Goal: Transaction & Acquisition: Purchase product/service

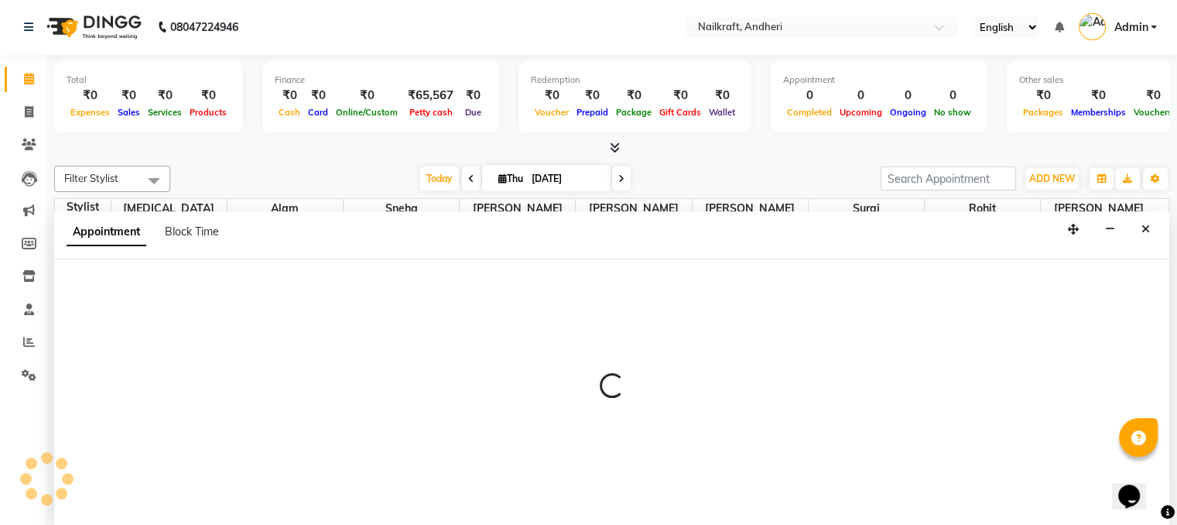
select select "76535"
select select "750"
select select "tentative"
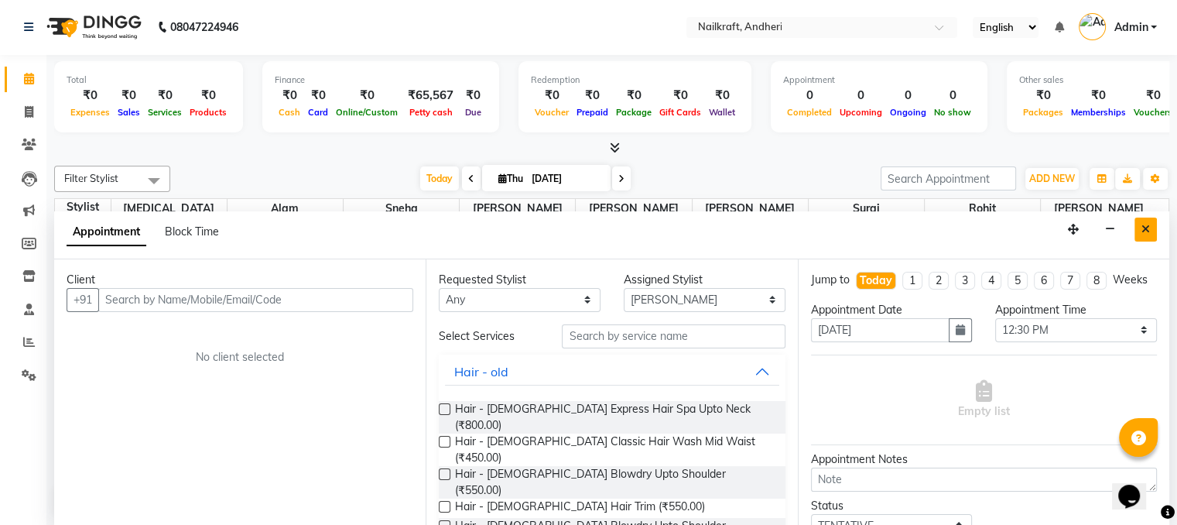
click at [1141, 228] on icon "Close" at bounding box center [1145, 229] width 9 height 11
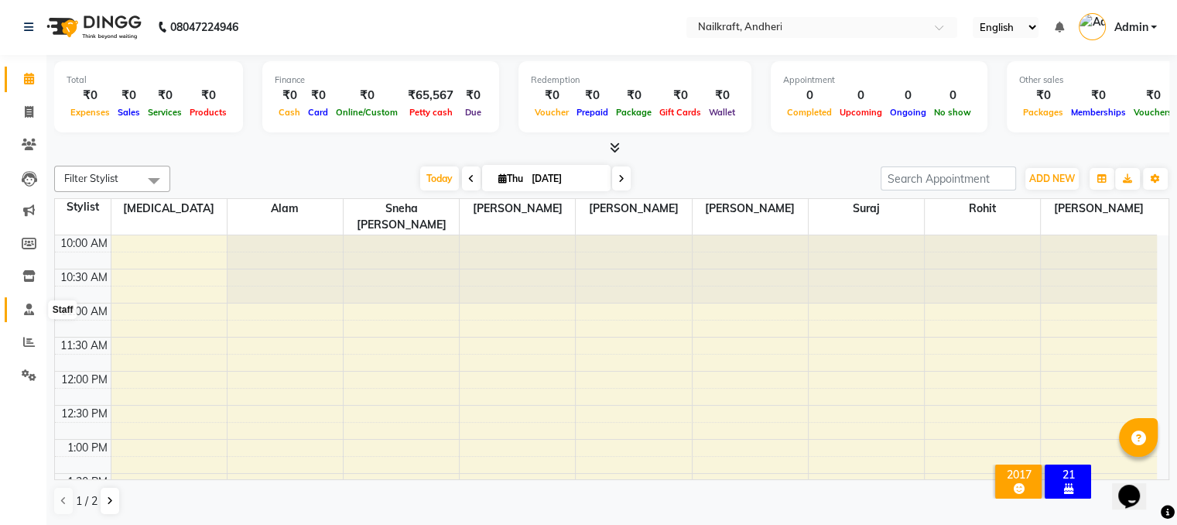
click at [32, 307] on icon at bounding box center [29, 309] width 10 height 12
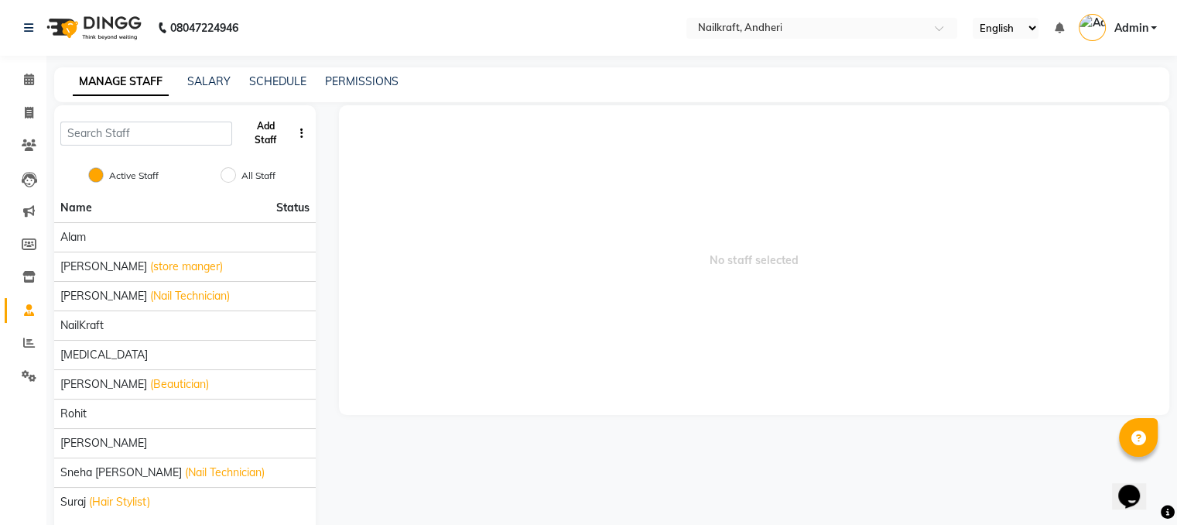
click at [268, 123] on button "Add Staff" at bounding box center [264, 133] width 53 height 40
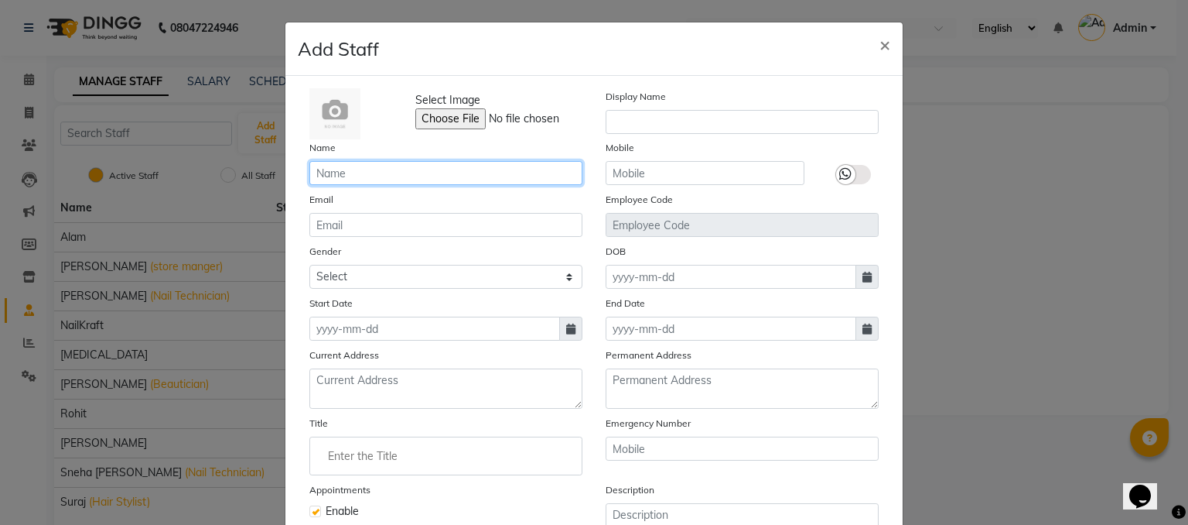
click at [378, 174] on input "text" at bounding box center [445, 173] width 273 height 24
type input "[PERSON_NAME]"
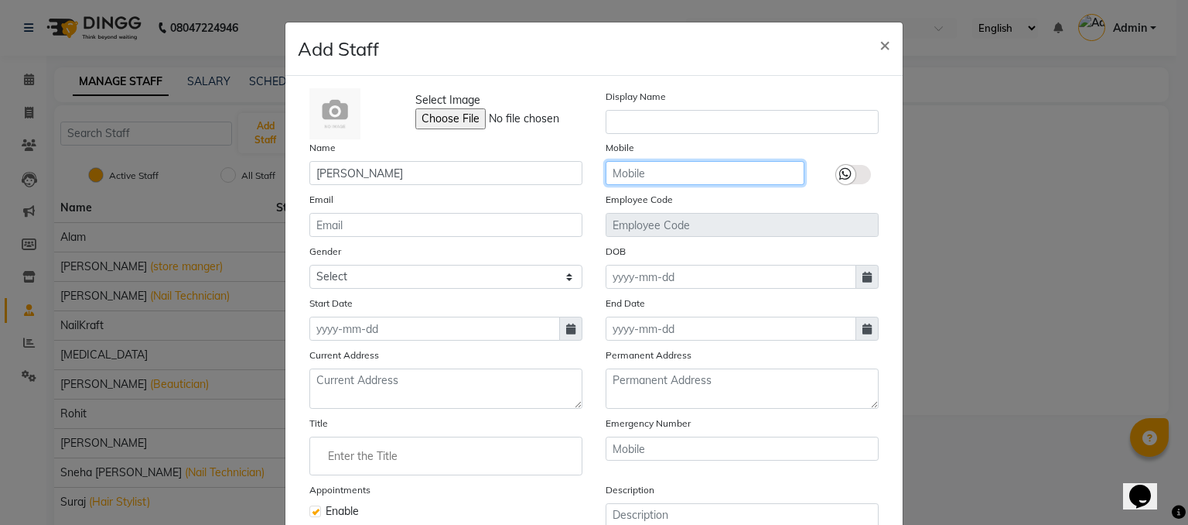
click at [723, 180] on input "text" at bounding box center [705, 173] width 199 height 24
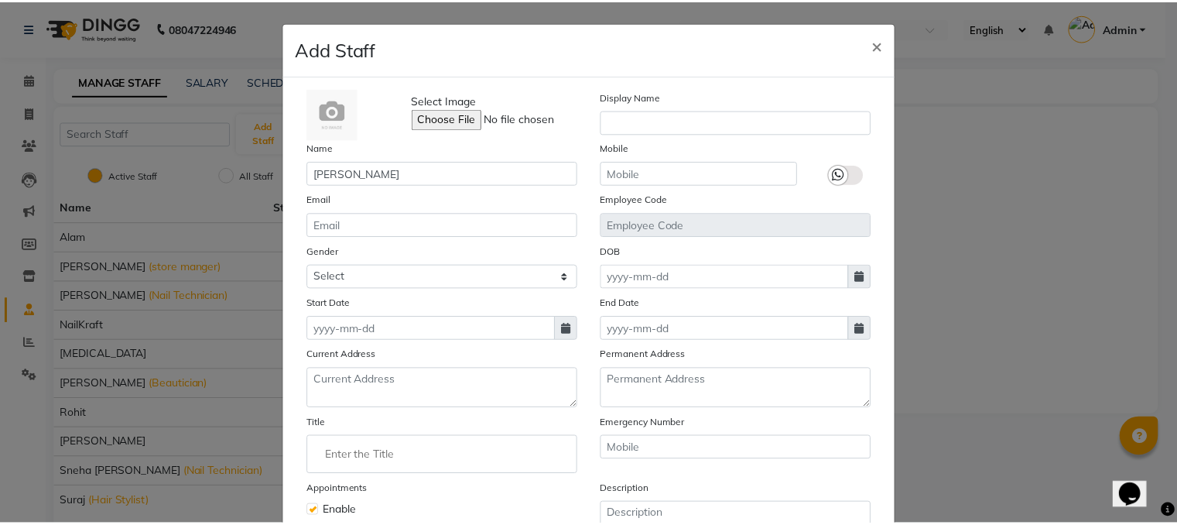
scroll to position [164, 0]
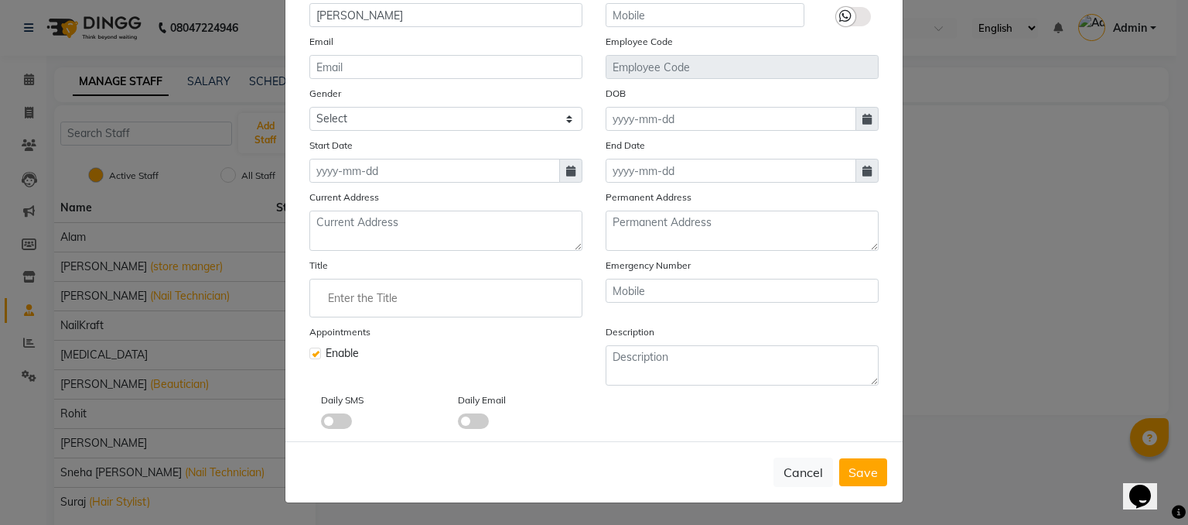
click at [570, 166] on span at bounding box center [570, 171] width 23 height 24
select select "9"
select select "2025"
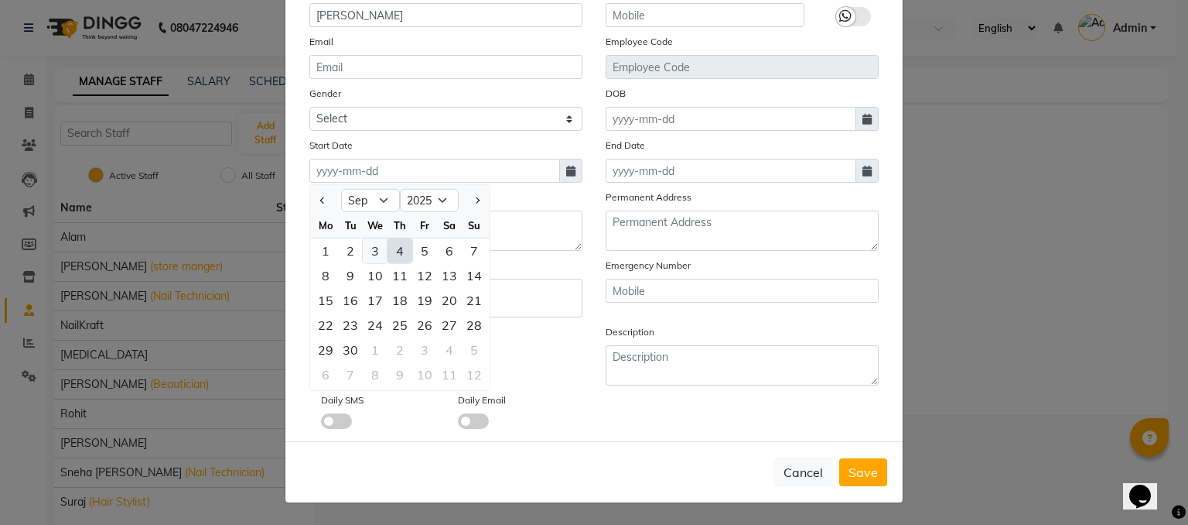
click at [364, 251] on div "3" at bounding box center [375, 250] width 25 height 25
type input "[DATE]"
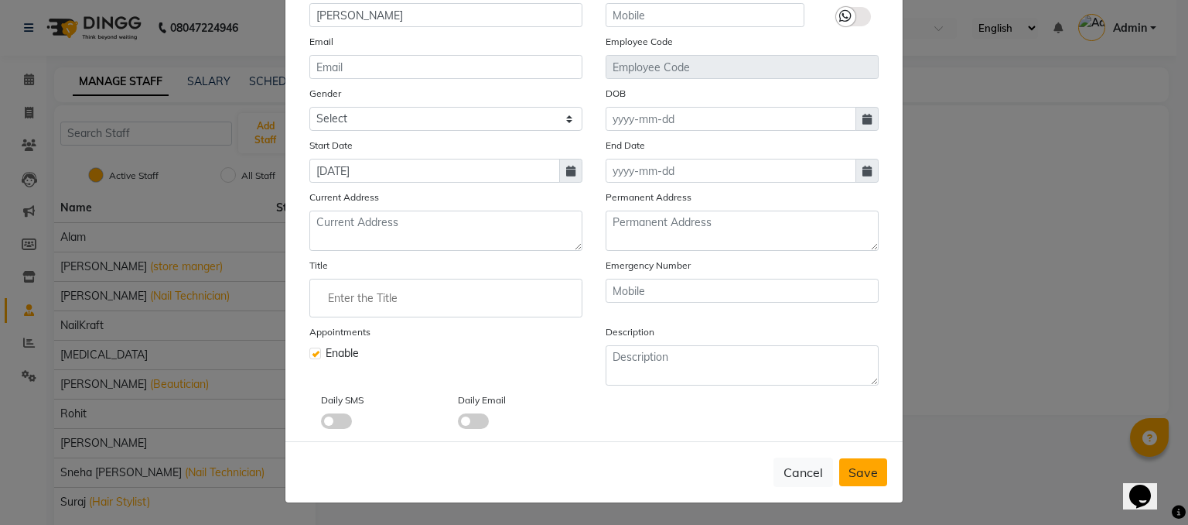
click at [866, 461] on button "Save" at bounding box center [863, 472] width 48 height 28
checkbox input "false"
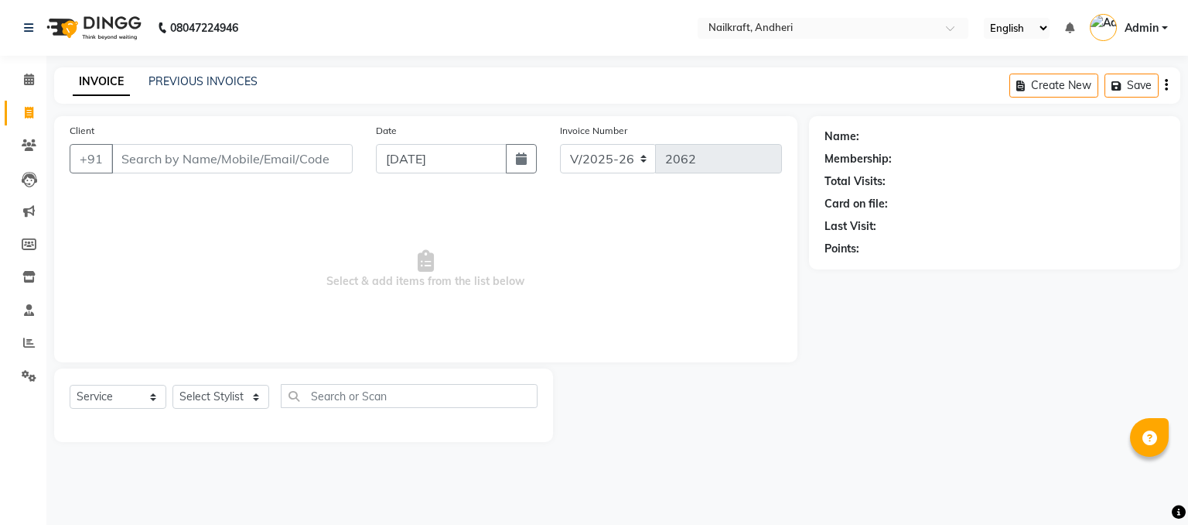
select select "6081"
select select "service"
click at [314, 157] on input "Client" at bounding box center [231, 158] width 241 height 29
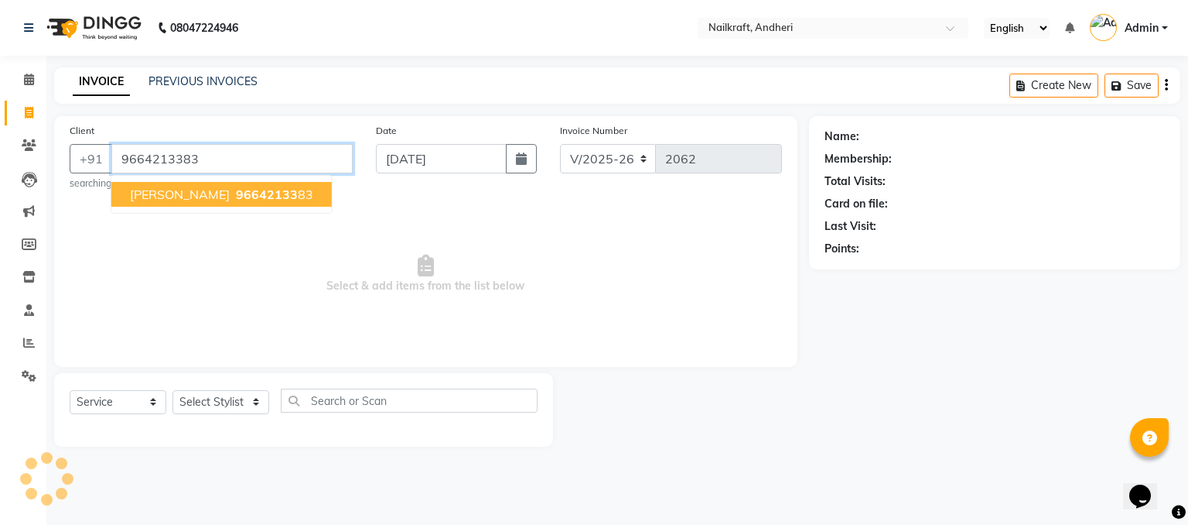
type input "9664213383"
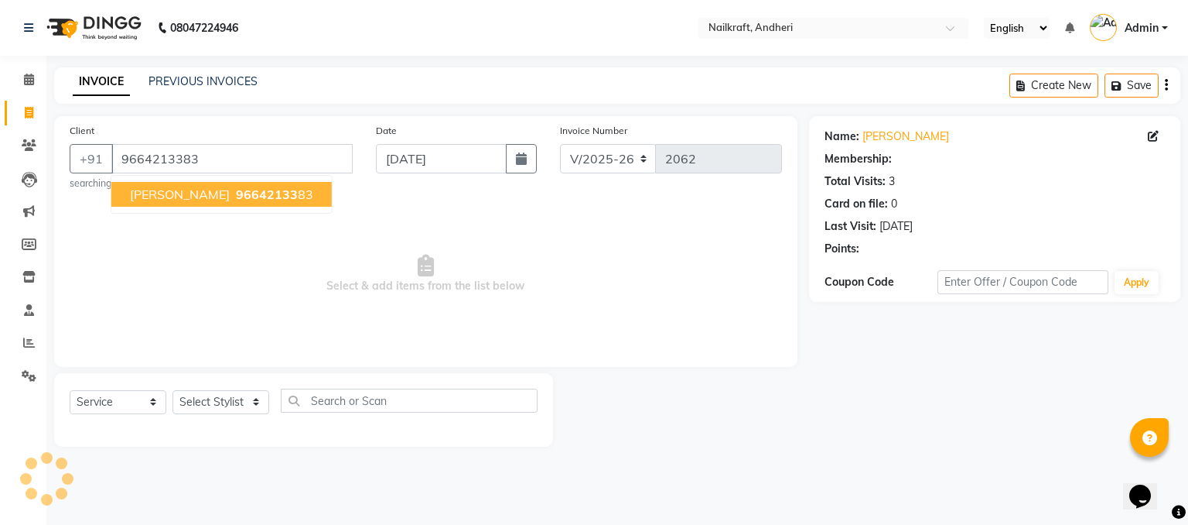
select select "1: Object"
click at [236, 186] on span "96642133" at bounding box center [267, 193] width 62 height 15
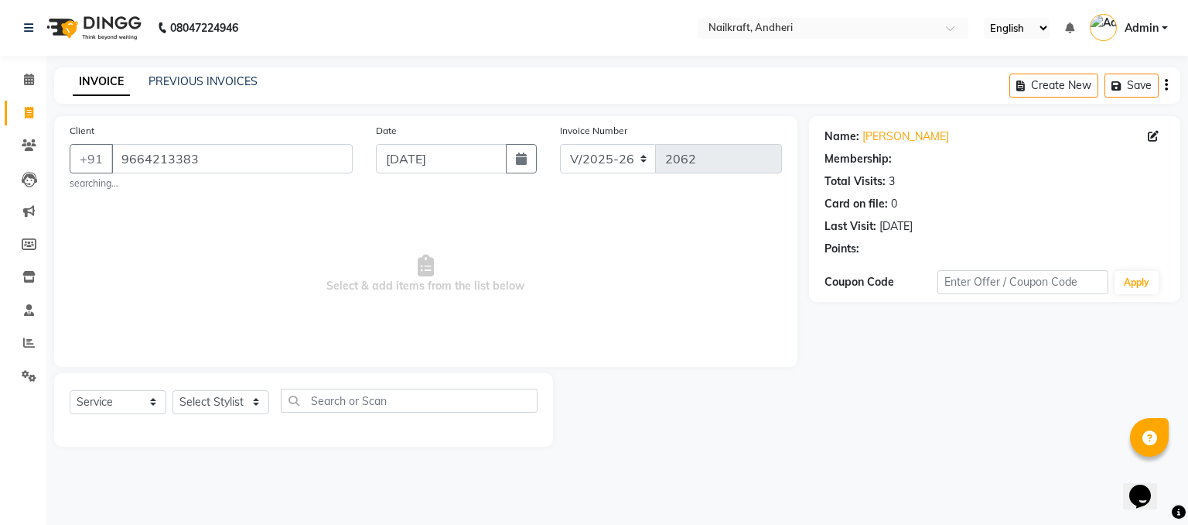
select select "1: Object"
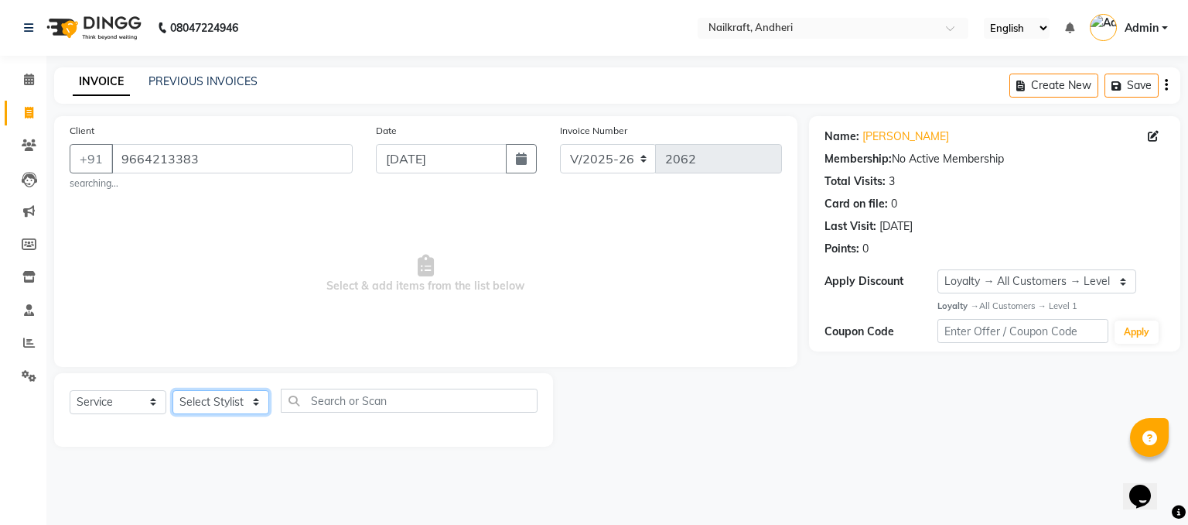
click at [235, 396] on select "Select Stylist Alam Deepali Deepu Chatry NailKraft Nikita Rita Rohit Sharukh Sn…" at bounding box center [221, 402] width 97 height 24
select select "76415"
click at [173, 391] on select "Select Stylist Alam Deepali Deepu Chatry NailKraft Nikita Rita Rohit Sharukh Sn…" at bounding box center [221, 402] width 97 height 24
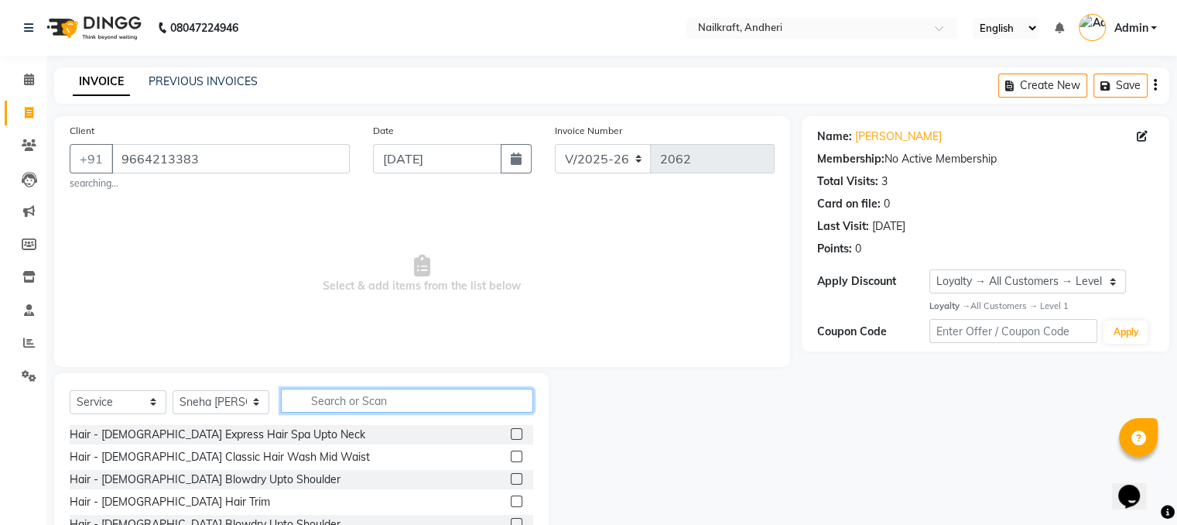
click at [323, 395] on input "text" at bounding box center [407, 400] width 252 height 24
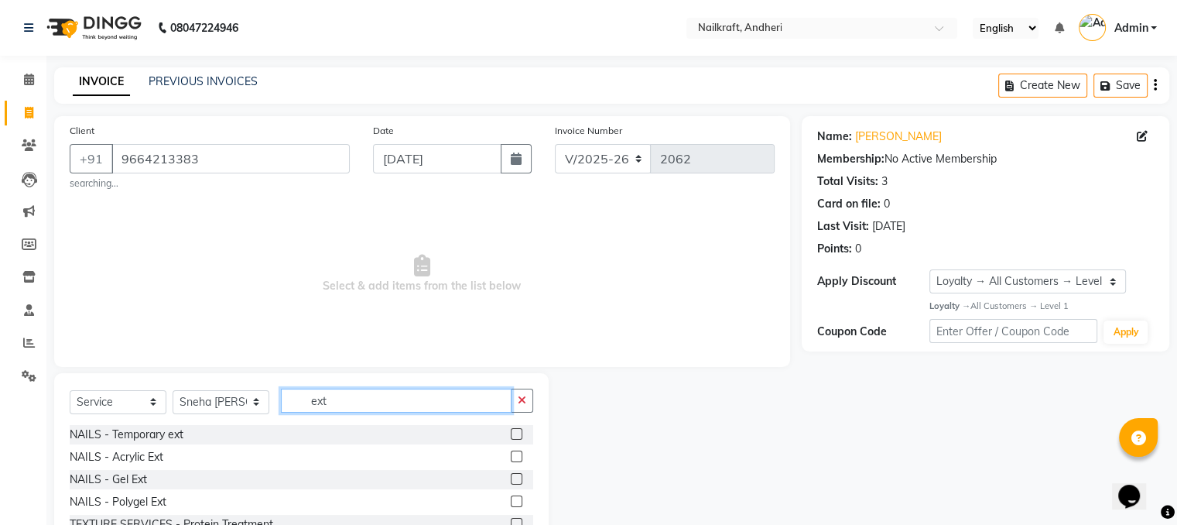
type input "ext"
click at [511, 480] on label at bounding box center [517, 479] width 12 height 12
click at [511, 480] on input "checkbox" at bounding box center [516, 479] width 10 height 10
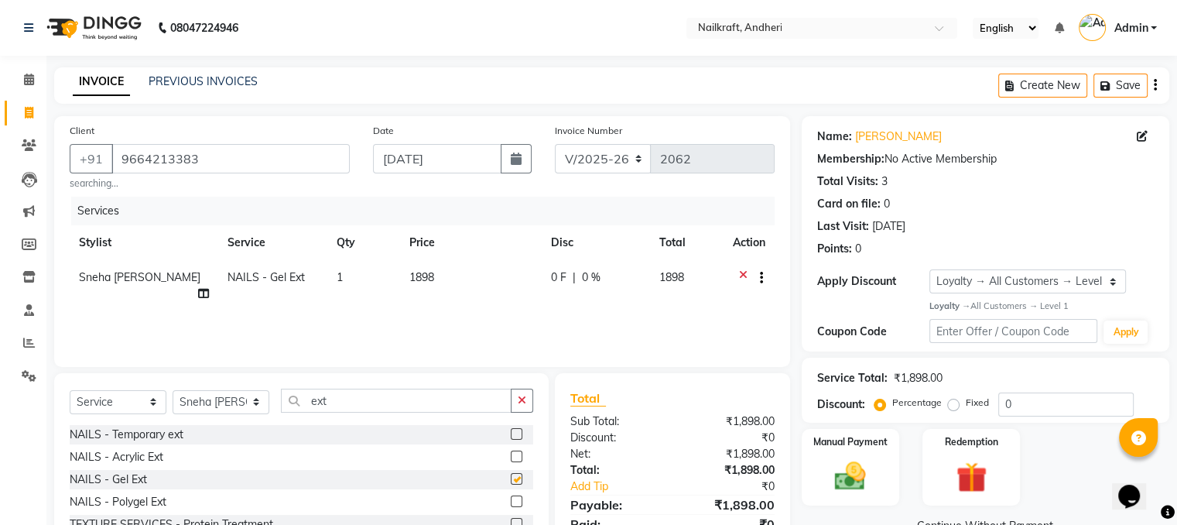
checkbox input "false"
click at [468, 279] on td "1898" at bounding box center [471, 285] width 142 height 51
select select "76415"
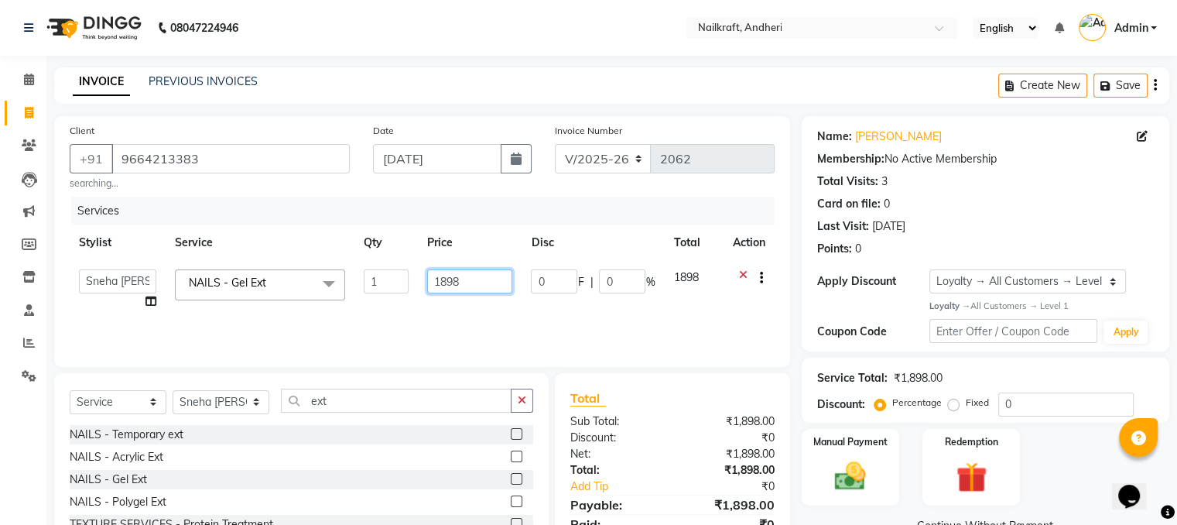
click at [468, 279] on input "1898" at bounding box center [469, 281] width 85 height 24
type input "1"
type input "1399"
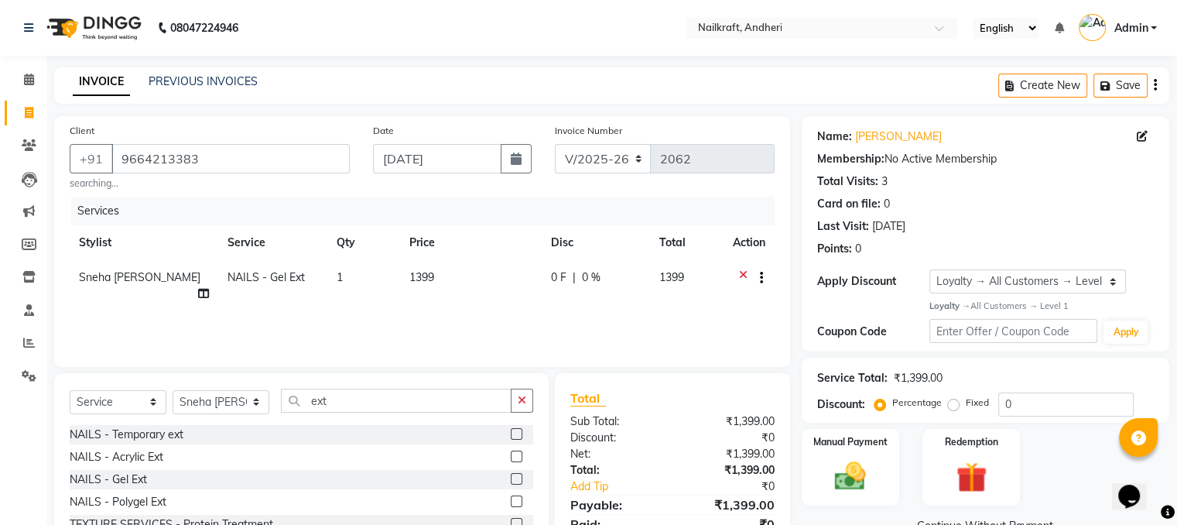
click at [152, 302] on div "Services Stylist Service Qty Price Disc Total Action Sneha Balu Ichake Split Co…" at bounding box center [422, 274] width 705 height 155
click at [199, 288] on icon at bounding box center [203, 293] width 11 height 11
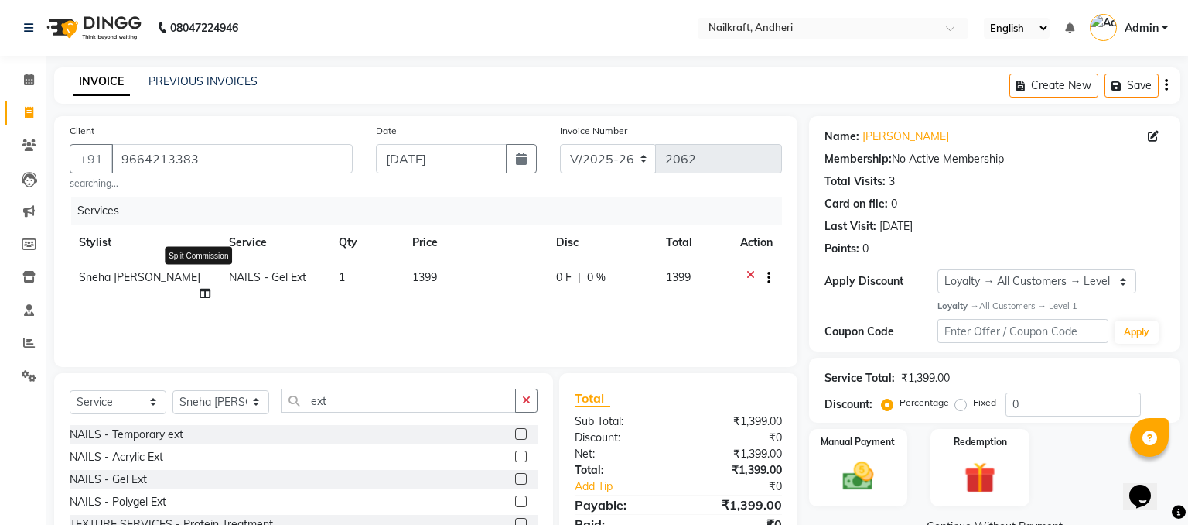
select select "76415"
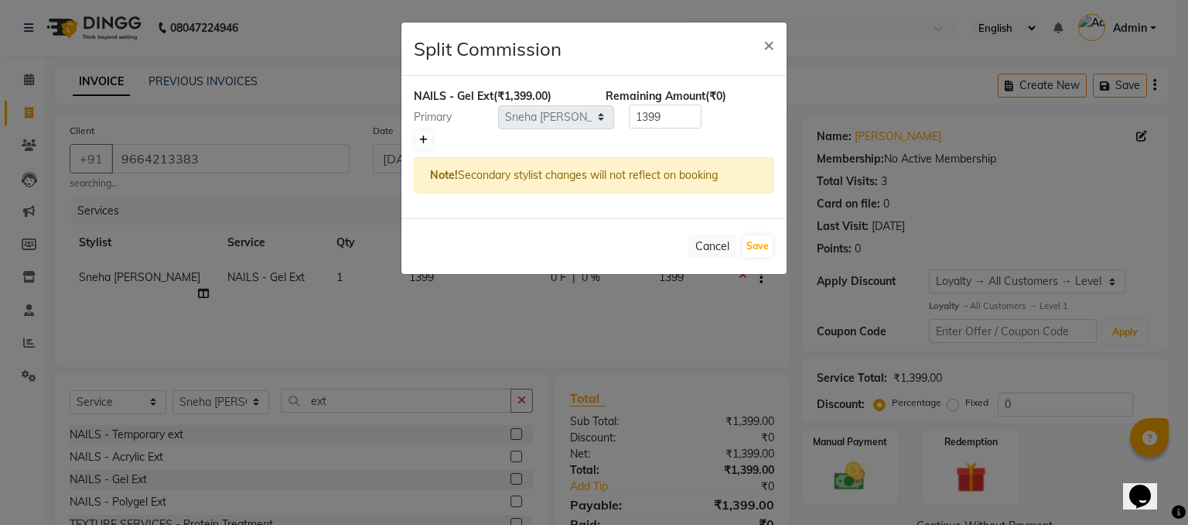
click at [429, 134] on link at bounding box center [423, 140] width 16 height 19
type input "699.5"
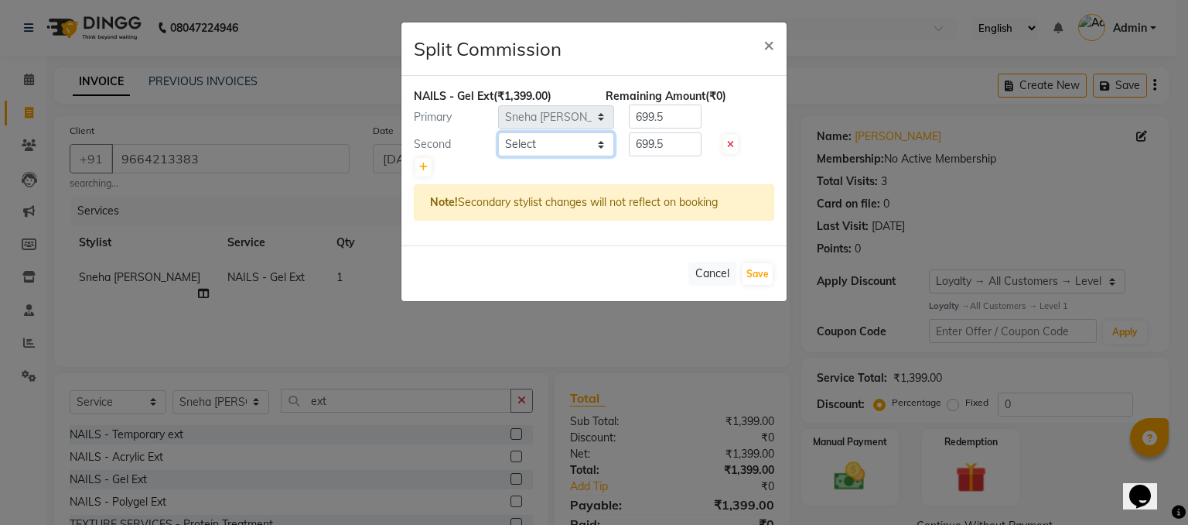
click at [549, 153] on select "Select Alam Deepali Deepu Chatry NailKraft Nikita Rita Rohit Sharukh Sneha Balu…" at bounding box center [556, 144] width 116 height 24
select select "76535"
click at [498, 132] on select "Select Alam Deepali Deepu Chatry NailKraft Nikita Rita Rohit Sharukh Sneha Balu…" at bounding box center [556, 144] width 116 height 24
click at [689, 150] on input "699.5" at bounding box center [665, 144] width 73 height 24
type input "6"
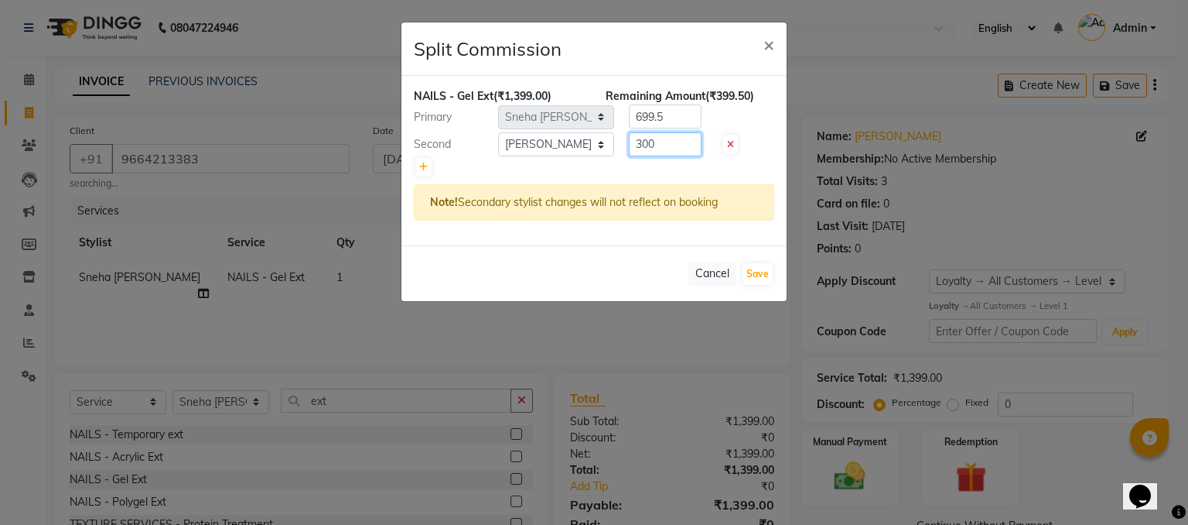
type input "300"
click at [668, 118] on input "699.5" at bounding box center [665, 116] width 73 height 24
type input "6"
type input "1"
type input "1099"
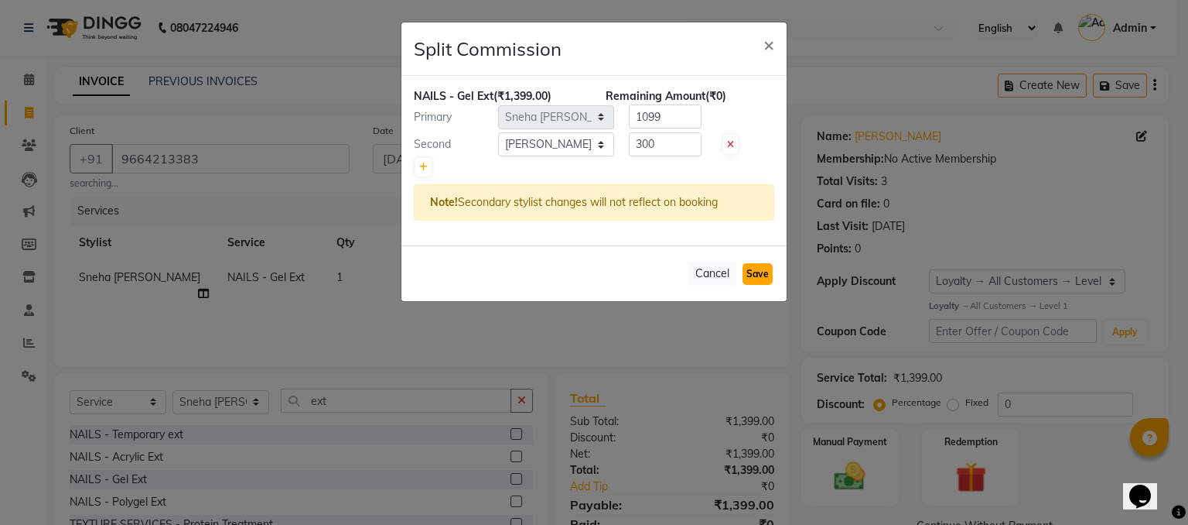
click at [762, 270] on button "Save" at bounding box center [758, 274] width 30 height 22
select select "Select"
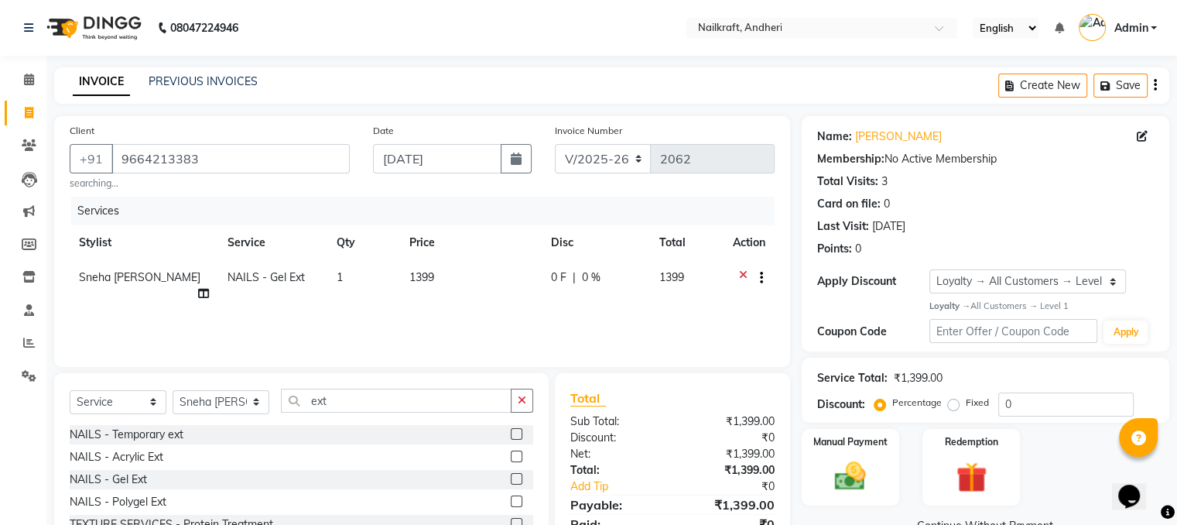
scroll to position [101, 0]
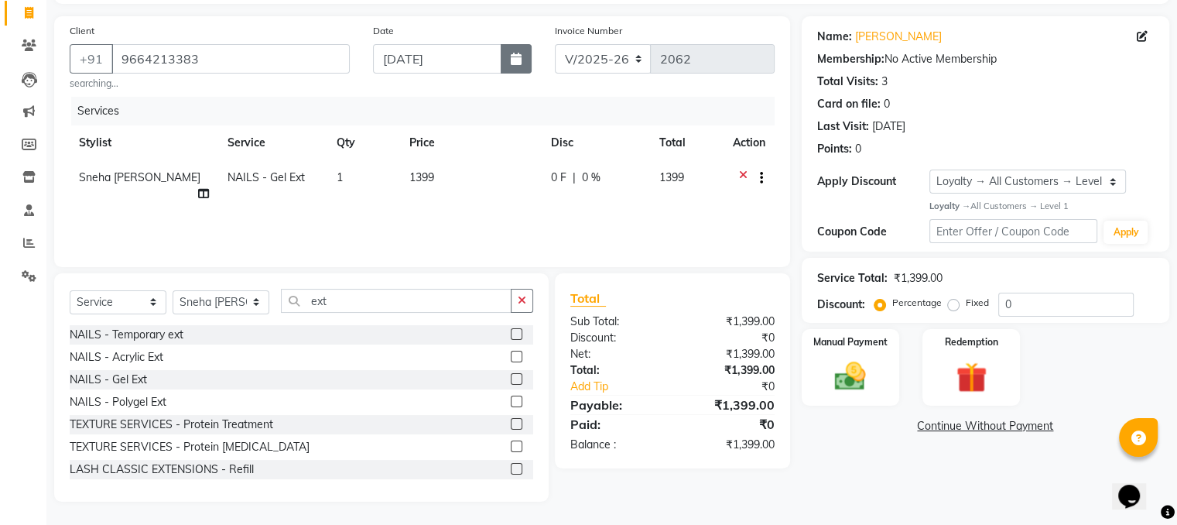
click at [517, 56] on icon "button" at bounding box center [516, 59] width 11 height 12
select select "9"
select select "2025"
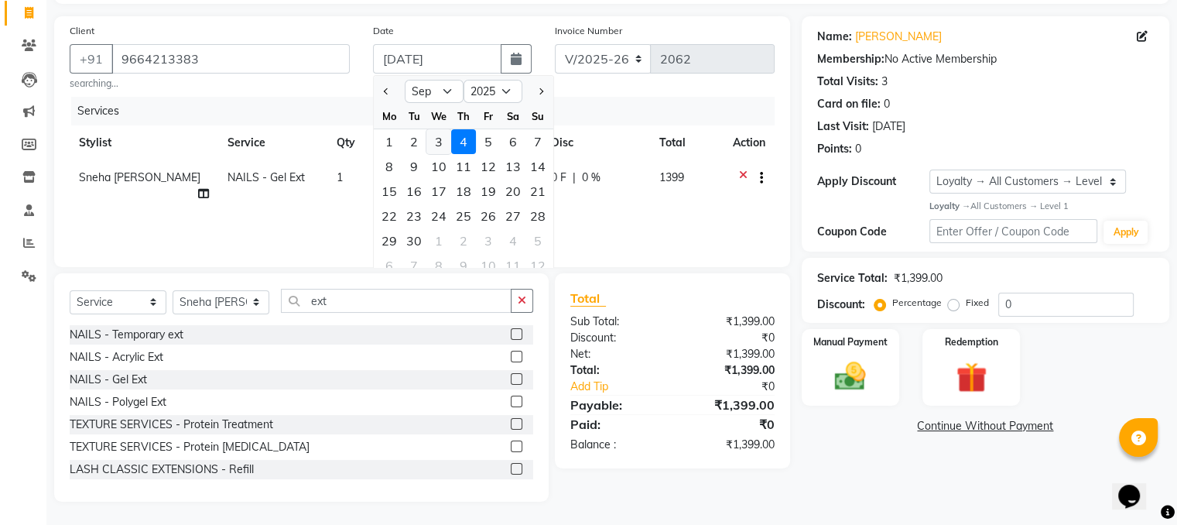
click at [439, 136] on div "3" at bounding box center [438, 141] width 25 height 25
type input "[DATE]"
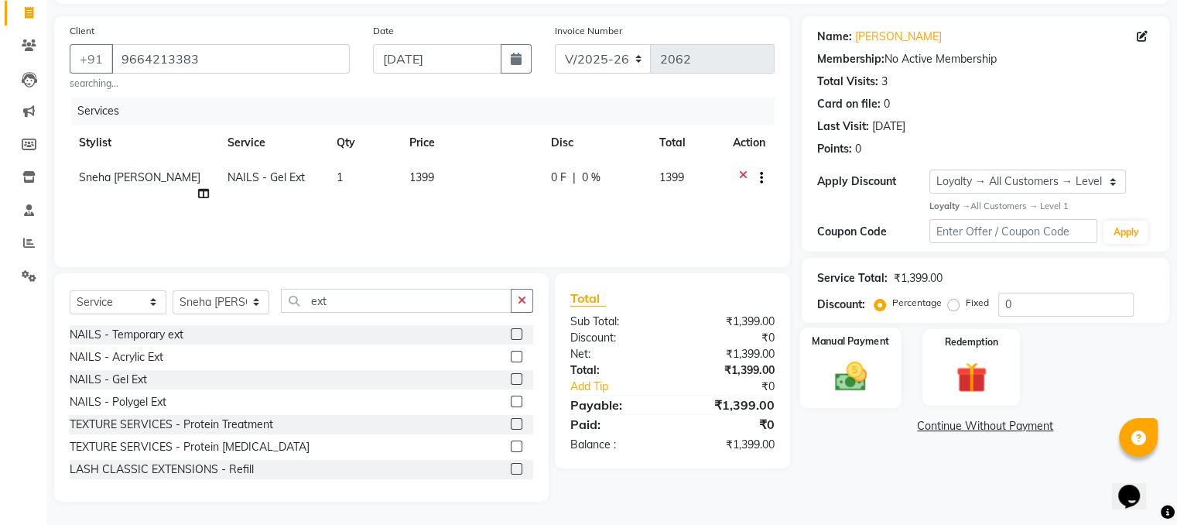
click at [851, 366] on img at bounding box center [850, 375] width 52 height 37
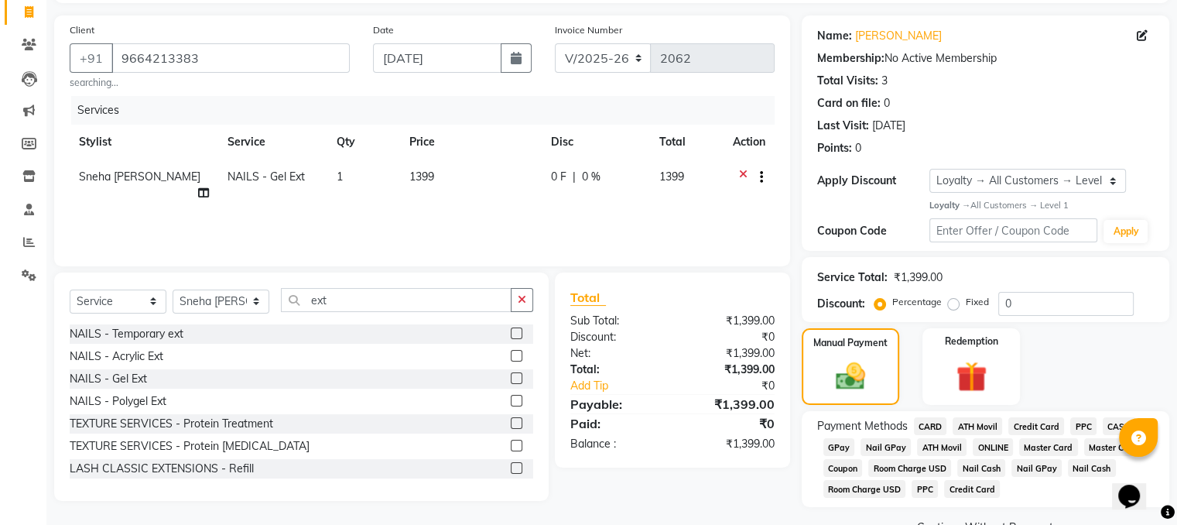
click at [835, 449] on span "GPay" at bounding box center [839, 447] width 32 height 18
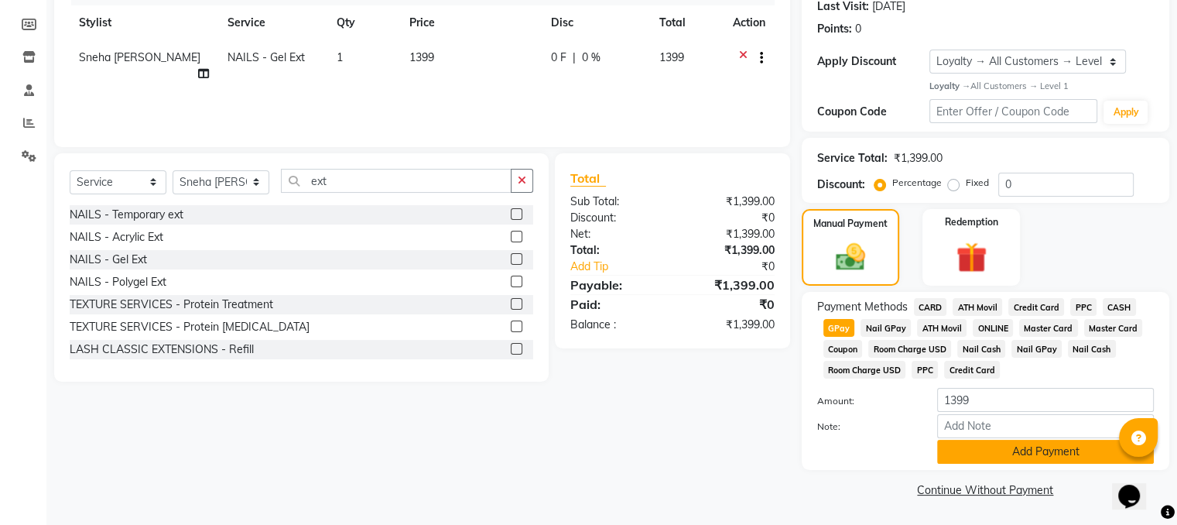
click at [1046, 449] on button "Add Payment" at bounding box center [1045, 451] width 217 height 24
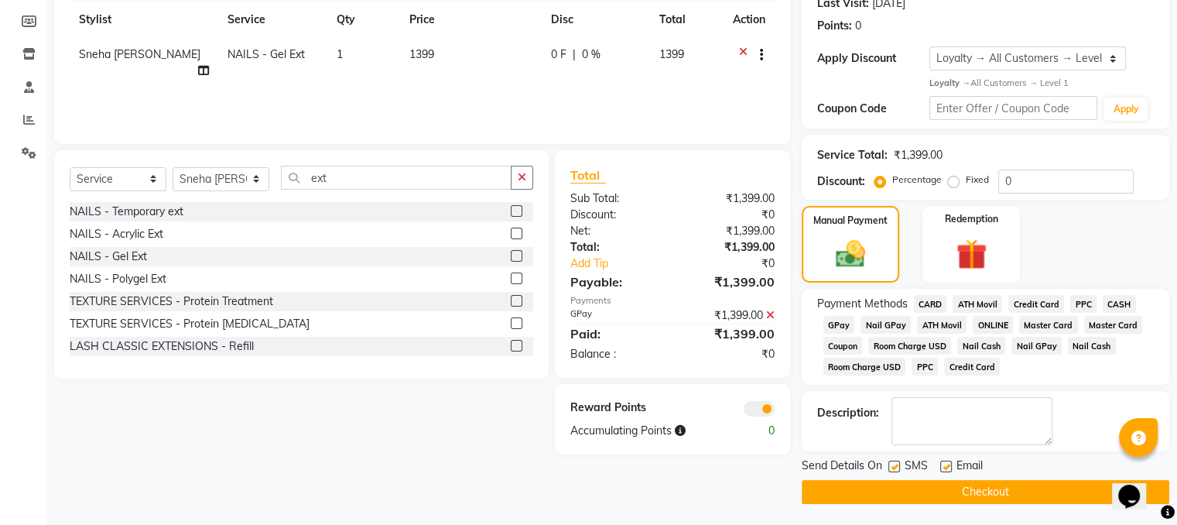
click at [963, 501] on button "Checkout" at bounding box center [984, 492] width 367 height 24
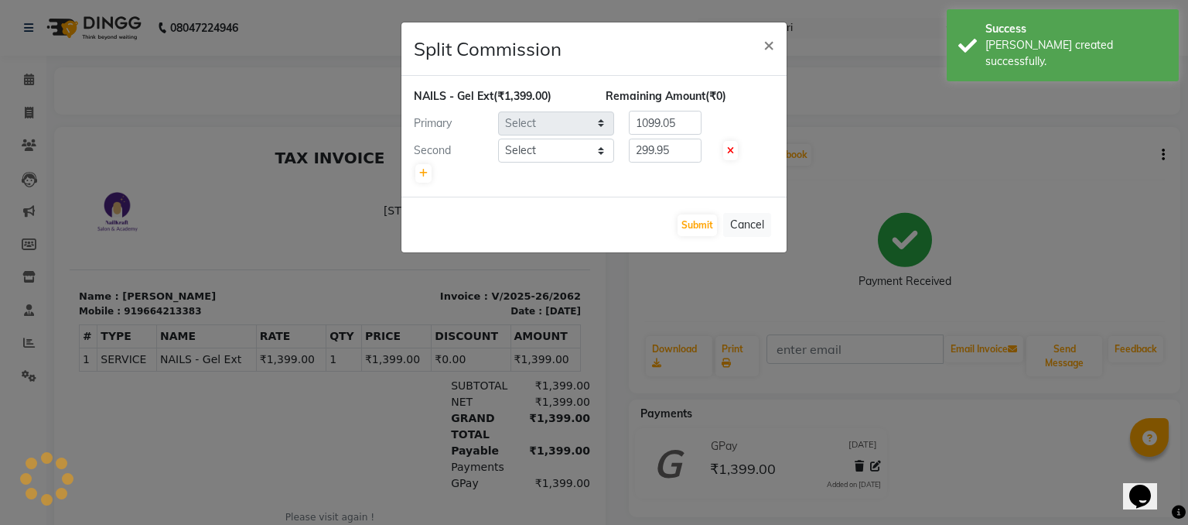
select select "76415"
select select "76535"
click at [698, 220] on button "Submit" at bounding box center [697, 225] width 39 height 22
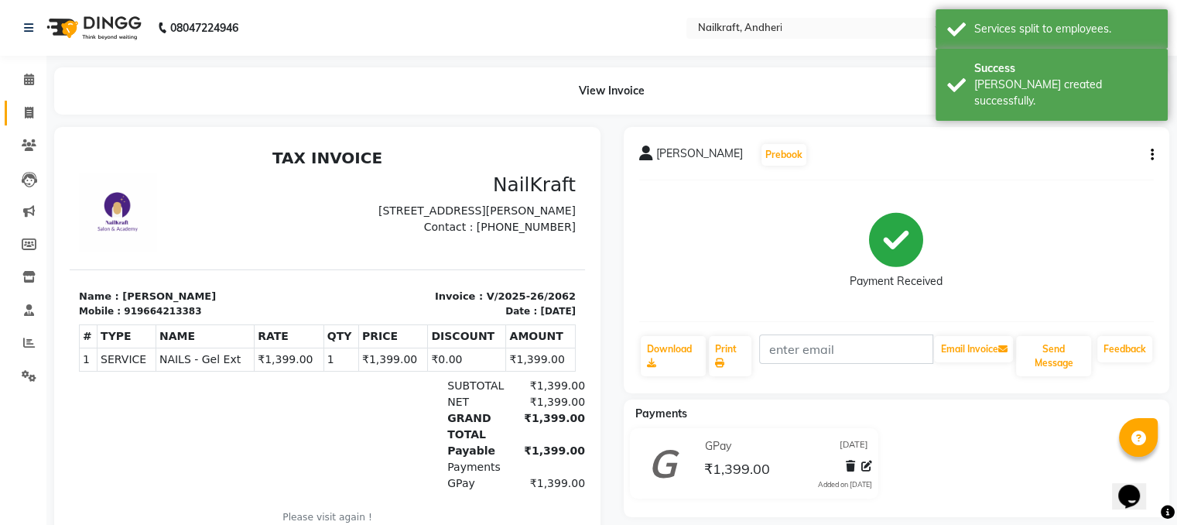
click at [30, 116] on icon at bounding box center [29, 113] width 9 height 12
select select "service"
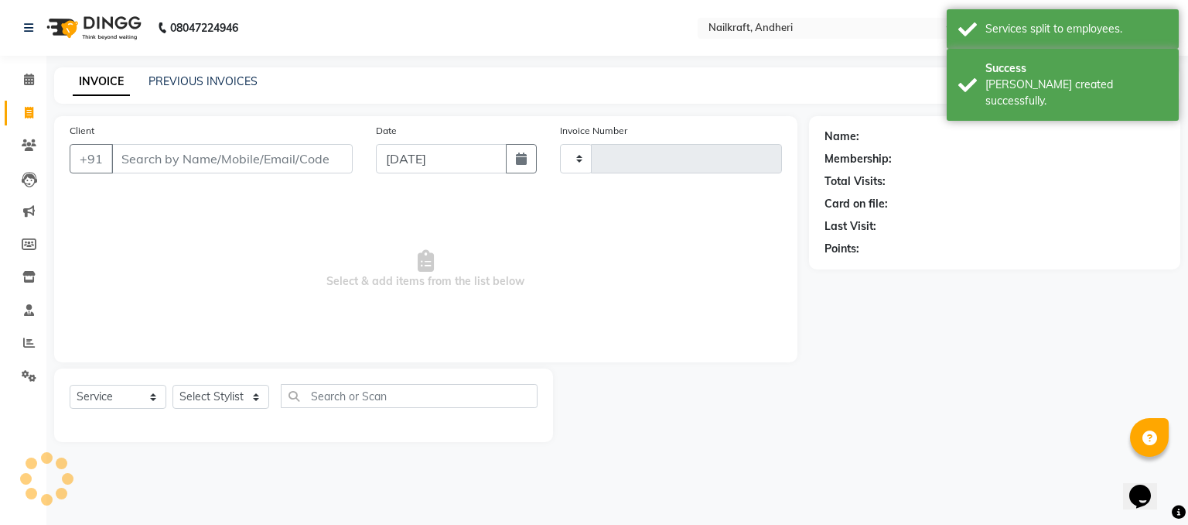
click at [223, 167] on input "Client" at bounding box center [231, 158] width 241 height 29
type input "2063"
select select "6081"
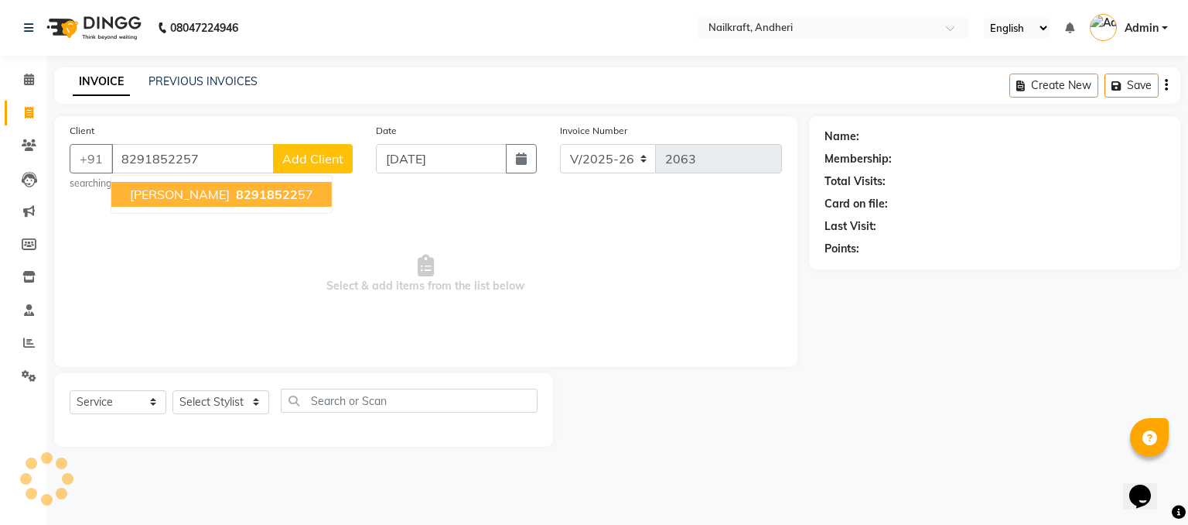
type input "8291852257"
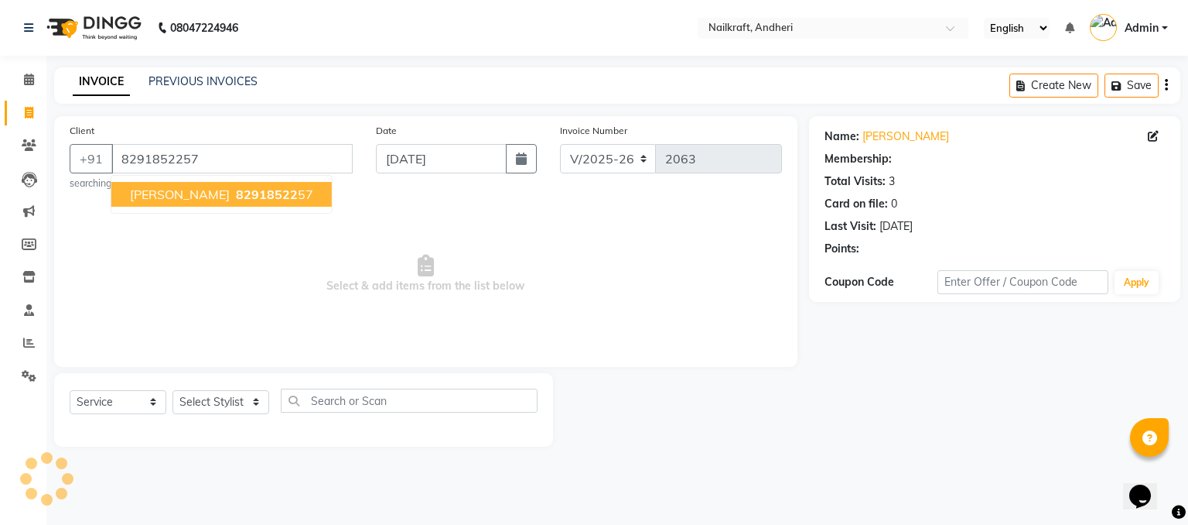
select select "2: Object"
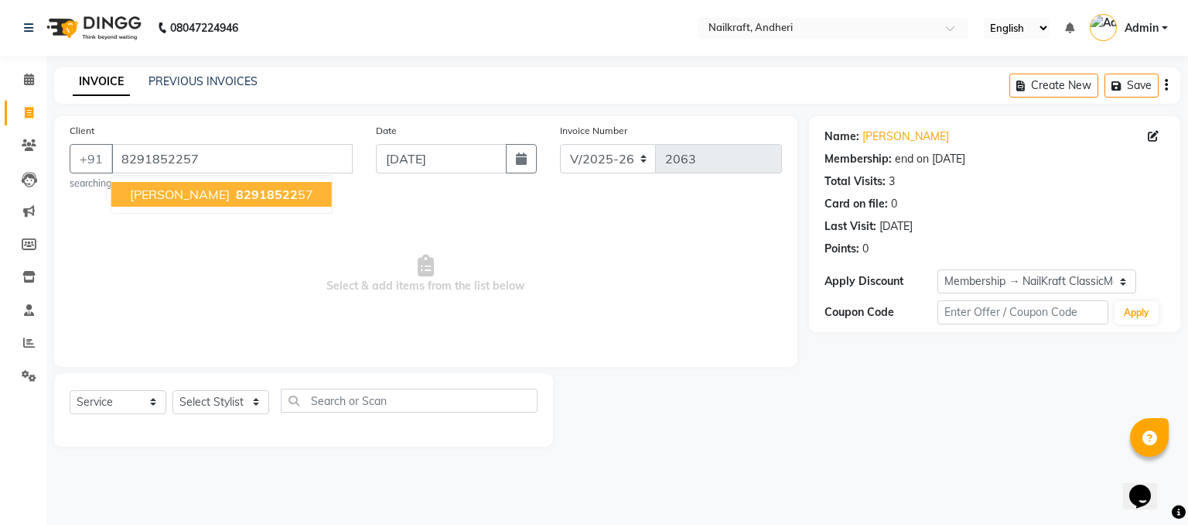
click at [236, 186] on span "82918522" at bounding box center [267, 193] width 62 height 15
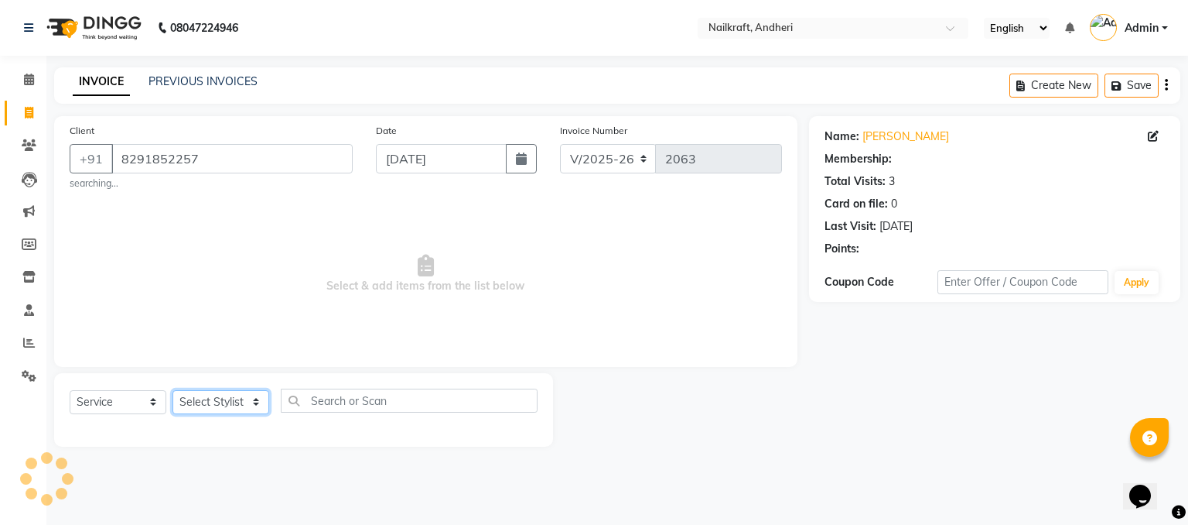
click at [233, 408] on select "Select Stylist Alam Deepali Deepu Chatry NailKraft Nikita Rita Rohit Sharukh Sn…" at bounding box center [221, 402] width 97 height 24
select select "2: Object"
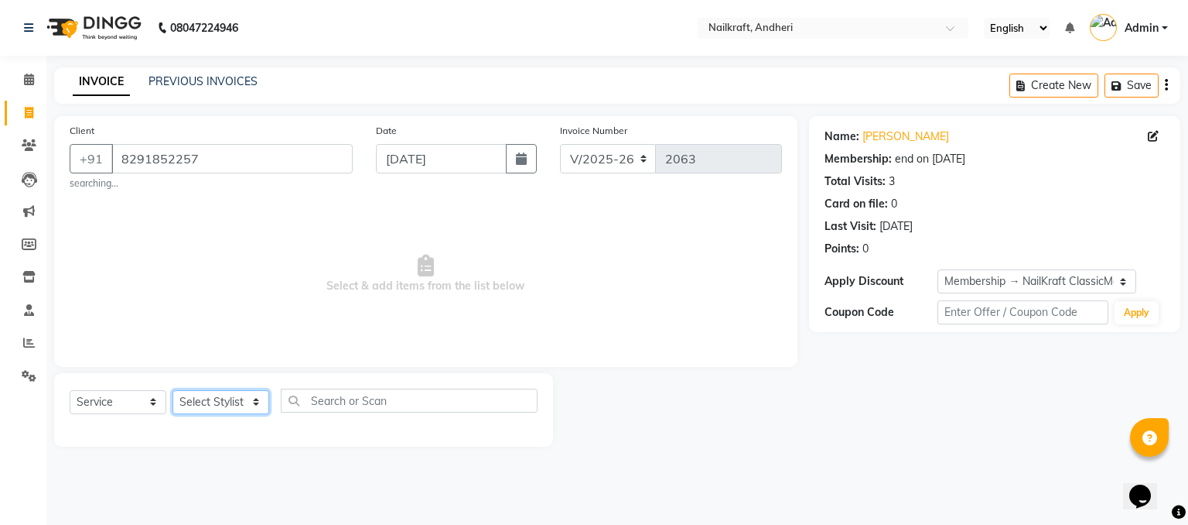
select select "88169"
click at [173, 391] on select "Select Stylist Alam Deepali Deepu Chatry NailKraft Nikita Rita Rohit Sharukh Sn…" at bounding box center [221, 402] width 97 height 24
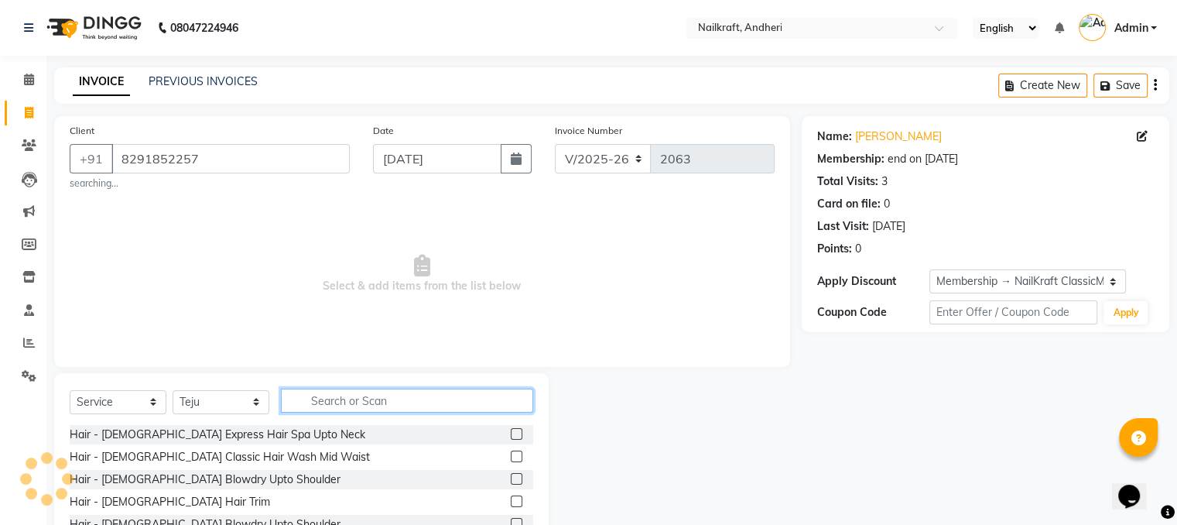
click at [356, 404] on input "text" at bounding box center [407, 400] width 252 height 24
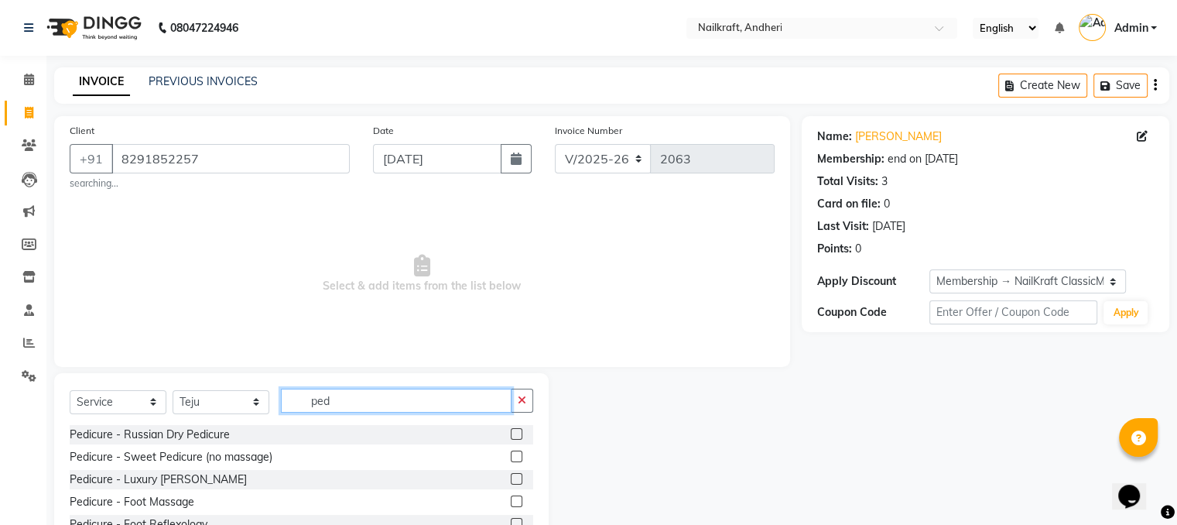
type input "ped"
click at [511, 456] on label at bounding box center [517, 456] width 12 height 12
click at [511, 456] on input "checkbox" at bounding box center [516, 457] width 10 height 10
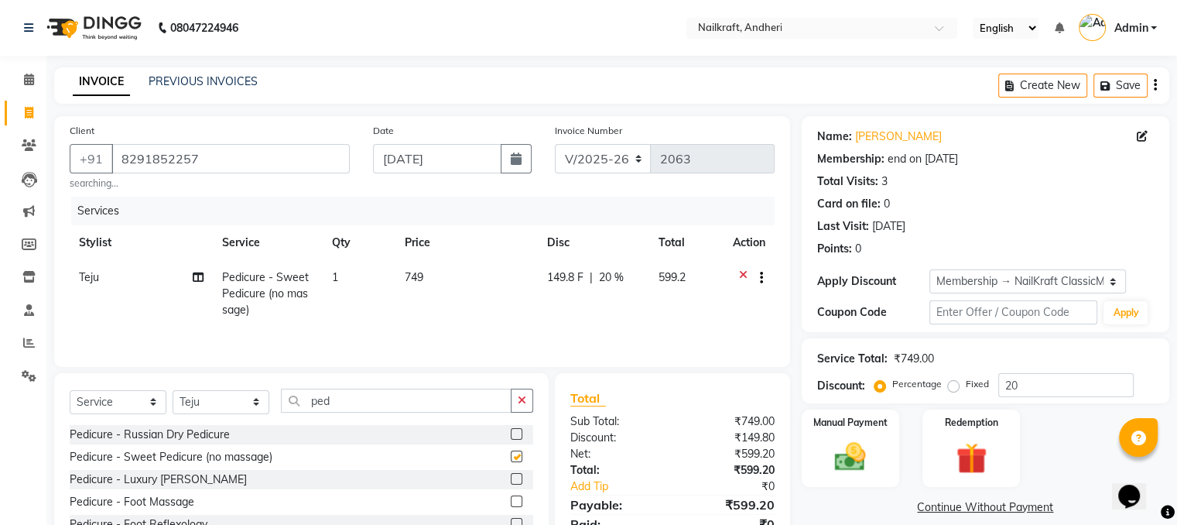
checkbox input "false"
click at [458, 288] on td "749" at bounding box center [466, 293] width 142 height 67
select select "88169"
click at [1055, 371] on div "Service Total: ₹749.00 Discount: Percentage Fixed 20" at bounding box center [985, 370] width 337 height 53
click at [1050, 381] on input "20" at bounding box center [1065, 385] width 135 height 24
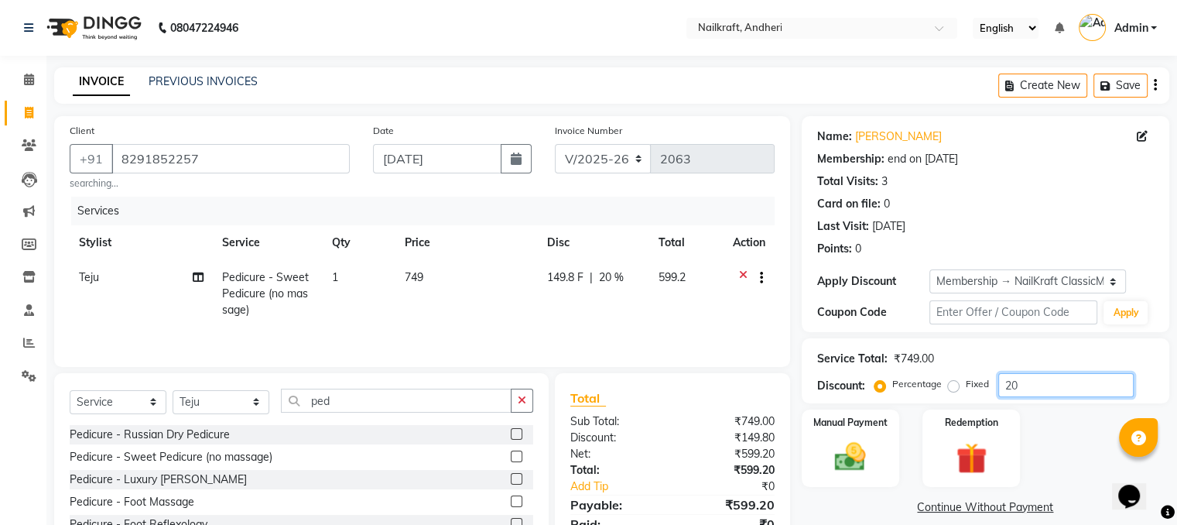
type input "2"
click at [482, 281] on td "749" at bounding box center [468, 293] width 143 height 67
select select "88169"
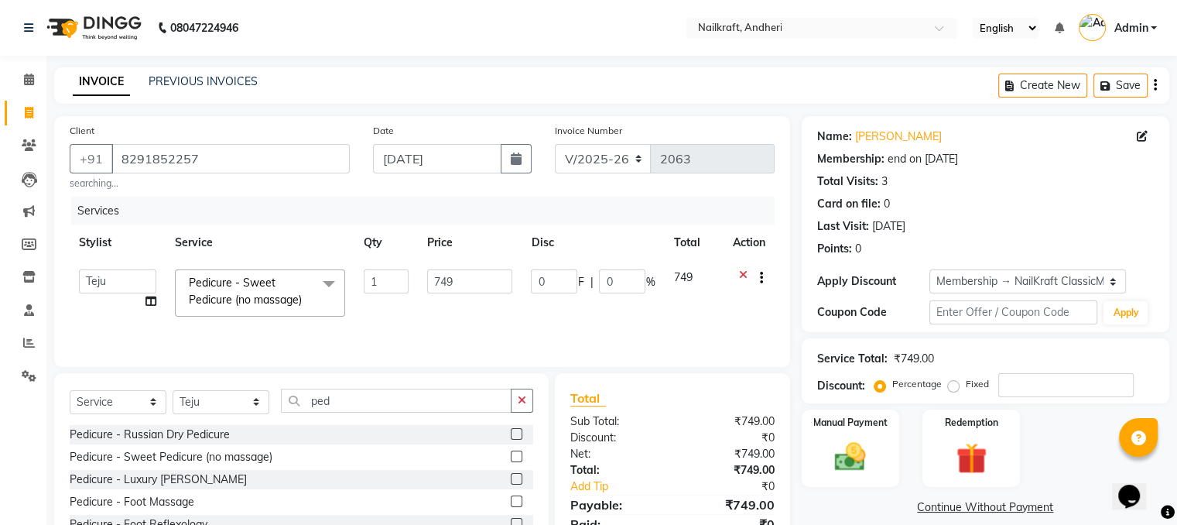
click at [482, 281] on input "749" at bounding box center [469, 281] width 85 height 24
type input "7"
type input "599"
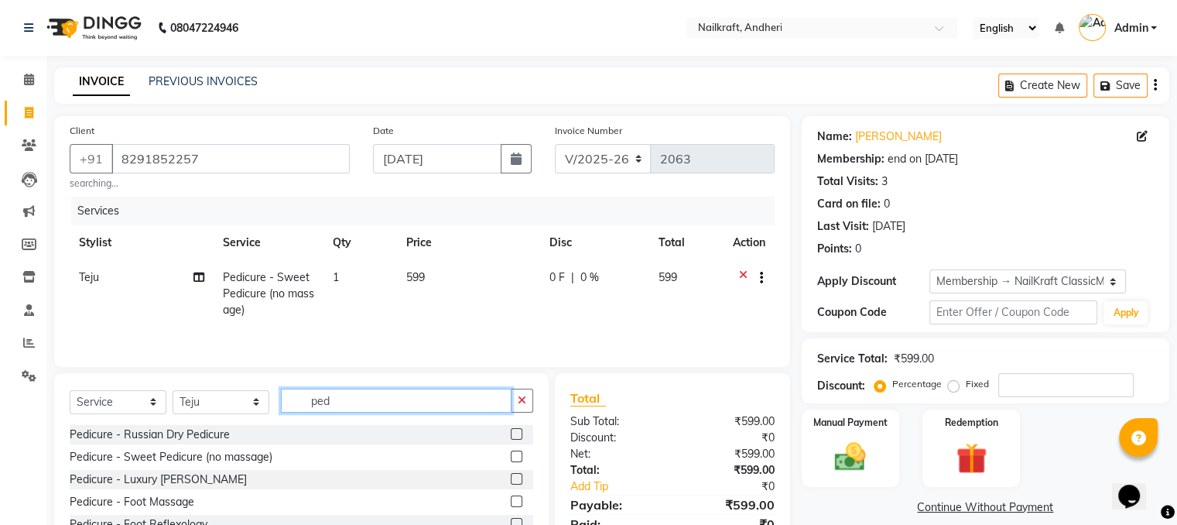
click at [359, 409] on input "ped" at bounding box center [396, 400] width 231 height 24
type input "p"
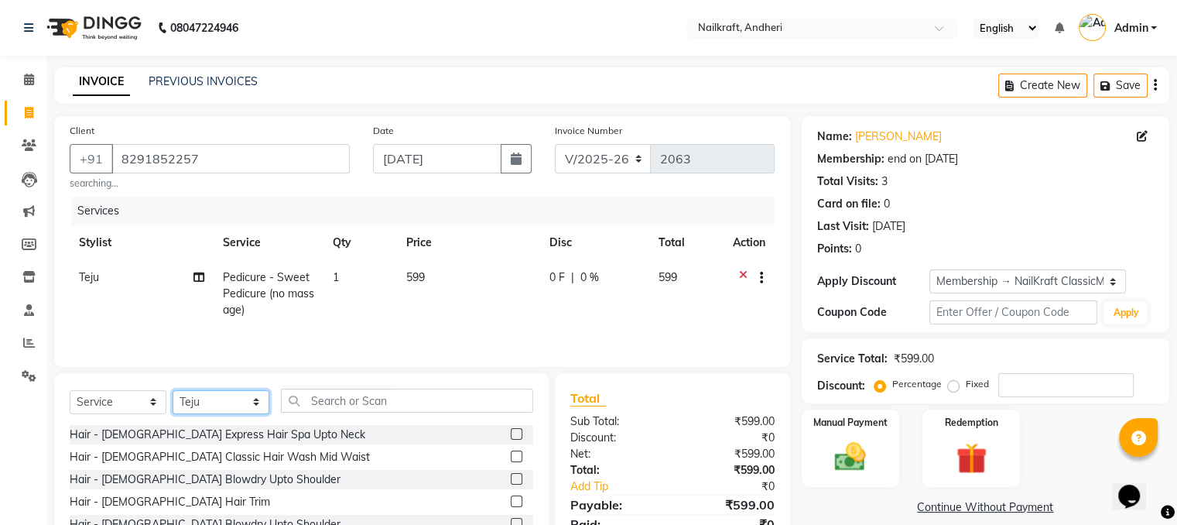
click at [244, 399] on select "Select Stylist Alam Deepali Deepu Chatry NailKraft Nikita Rita Rohit Sharukh Sn…" at bounding box center [221, 402] width 97 height 24
select select "90555"
click at [173, 391] on select "Select Stylist Alam Deepali Deepu Chatry NailKraft Nikita Rita Rohit Sharukh Sn…" at bounding box center [221, 402] width 97 height 24
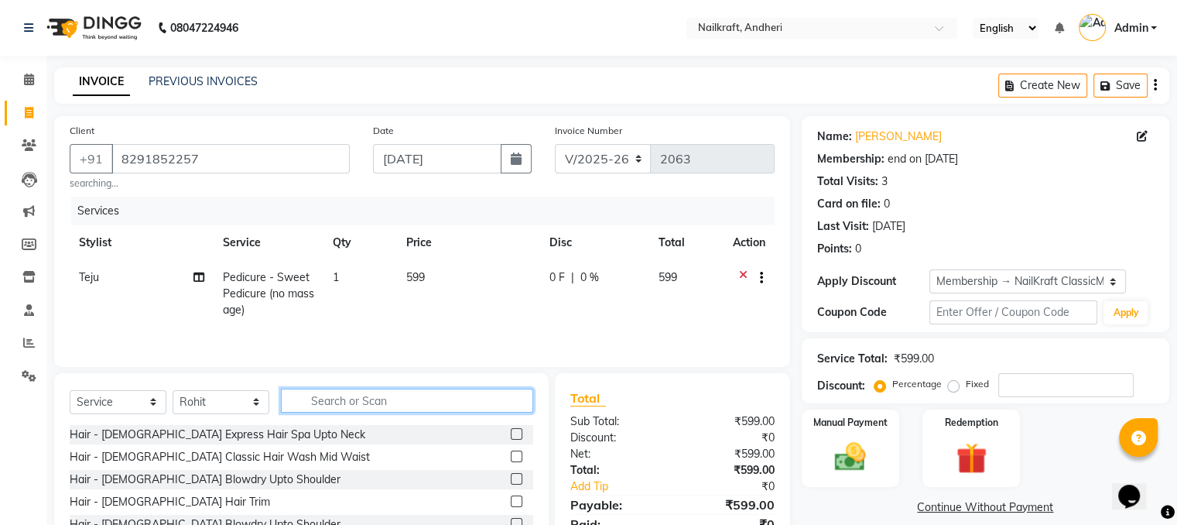
click at [325, 400] on input "text" at bounding box center [407, 400] width 252 height 24
type input "m"
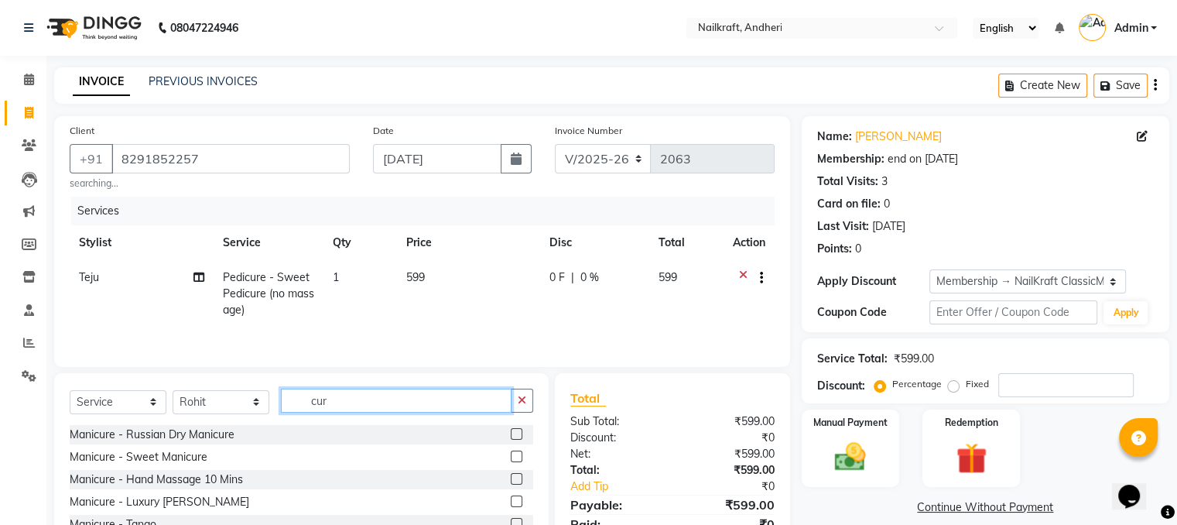
type input "cur"
click at [511, 458] on label at bounding box center [517, 456] width 12 height 12
click at [511, 458] on input "checkbox" at bounding box center [516, 457] width 10 height 10
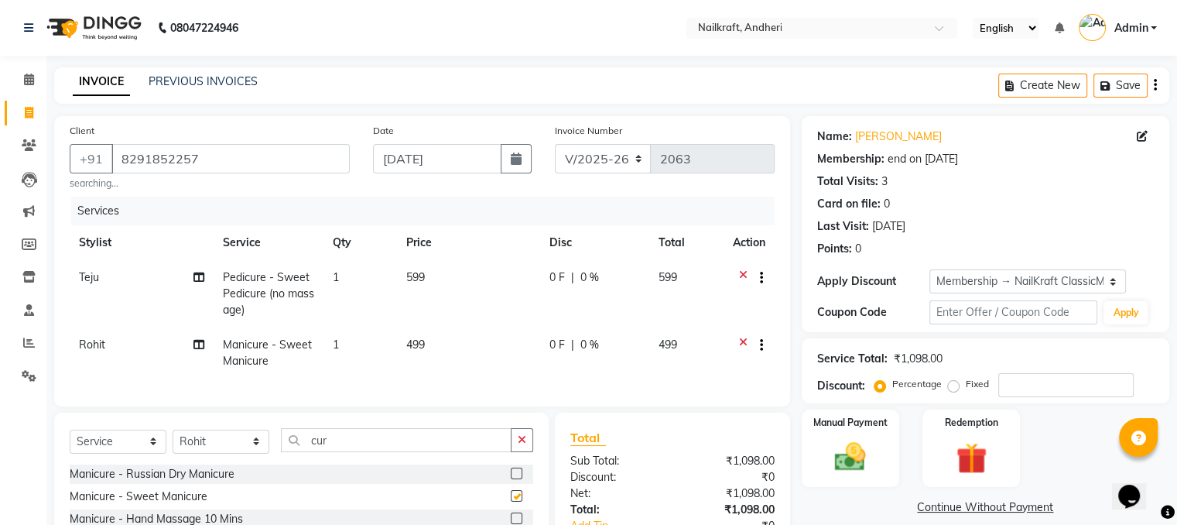
checkbox input "false"
click at [512, 169] on button "button" at bounding box center [516, 158] width 31 height 29
select select "9"
select select "2025"
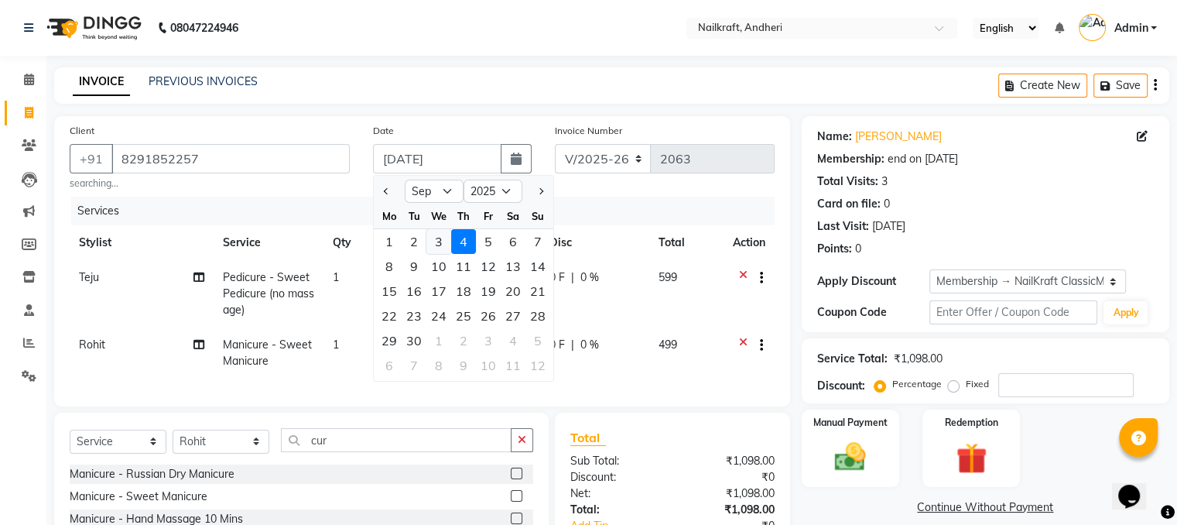
click at [434, 249] on div "3" at bounding box center [438, 241] width 25 height 25
type input "[DATE]"
type input "0"
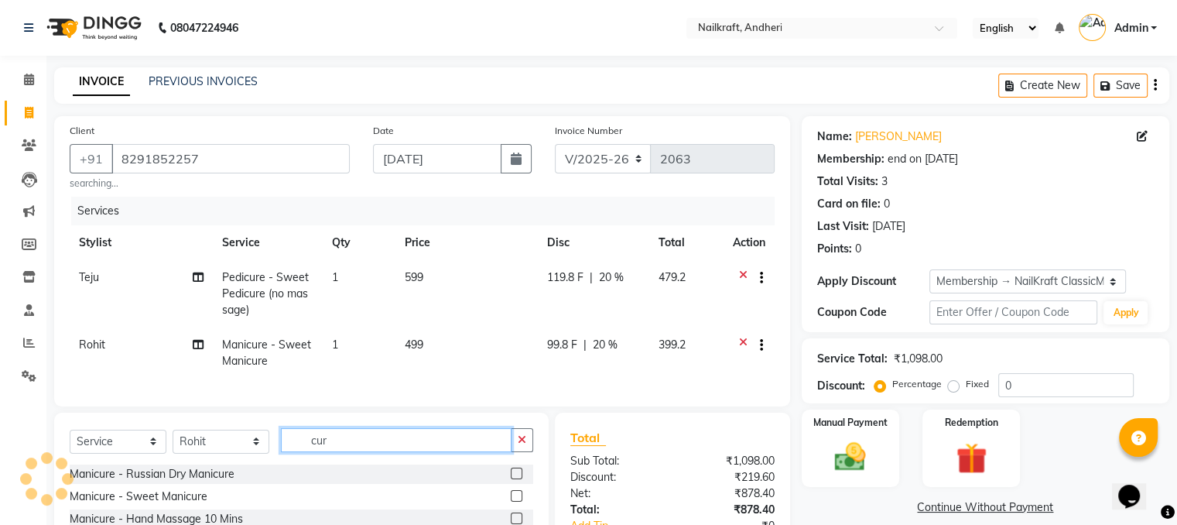
click at [405, 452] on input "cur" at bounding box center [396, 440] width 231 height 24
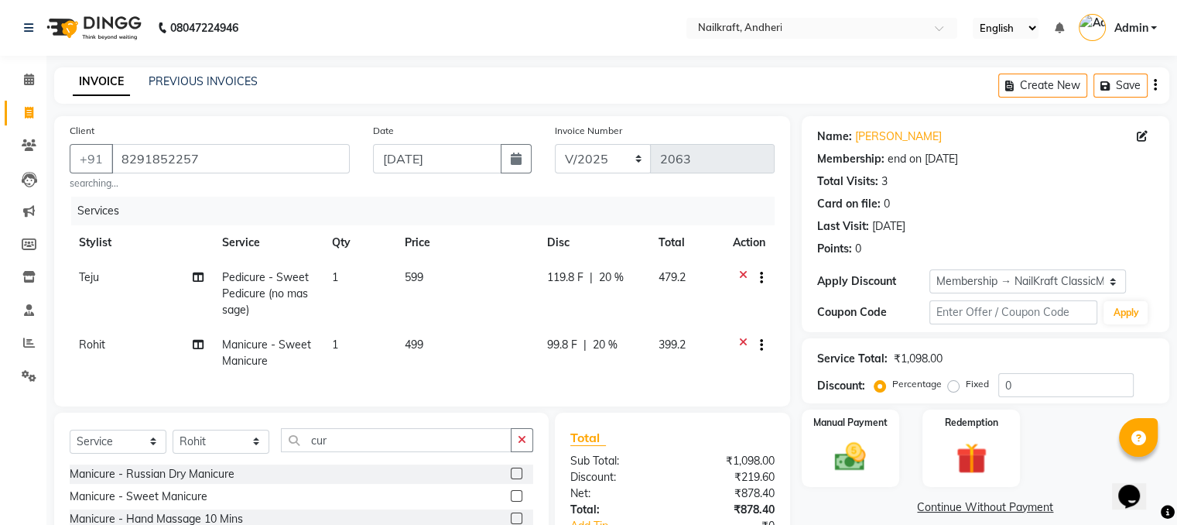
click at [511, 501] on label at bounding box center [517, 496] width 12 height 12
click at [511, 501] on input "checkbox" at bounding box center [516, 496] width 10 height 10
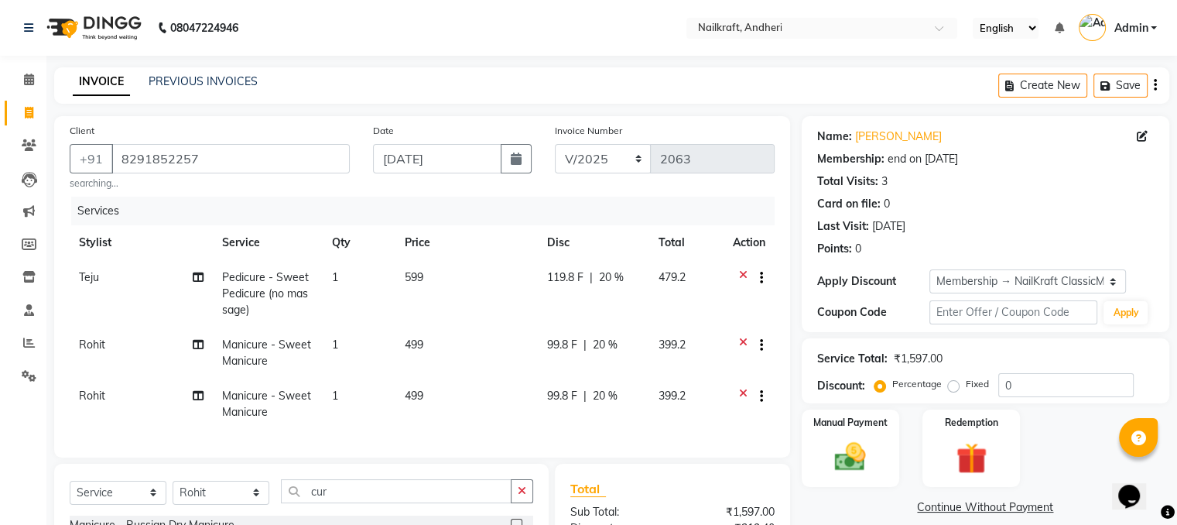
checkbox input "false"
click at [740, 389] on icon at bounding box center [743, 397] width 9 height 19
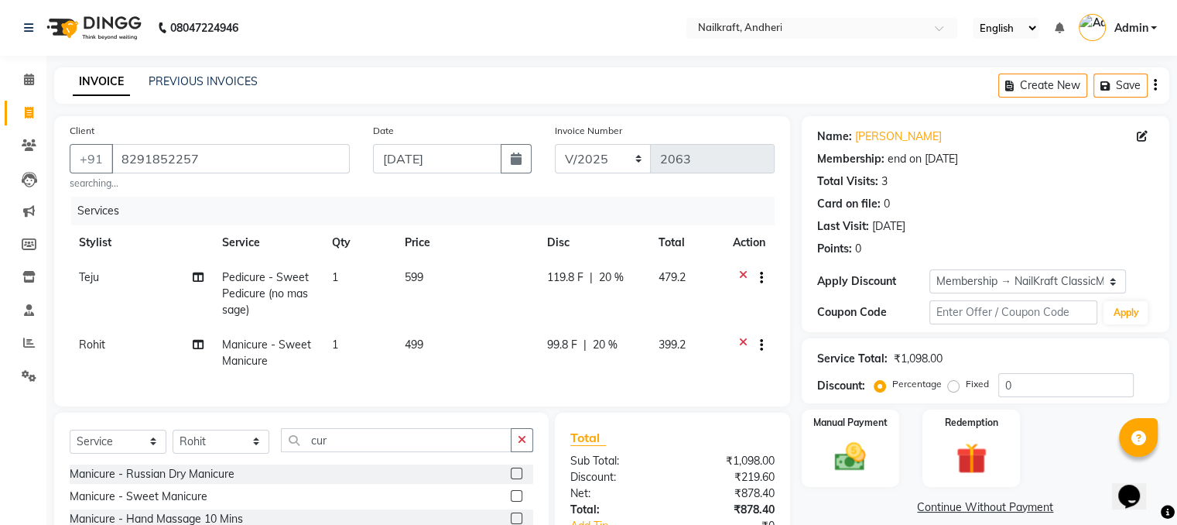
click at [433, 350] on td "499" at bounding box center [466, 352] width 142 height 51
select select "90555"
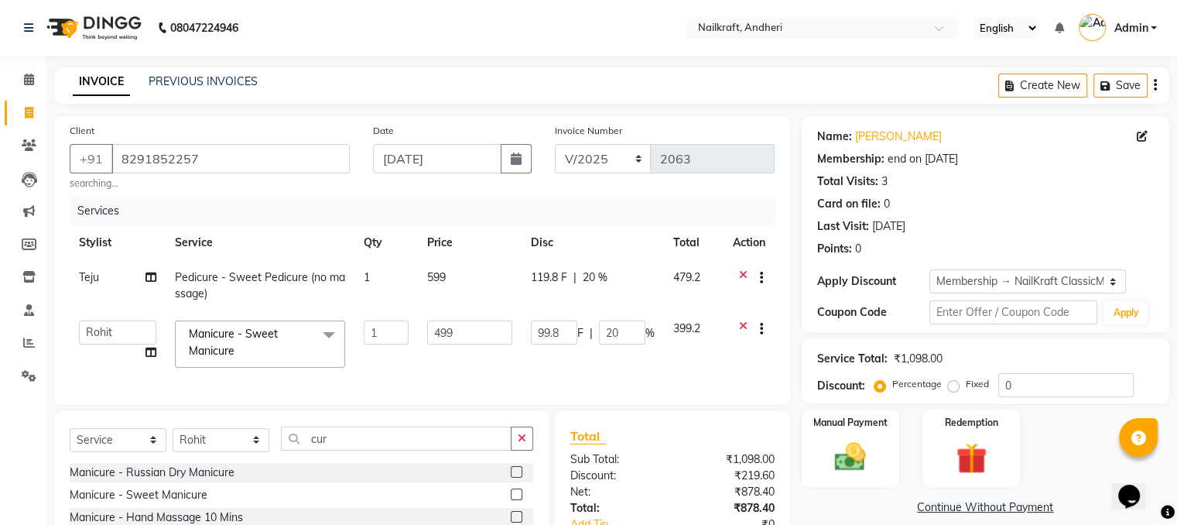
click at [433, 350] on td "499" at bounding box center [470, 344] width 104 height 66
click at [463, 334] on input "499" at bounding box center [469, 332] width 85 height 24
type input "4"
type input "399"
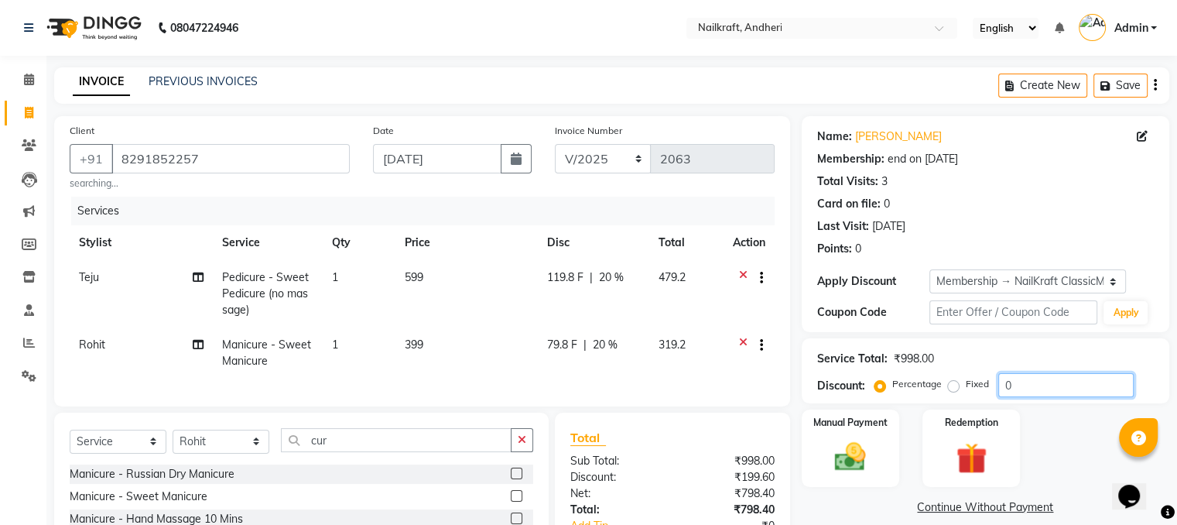
click at [1030, 376] on input "0" at bounding box center [1065, 385] width 135 height 24
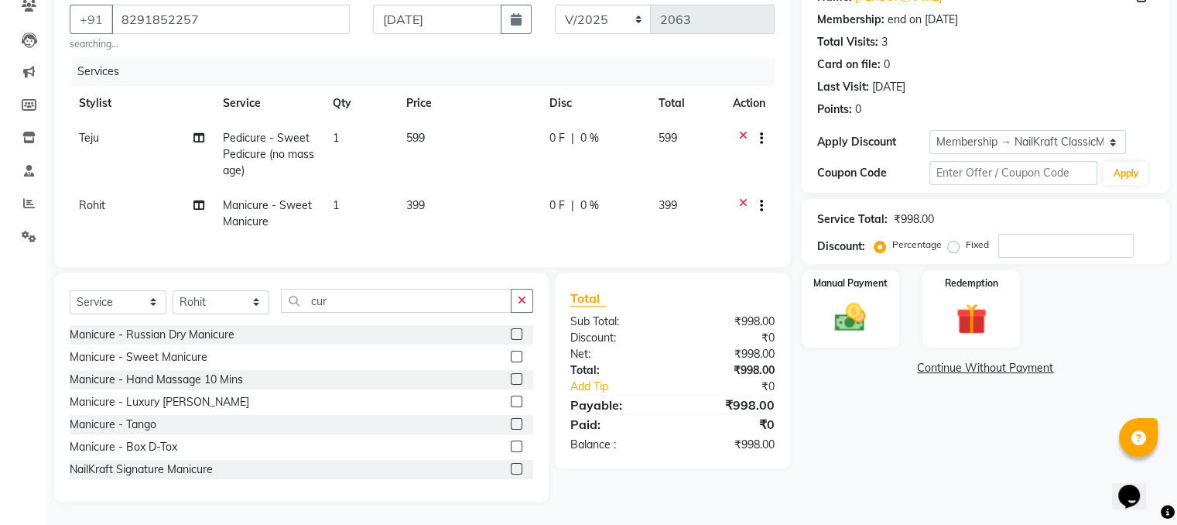
click at [415, 314] on div "Select Service Product Membership Package Voucher Prepaid Gift Card Select Styl…" at bounding box center [301, 307] width 463 height 36
click at [402, 300] on input "cur" at bounding box center [396, 301] width 231 height 24
type input "c"
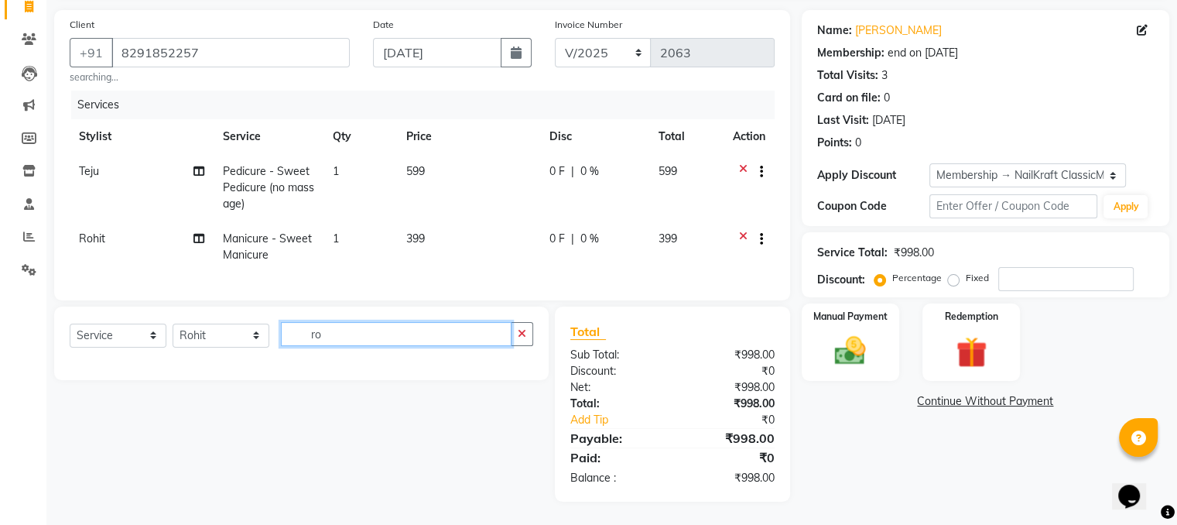
type input "r"
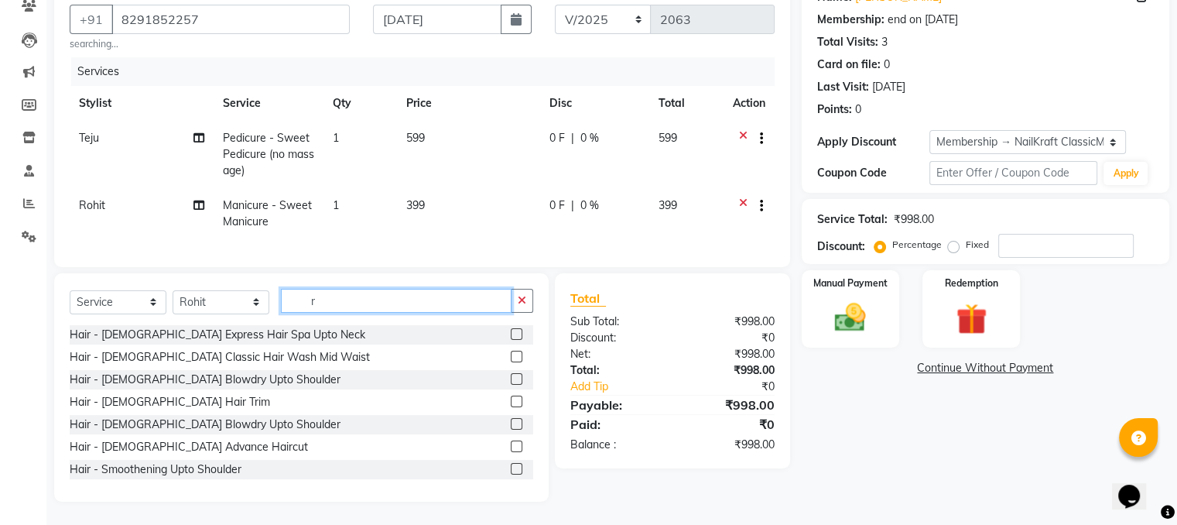
click at [322, 299] on input "r" at bounding box center [396, 301] width 231 height 24
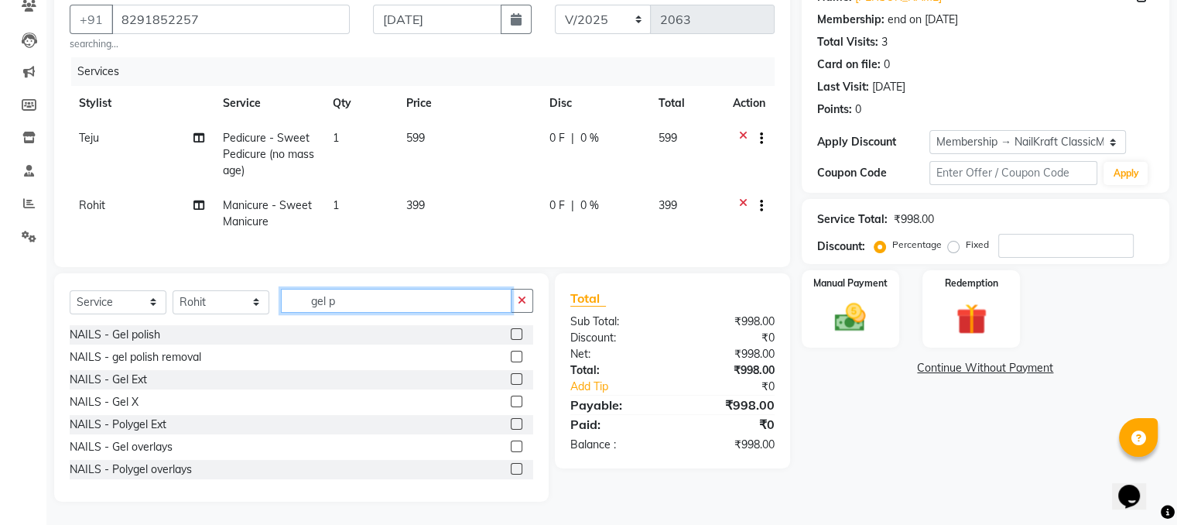
scroll to position [118, 0]
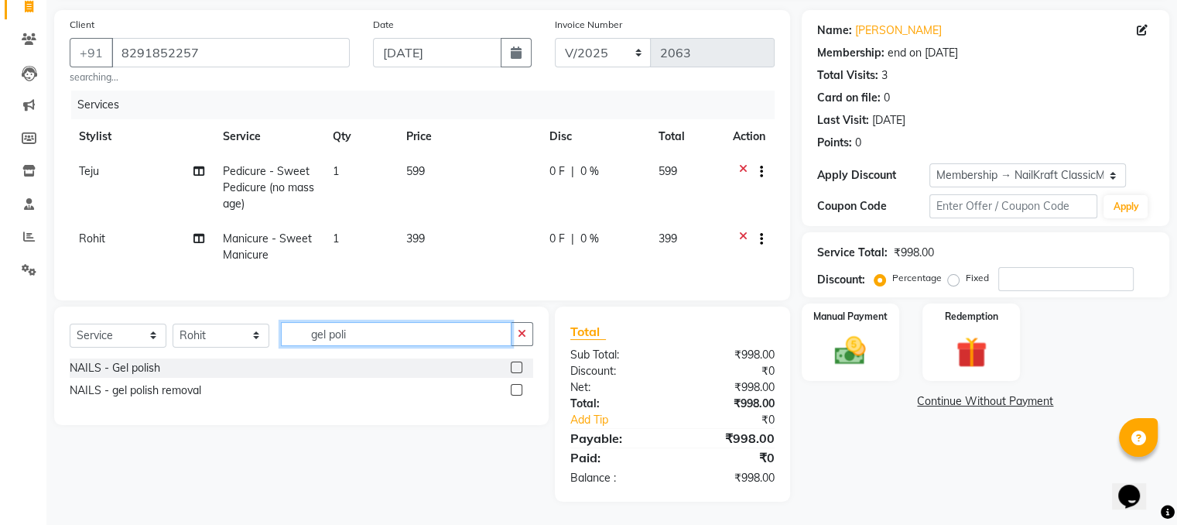
type input "gel poli"
click at [520, 367] on label at bounding box center [517, 367] width 12 height 12
click at [520, 367] on input "checkbox" at bounding box center [516, 368] width 10 height 10
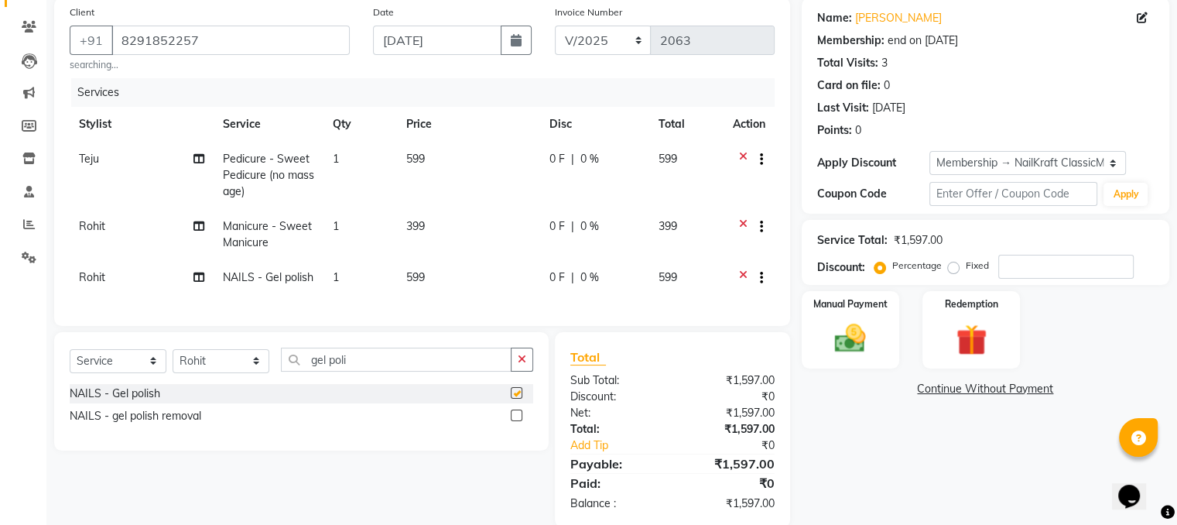
checkbox input "false"
click at [473, 279] on td "599" at bounding box center [468, 279] width 143 height 38
select select "90555"
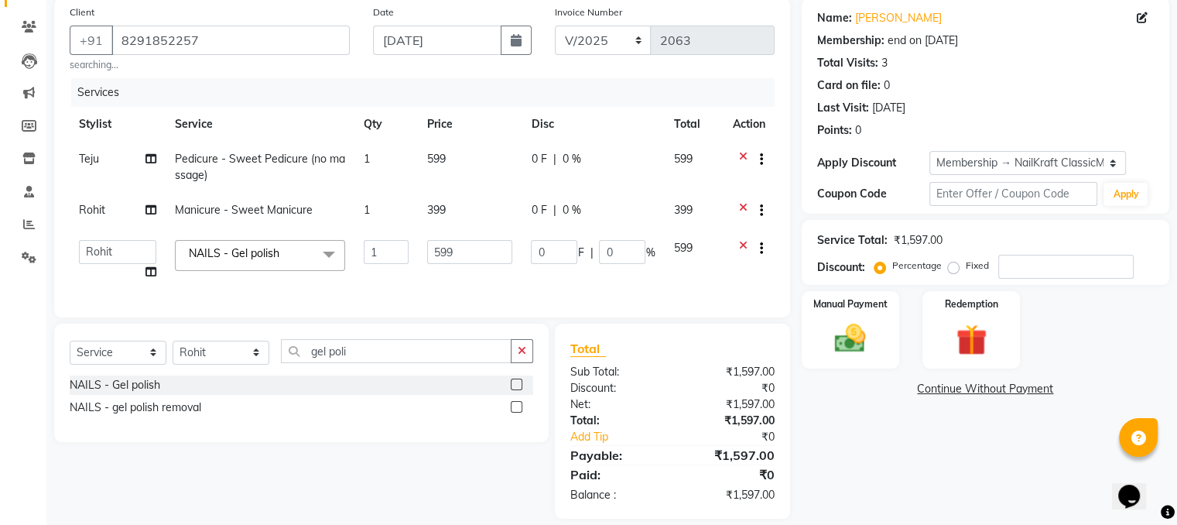
click at [473, 279] on td "599" at bounding box center [470, 260] width 104 height 59
click at [477, 261] on input "599" at bounding box center [469, 252] width 85 height 24
type input "5"
type input "479"
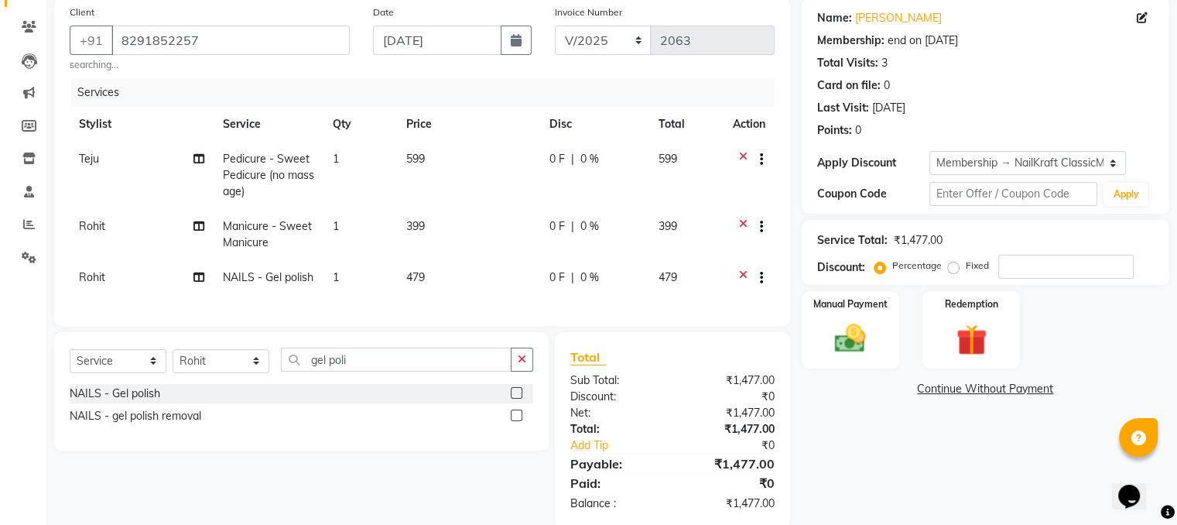
click at [878, 459] on div "Name: Pinki Mehta Membership: end on 13-07-2026 Total Visits: 3 Card on file: 0…" at bounding box center [990, 262] width 379 height 529
click at [430, 371] on input "gel poli" at bounding box center [396, 359] width 231 height 24
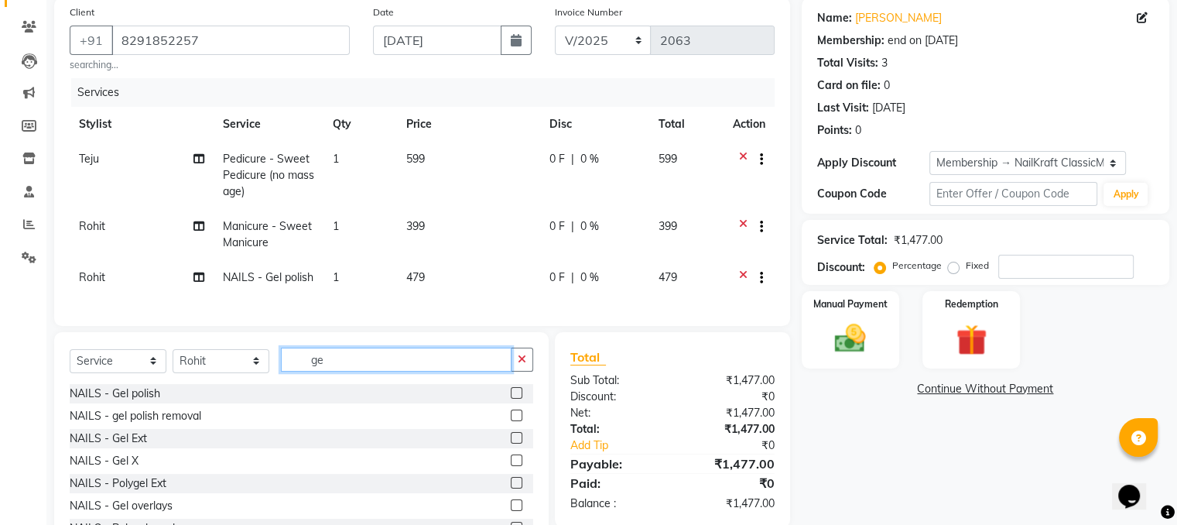
type input "g"
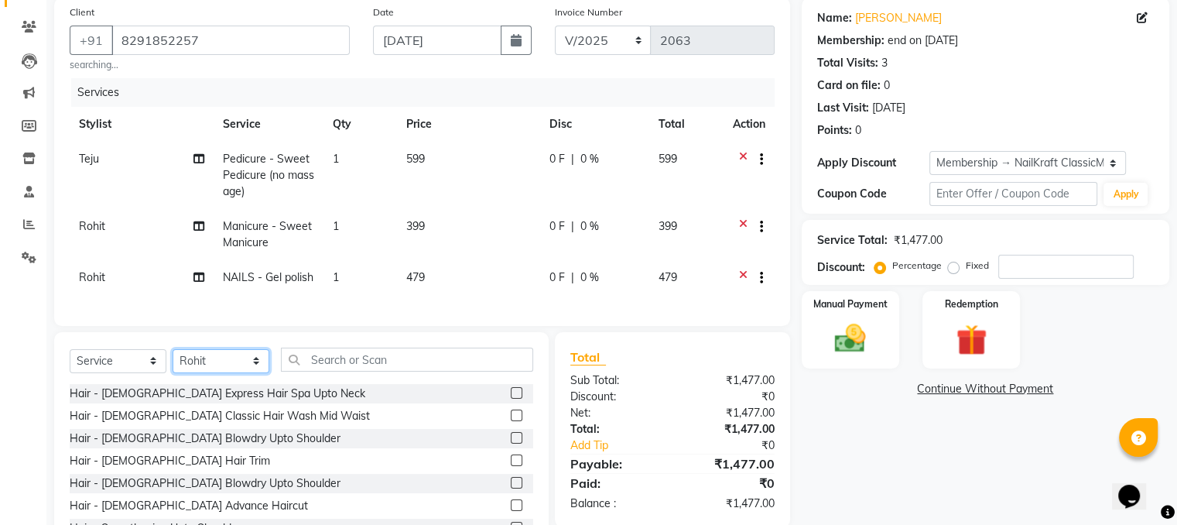
click at [207, 372] on select "Select Stylist Alam Deepali Deepu Chatry NailKraft Nikita Rita Rohit Sharukh Sn…" at bounding box center [221, 361] width 97 height 24
click at [217, 361] on select "Select Stylist Alam Deepali Deepu Chatry NailKraft Nikita Rita Rohit Sharukh Sn…" at bounding box center [221, 361] width 97 height 24
click at [217, 370] on select "Select Stylist Alam Deepali Deepu Chatry NailKraft Nikita Rita Rohit Sharukh Sn…" at bounding box center [221, 361] width 97 height 24
click at [311, 340] on div "Client +91 8291852257 searching... Date 03-09-2025 Invoice Number V/2025 V/2025…" at bounding box center [422, 279] width 759 height 562
click at [248, 373] on select "Select Stylist Alam Deepali Deepu Chatry NailKraft Nikita Rita Rohit Sharukh Sn…" at bounding box center [221, 361] width 97 height 24
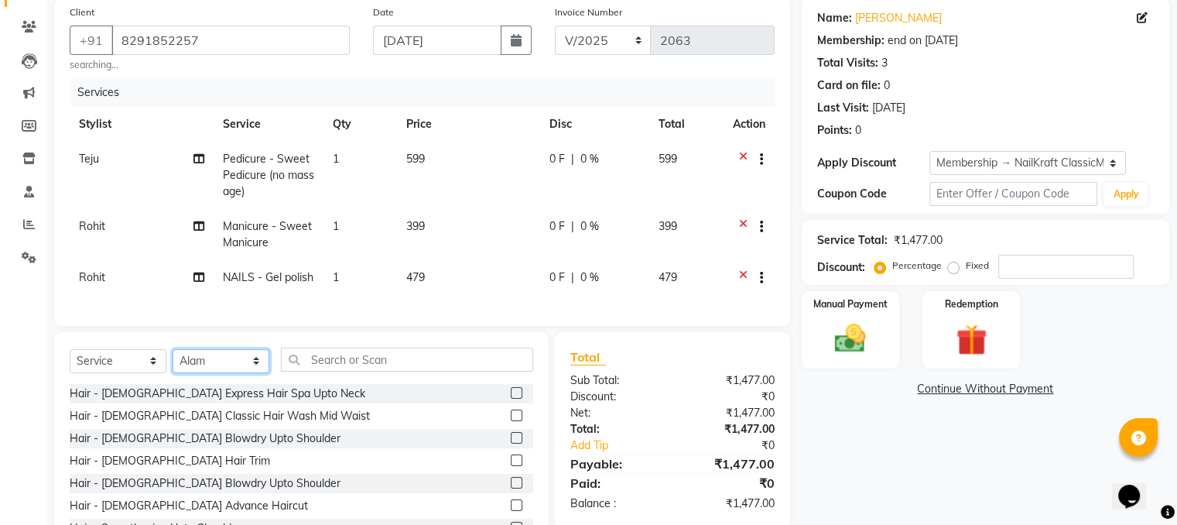
select select "88727"
click at [173, 361] on select "Select Stylist Alam Deepali Deepu Chatry NailKraft Nikita Rita Rohit Sharukh Sn…" at bounding box center [221, 361] width 97 height 24
click at [244, 373] on select "Select Stylist Alam Deepali Deepu Chatry NailKraft Nikita Rita Rohit Sharukh Sn…" at bounding box center [221, 361] width 97 height 24
click at [330, 326] on div "Client +91 8291852257 searching... Date 03-09-2025 Invoice Number V/2025 V/2025…" at bounding box center [422, 162] width 736 height 328
click at [192, 373] on select "Select Stylist Alam Deepali Deepu Chatry NailKraft Nikita Rita Rohit Sharukh Sn…" at bounding box center [221, 361] width 97 height 24
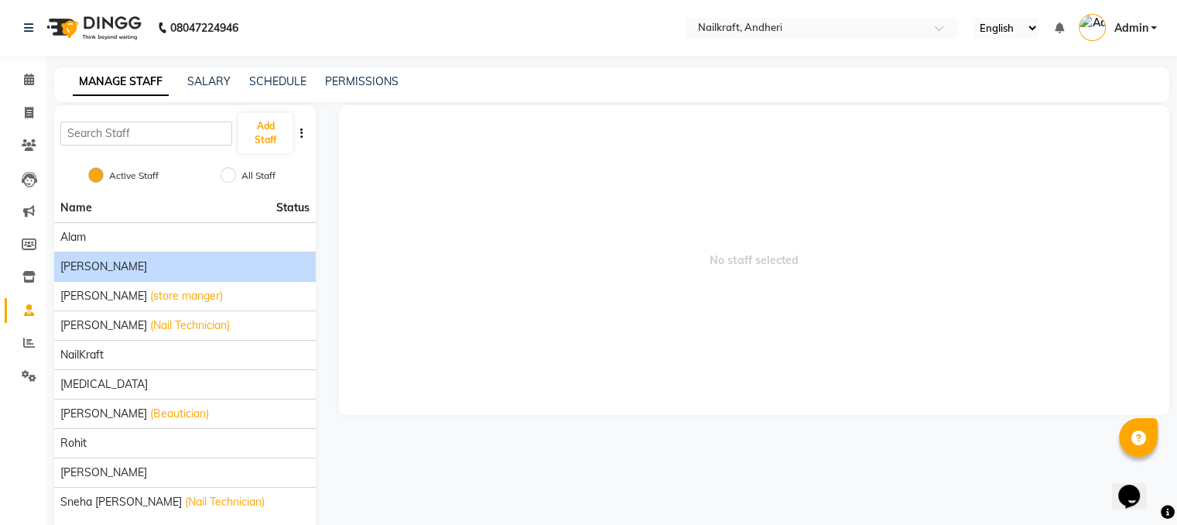
click at [105, 275] on li "[PERSON_NAME]" at bounding box center [184, 265] width 261 height 29
click at [164, 267] on div "[PERSON_NAME]" at bounding box center [184, 266] width 249 height 16
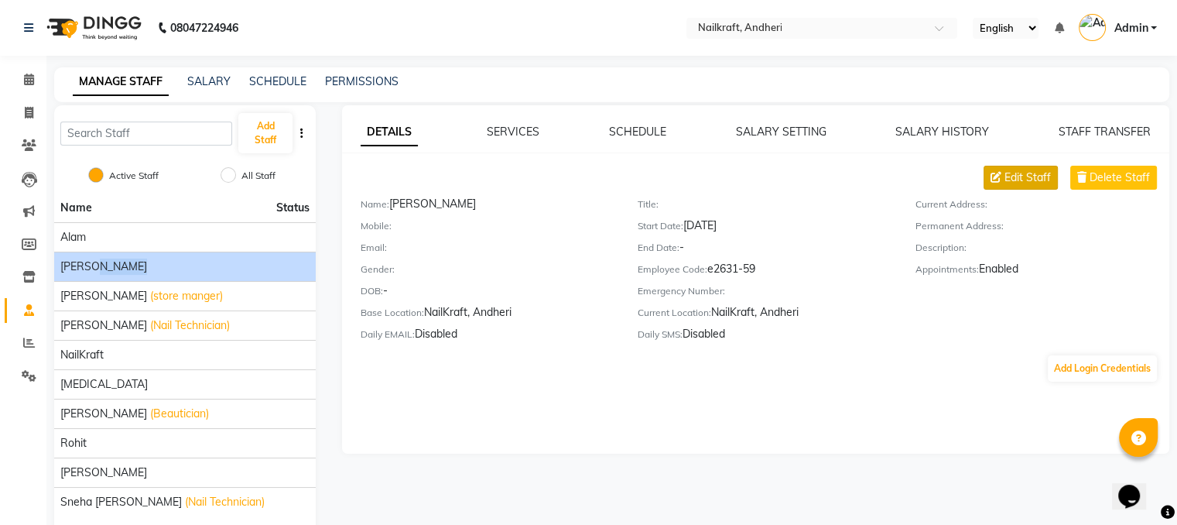
click at [1012, 173] on span "Edit Staff" at bounding box center [1027, 177] width 46 height 16
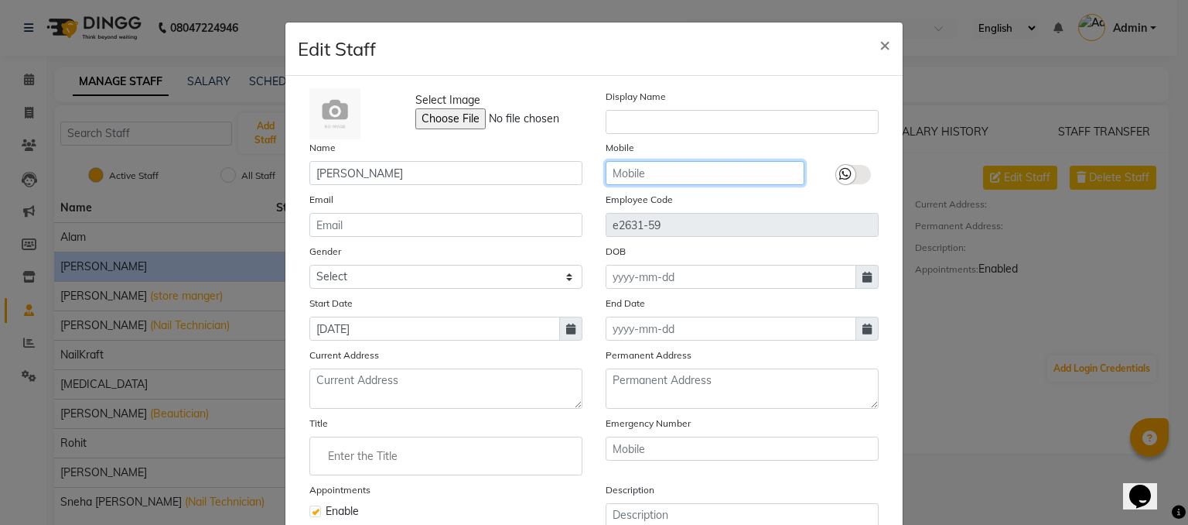
click at [661, 170] on input "text" at bounding box center [705, 173] width 199 height 24
type input "7085552355"
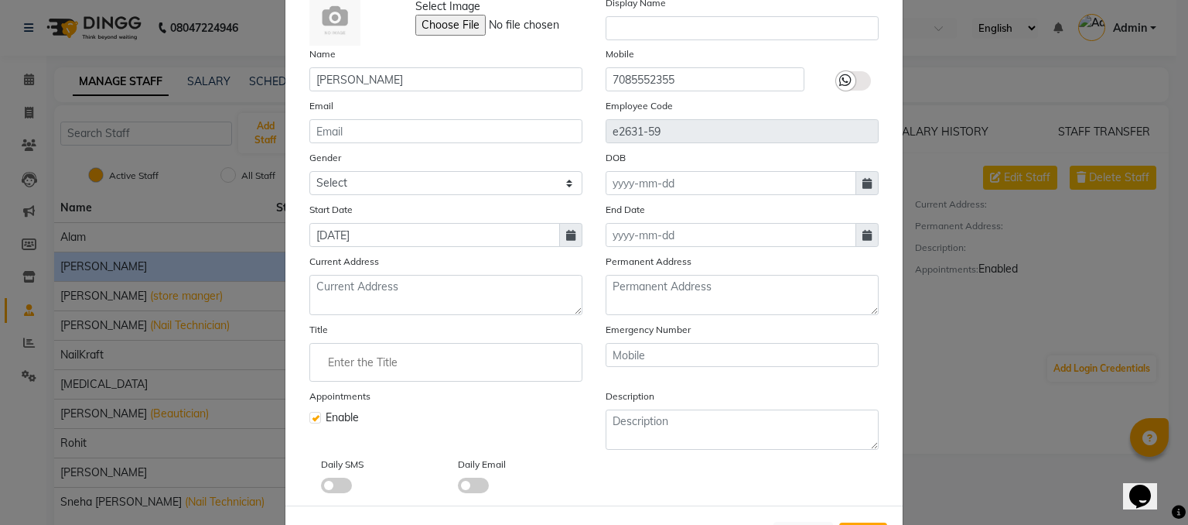
scroll to position [164, 0]
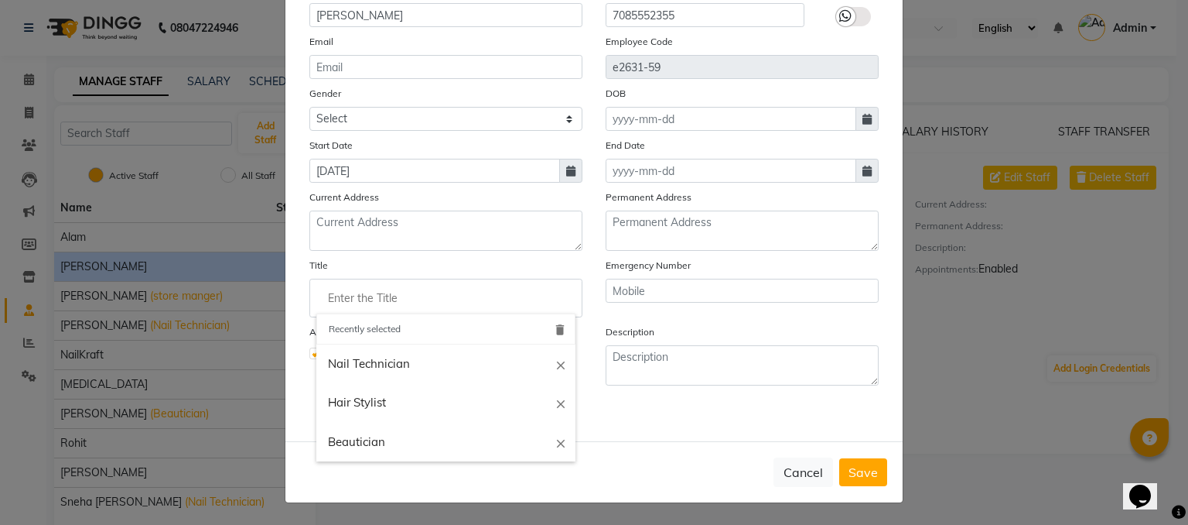
click at [491, 298] on input "Enter the Title" at bounding box center [445, 297] width 259 height 31
click at [381, 360] on link "Nail Technician" at bounding box center [445, 363] width 259 height 39
type input "Nail Technician"
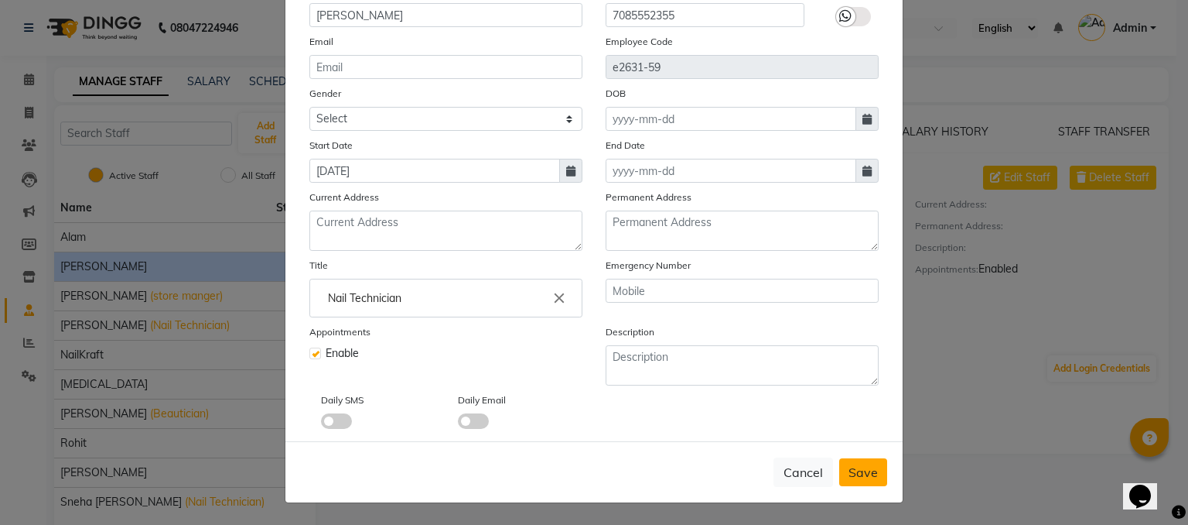
click at [868, 464] on span "Save" at bounding box center [863, 471] width 29 height 15
checkbox input "false"
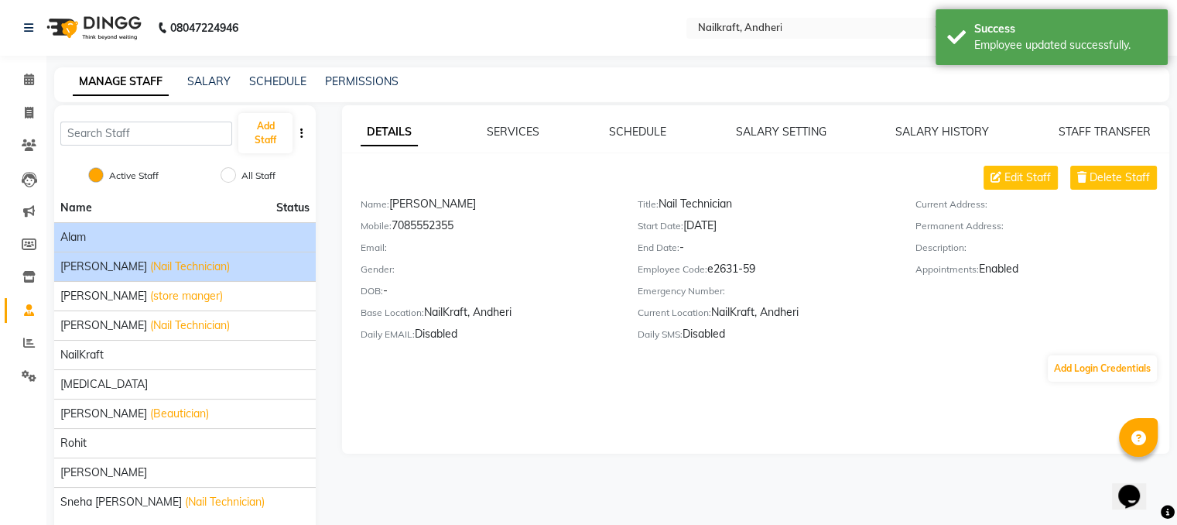
click at [142, 227] on li "Alam" at bounding box center [184, 236] width 261 height 29
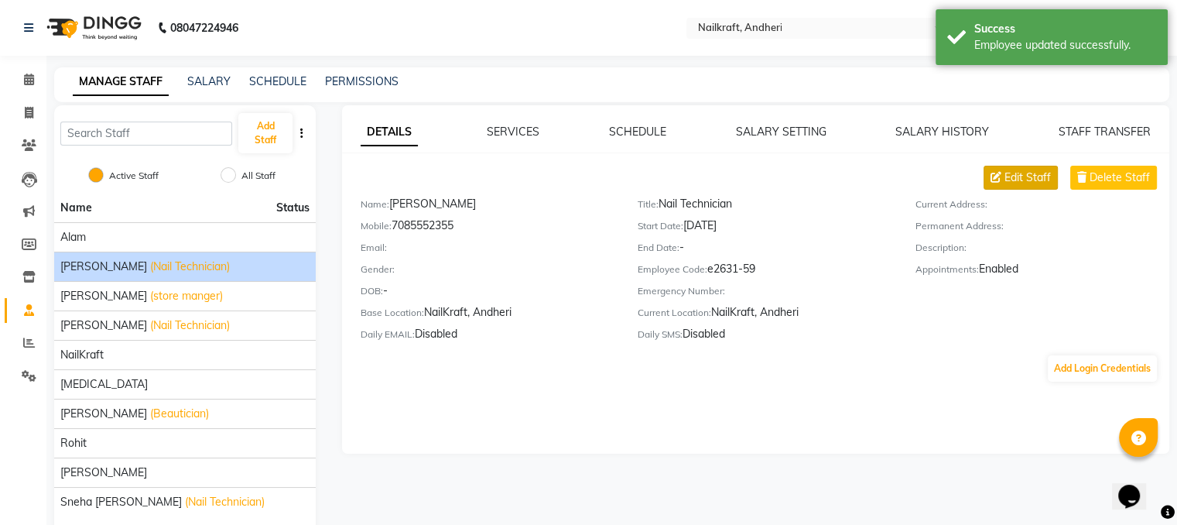
click at [1041, 169] on span "Edit Staff" at bounding box center [1027, 177] width 46 height 16
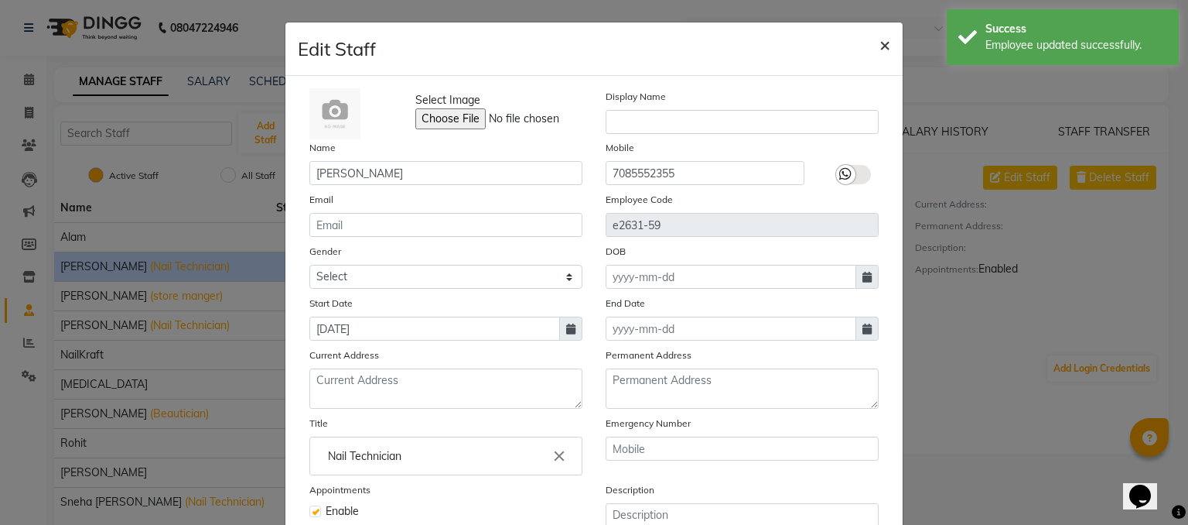
click at [885, 46] on button "×" at bounding box center [885, 43] width 36 height 43
checkbox input "false"
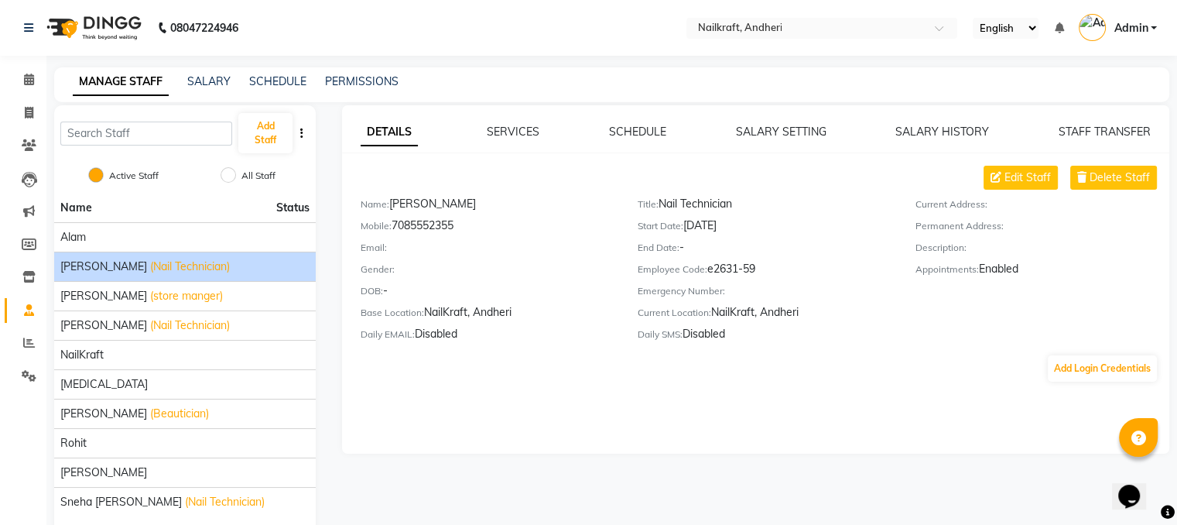
click at [150, 261] on span "(Nail Technician)" at bounding box center [190, 266] width 80 height 16
click at [1035, 183] on span "Edit Staff" at bounding box center [1027, 177] width 46 height 16
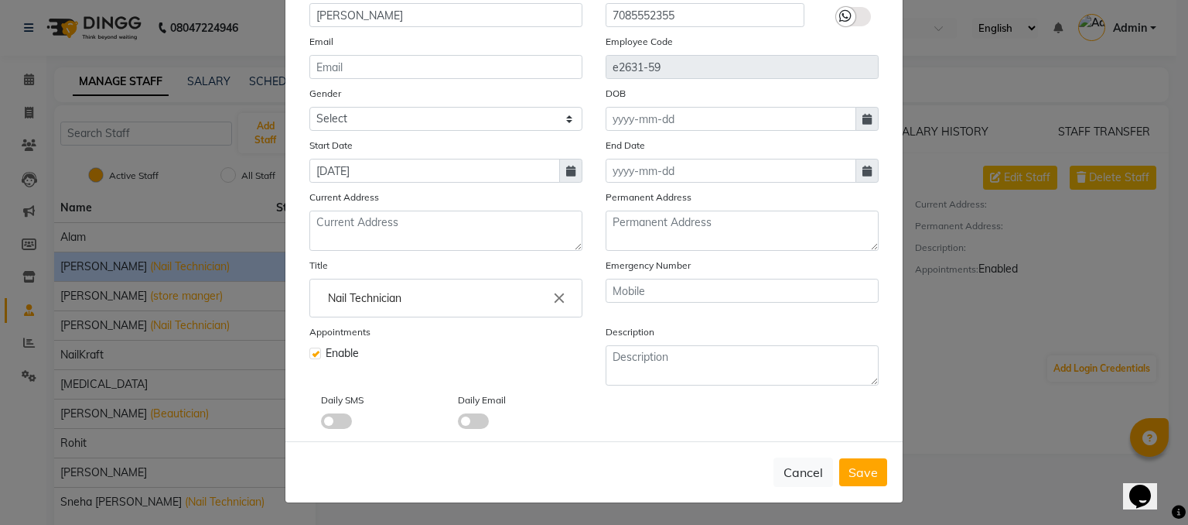
click at [309, 354] on label at bounding box center [315, 353] width 12 height 12
click at [309, 354] on input "checkbox" at bounding box center [314, 352] width 10 height 10
click at [309, 354] on label at bounding box center [315, 353] width 12 height 12
click at [309, 354] on input "checkbox" at bounding box center [314, 352] width 10 height 10
checkbox input "true"
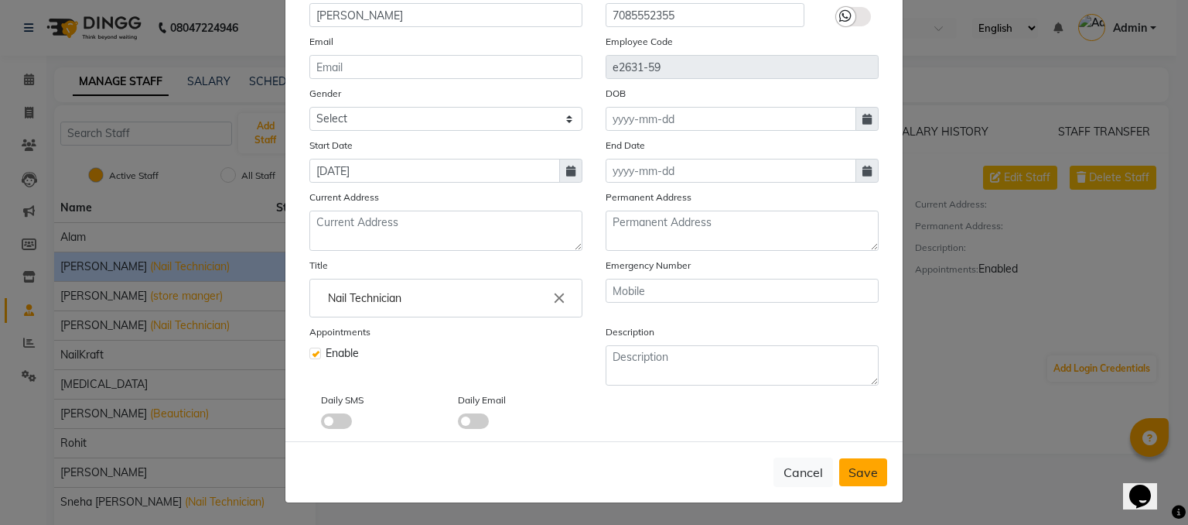
click at [866, 464] on span "Save" at bounding box center [863, 471] width 29 height 15
checkbox input "false"
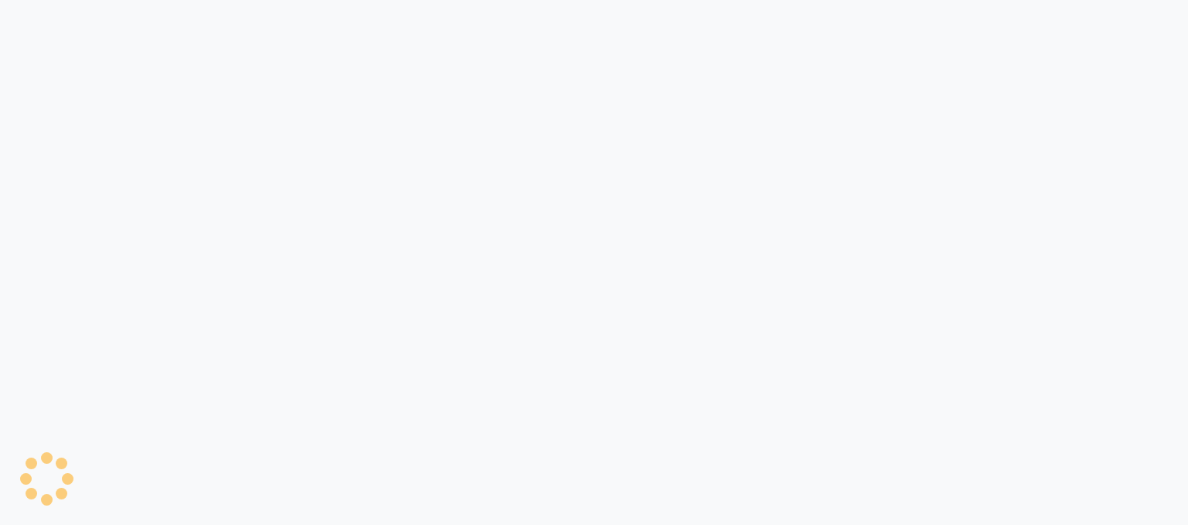
select select "6081"
select select "service"
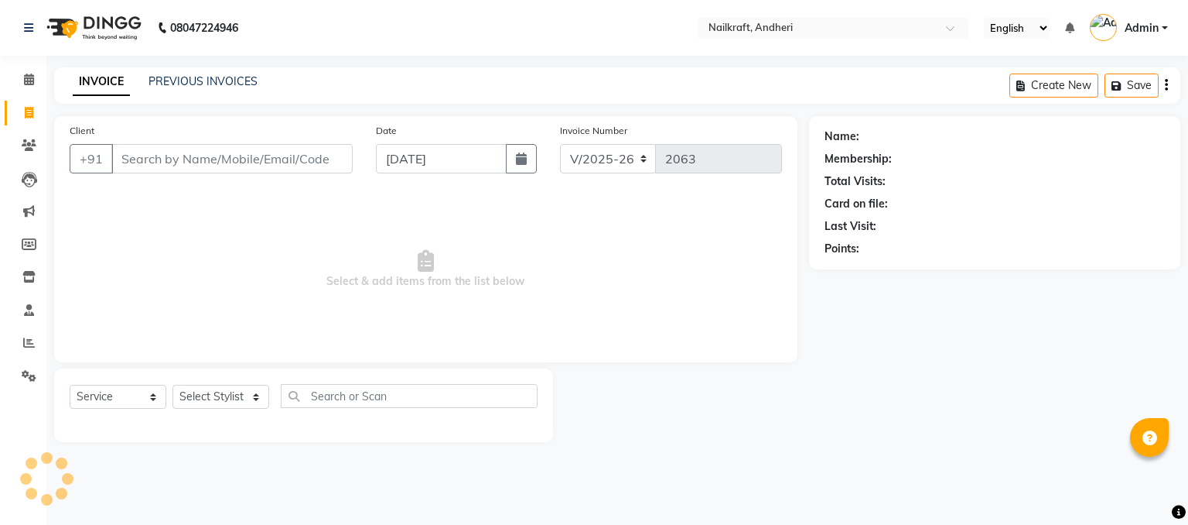
select select "en"
click at [204, 402] on select "Select Stylist Alam Alfred Deepali Deepu Chatry NailKraft Nikita Rita Rohit Sha…" at bounding box center [221, 396] width 97 height 24
click at [297, 152] on input "Client" at bounding box center [231, 158] width 241 height 29
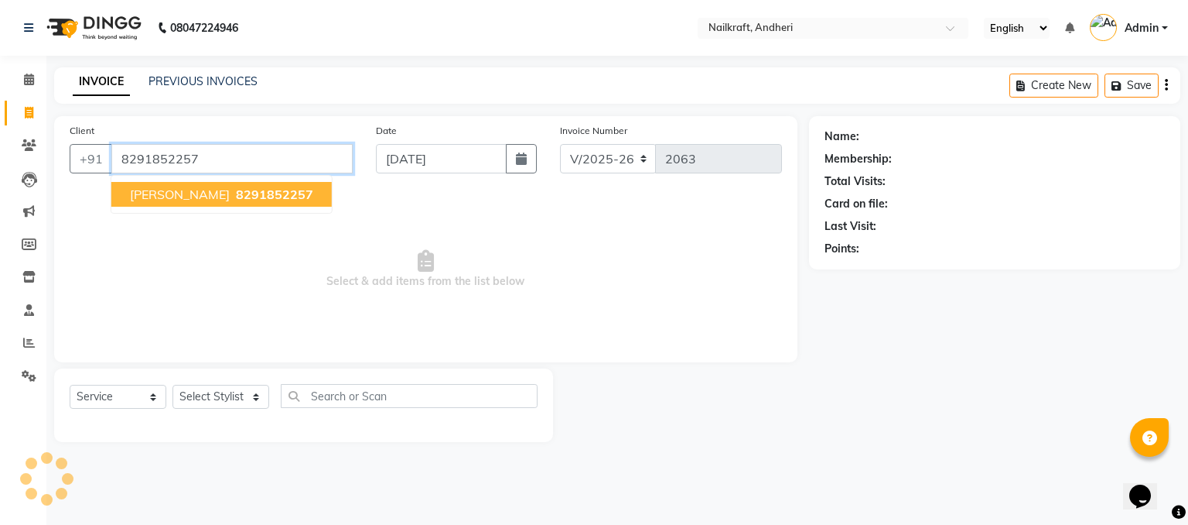
type input "8291852257"
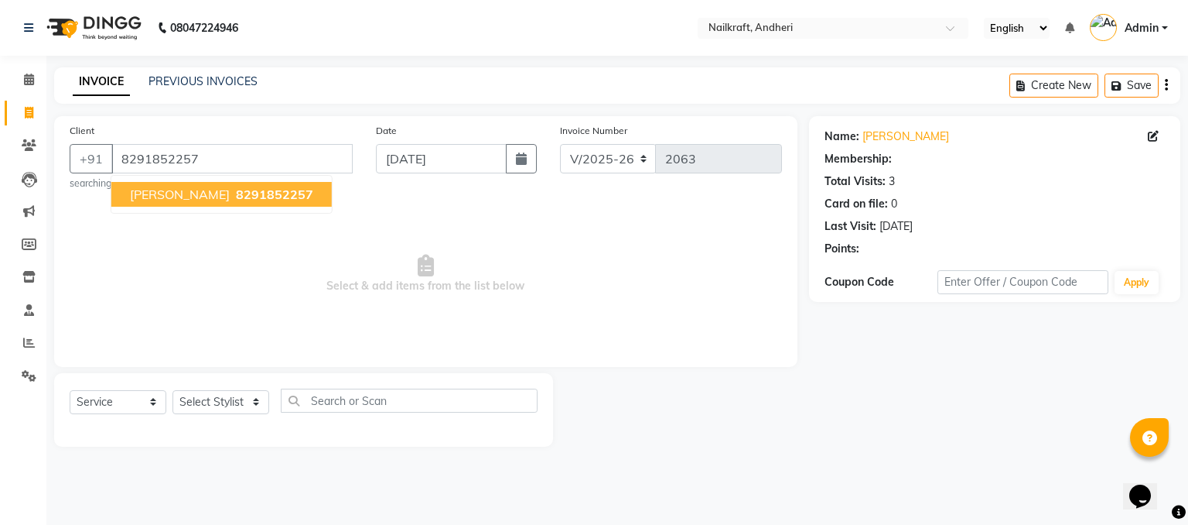
select select "2: Object"
click at [265, 190] on span "8291852257" at bounding box center [274, 193] width 77 height 15
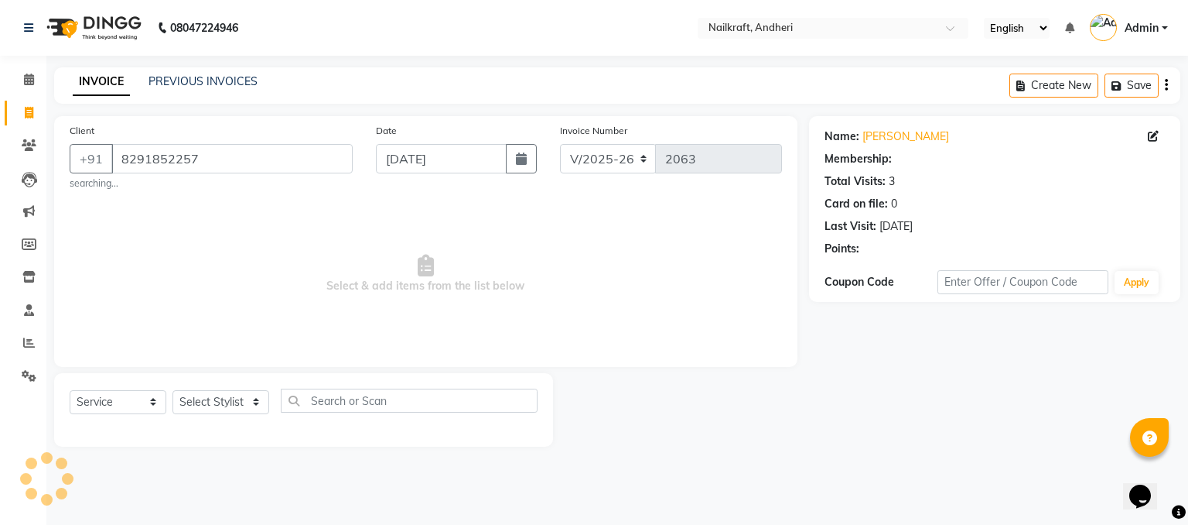
select select "2: Object"
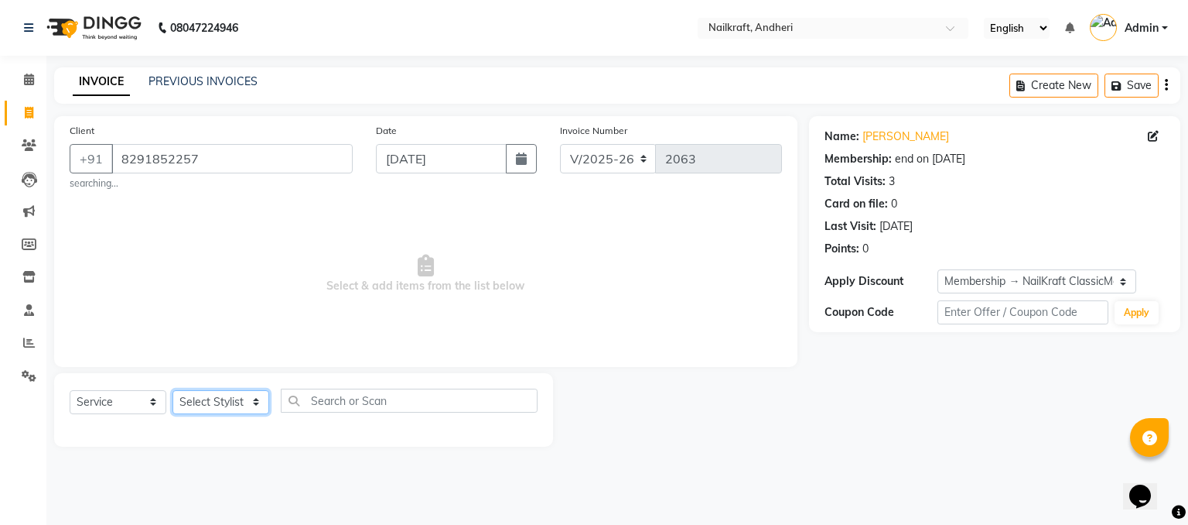
click at [250, 404] on select "Select Stylist Alam Alfred Deepali Deepu Chatry NailKraft Nikita Rita Rohit Sha…" at bounding box center [221, 402] width 97 height 24
select select "88169"
click at [173, 391] on select "Select Stylist Alam Alfred Deepali Deepu Chatry NailKraft Nikita Rita Rohit Sha…" at bounding box center [221, 402] width 97 height 24
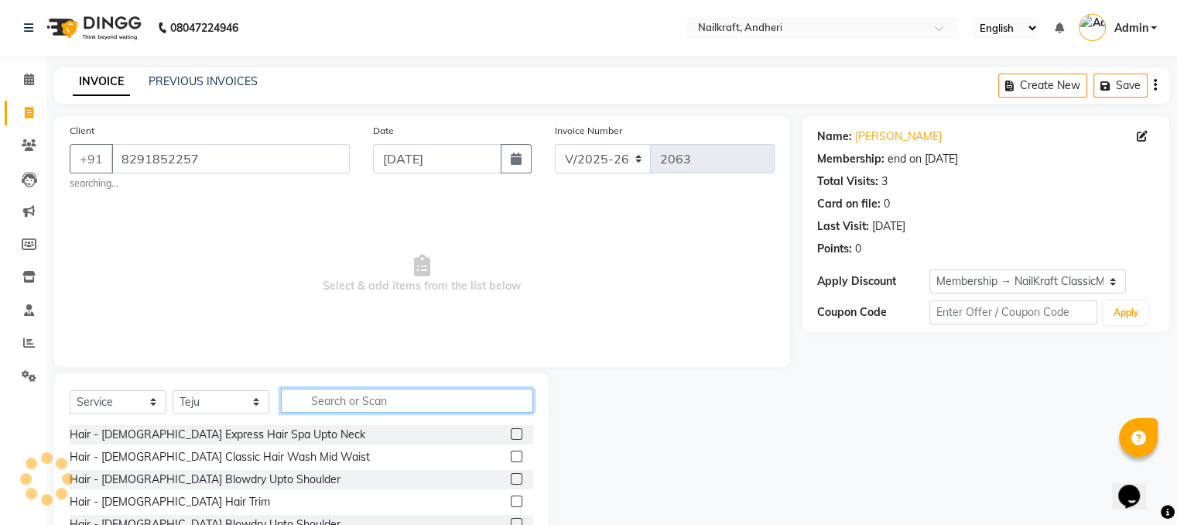
click at [374, 401] on input "text" at bounding box center [407, 400] width 252 height 24
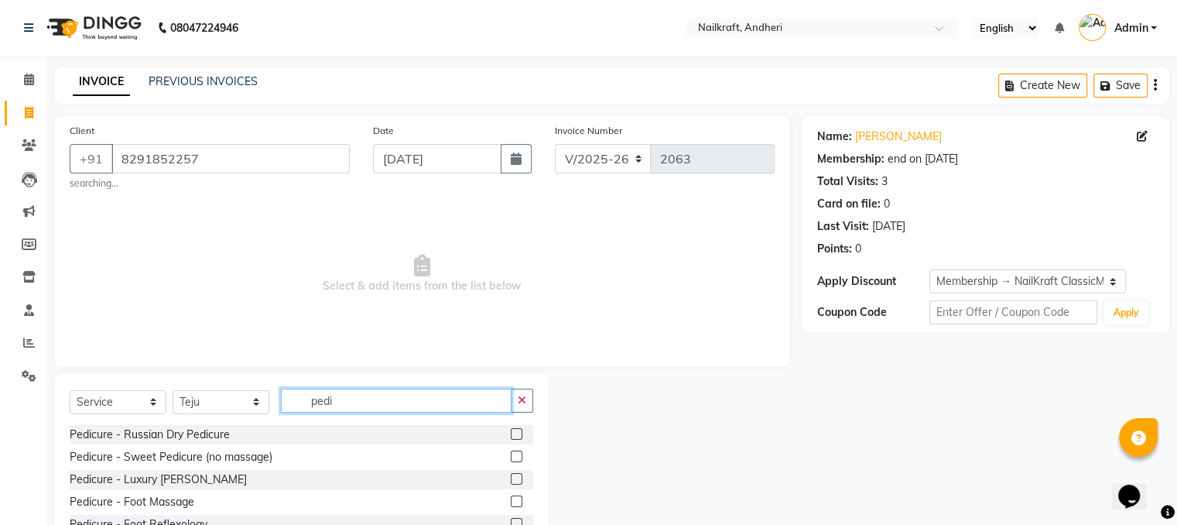
type input "pedi"
click at [511, 455] on label at bounding box center [517, 456] width 12 height 12
click at [511, 455] on input "checkbox" at bounding box center [516, 457] width 10 height 10
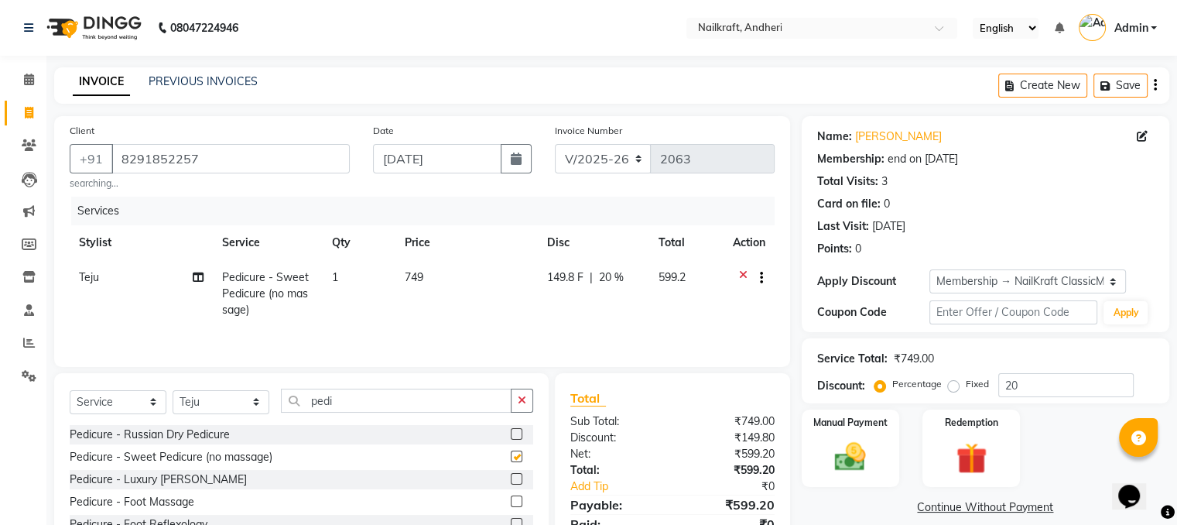
checkbox input "false"
click at [440, 290] on td "749" at bounding box center [466, 293] width 142 height 67
select select "88169"
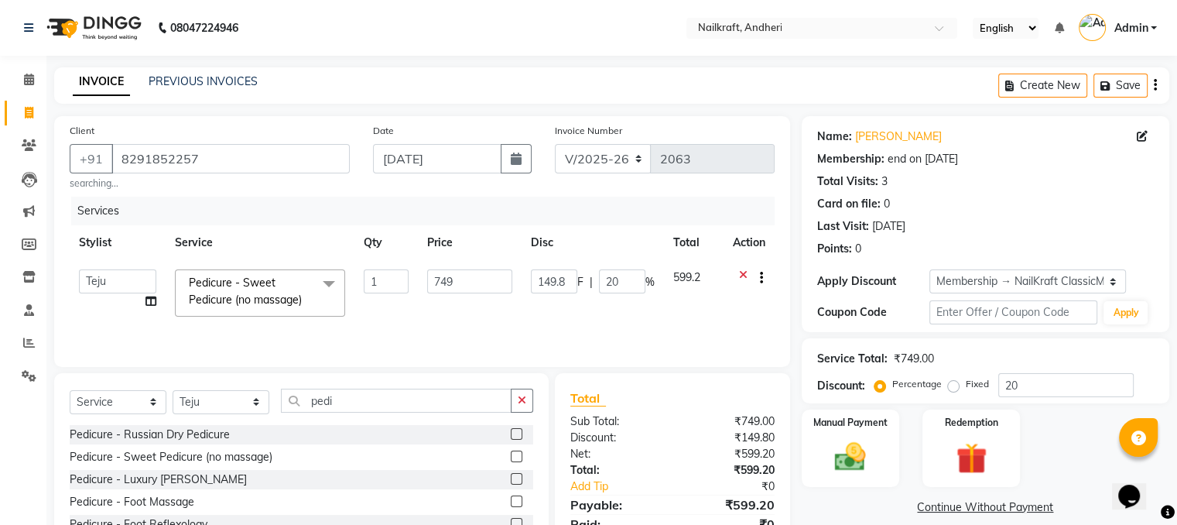
click at [440, 290] on input "749" at bounding box center [469, 281] width 85 height 24
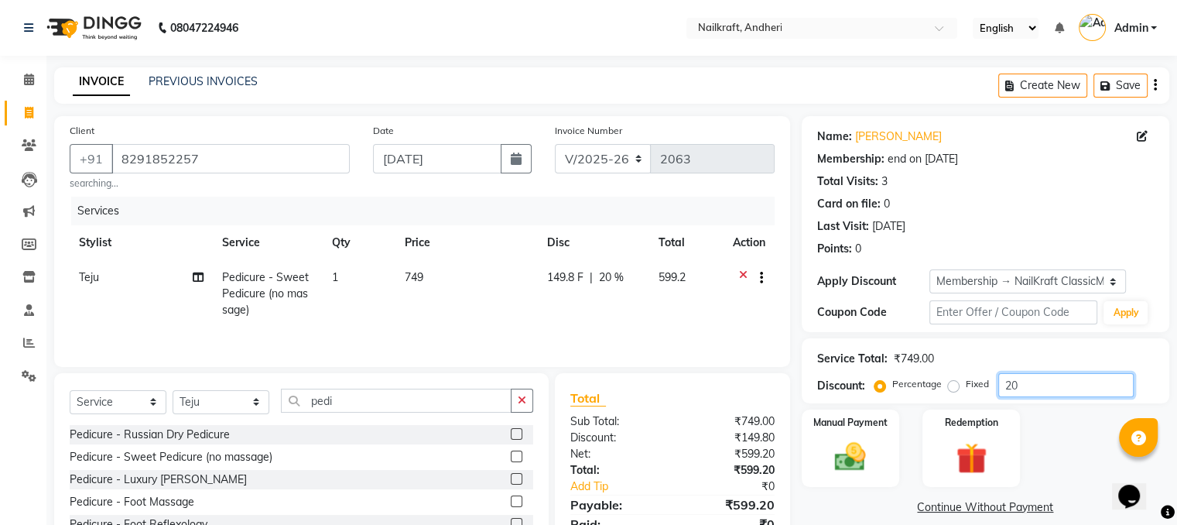
click at [1095, 381] on input "20" at bounding box center [1065, 385] width 135 height 24
type input "2"
click at [476, 275] on td "749" at bounding box center [468, 293] width 143 height 67
select select "88169"
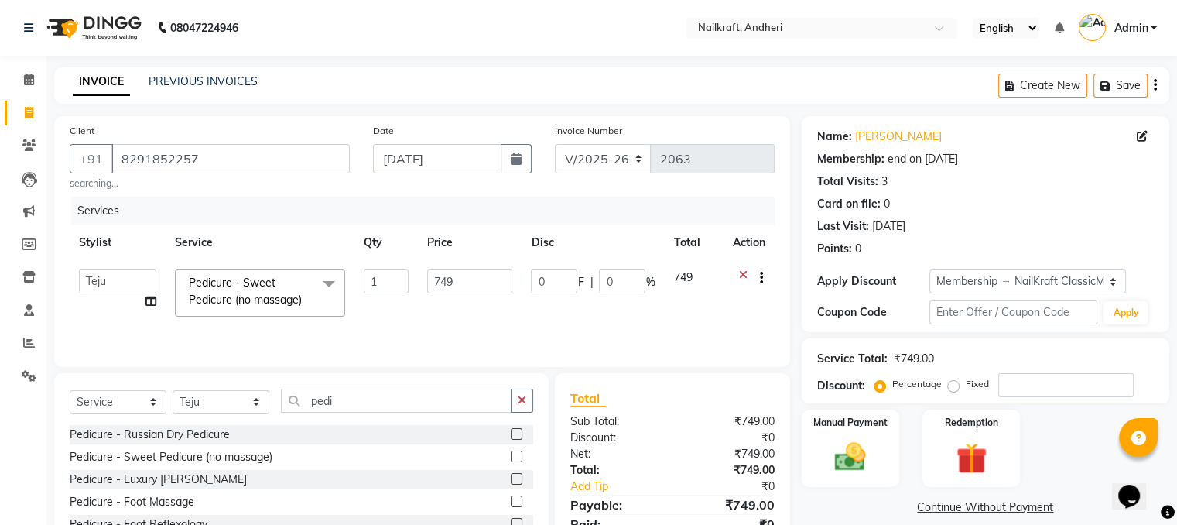
click at [476, 275] on input "749" at bounding box center [469, 281] width 85 height 24
type input "7"
type input "599"
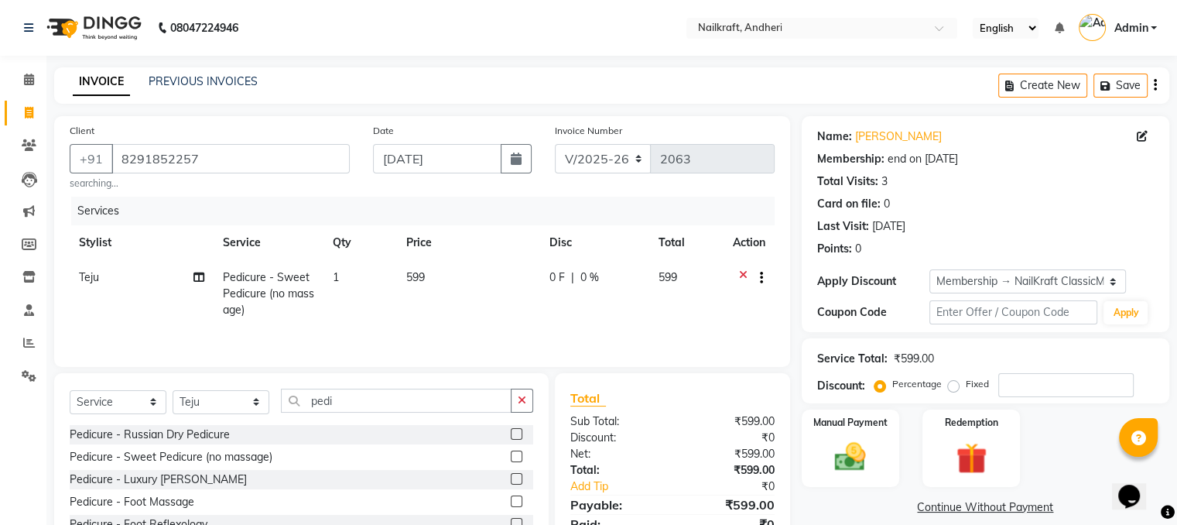
click at [832, 505] on link "Continue Without Payment" at bounding box center [985, 507] width 361 height 16
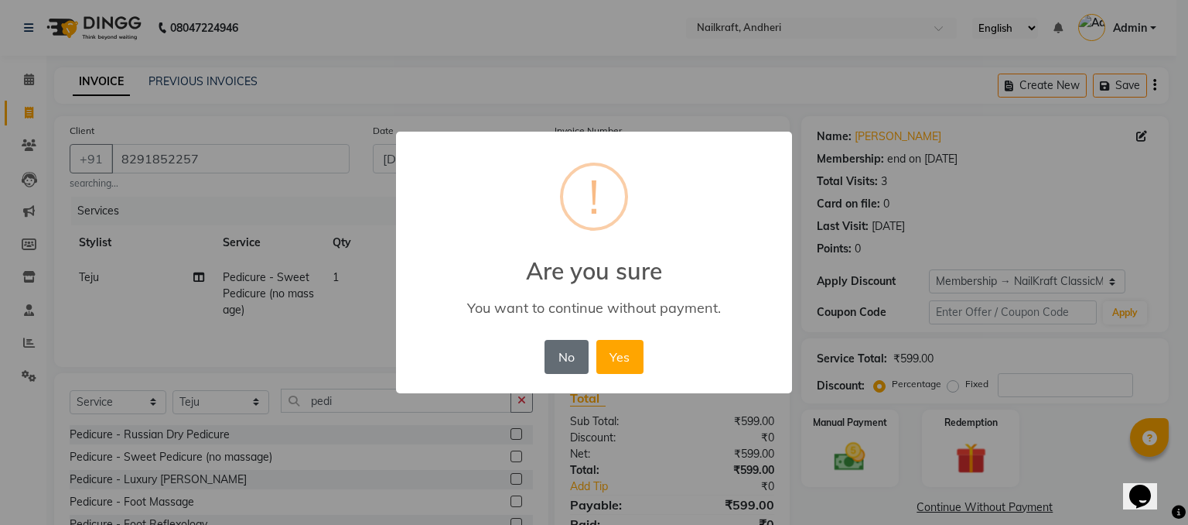
click at [555, 357] on button "No" at bounding box center [566, 357] width 43 height 34
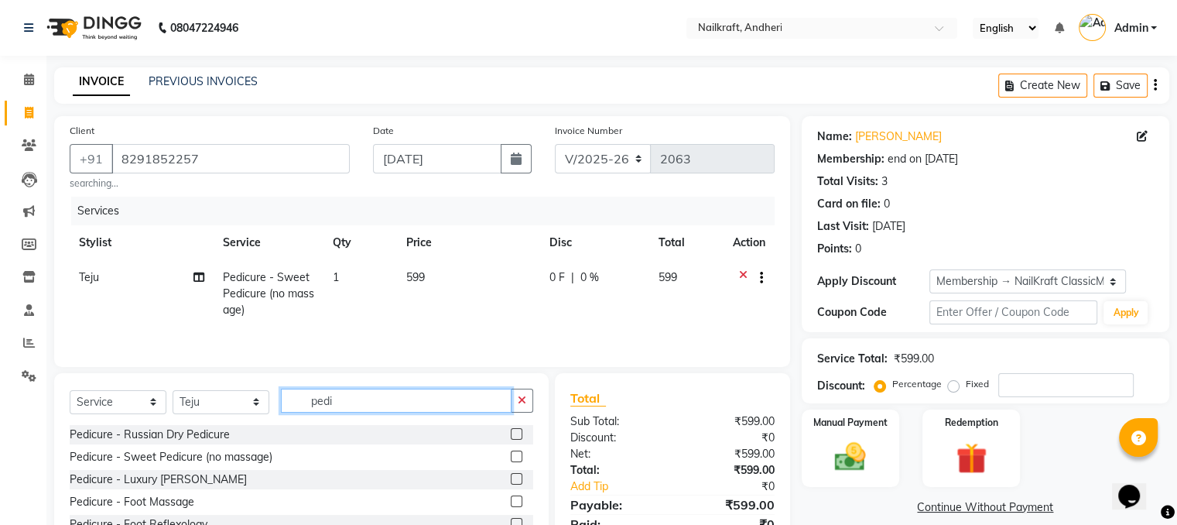
click at [371, 404] on input "pedi" at bounding box center [396, 400] width 231 height 24
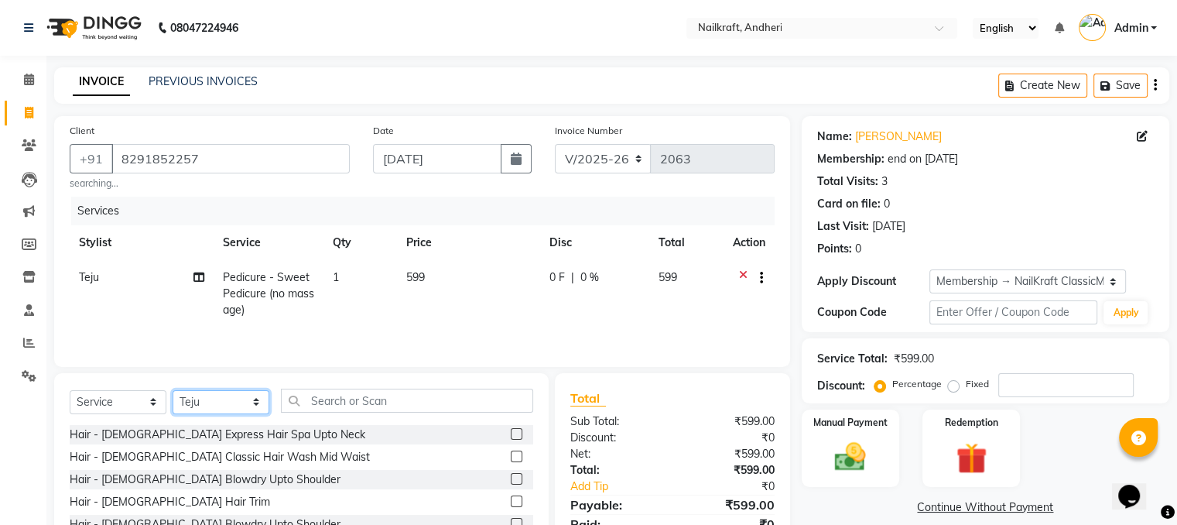
click at [198, 400] on select "Select Stylist Alam [PERSON_NAME] [PERSON_NAME] NailKraft [MEDICAL_DATA] [PERSO…" at bounding box center [221, 402] width 97 height 24
select select "90555"
click at [173, 391] on select "Select Stylist Alam [PERSON_NAME] [PERSON_NAME] NailKraft [MEDICAL_DATA] [PERSO…" at bounding box center [221, 402] width 97 height 24
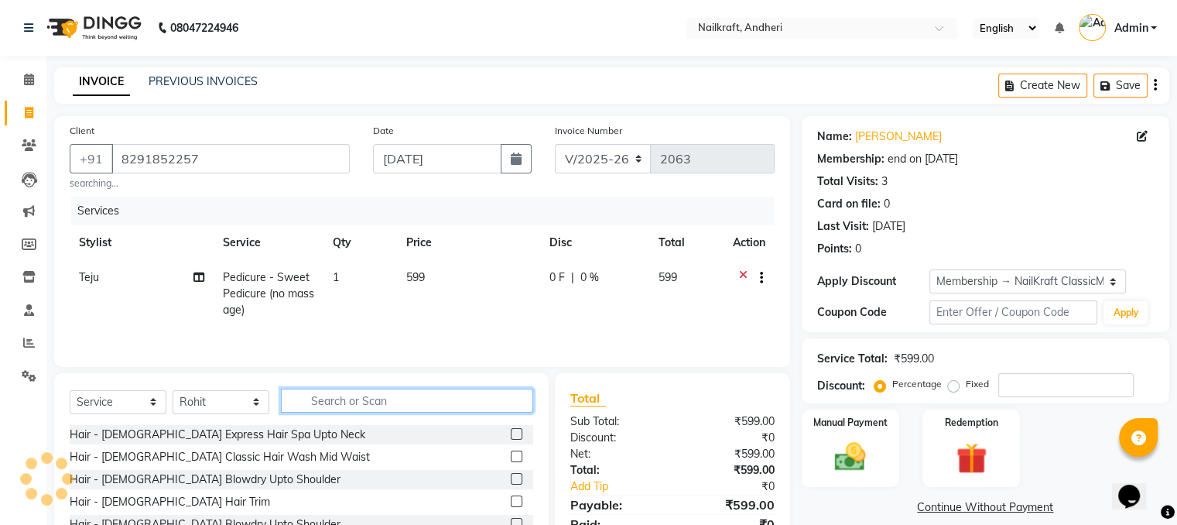
click at [349, 403] on input "text" at bounding box center [407, 400] width 252 height 24
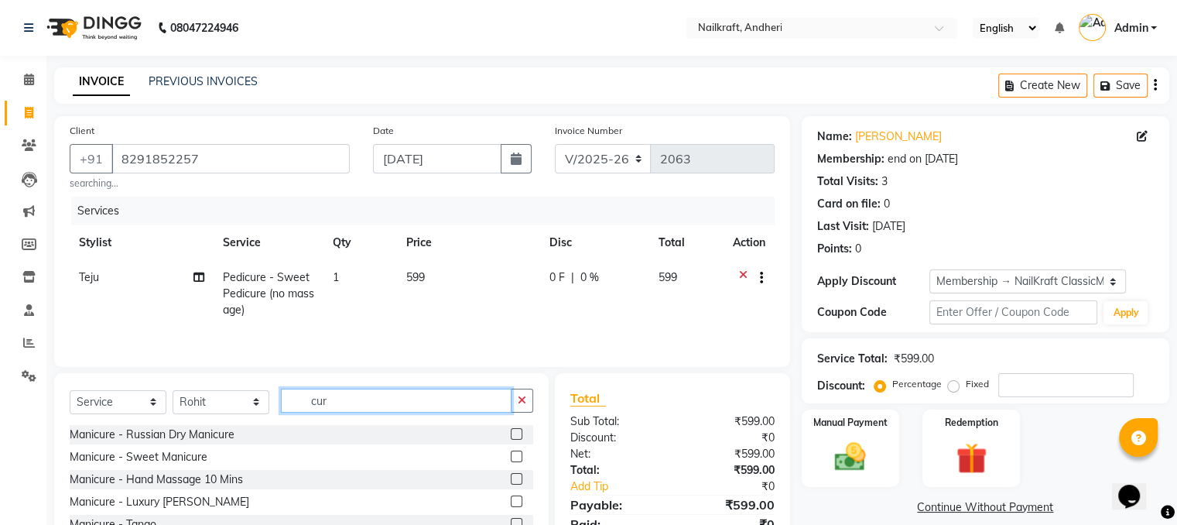
type input "cur"
click at [511, 460] on label at bounding box center [517, 456] width 12 height 12
click at [511, 460] on input "checkbox" at bounding box center [516, 457] width 10 height 10
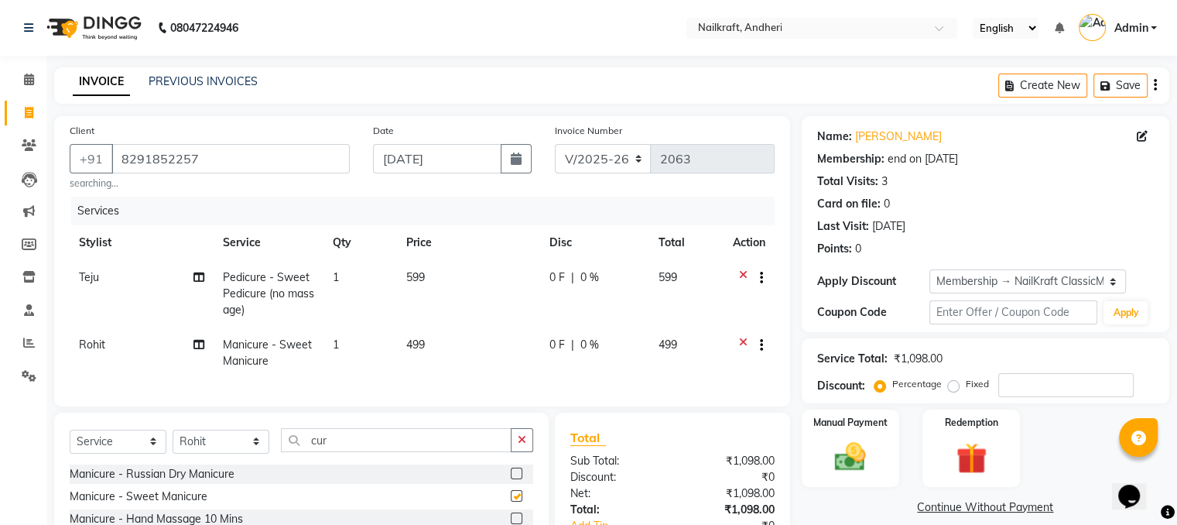
checkbox input "false"
click at [452, 338] on td "499" at bounding box center [468, 352] width 143 height 51
select select "90555"
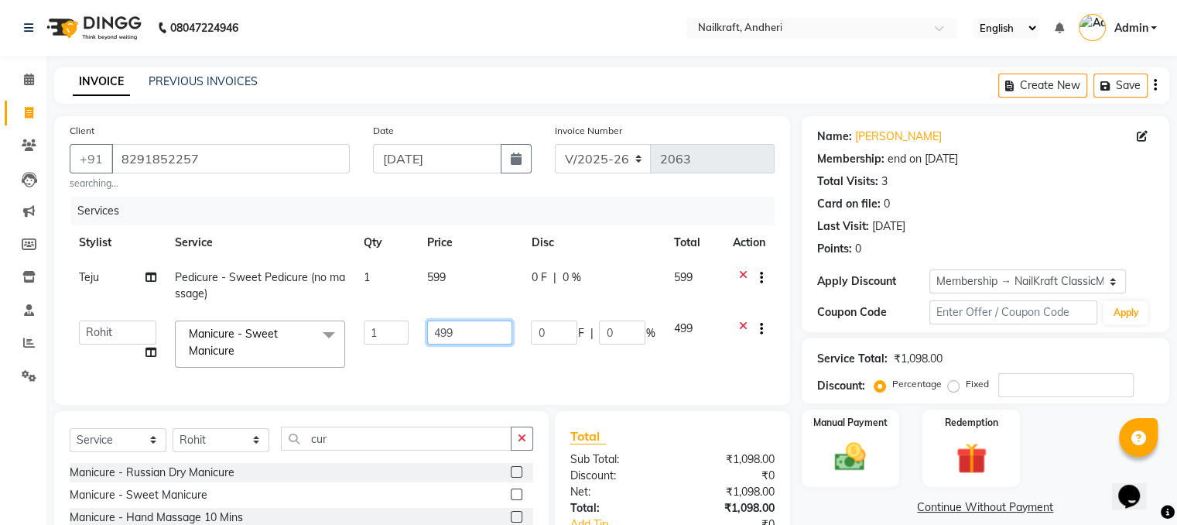
click at [452, 338] on input "499" at bounding box center [469, 332] width 85 height 24
type input "4"
type input "399"
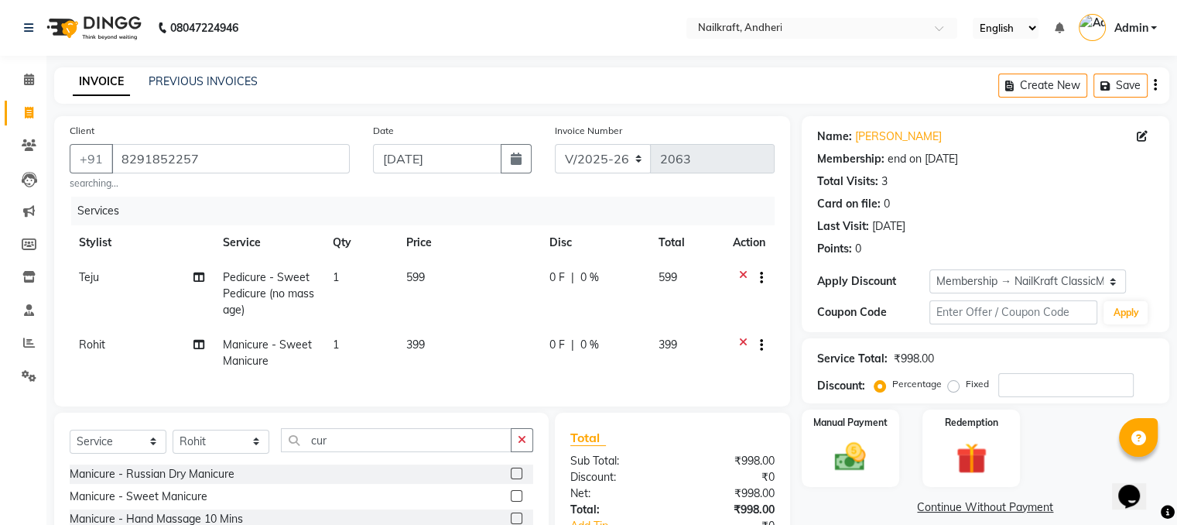
click at [492, 362] on td "399" at bounding box center [468, 352] width 143 height 51
select select "90555"
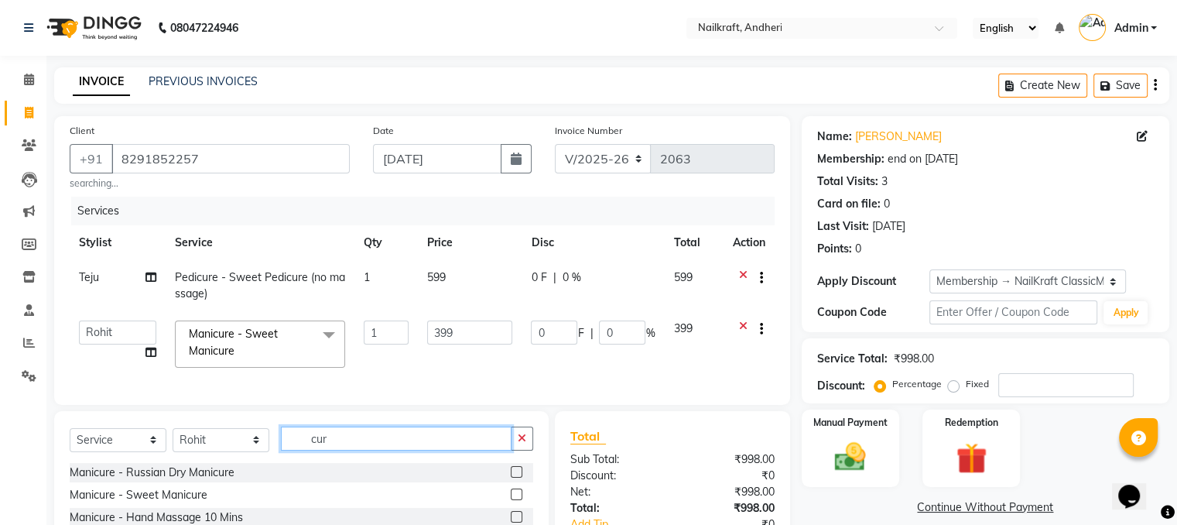
click at [353, 450] on input "cur" at bounding box center [396, 438] width 231 height 24
type input "c"
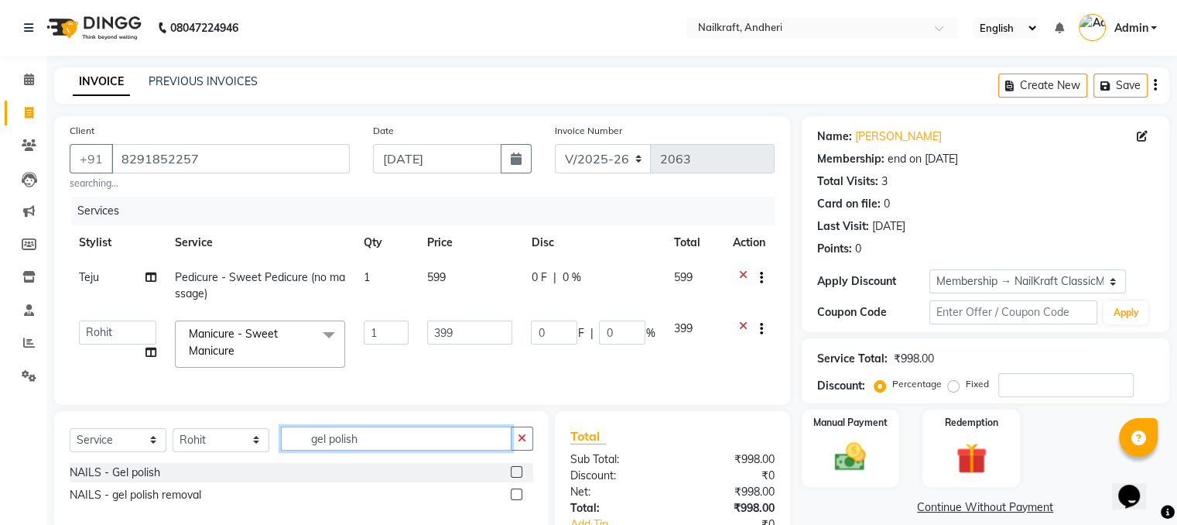
type input "gel polish"
click at [514, 477] on label at bounding box center [517, 472] width 12 height 12
click at [514, 477] on input "checkbox" at bounding box center [516, 472] width 10 height 10
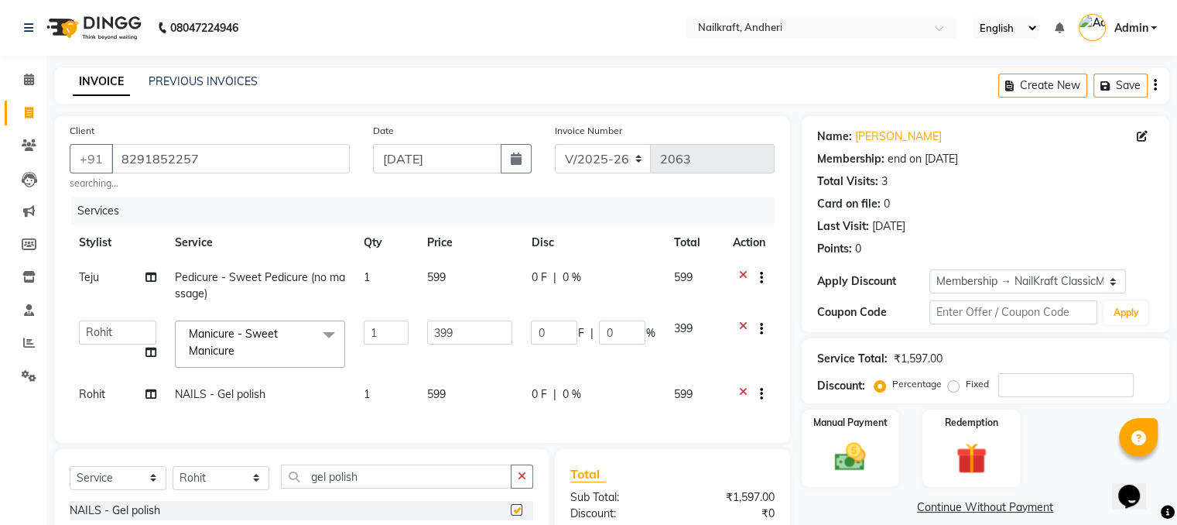
checkbox input "false"
click at [464, 398] on td "599" at bounding box center [470, 396] width 104 height 38
select select "90555"
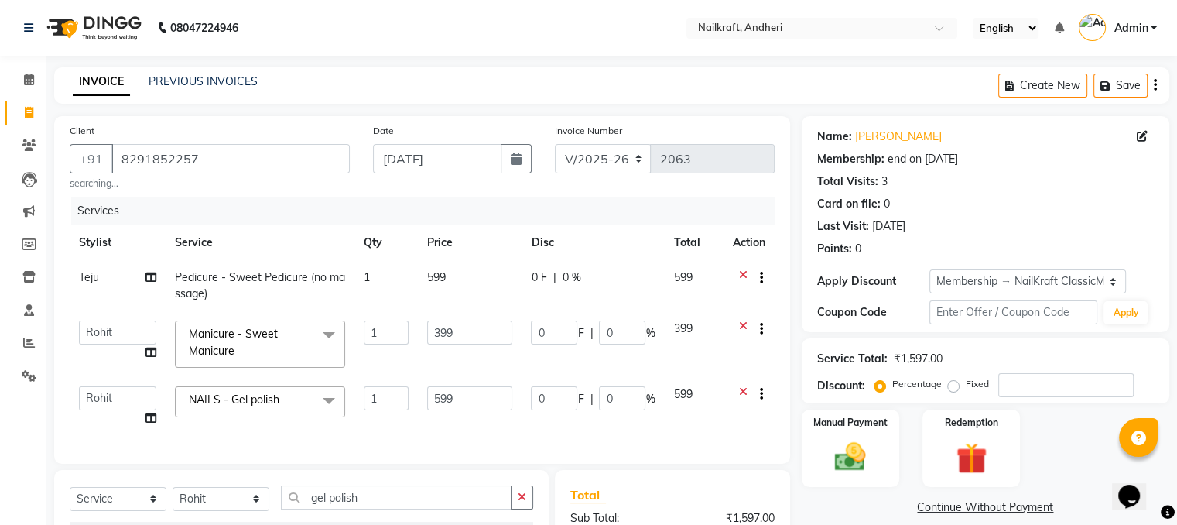
click at [464, 398] on input "599" at bounding box center [469, 398] width 85 height 24
type input "5"
type input "479"
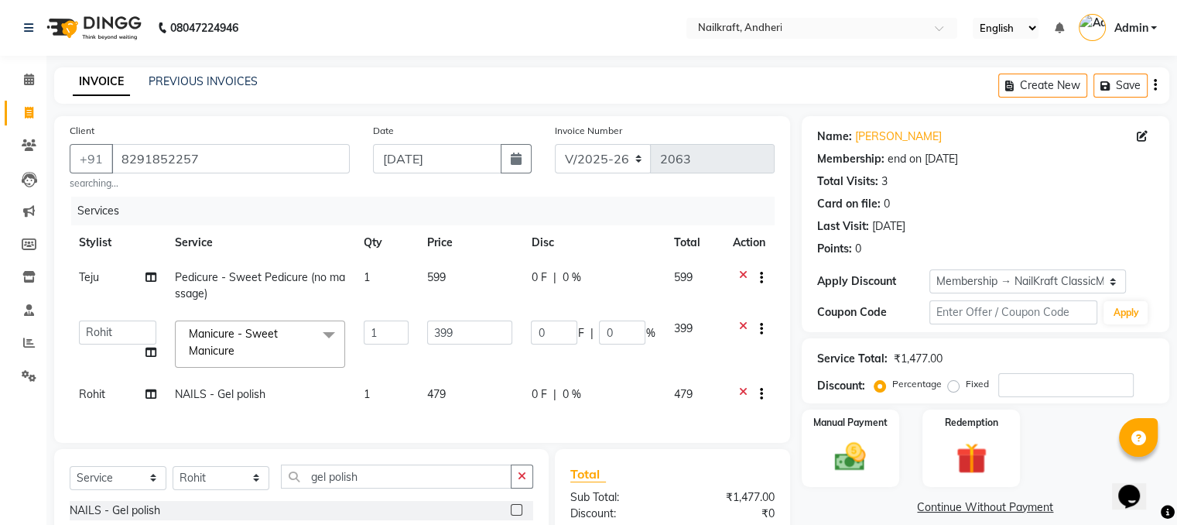
click at [853, 510] on link "Continue Without Payment" at bounding box center [985, 507] width 361 height 16
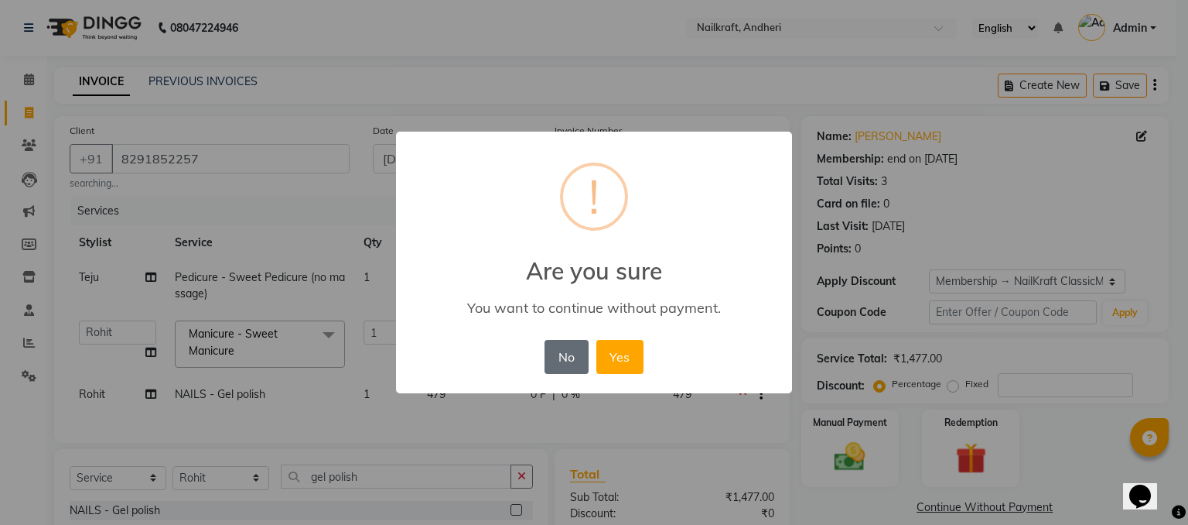
click at [569, 350] on button "No" at bounding box center [566, 357] width 43 height 34
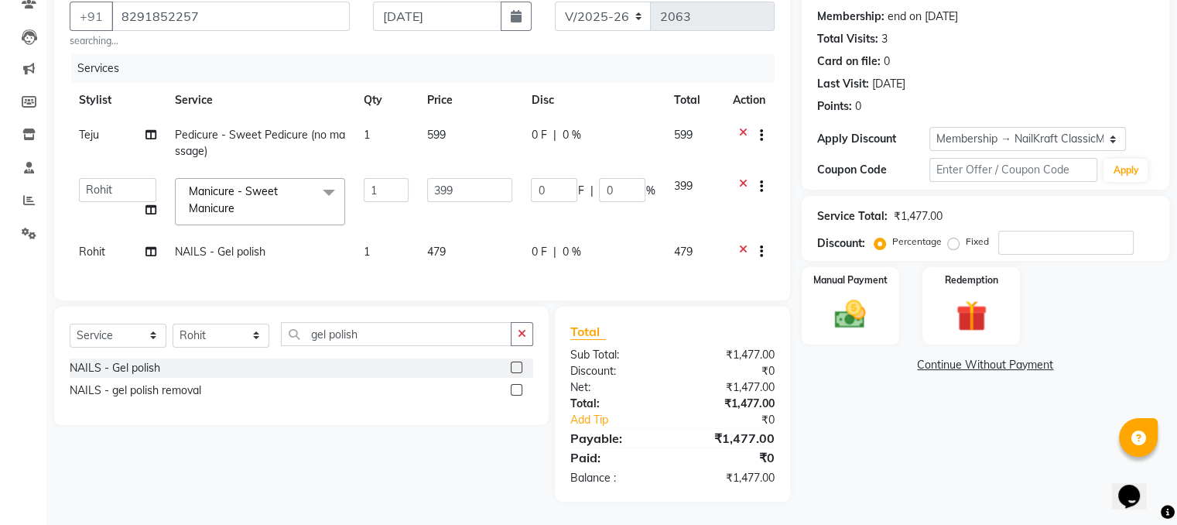
scroll to position [145, 0]
click at [514, 10] on icon "button" at bounding box center [516, 16] width 11 height 12
select select "9"
select select "2025"
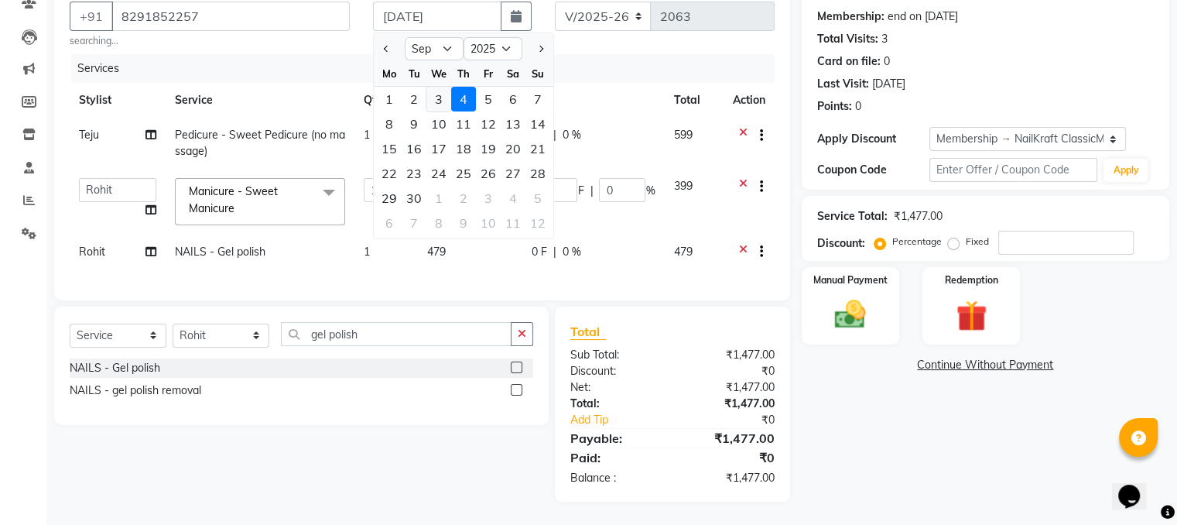
click at [436, 91] on div "3" at bounding box center [438, 99] width 25 height 25
type input "[DATE]"
type input "0"
type input "79.8"
type input "20"
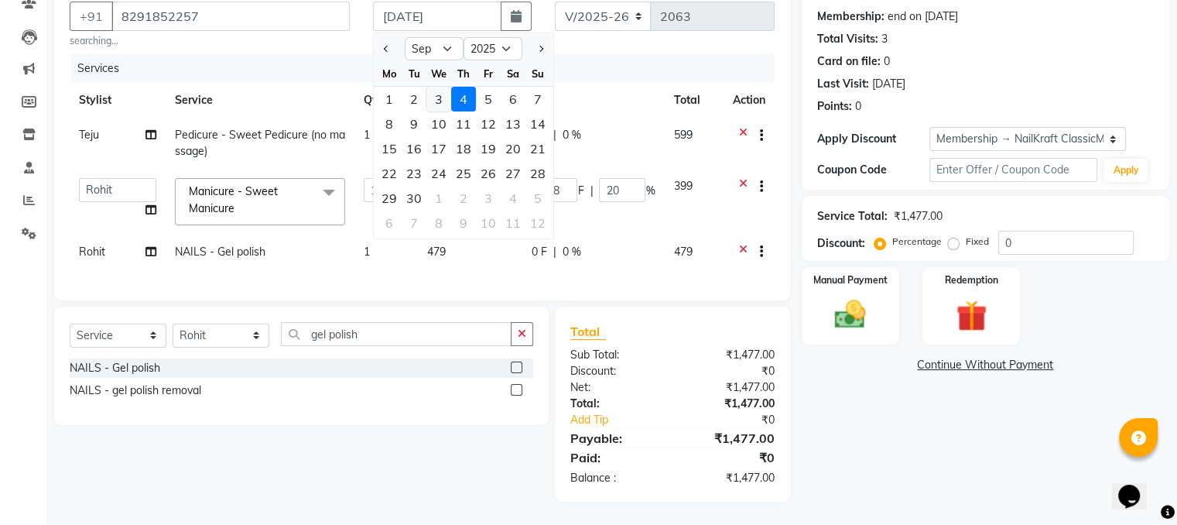
scroll to position [145, 0]
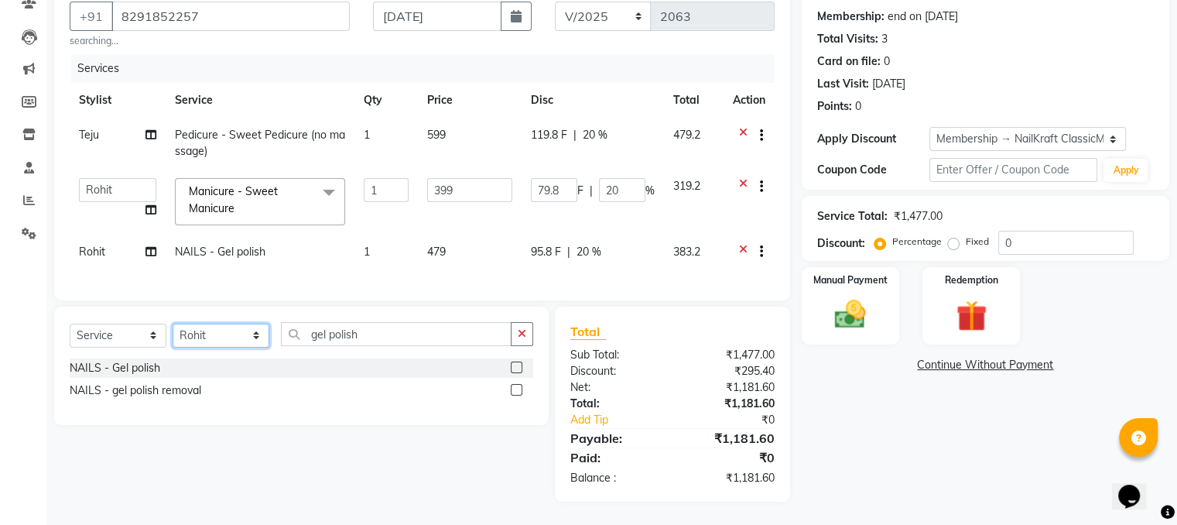
click at [197, 347] on select "Select Stylist Alam [PERSON_NAME] [PERSON_NAME] NailKraft [MEDICAL_DATA] [PERSO…" at bounding box center [221, 335] width 97 height 24
select select "90866"
click at [173, 333] on select "Select Stylist Alam [PERSON_NAME] [PERSON_NAME] NailKraft [MEDICAL_DATA] [PERSO…" at bounding box center [221, 335] width 97 height 24
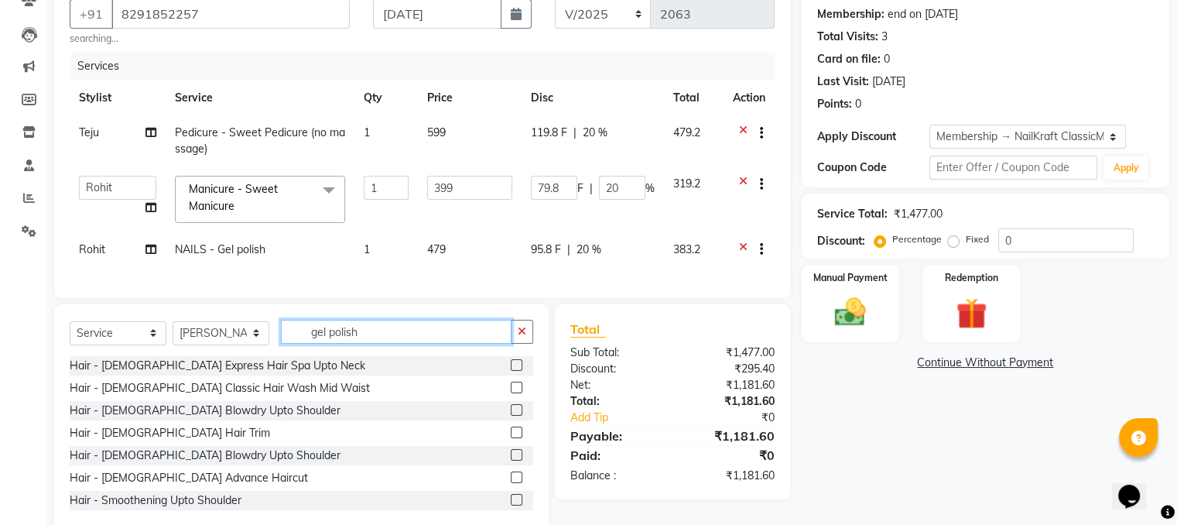
drag, startPoint x: 458, startPoint y: 344, endPoint x: 436, endPoint y: 317, distance: 34.7
click at [436, 317] on div "Select Service Product Membership Package Voucher Prepaid Gift Card Select Styl…" at bounding box center [301, 418] width 494 height 228
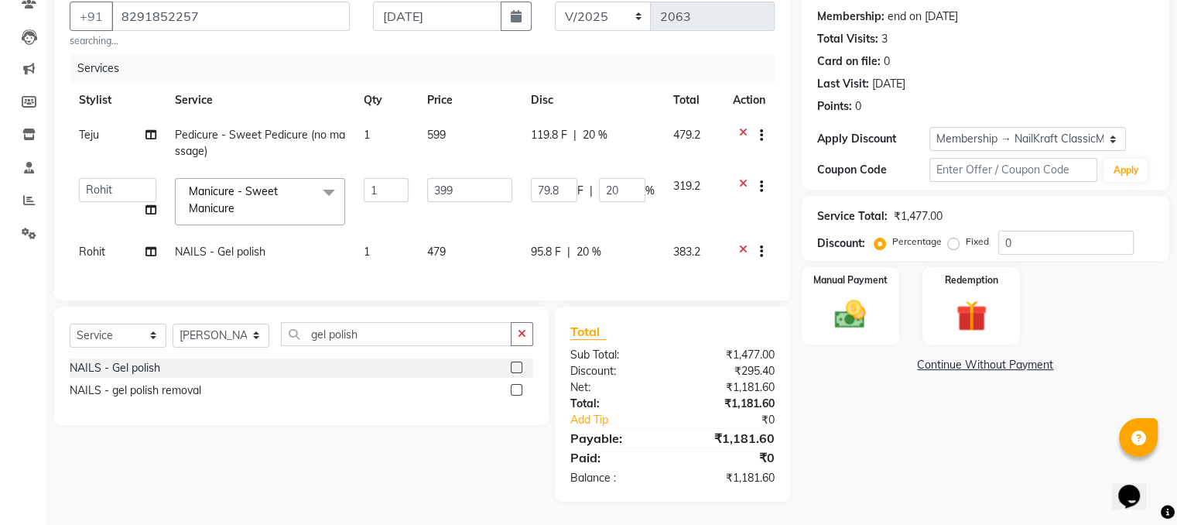
click at [513, 373] on label at bounding box center [517, 367] width 12 height 12
click at [513, 373] on input "checkbox" at bounding box center [516, 368] width 10 height 10
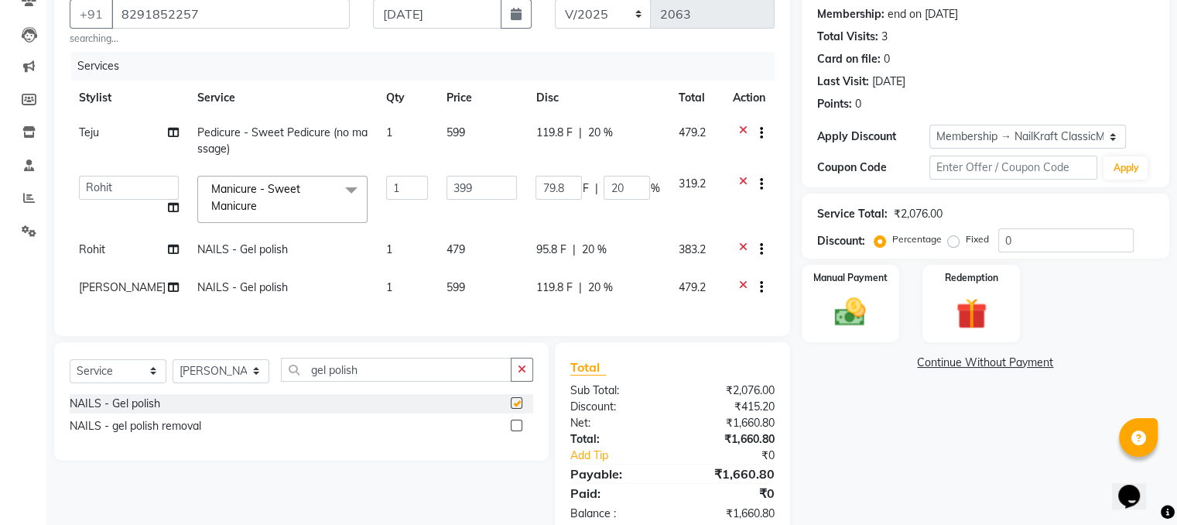
checkbox input "false"
click at [461, 276] on td "599" at bounding box center [482, 289] width 90 height 38
select select "90866"
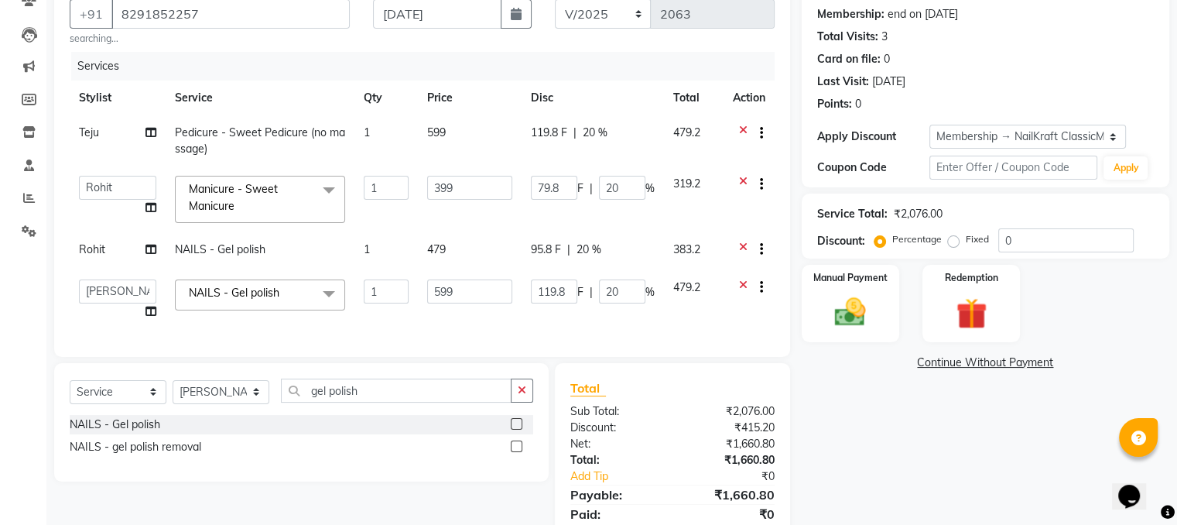
click at [461, 276] on td "599" at bounding box center [470, 299] width 104 height 59
click at [463, 285] on input "599" at bounding box center [469, 291] width 85 height 24
type input "5"
type input "479"
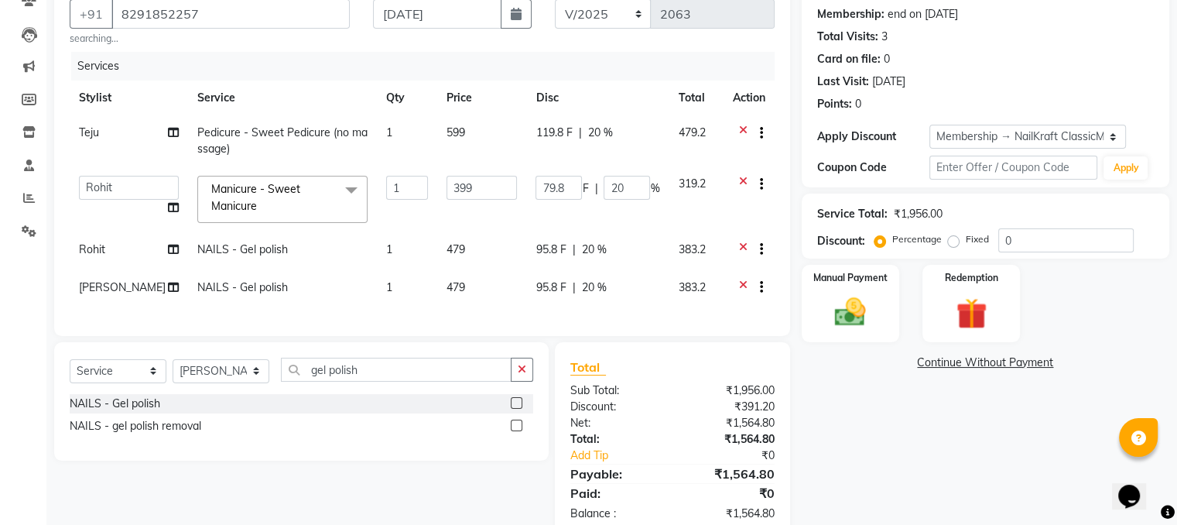
click at [901, 446] on div "Name: Pinki Mehta Membership: end on 13-07-2026 Total Visits: 3 Card on file: 0…" at bounding box center [990, 254] width 379 height 566
click at [249, 381] on select "Select Stylist Alam [PERSON_NAME] [PERSON_NAME] NailKraft [MEDICAL_DATA] [PERSO…" at bounding box center [221, 371] width 97 height 24
select select "88169"
click at [173, 371] on select "Select Stylist Alam [PERSON_NAME] [PERSON_NAME] NailKraft [MEDICAL_DATA] [PERSO…" at bounding box center [221, 371] width 97 height 24
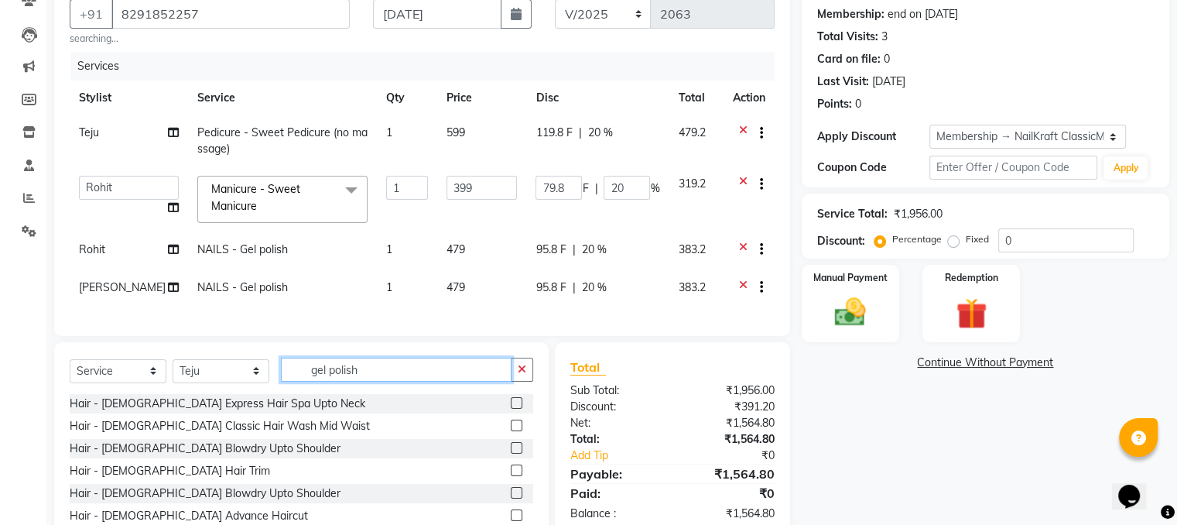
click at [434, 381] on input "gel polish" at bounding box center [396, 369] width 231 height 24
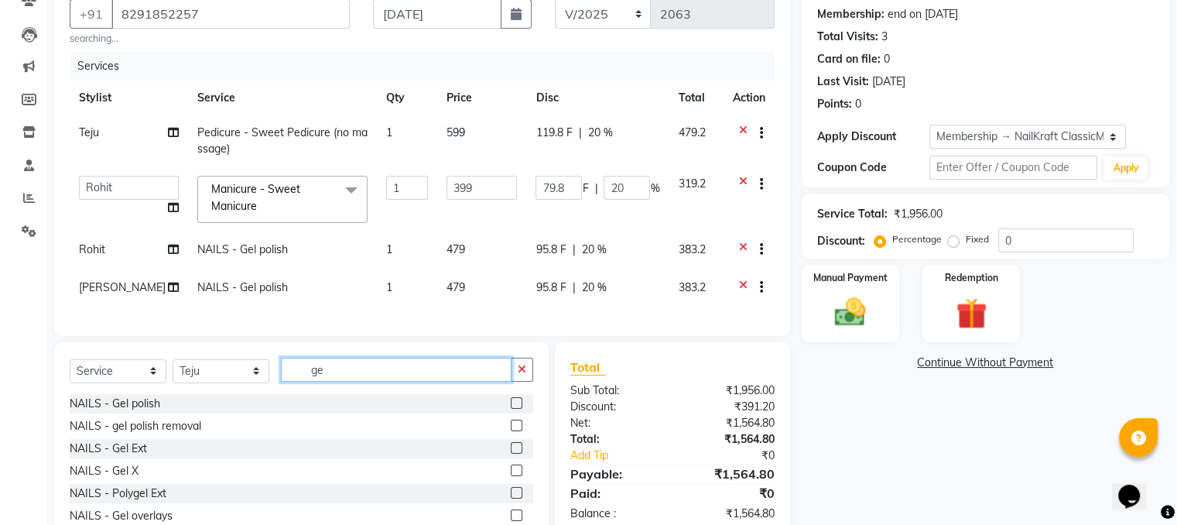
type input "g"
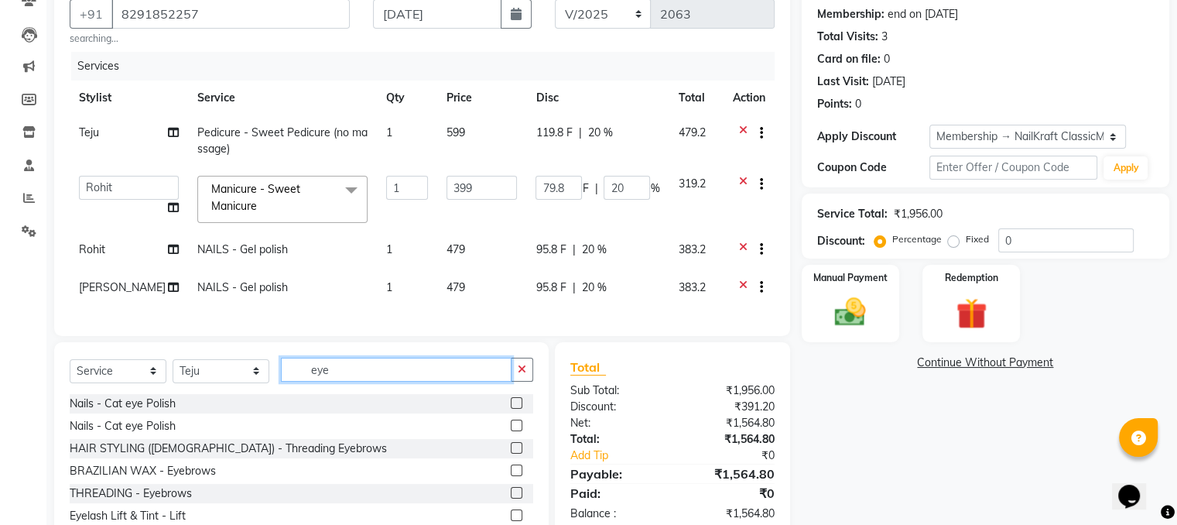
scroll to position [226, 0]
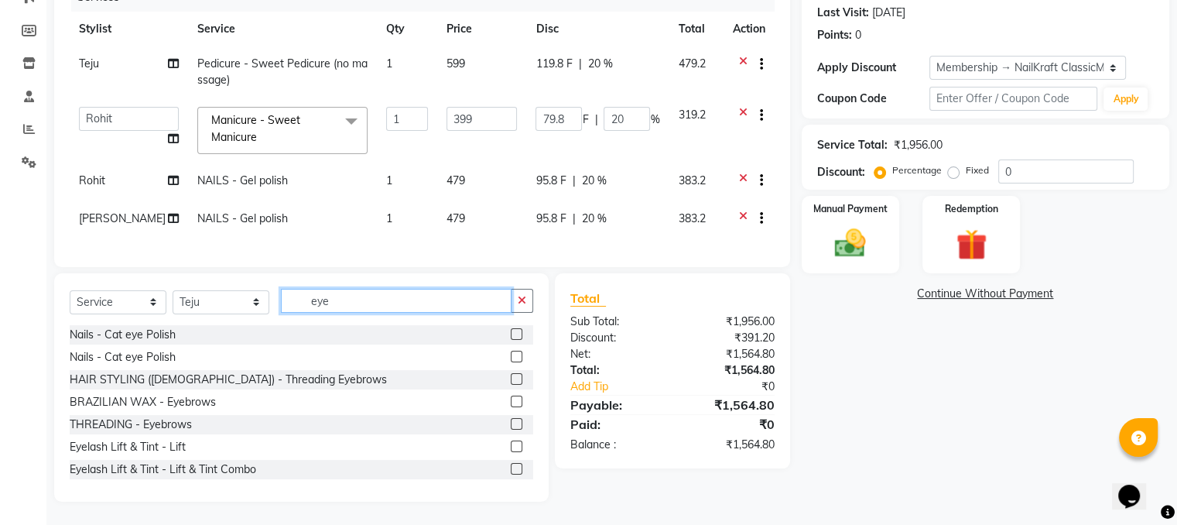
type input "eye"
click at [511, 425] on label at bounding box center [517, 424] width 12 height 12
click at [511, 425] on input "checkbox" at bounding box center [516, 424] width 10 height 10
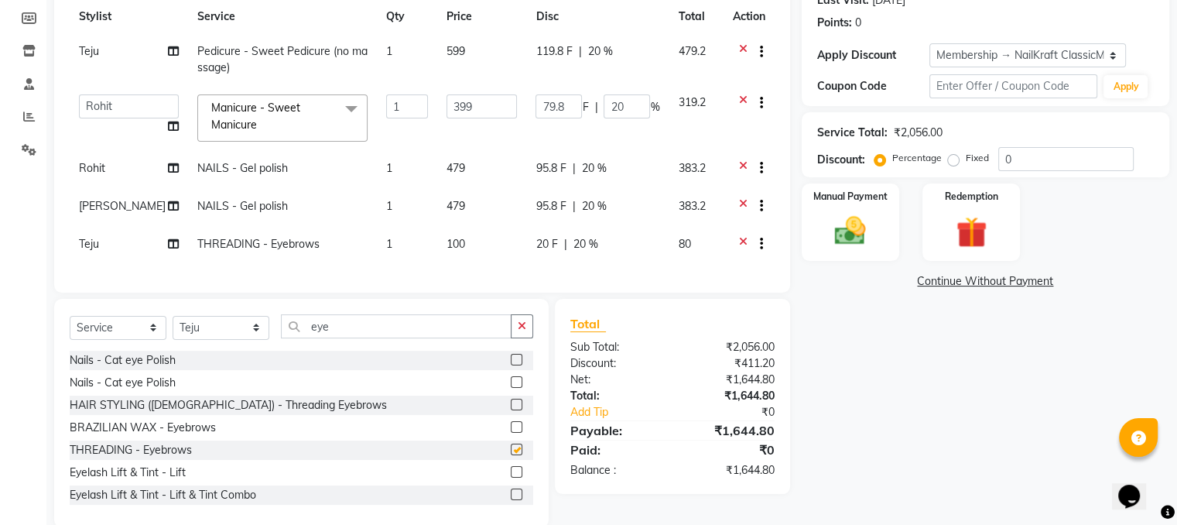
checkbox input "false"
click at [1037, 155] on input "0" at bounding box center [1065, 159] width 135 height 24
type input "0"
click at [463, 251] on td "100" at bounding box center [482, 246] width 90 height 38
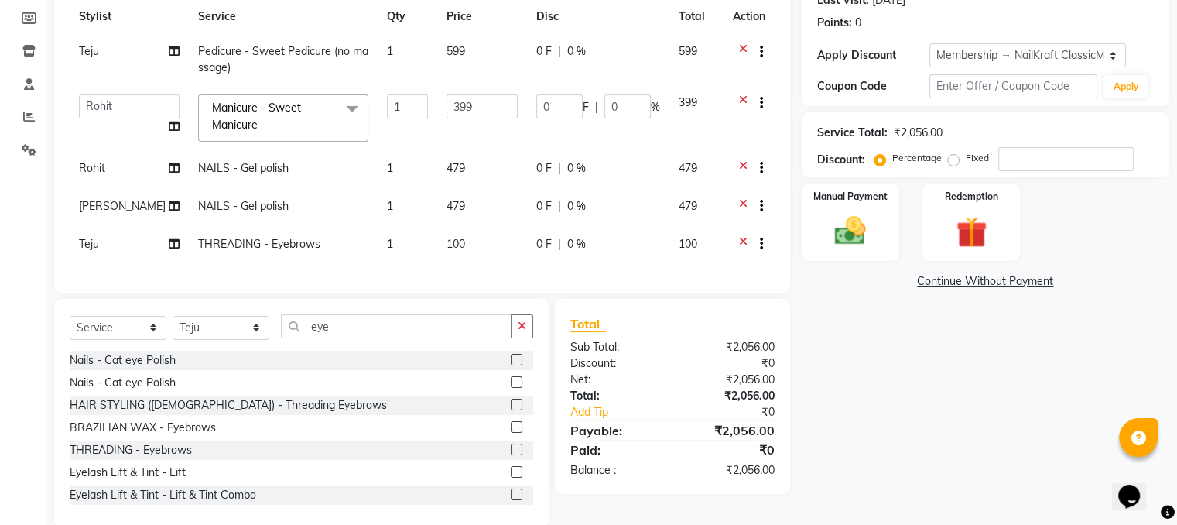
select select "88169"
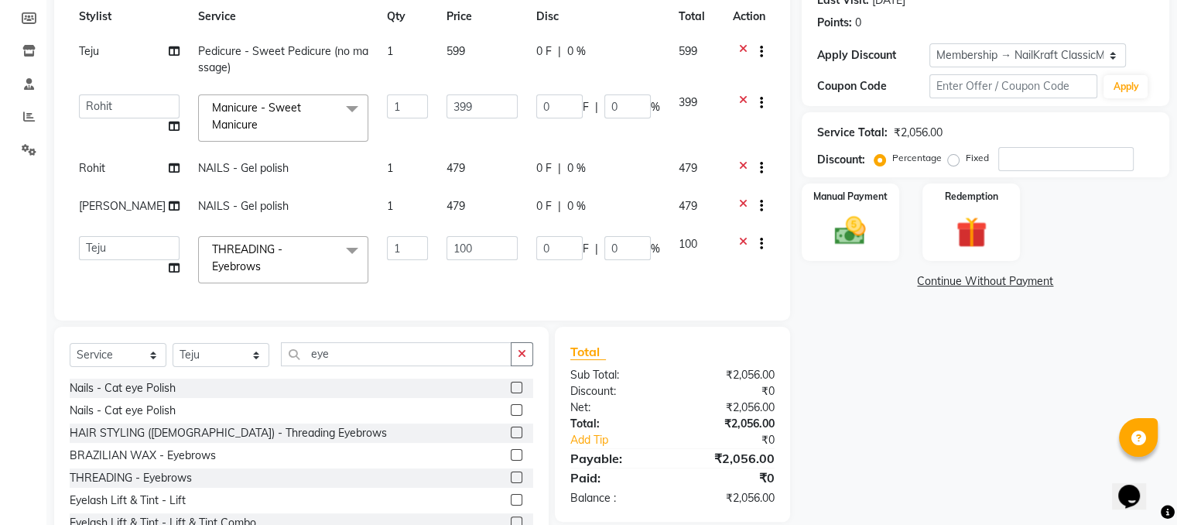
click at [463, 251] on input "100" at bounding box center [481, 248] width 71 height 24
type input "1"
type input "80"
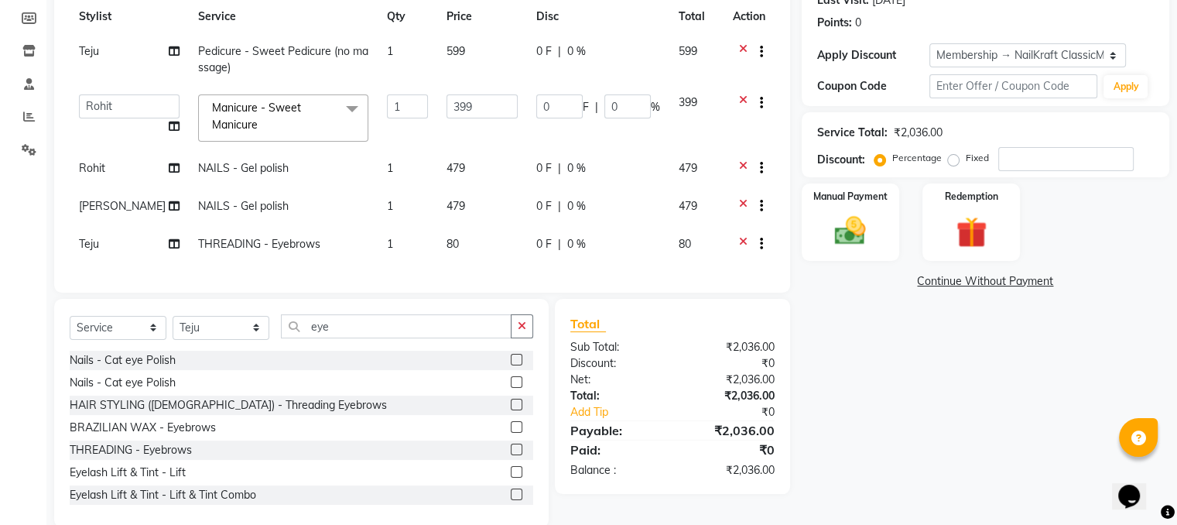
click at [986, 371] on div "Name: Pinki Mehta Membership: end on 13-07-2026 Total Visits: 3 Card on file: 0…" at bounding box center [990, 208] width 379 height 637
click at [845, 222] on img at bounding box center [850, 231] width 52 height 37
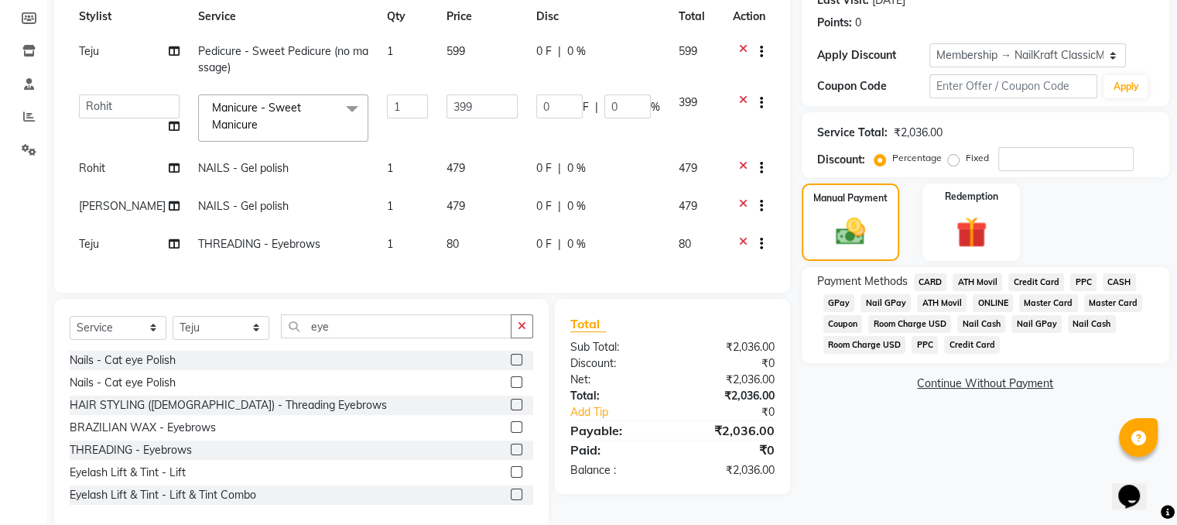
click at [841, 292] on div "Payment Methods CARD ATH Movil Credit Card PPC CASH GPay Nail GPay ATH Movil ON…" at bounding box center [985, 315] width 337 height 84
click at [839, 301] on span "GPay" at bounding box center [839, 303] width 32 height 18
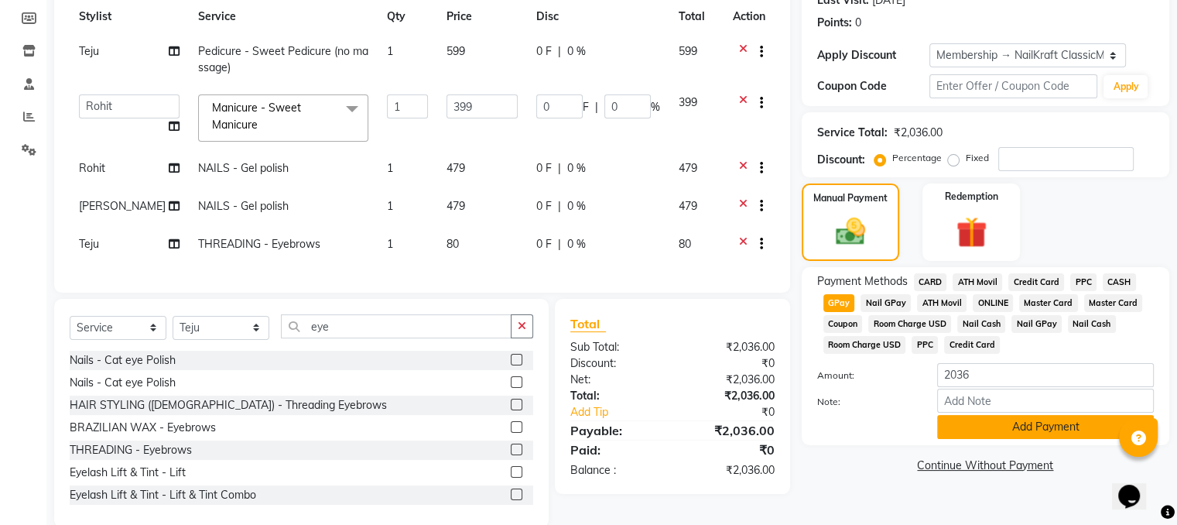
click at [969, 428] on button "Add Payment" at bounding box center [1045, 427] width 217 height 24
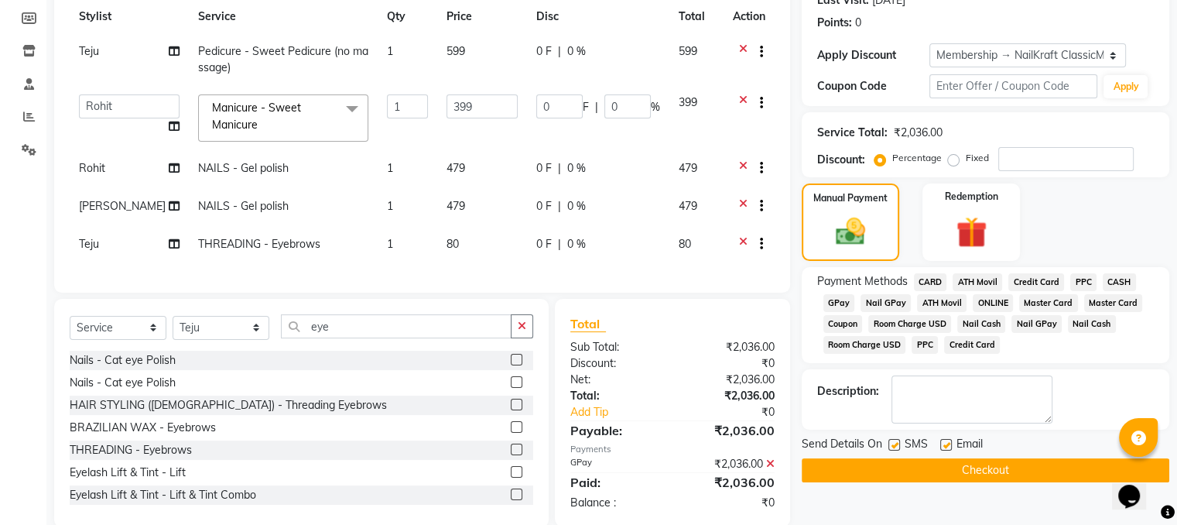
click at [943, 465] on button "Checkout" at bounding box center [984, 470] width 367 height 24
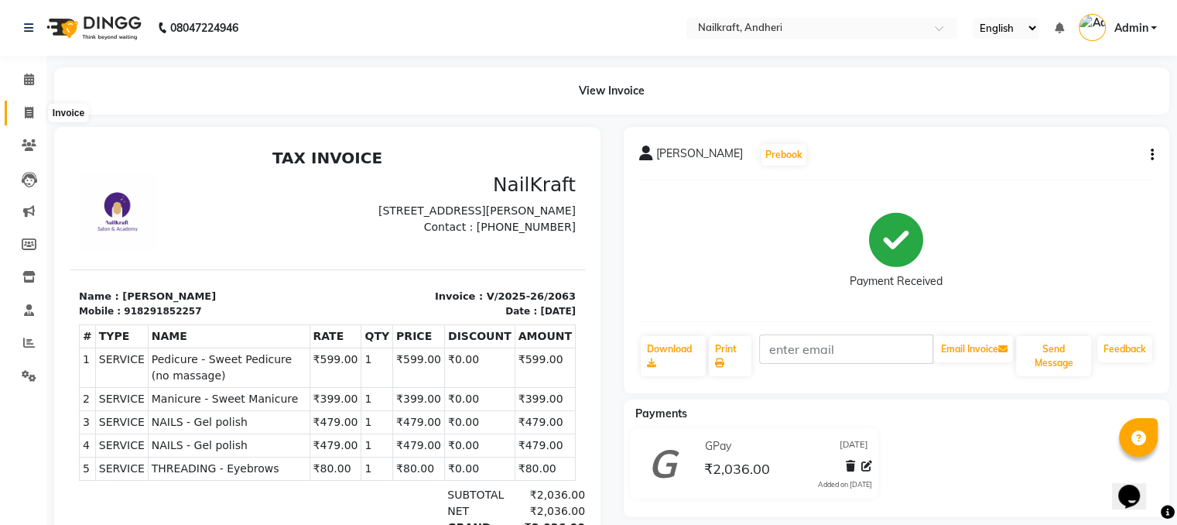
click at [26, 112] on icon at bounding box center [29, 113] width 9 height 12
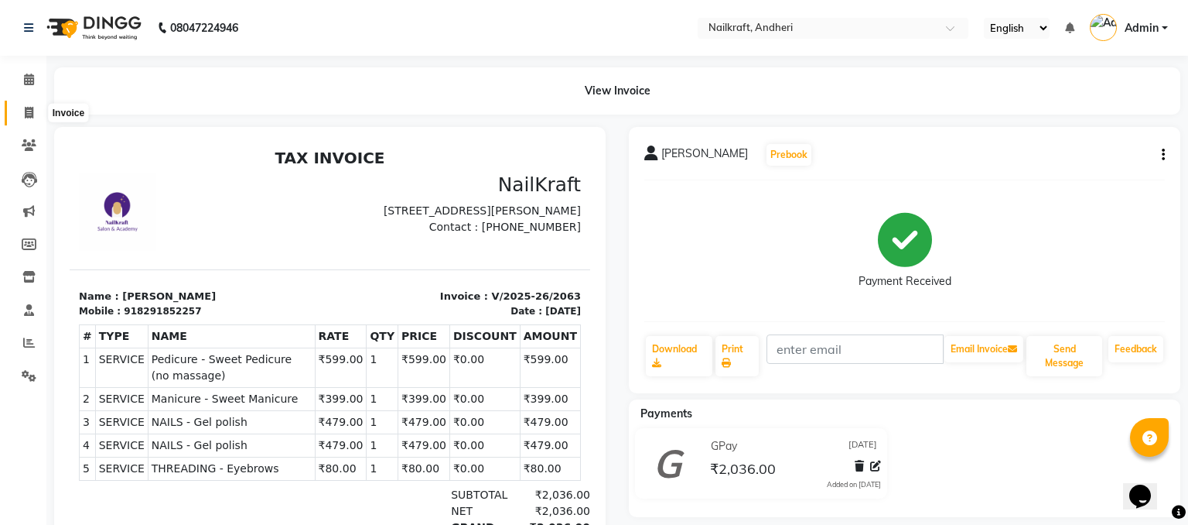
select select "service"
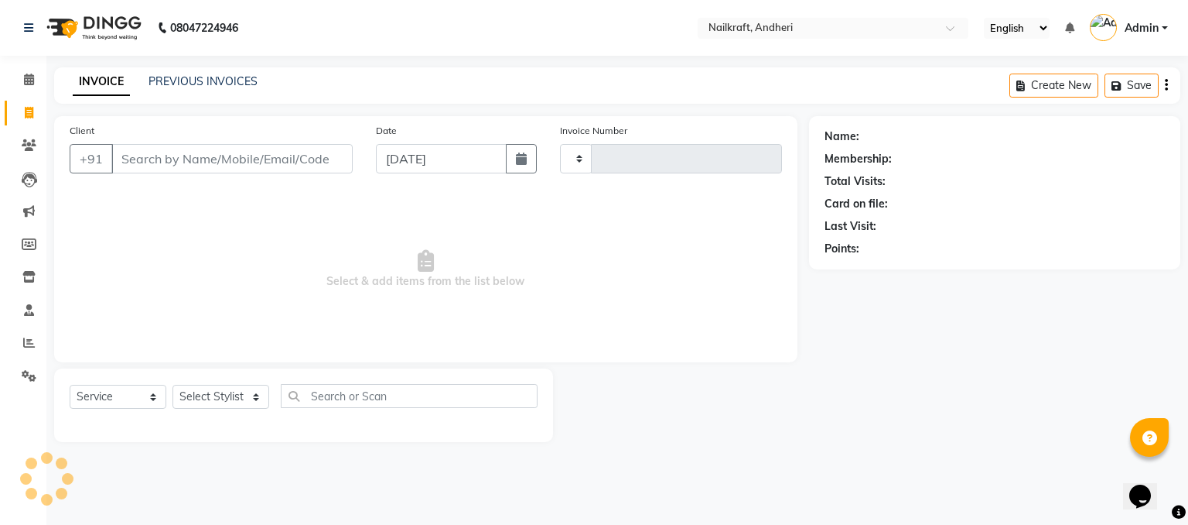
type input "2064"
select select "6081"
click at [157, 84] on link "PREVIOUS INVOICES" at bounding box center [203, 81] width 109 height 14
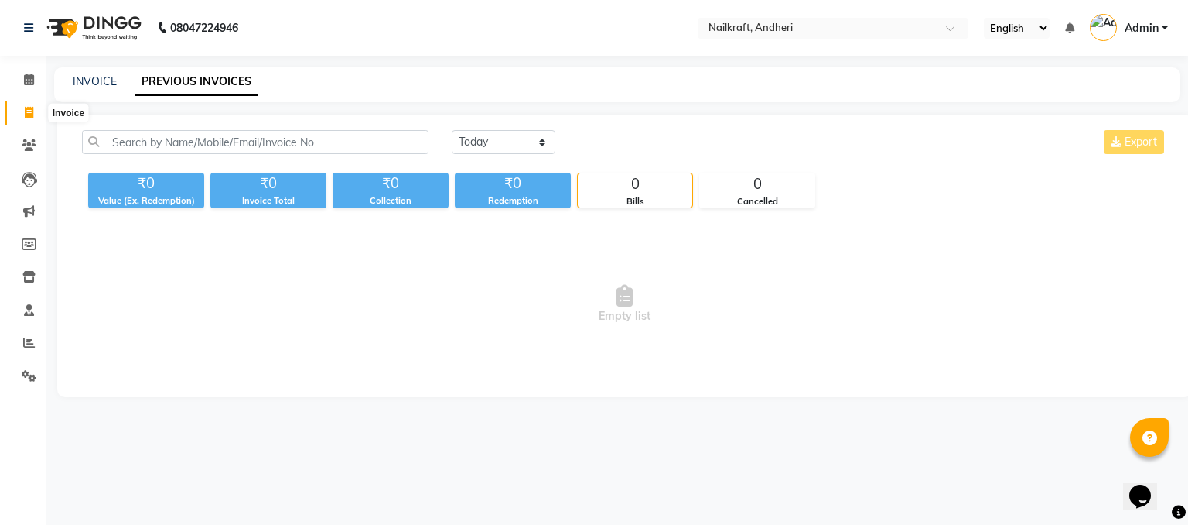
click at [30, 109] on icon at bounding box center [29, 113] width 9 height 12
select select "service"
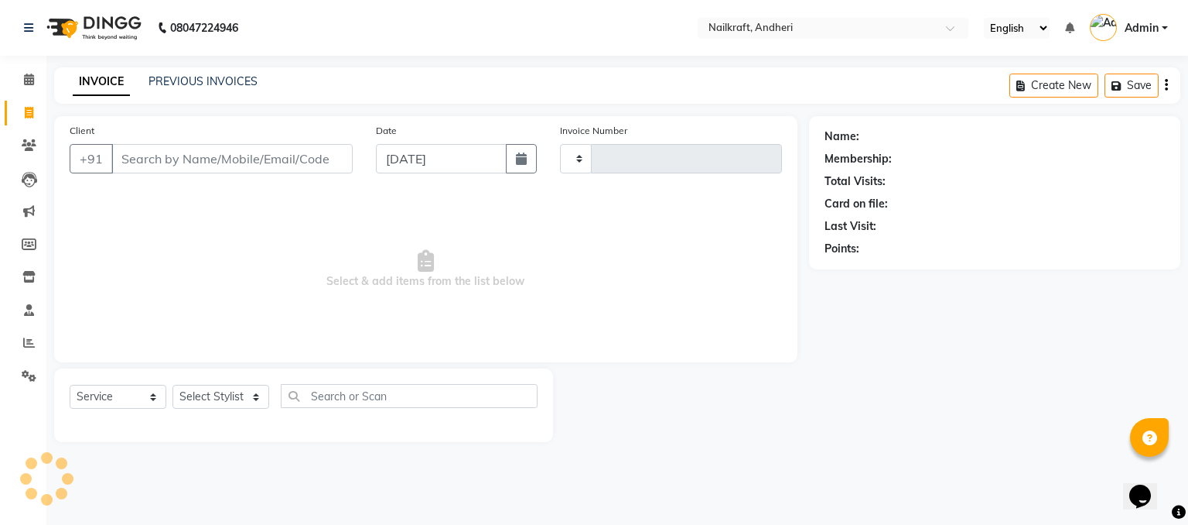
type input "2064"
select select "6081"
click at [535, 161] on button "button" at bounding box center [521, 158] width 31 height 29
select select "9"
select select "2025"
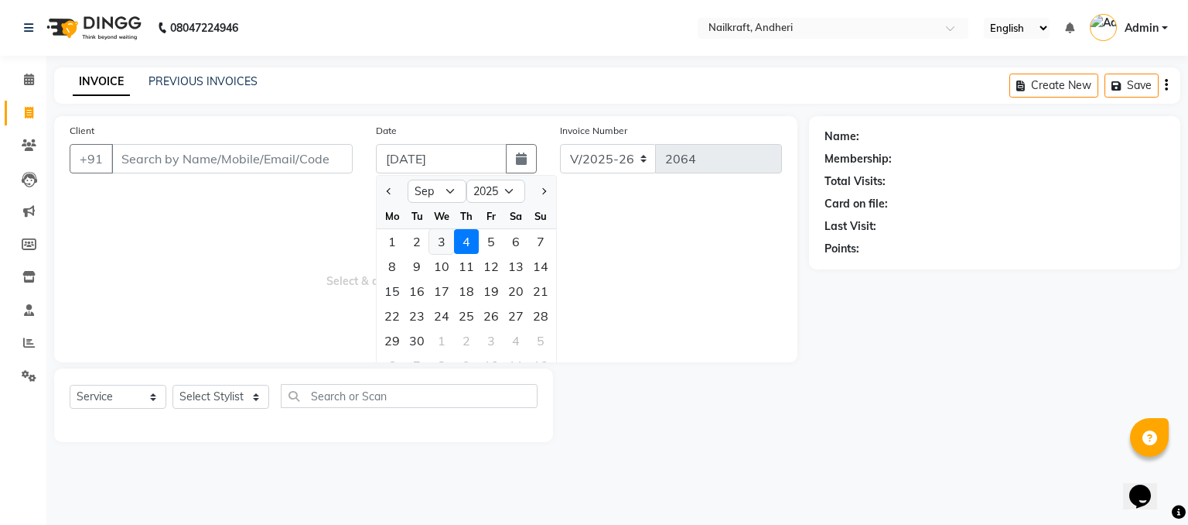
click at [443, 247] on div "3" at bounding box center [441, 241] width 25 height 25
type input "[DATE]"
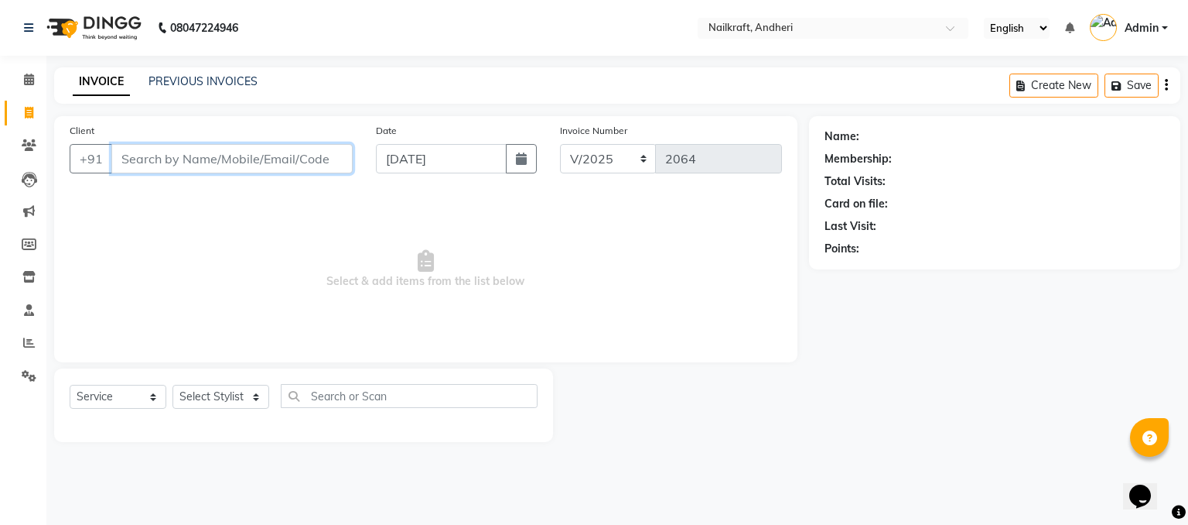
click at [210, 168] on input "Client" at bounding box center [231, 158] width 241 height 29
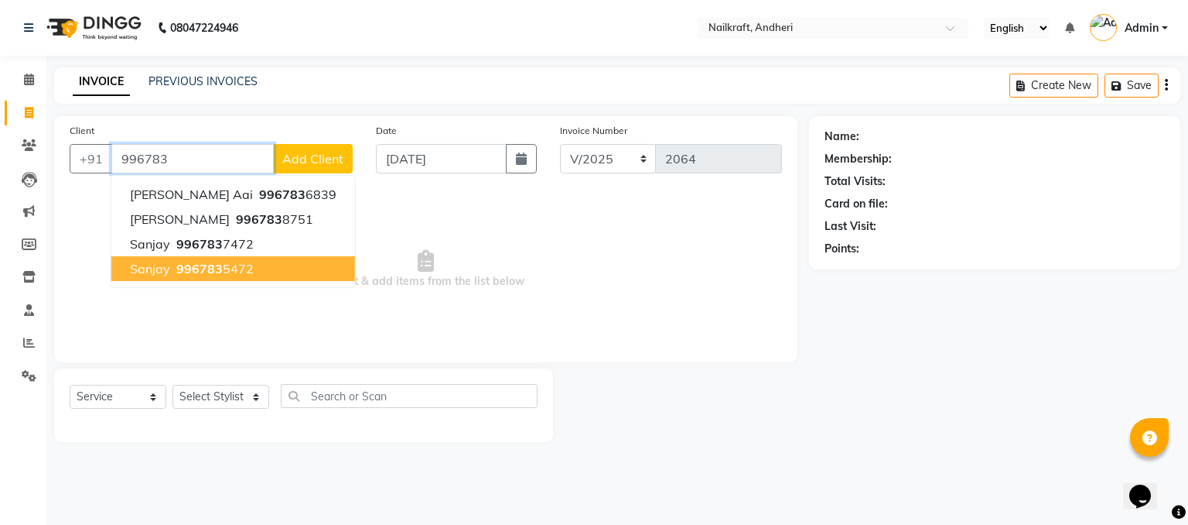
click at [241, 270] on ngb-highlight "996783 5472" at bounding box center [213, 268] width 80 height 15
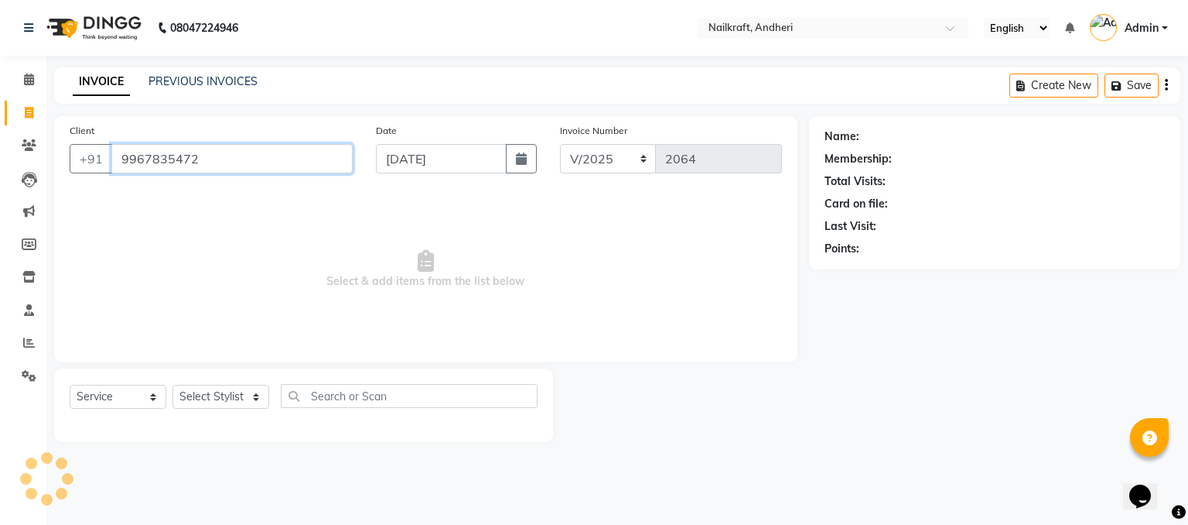
type input "9967835472"
select select "1: Object"
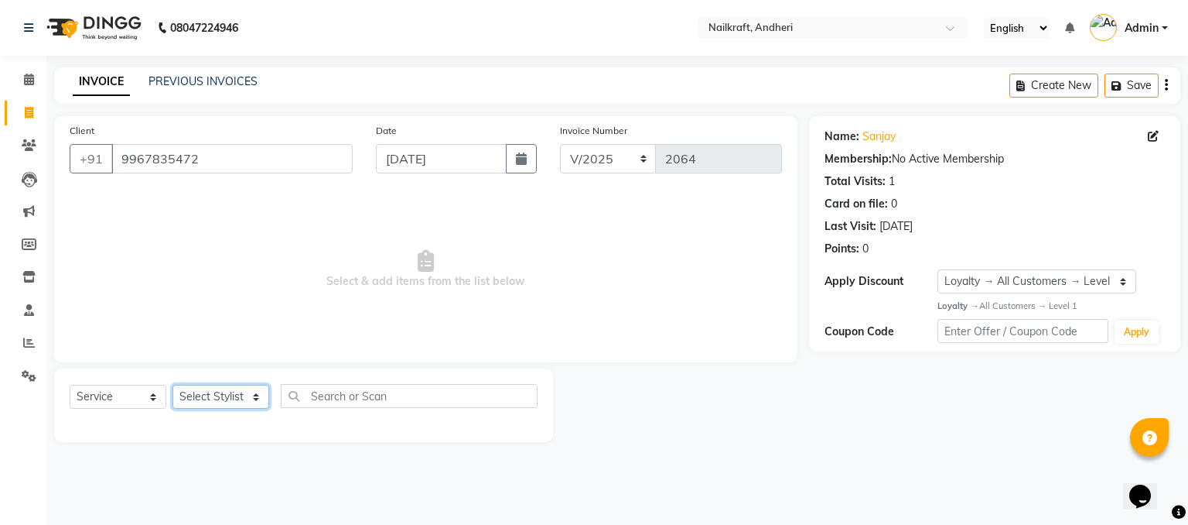
click at [244, 391] on select "Select Stylist Alam [PERSON_NAME] [PERSON_NAME] NailKraft [MEDICAL_DATA] [PERSO…" at bounding box center [221, 396] width 97 height 24
select select "88727"
click at [173, 385] on select "Select Stylist Alam [PERSON_NAME] [PERSON_NAME] NailKraft [MEDICAL_DATA] [PERSO…" at bounding box center [221, 396] width 97 height 24
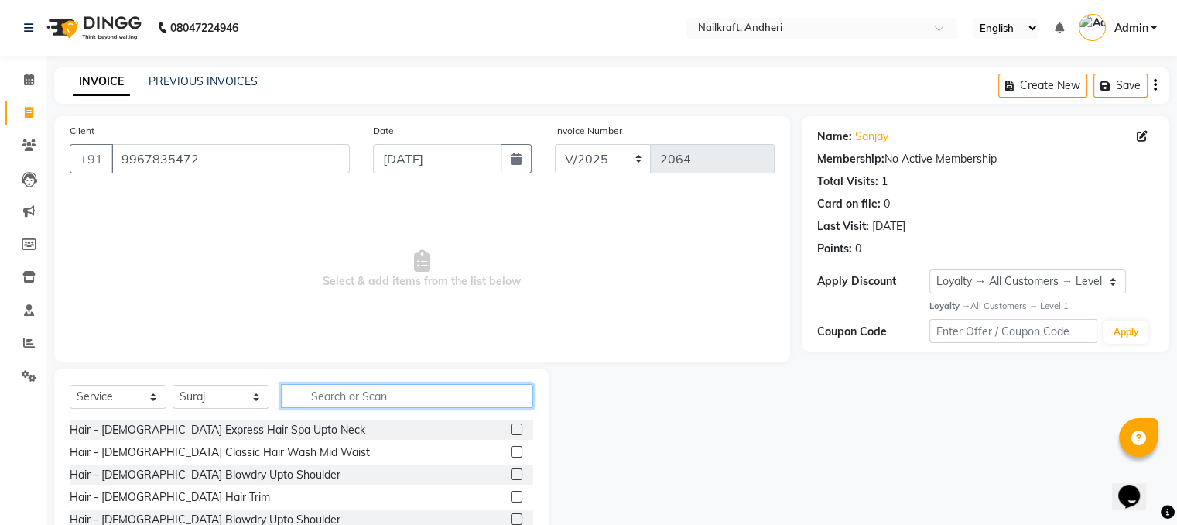
click at [381, 387] on input "text" at bounding box center [407, 396] width 252 height 24
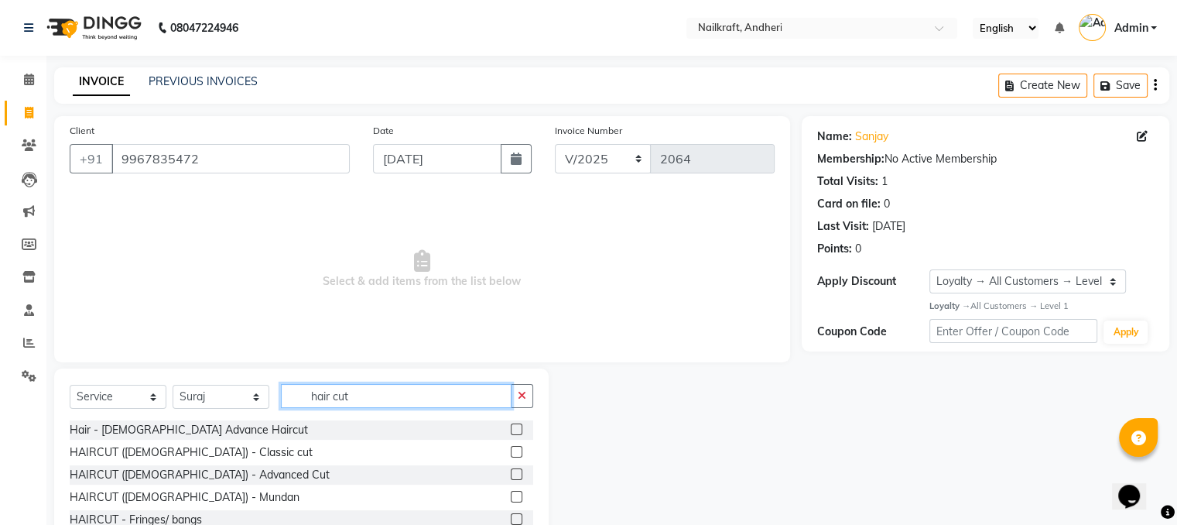
type input "hair cut"
click at [511, 452] on label at bounding box center [517, 452] width 12 height 12
click at [511, 452] on input "checkbox" at bounding box center [516, 452] width 10 height 10
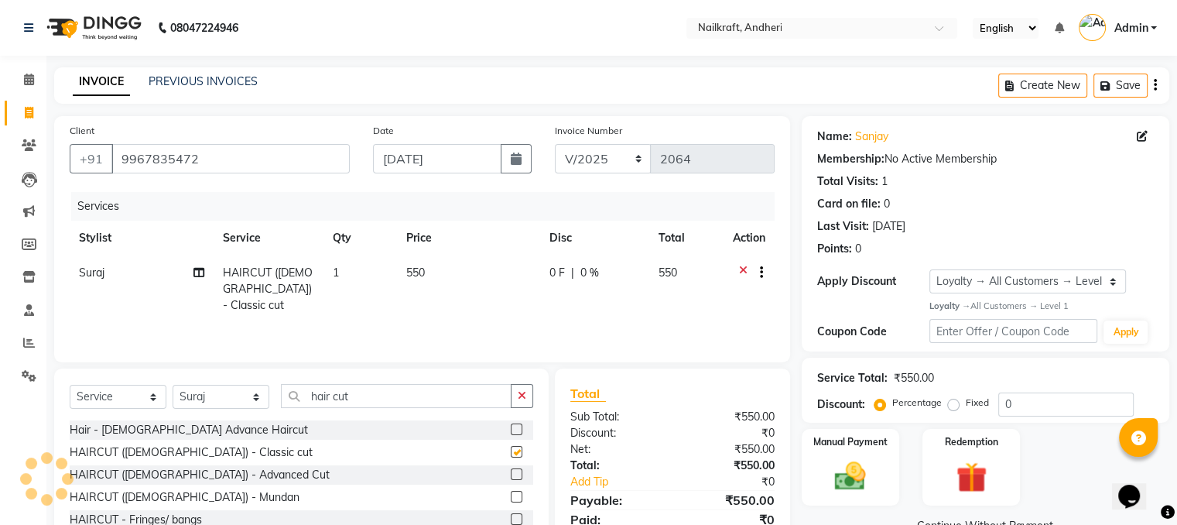
checkbox input "false"
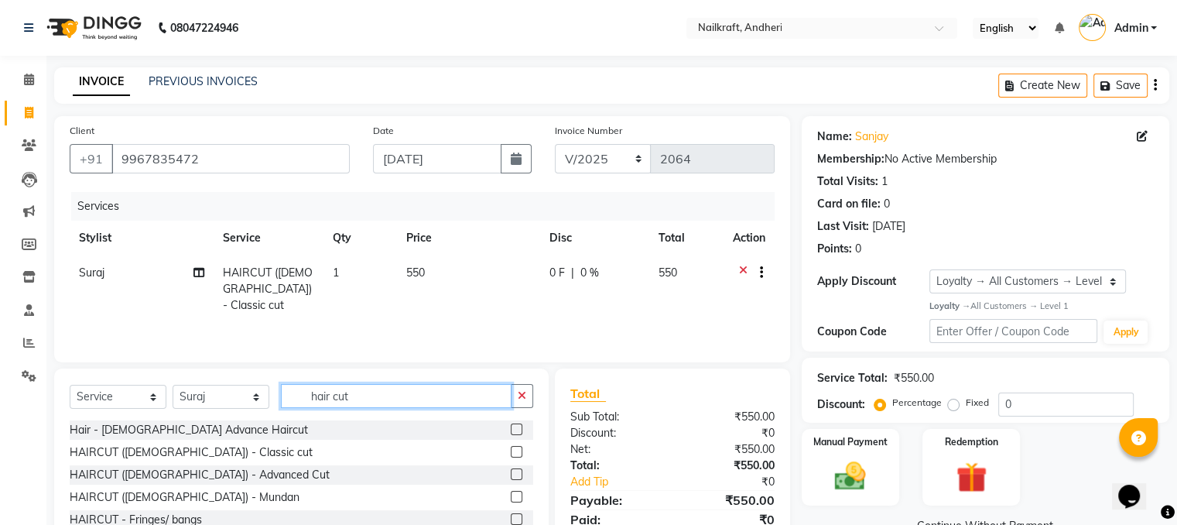
click at [405, 407] on input "hair cut" at bounding box center [396, 396] width 231 height 24
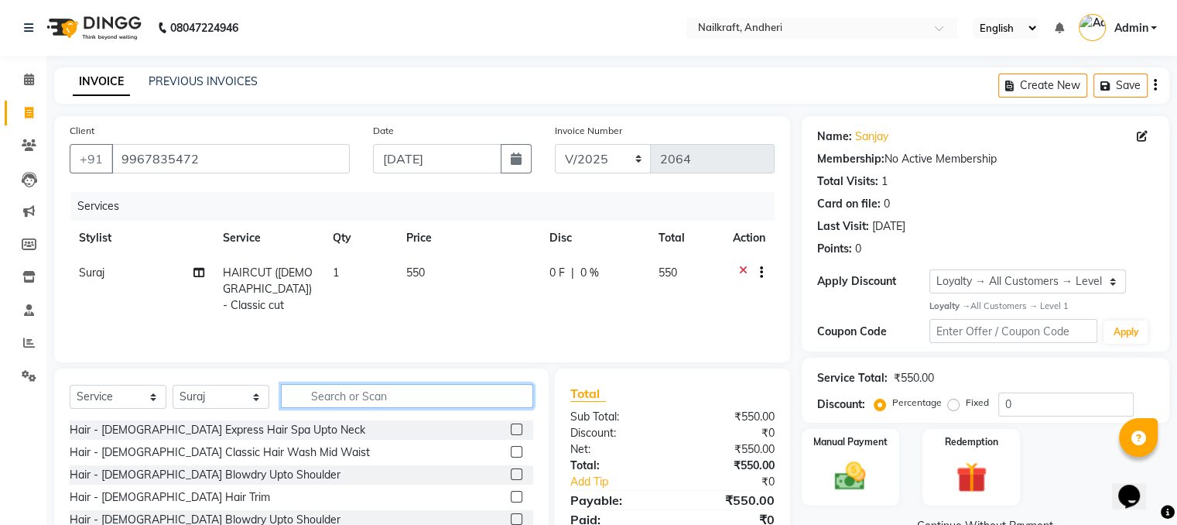
click at [405, 407] on input "text" at bounding box center [407, 396] width 252 height 24
type input "hair wash"
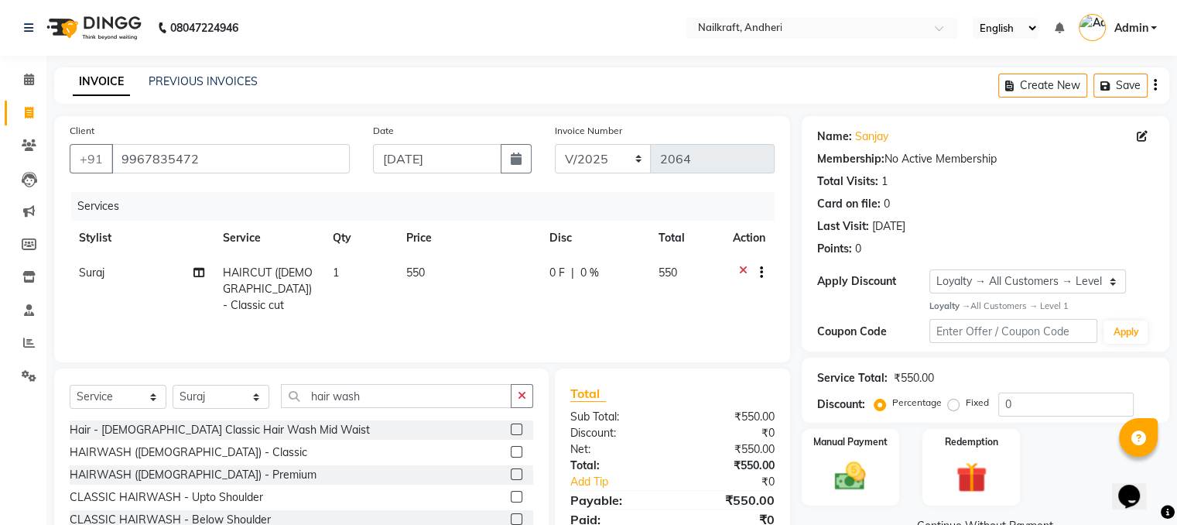
click at [511, 520] on label at bounding box center [517, 519] width 12 height 12
click at [511, 520] on input "checkbox" at bounding box center [516, 519] width 10 height 10
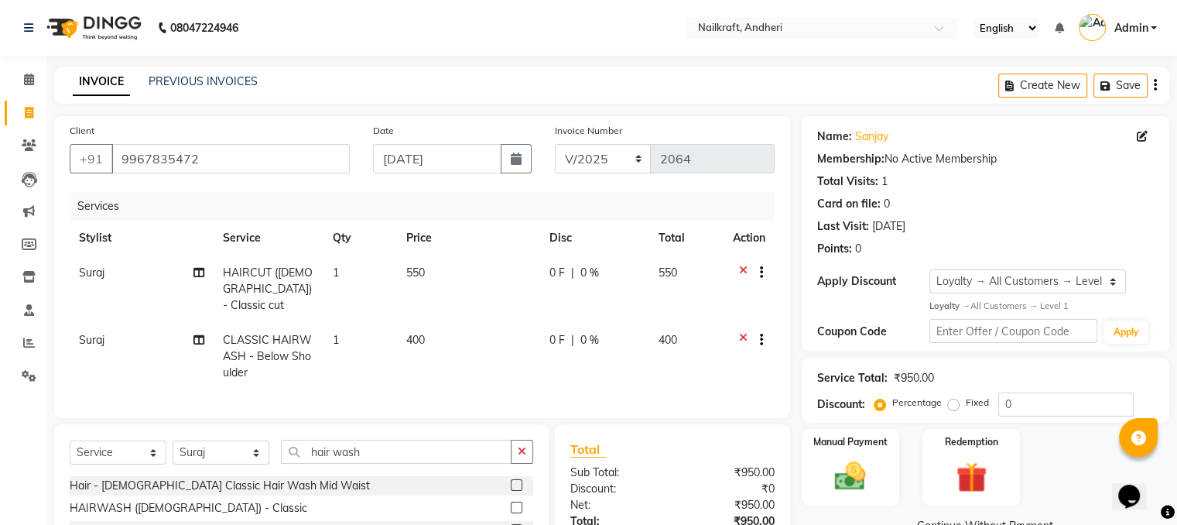
checkbox input "false"
click at [858, 455] on div "Manual Payment" at bounding box center [849, 467] width 101 height 80
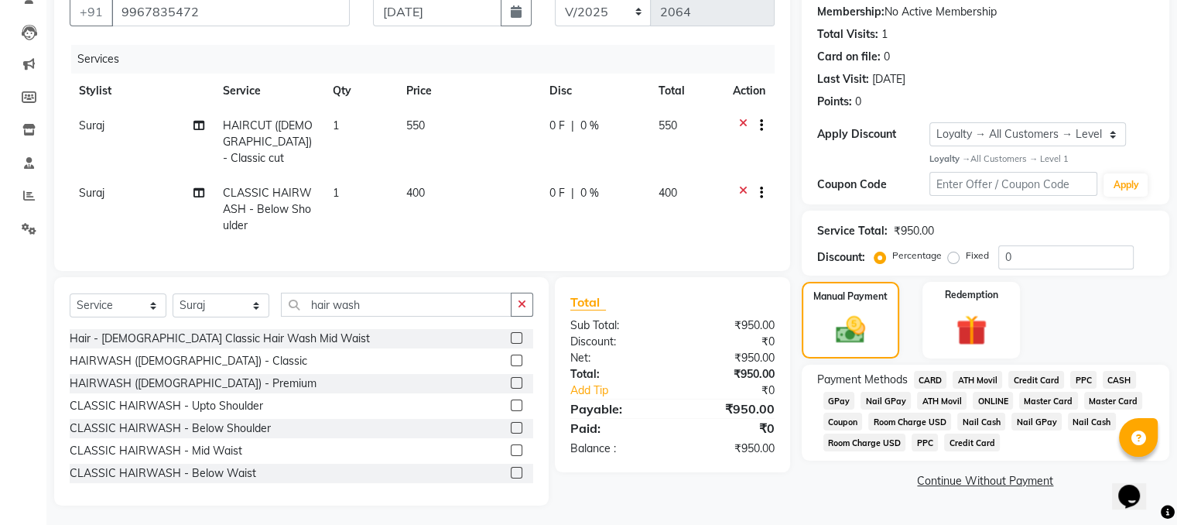
click at [843, 400] on span "GPay" at bounding box center [839, 400] width 32 height 18
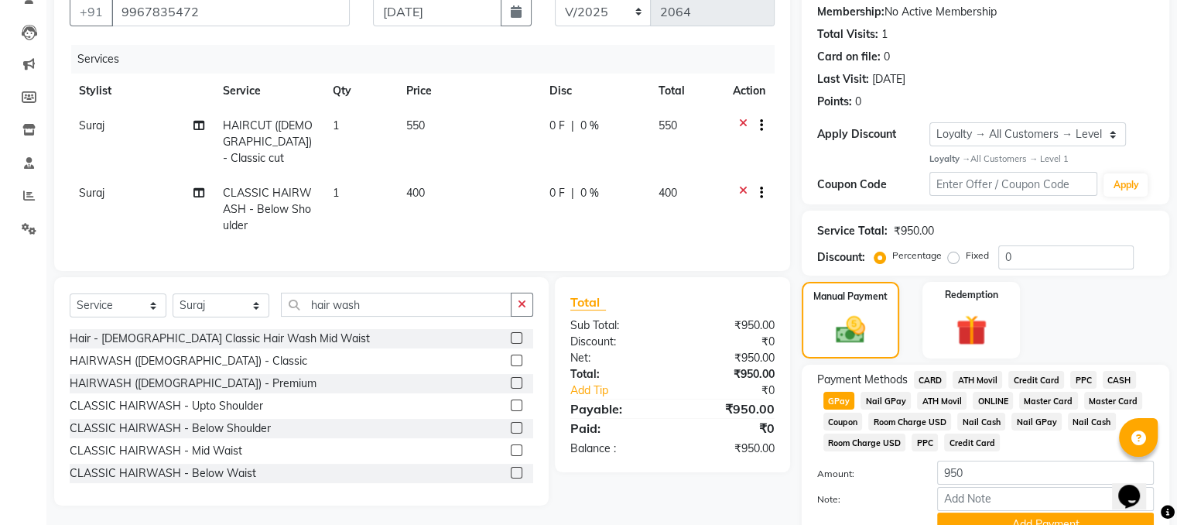
scroll to position [223, 0]
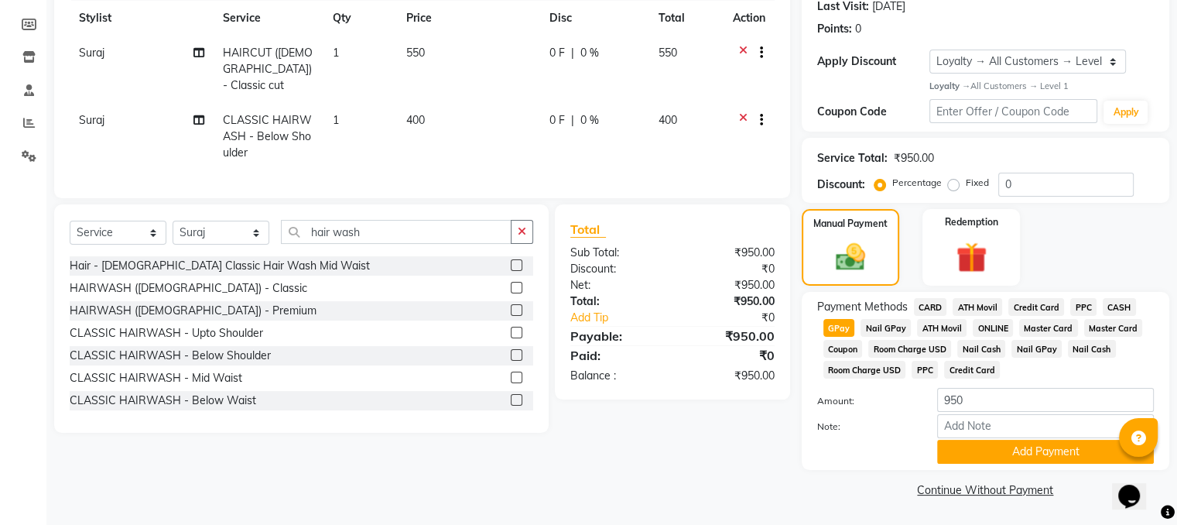
click at [1114, 303] on span "CASH" at bounding box center [1118, 307] width 33 height 18
click at [1005, 451] on button "Add Payment" at bounding box center [1045, 451] width 217 height 24
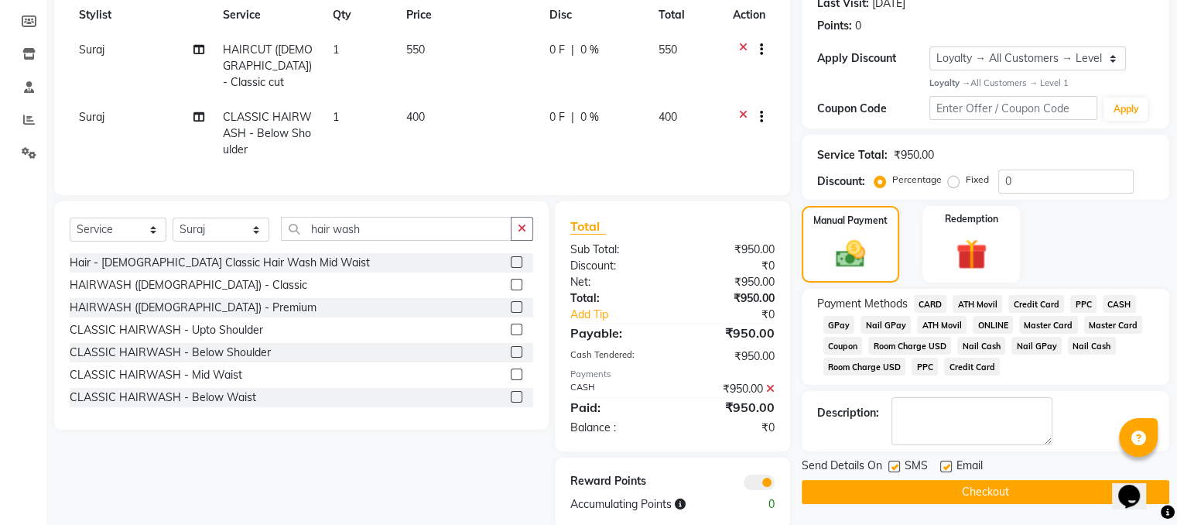
click at [888, 500] on button "Checkout" at bounding box center [984, 492] width 367 height 24
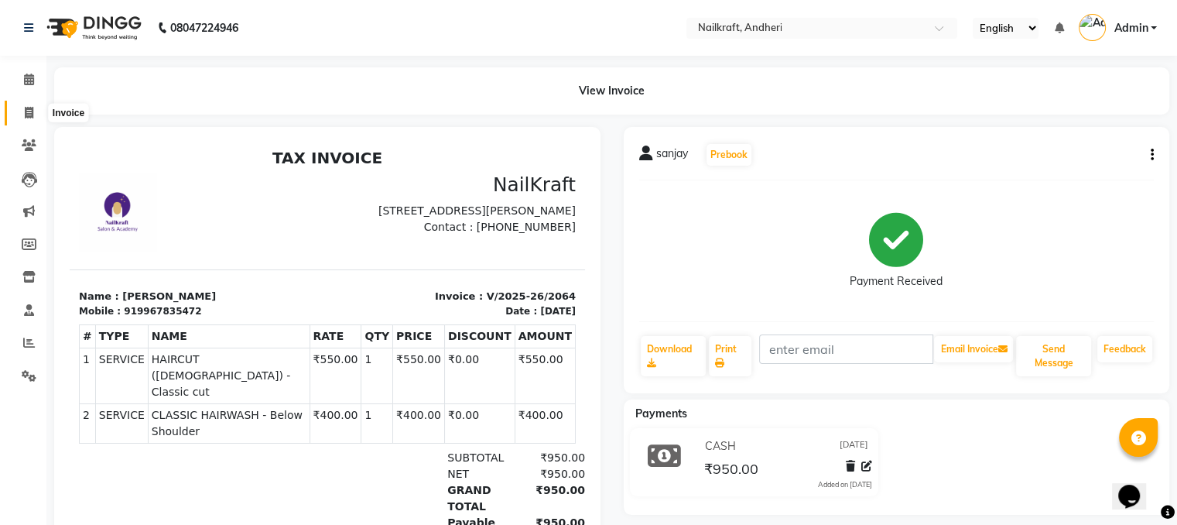
click at [33, 108] on span at bounding box center [28, 113] width 27 height 18
select select "service"
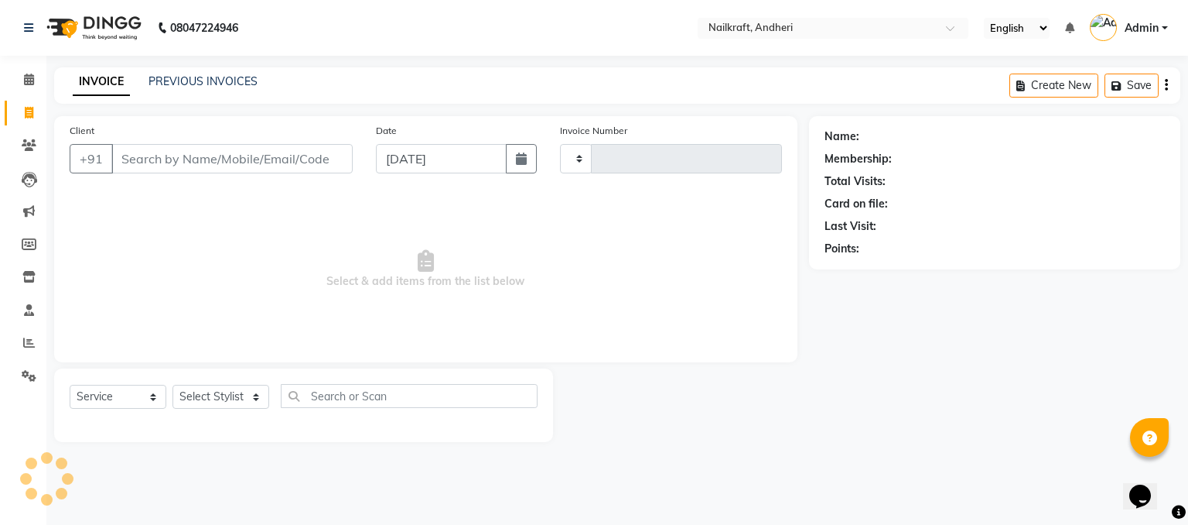
type input "2065"
select select "6081"
click at [287, 147] on input "Client" at bounding box center [231, 158] width 241 height 29
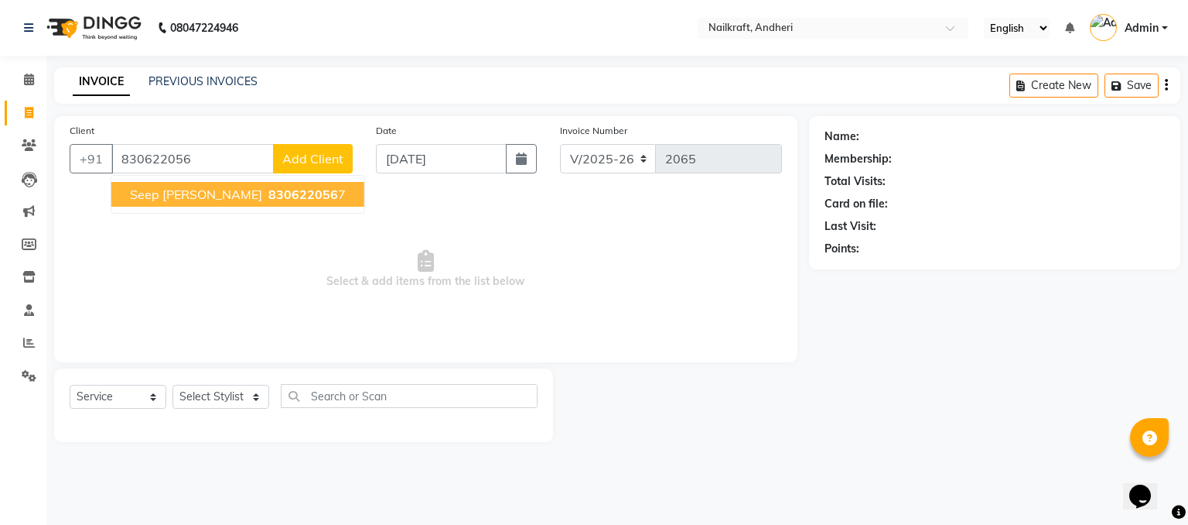
click at [268, 197] on span "830622056" at bounding box center [303, 193] width 70 height 15
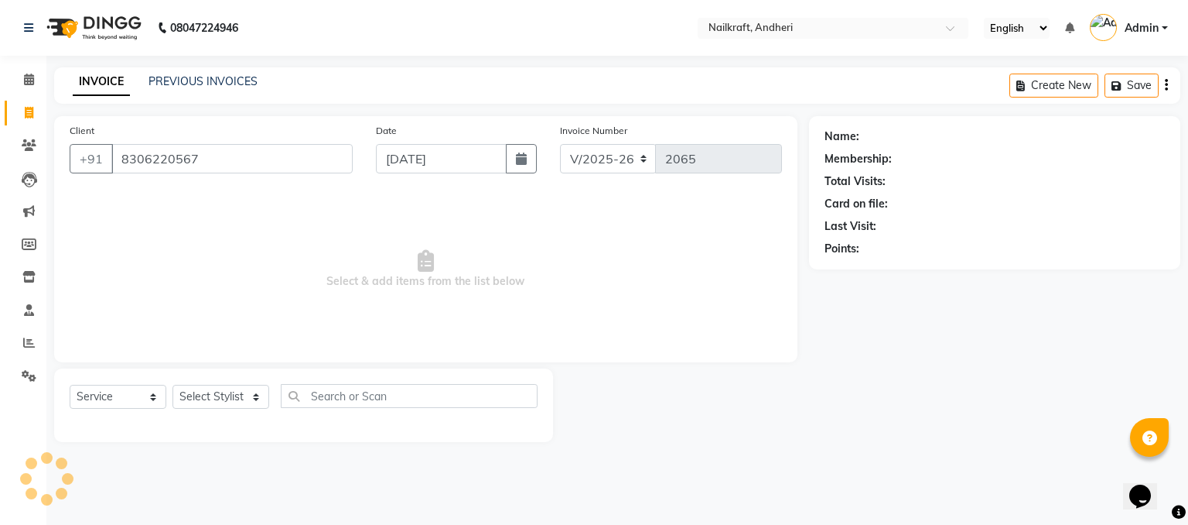
type input "8306220567"
select select "1: Object"
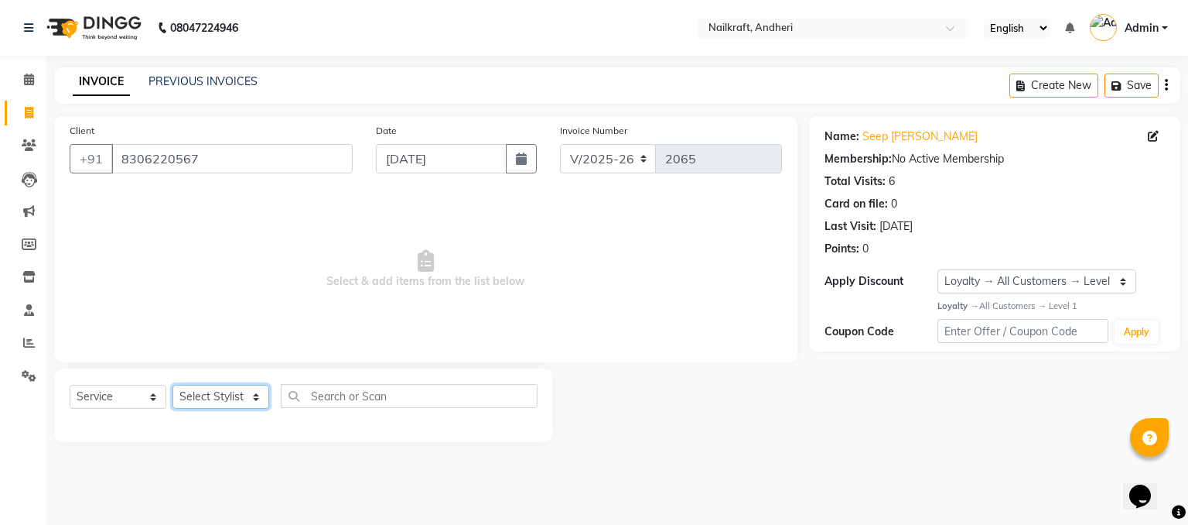
click at [254, 394] on select "Select Stylist Alam [PERSON_NAME] [PERSON_NAME] NailKraft [MEDICAL_DATA] [PERSO…" at bounding box center [221, 396] width 97 height 24
select select "76415"
click at [173, 385] on select "Select Stylist Alam [PERSON_NAME] [PERSON_NAME] NailKraft [MEDICAL_DATA] [PERSO…" at bounding box center [221, 396] width 97 height 24
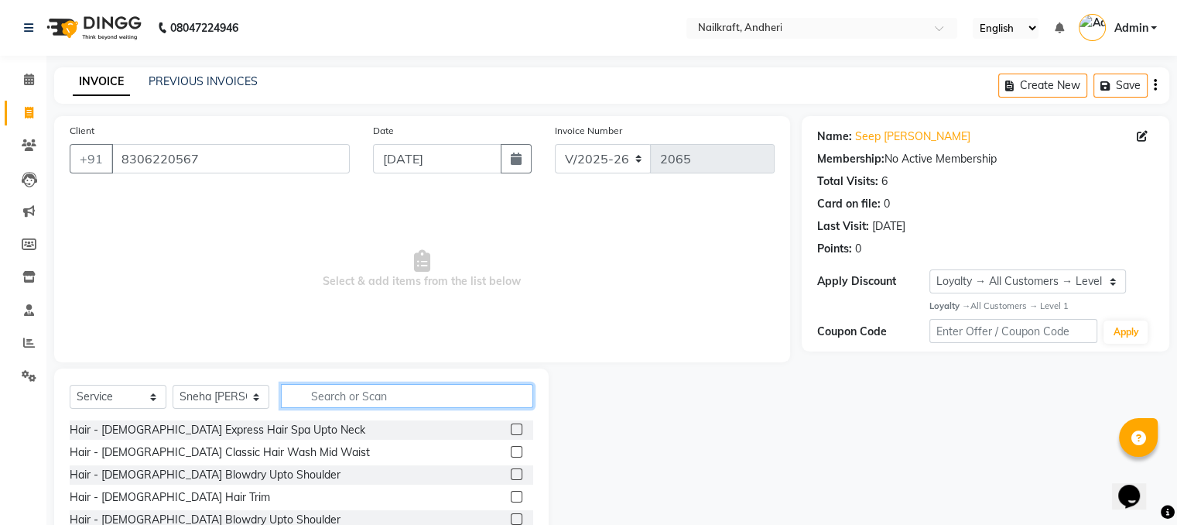
click at [379, 394] on input "text" at bounding box center [407, 396] width 252 height 24
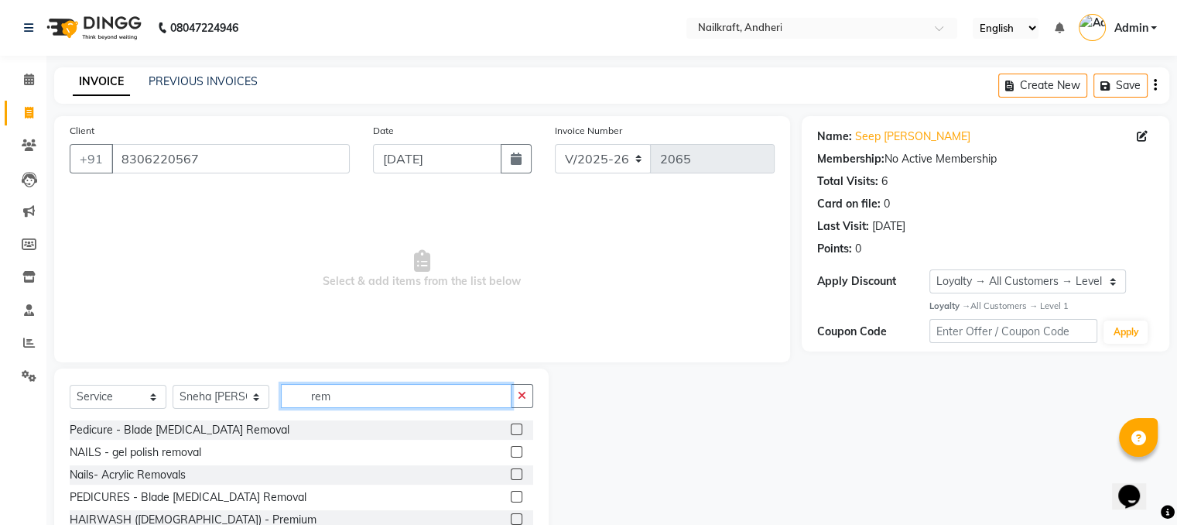
type input "rem"
click at [511, 447] on label at bounding box center [517, 452] width 12 height 12
click at [511, 447] on input "checkbox" at bounding box center [516, 452] width 10 height 10
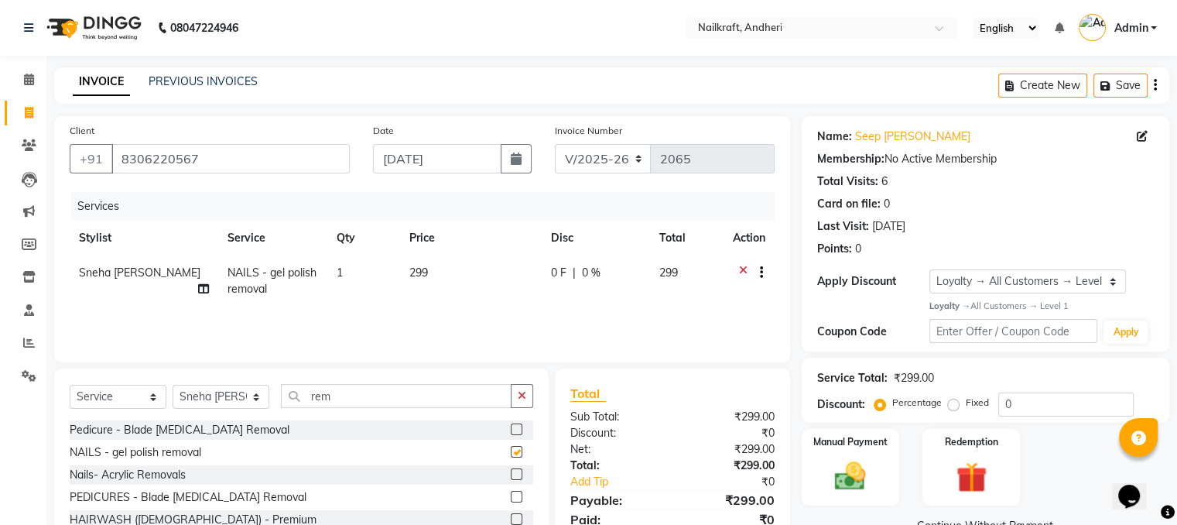
checkbox input "false"
click at [448, 279] on td "299" at bounding box center [471, 280] width 142 height 51
select select "76415"
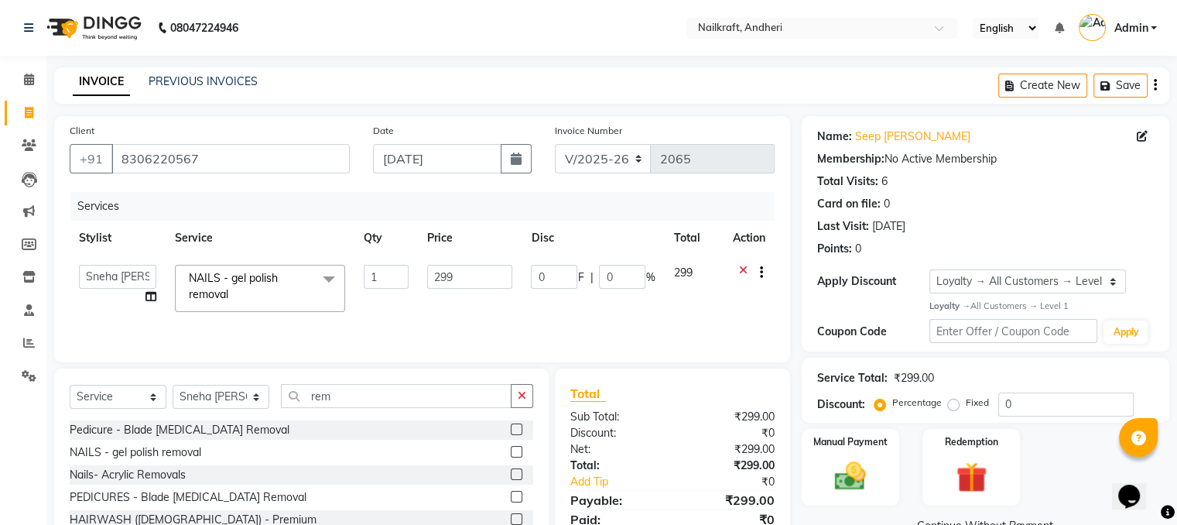
click at [448, 279] on input "299" at bounding box center [469, 277] width 85 height 24
type input "150"
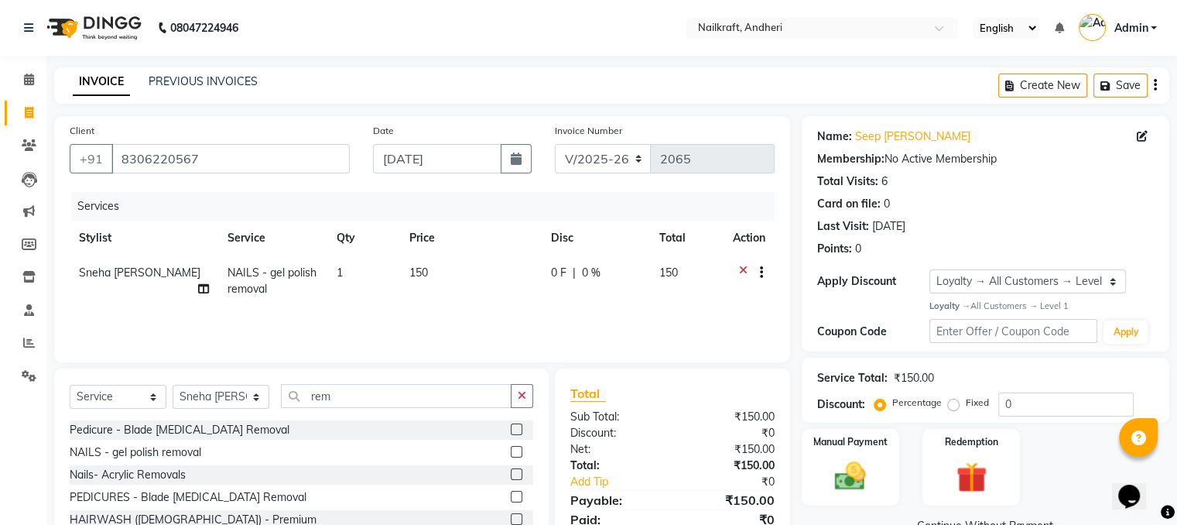
click at [816, 511] on div "Name: Seep Chaplot Membership: No Active Membership Total Visits: 6 Card on fil…" at bounding box center [990, 356] width 379 height 480
click at [470, 405] on input "rem" at bounding box center [396, 396] width 231 height 24
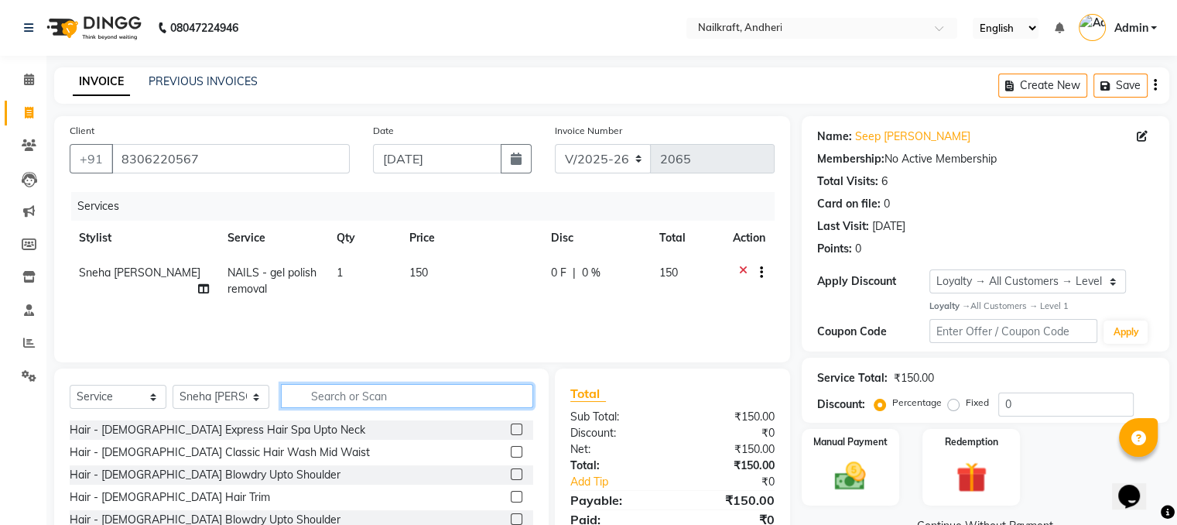
click at [464, 406] on input "text" at bounding box center [407, 396] width 252 height 24
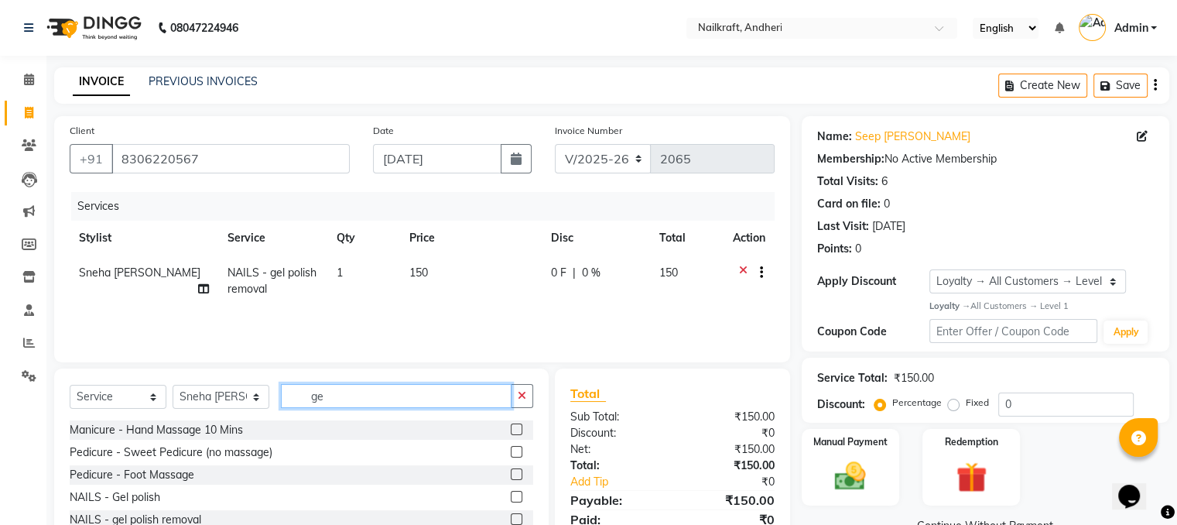
type input "g"
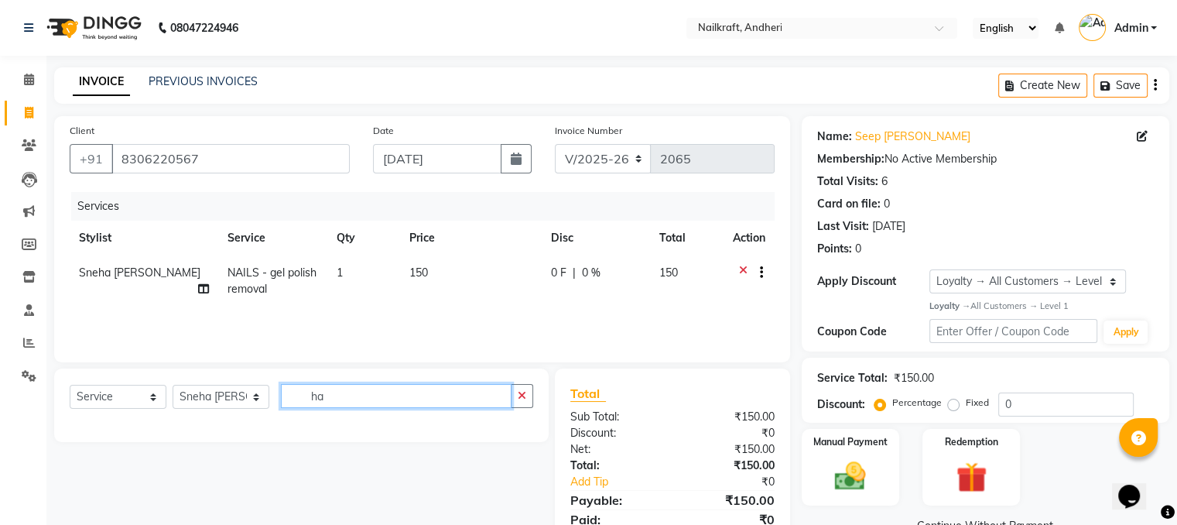
type input "h"
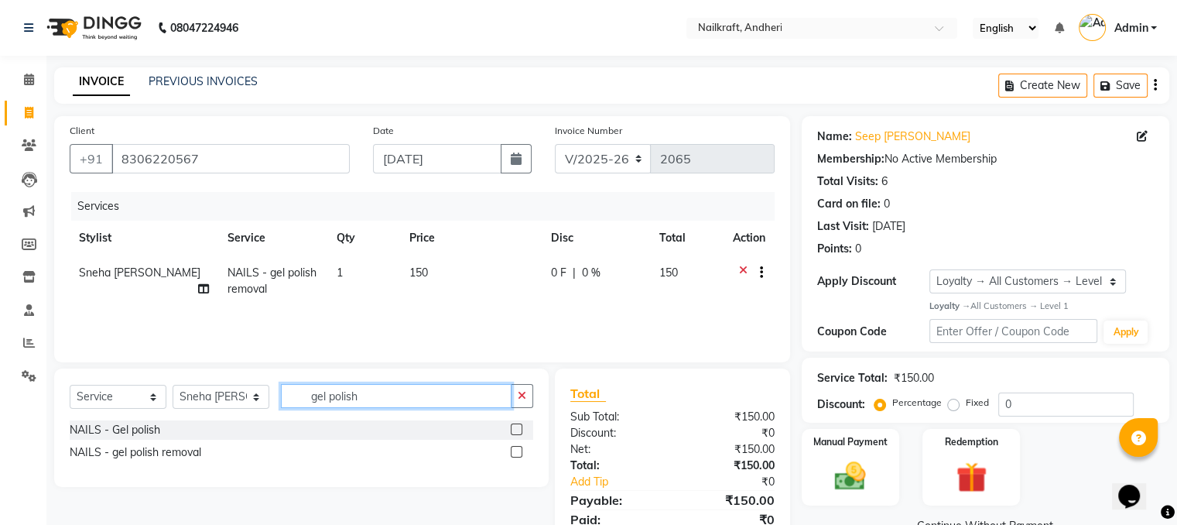
type input "gel polish"
click at [518, 430] on label at bounding box center [517, 429] width 12 height 12
click at [518, 430] on input "checkbox" at bounding box center [516, 430] width 10 height 10
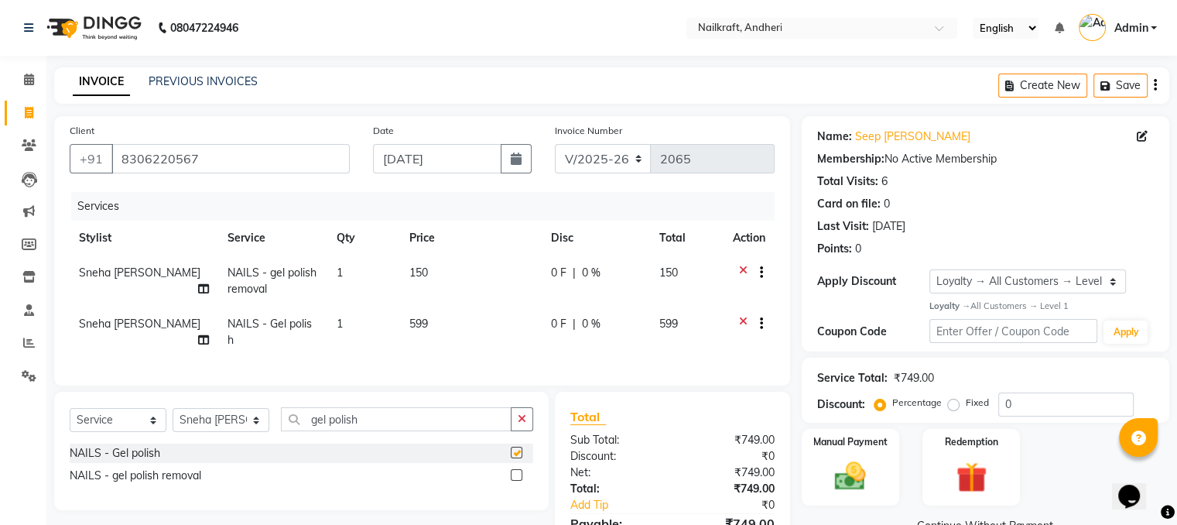
checkbox input "false"
click at [446, 328] on td "599" at bounding box center [471, 331] width 142 height 51
select select "76415"
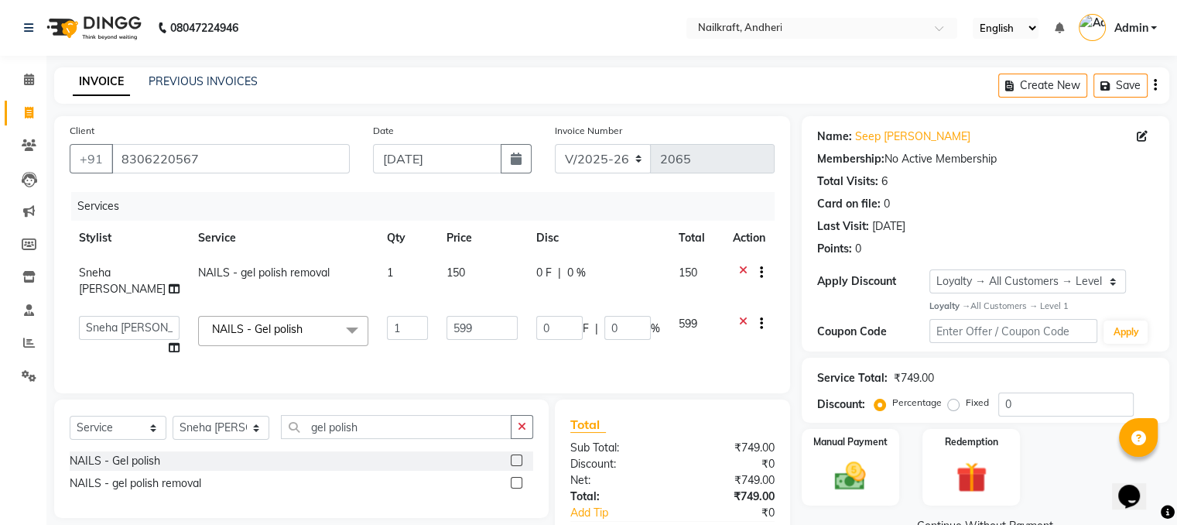
click at [446, 328] on input "599" at bounding box center [481, 328] width 71 height 24
type input "600"
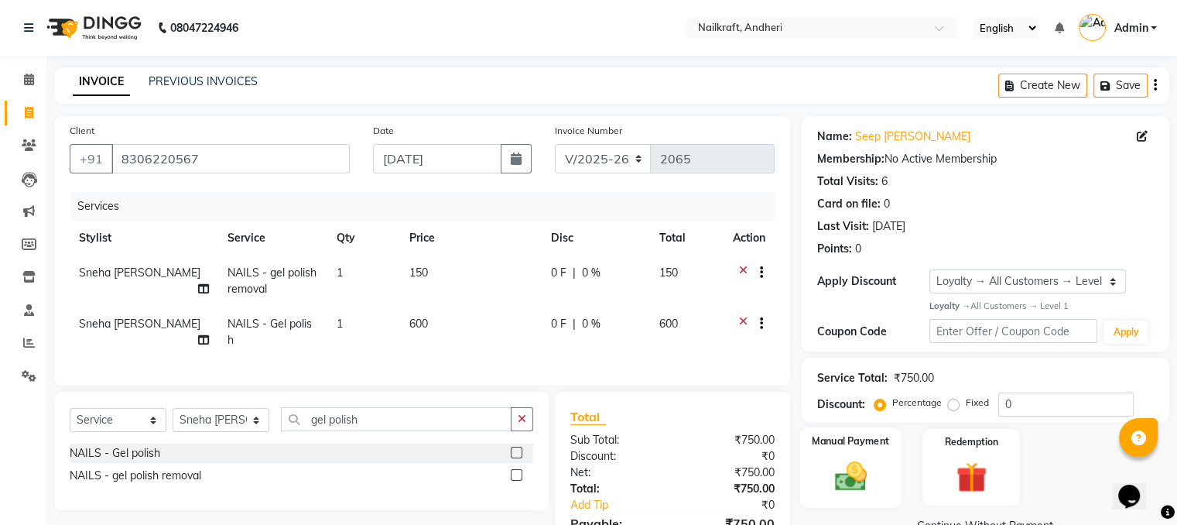
click at [849, 464] on img at bounding box center [850, 475] width 52 height 37
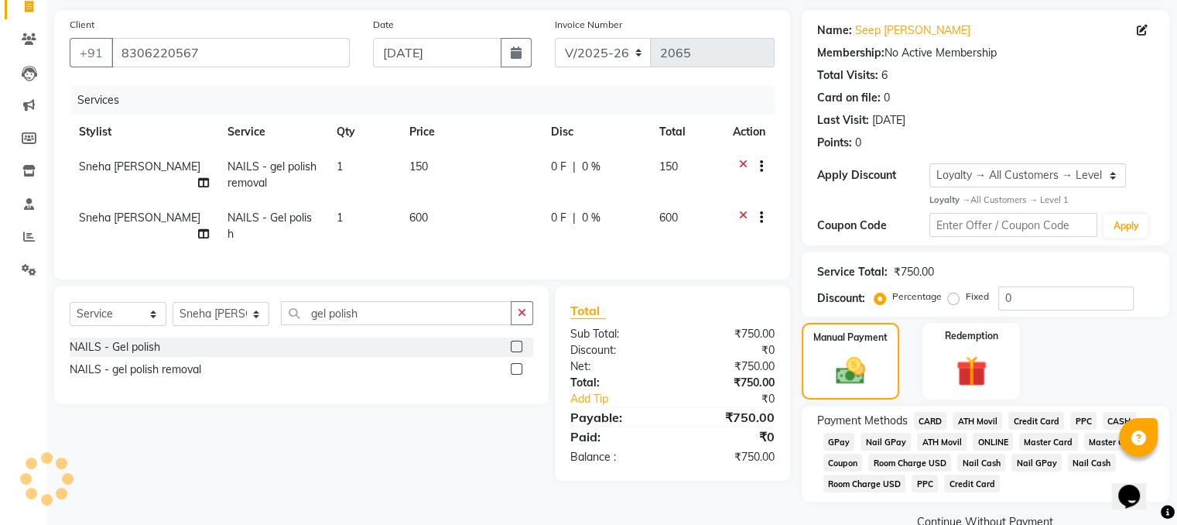
scroll to position [107, 0]
drag, startPoint x: 1161, startPoint y: 429, endPoint x: 1174, endPoint y: 391, distance: 40.1
click at [1174, 391] on div "Name: Seep Chaplot Membership: No Active Membership Total Visits: 6 Card on fil…" at bounding box center [990, 270] width 379 height 523
click at [496, 53] on input "[DATE]" at bounding box center [437, 51] width 128 height 29
select select "9"
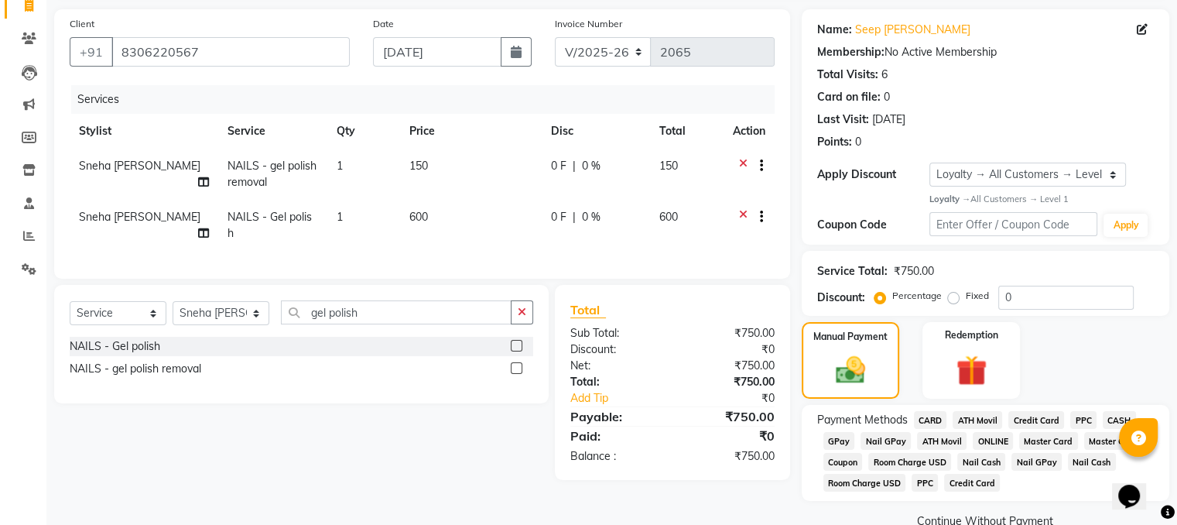
select select "2025"
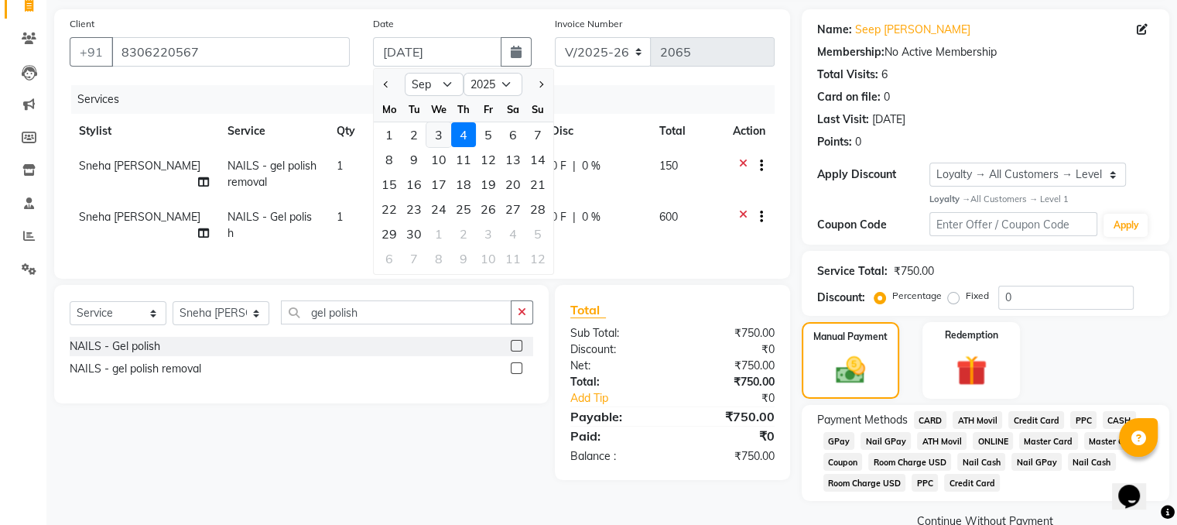
click at [436, 140] on div "3" at bounding box center [438, 134] width 25 height 25
type input "[DATE]"
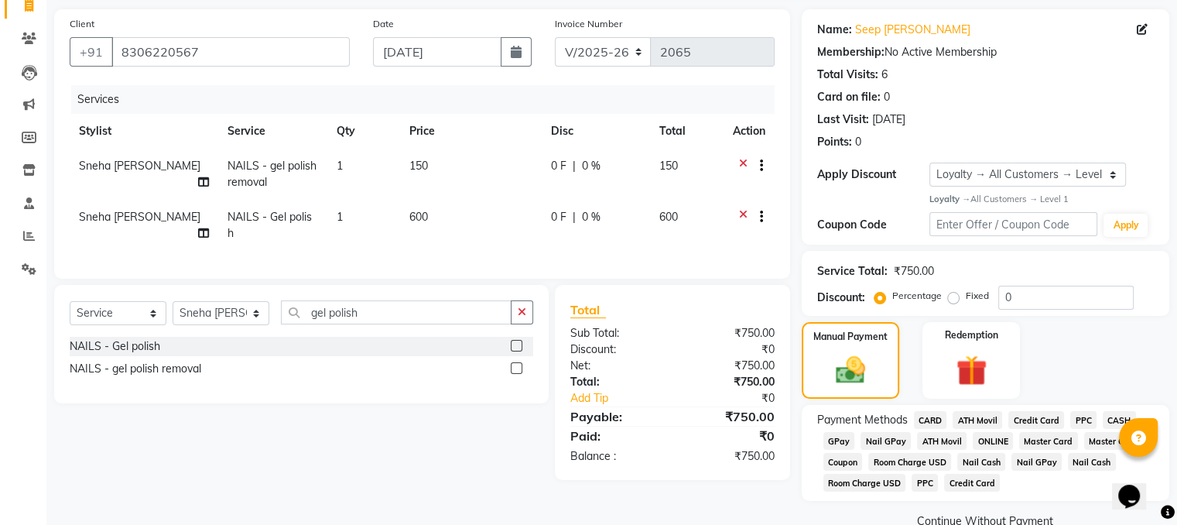
click at [1116, 418] on span "CASH" at bounding box center [1118, 420] width 33 height 18
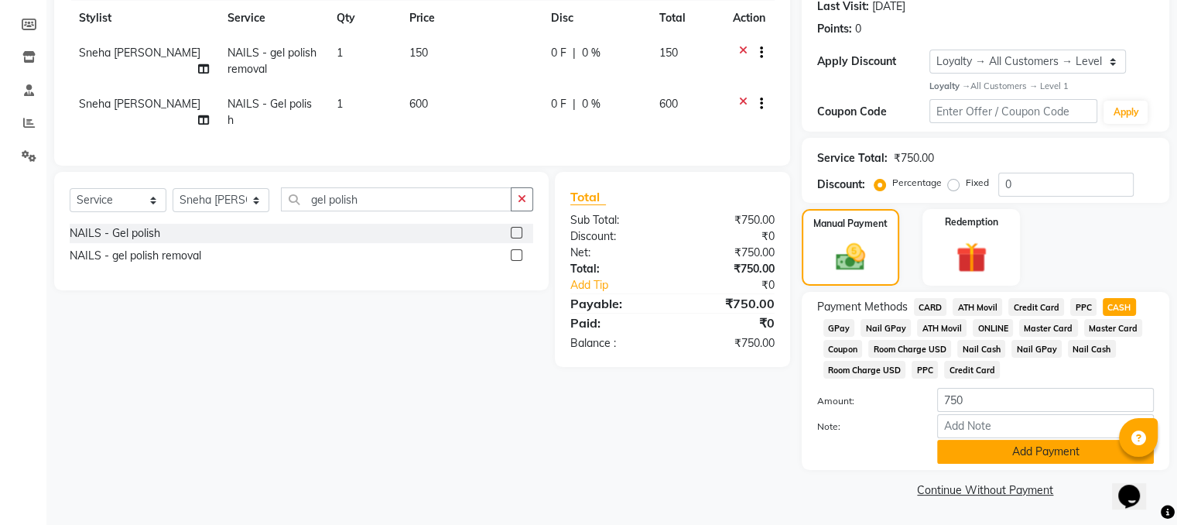
click at [1034, 448] on button "Add Payment" at bounding box center [1045, 451] width 217 height 24
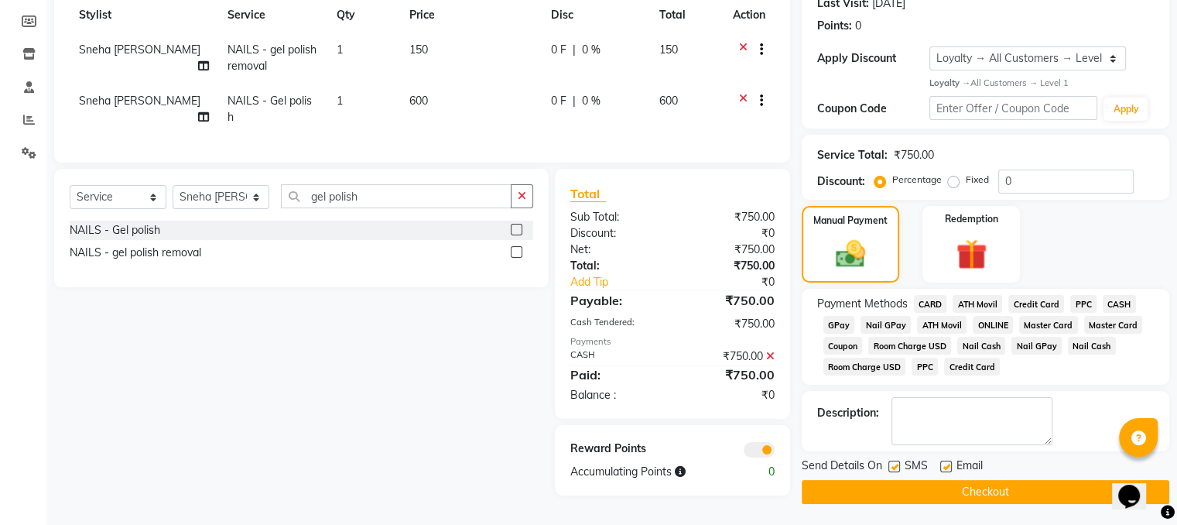
click at [861, 497] on button "Checkout" at bounding box center [984, 492] width 367 height 24
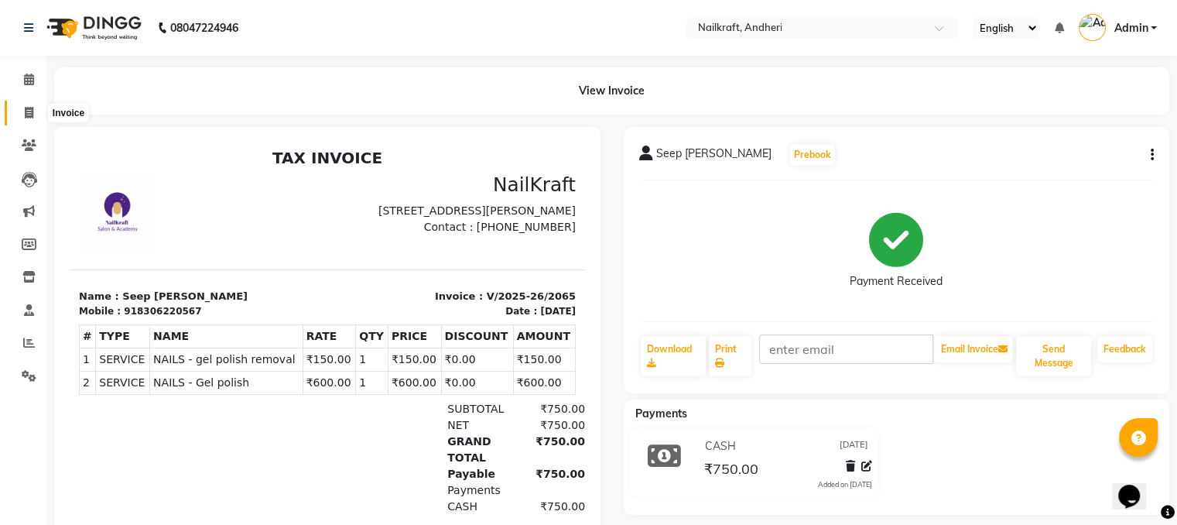
click at [29, 109] on icon at bounding box center [29, 113] width 9 height 12
select select "service"
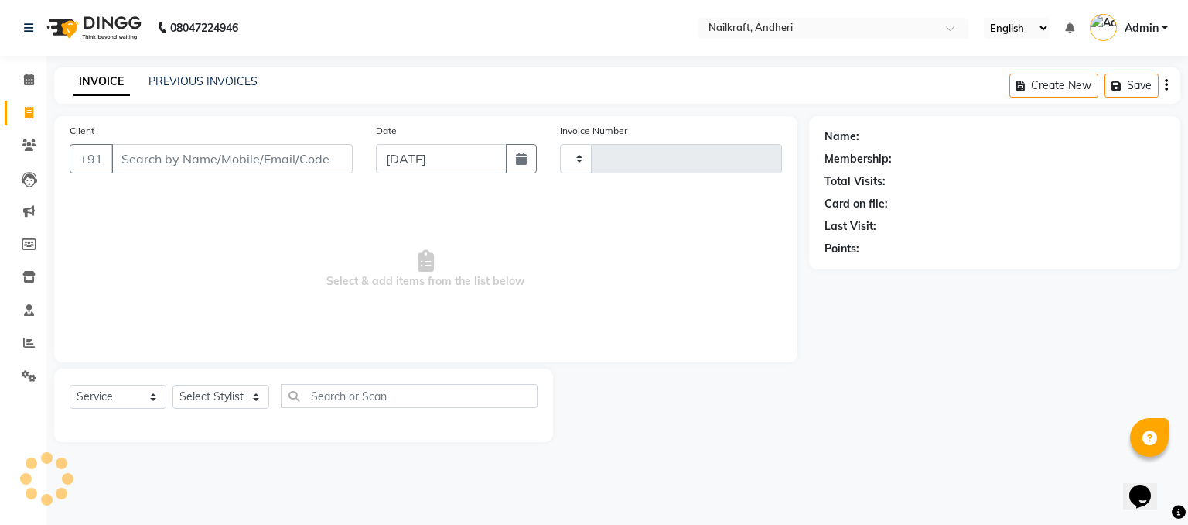
type input "2066"
select select "6081"
click at [176, 146] on input "Client" at bounding box center [231, 158] width 241 height 29
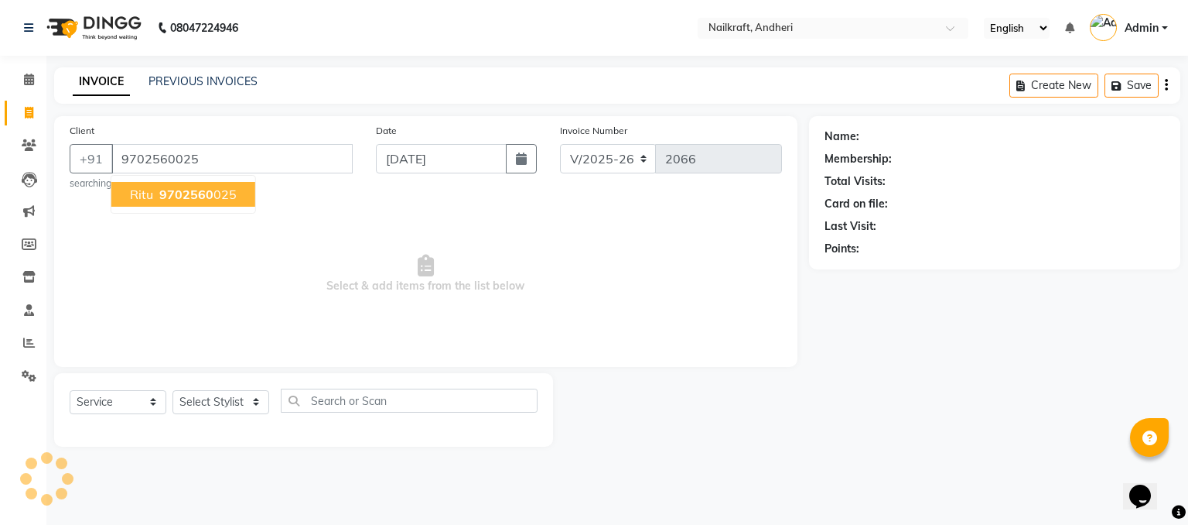
type input "9702560025"
select select "1: Object"
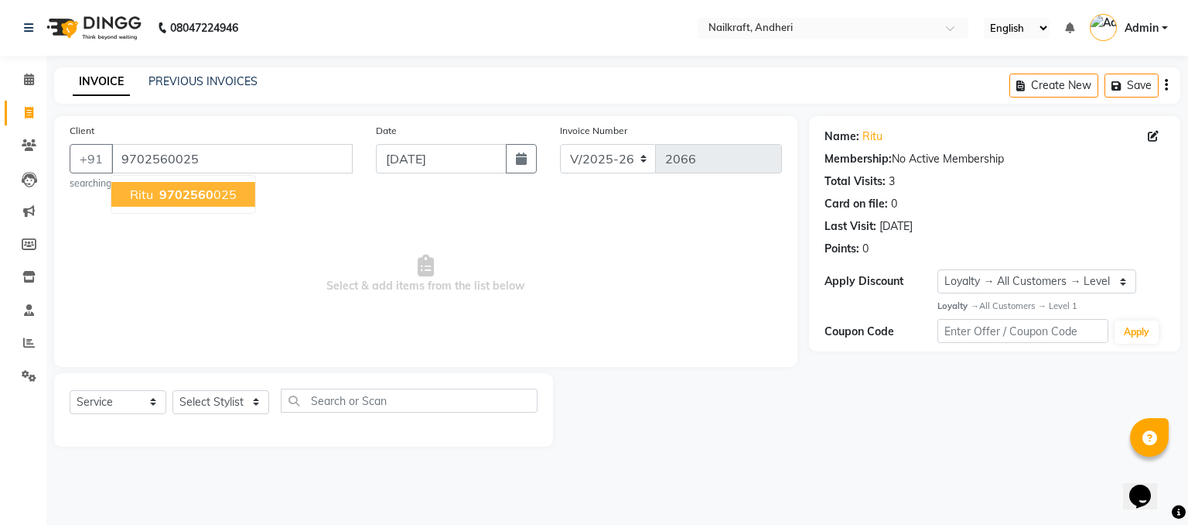
click at [183, 190] on span "9702560" at bounding box center [186, 193] width 54 height 15
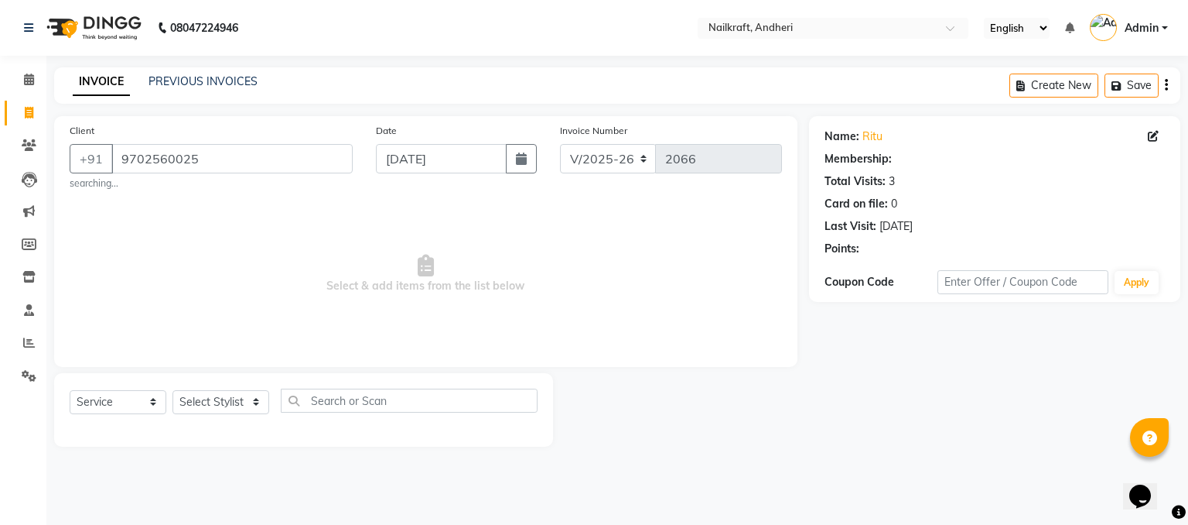
select select "1: Object"
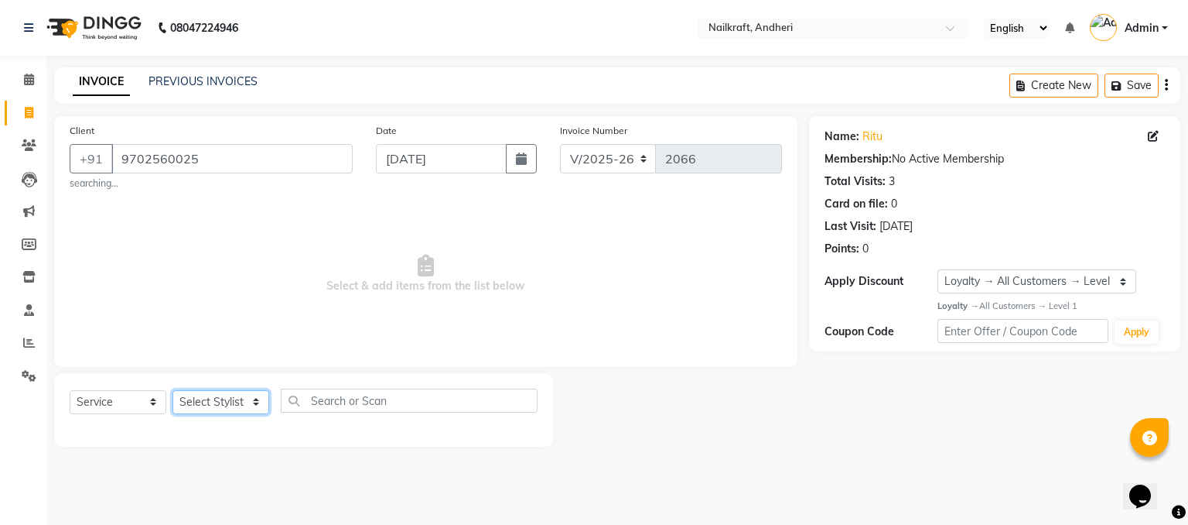
click at [198, 402] on select "Select Stylist Alam [PERSON_NAME] [PERSON_NAME] NailKraft [MEDICAL_DATA] [PERSO…" at bounding box center [221, 402] width 97 height 24
select select "90557"
click at [173, 391] on select "Select Stylist Alam [PERSON_NAME] [PERSON_NAME] NailKraft [MEDICAL_DATA] [PERSO…" at bounding box center [221, 402] width 97 height 24
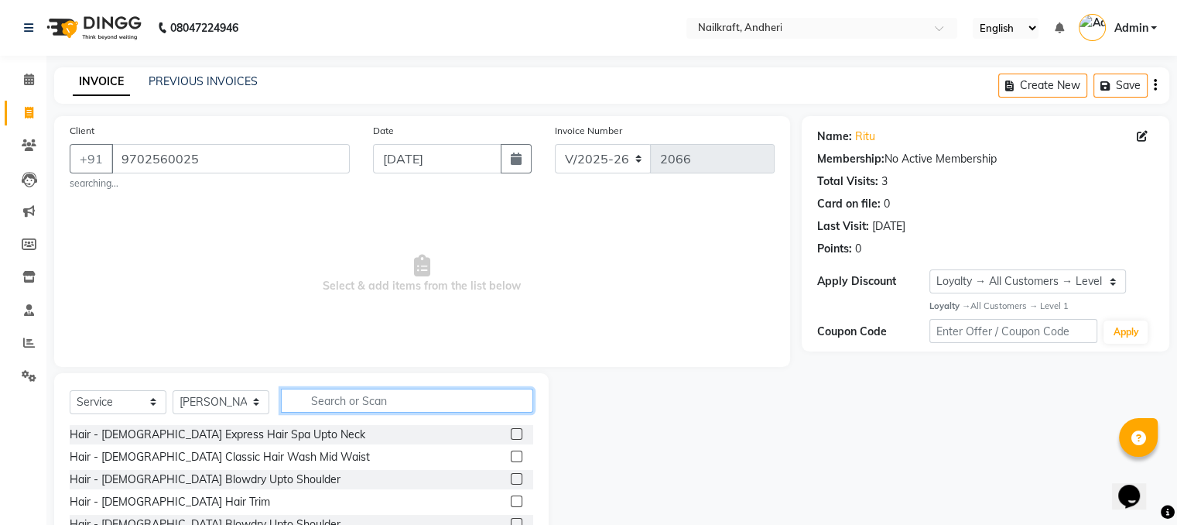
click at [320, 399] on input "text" at bounding box center [407, 400] width 252 height 24
type input "hair spa"
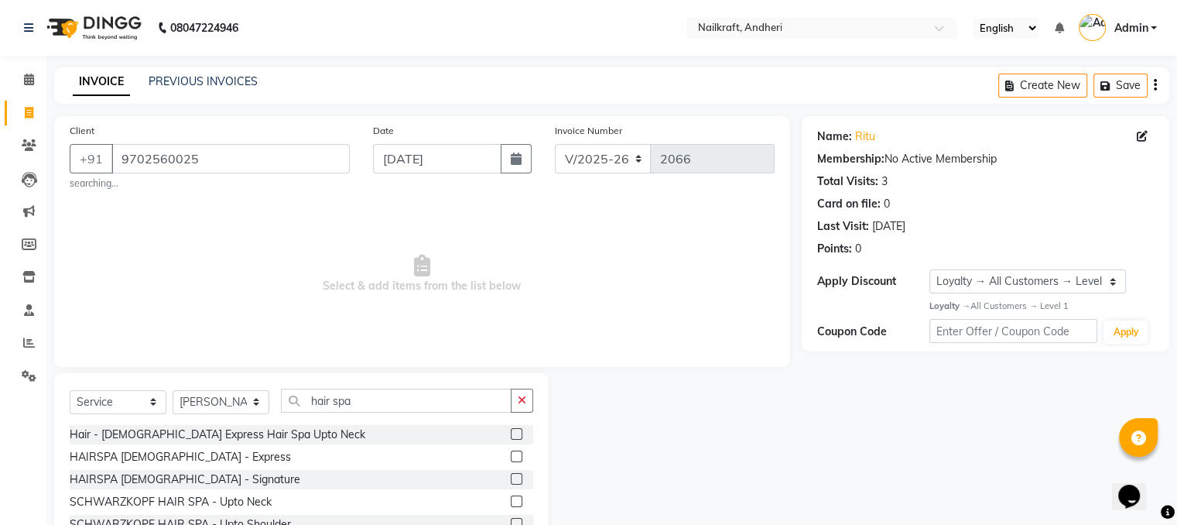
click at [511, 499] on label at bounding box center [517, 501] width 12 height 12
click at [511, 499] on input "checkbox" at bounding box center [516, 502] width 10 height 10
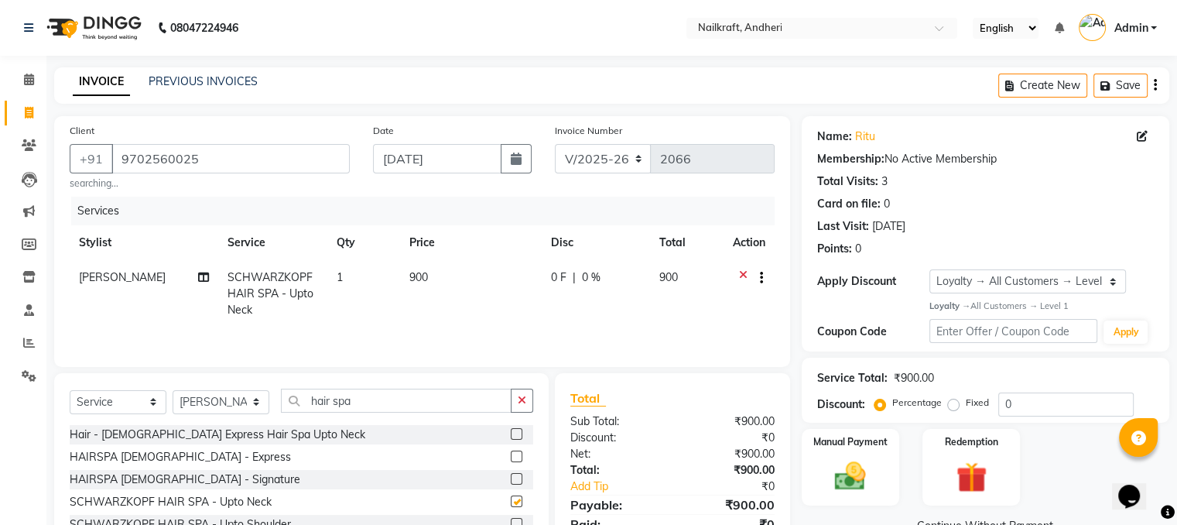
checkbox input "false"
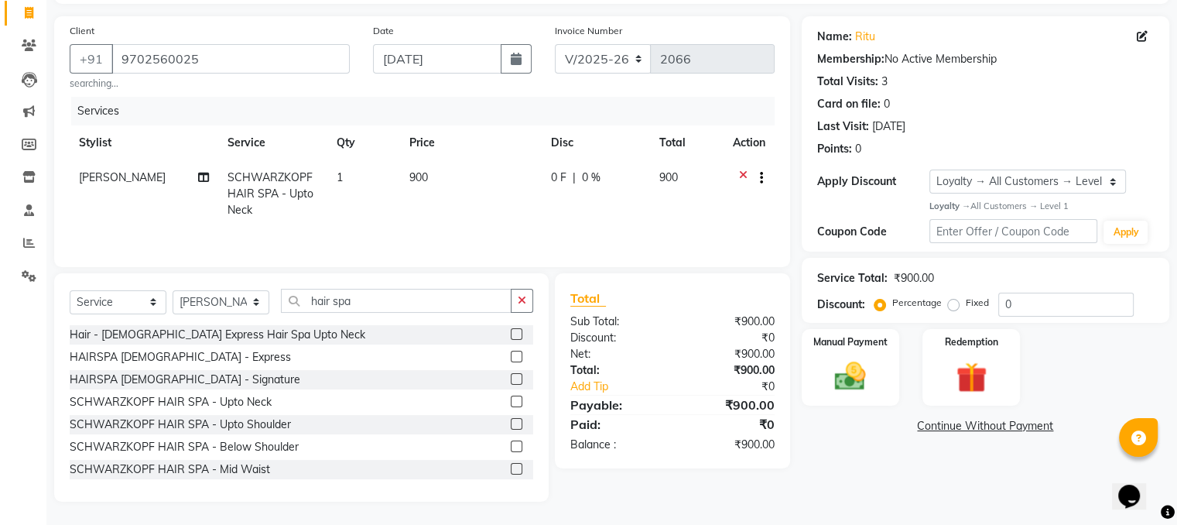
click at [511, 449] on label at bounding box center [517, 446] width 12 height 12
click at [511, 449] on input "checkbox" at bounding box center [516, 447] width 10 height 10
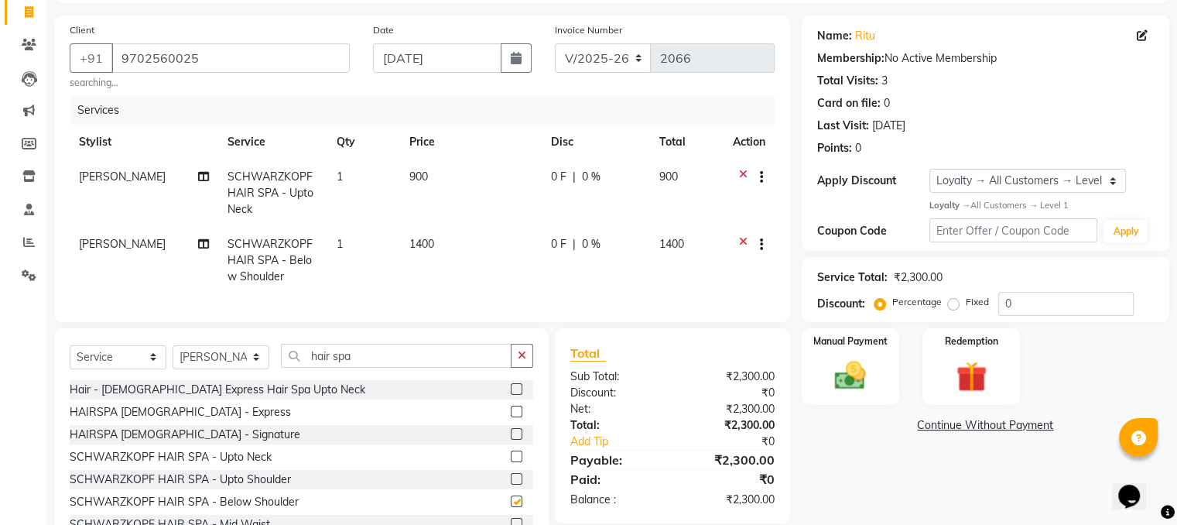
checkbox input "false"
click at [741, 176] on icon at bounding box center [743, 178] width 9 height 19
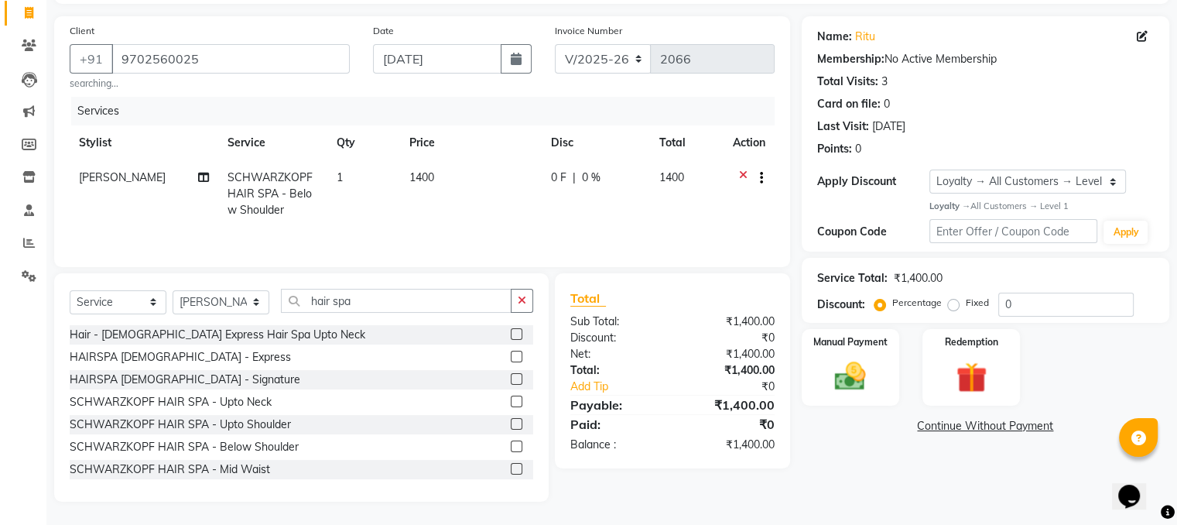
click at [459, 177] on td "1400" at bounding box center [471, 193] width 142 height 67
select select "90557"
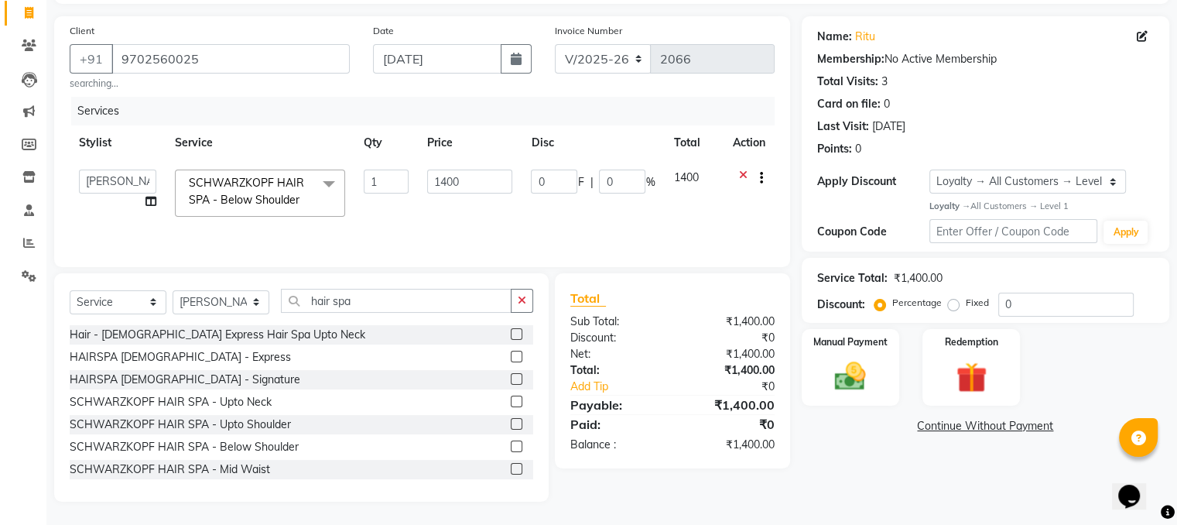
click at [459, 177] on input "1400" at bounding box center [469, 181] width 85 height 24
type input "1"
type input "1710"
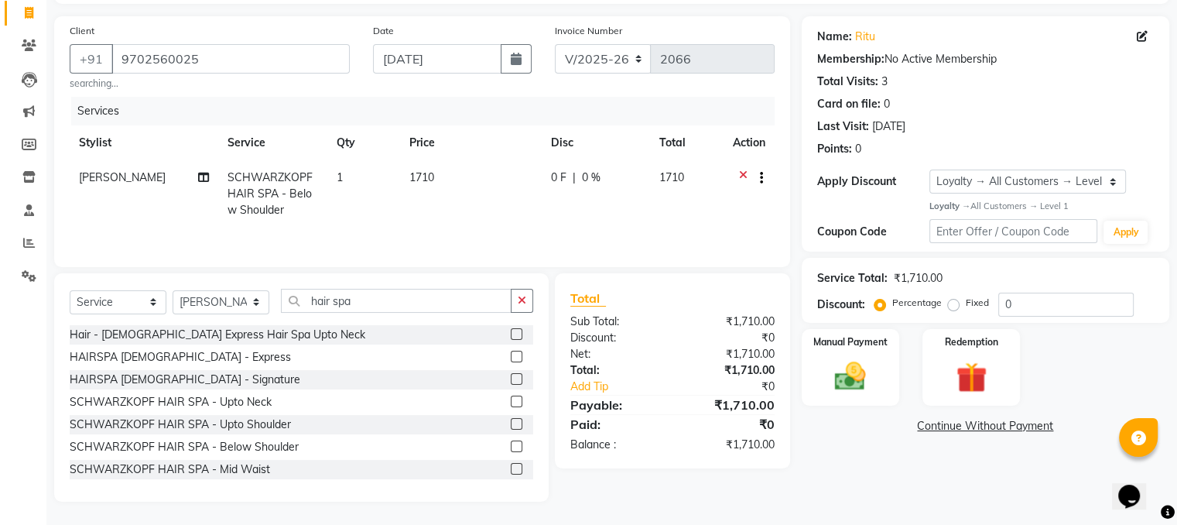
click at [907, 462] on div "Name: Ritu Membership: No Active Membership Total Visits: 3 Card on file: 0 Las…" at bounding box center [990, 258] width 379 height 485
click at [436, 311] on input "hair spa" at bounding box center [396, 301] width 231 height 24
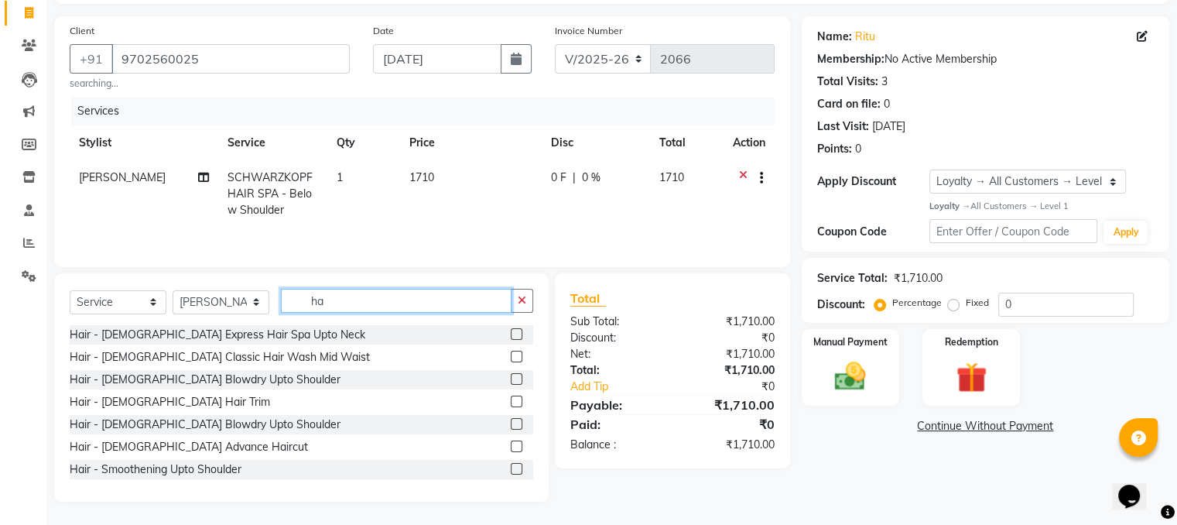
type input "h"
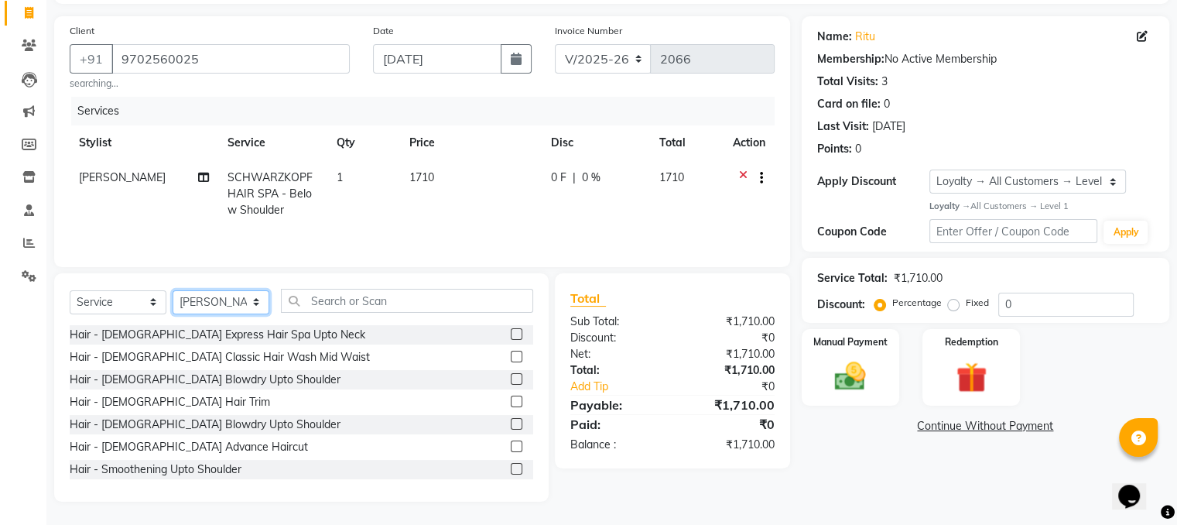
click at [233, 298] on select "Select Stylist Alam [PERSON_NAME] [PERSON_NAME] NailKraft [MEDICAL_DATA] [PERSO…" at bounding box center [221, 302] width 97 height 24
select select "76535"
click at [173, 290] on select "Select Stylist Alam [PERSON_NAME] [PERSON_NAME] NailKraft [MEDICAL_DATA] [PERSO…" at bounding box center [221, 302] width 97 height 24
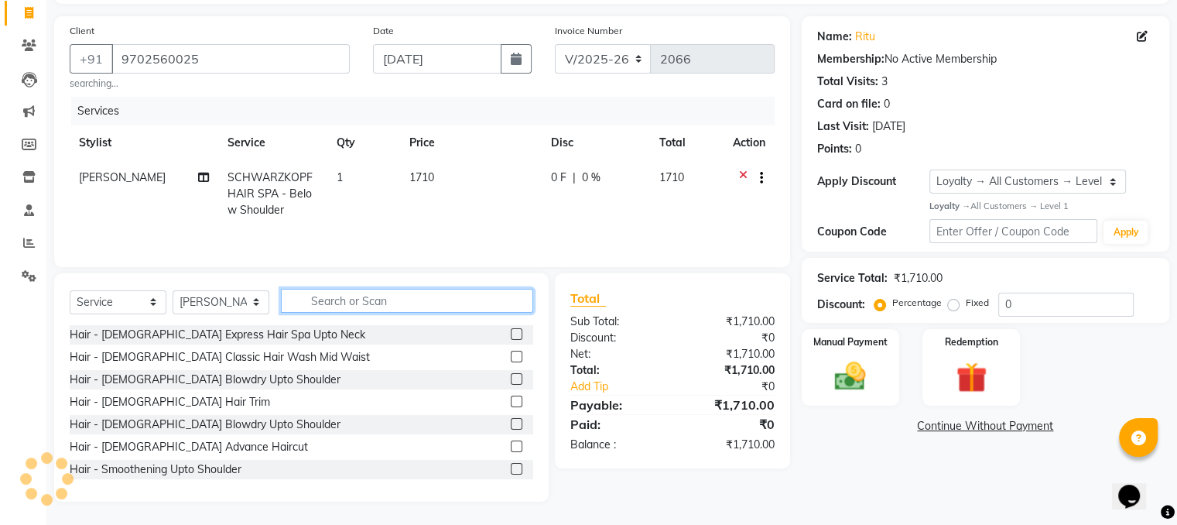
click at [405, 300] on input "text" at bounding box center [407, 301] width 252 height 24
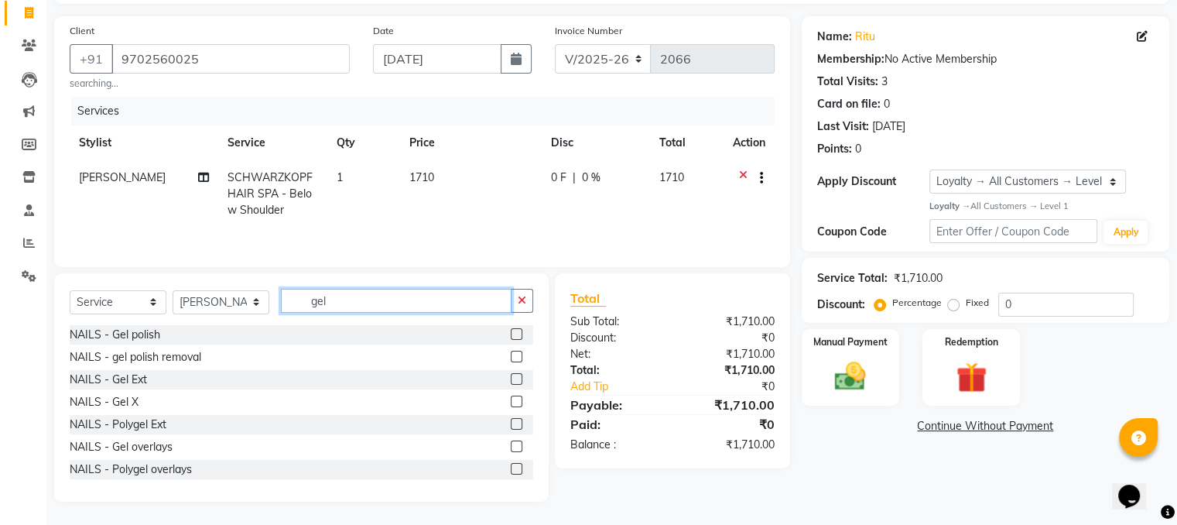
type input "gel"
click at [511, 337] on label at bounding box center [517, 334] width 12 height 12
click at [511, 337] on input "checkbox" at bounding box center [516, 335] width 10 height 10
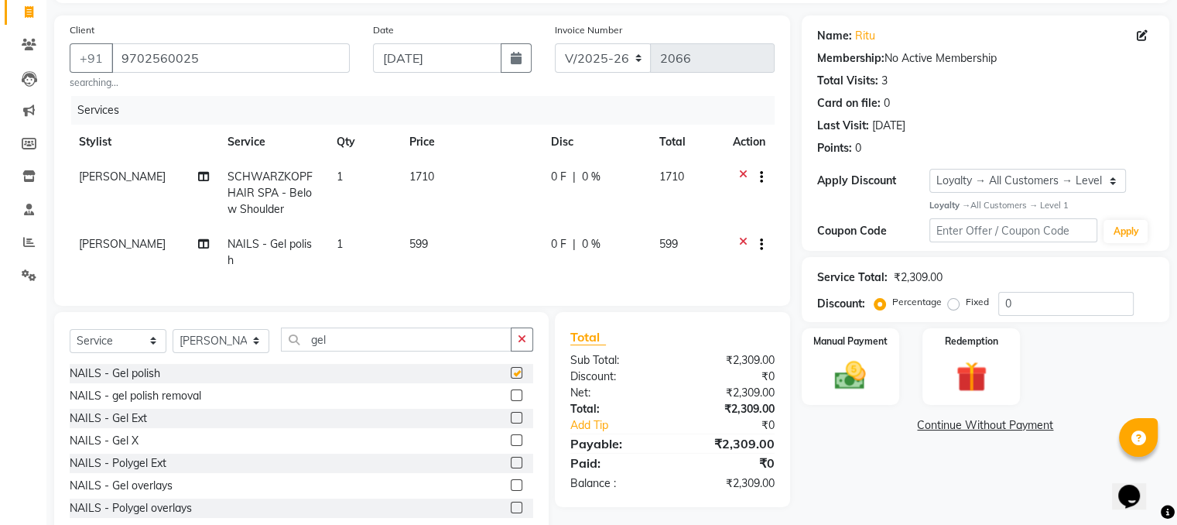
checkbox input "false"
click at [340, 341] on input "gel" at bounding box center [396, 339] width 231 height 24
type input "g"
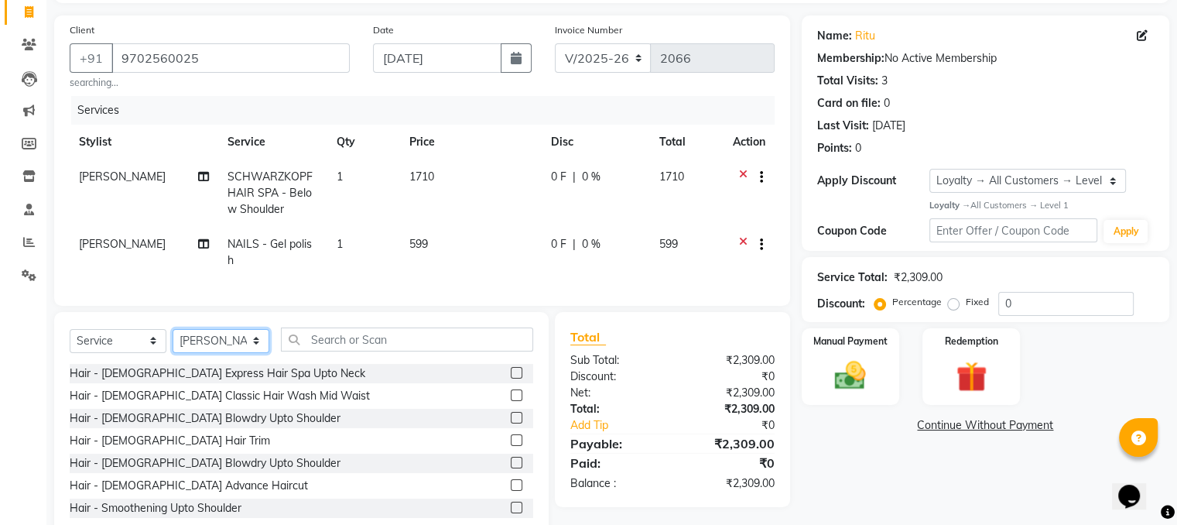
click at [232, 334] on select "Select Stylist Alam [PERSON_NAME] [PERSON_NAME] NailKraft [MEDICAL_DATA] [PERSO…" at bounding box center [221, 341] width 97 height 24
select select "88667"
click at [173, 329] on select "Select Stylist Alam [PERSON_NAME] [PERSON_NAME] NailKraft [MEDICAL_DATA] [PERSO…" at bounding box center [221, 341] width 97 height 24
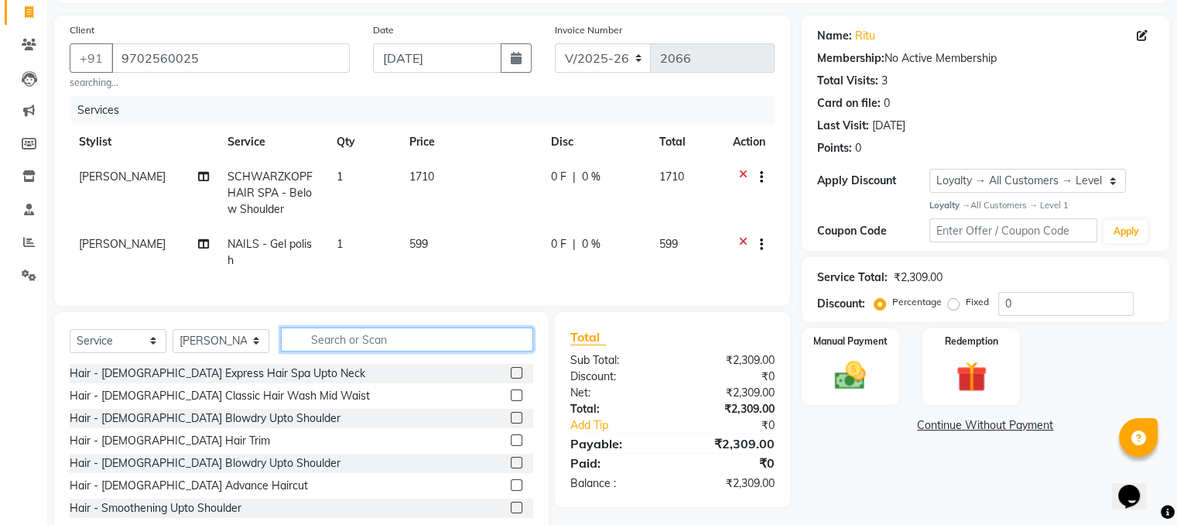
click at [384, 343] on input "text" at bounding box center [407, 339] width 252 height 24
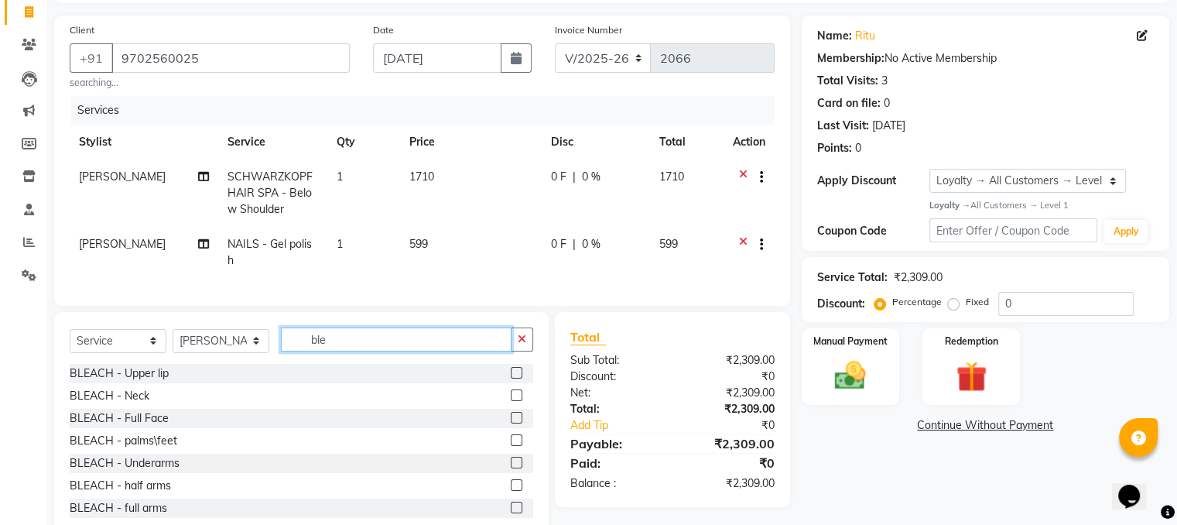
type input "ble"
click at [511, 394] on div at bounding box center [522, 395] width 22 height 19
click at [511, 395] on label at bounding box center [517, 395] width 12 height 12
click at [511, 395] on input "checkbox" at bounding box center [516, 396] width 10 height 10
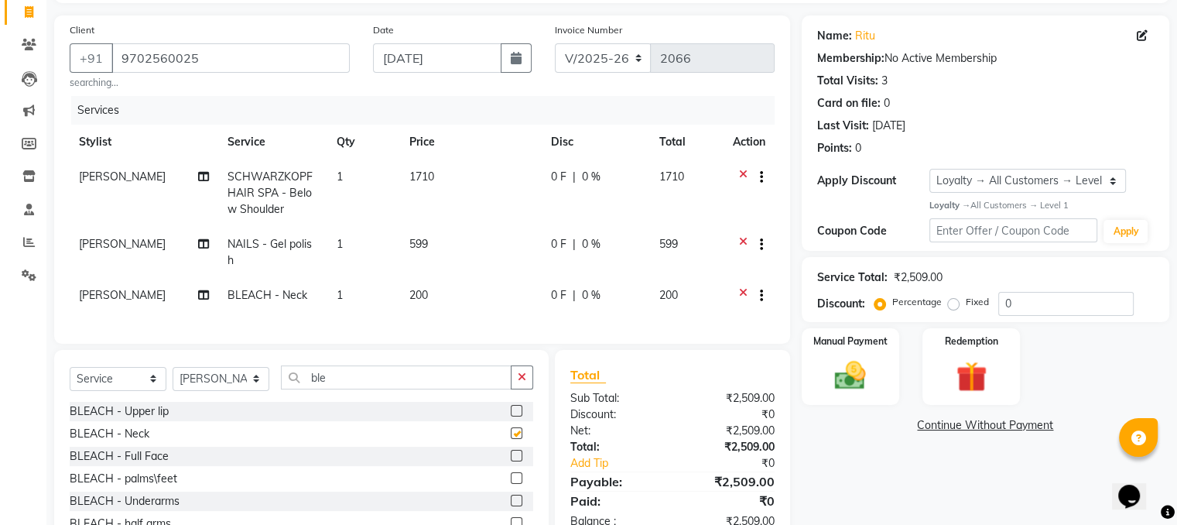
checkbox input "false"
click at [478, 293] on td "200" at bounding box center [471, 297] width 142 height 38
select select "88667"
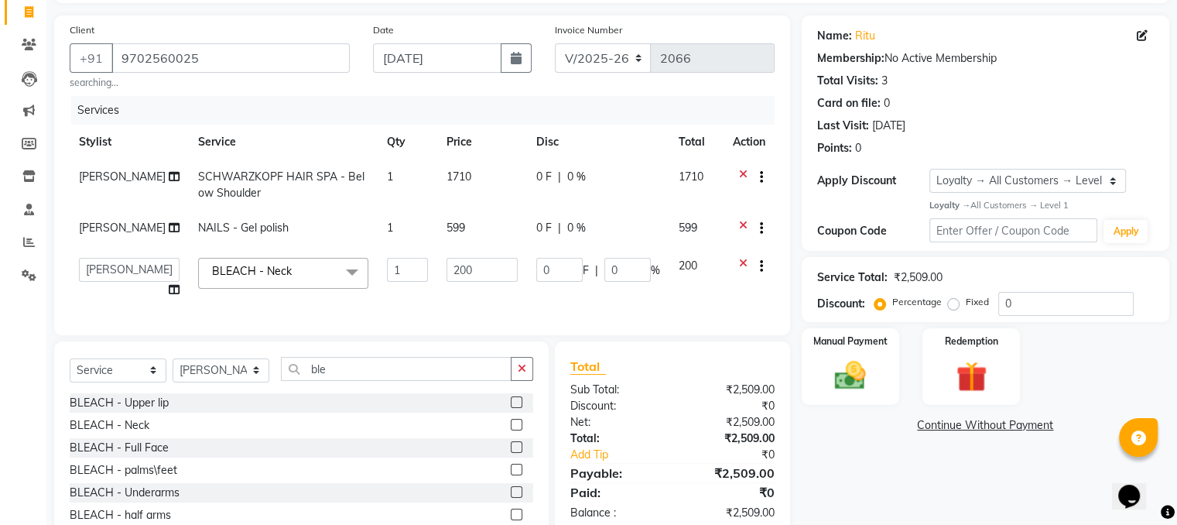
click at [478, 293] on td "200" at bounding box center [482, 277] width 90 height 59
click at [482, 271] on input "200" at bounding box center [481, 270] width 71 height 24
type input "2"
type input "240"
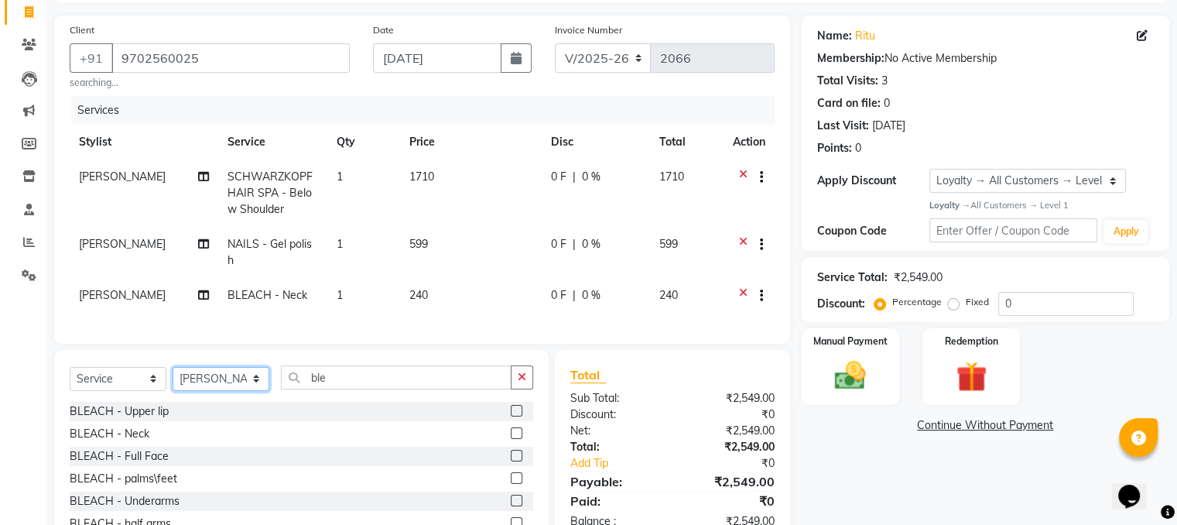
click at [247, 381] on select "Select Stylist Alam [PERSON_NAME] [PERSON_NAME] NailKraft [MEDICAL_DATA] [PERSO…" at bounding box center [221, 379] width 97 height 24
select select "88169"
click at [173, 367] on select "Select Stylist Alam [PERSON_NAME] [PERSON_NAME] NailKraft [MEDICAL_DATA] [PERSO…" at bounding box center [221, 379] width 97 height 24
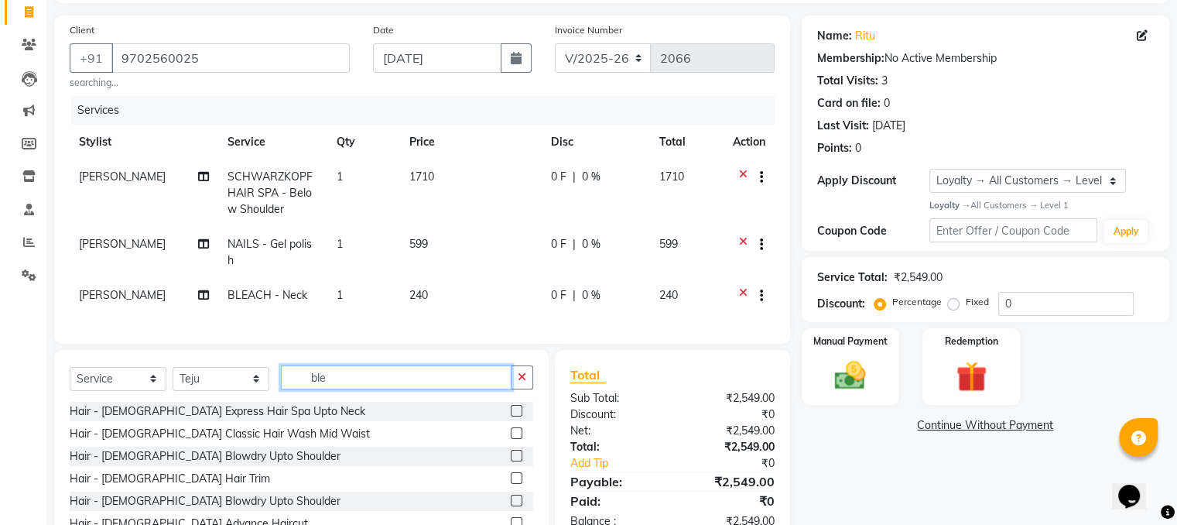
click at [447, 371] on input "ble" at bounding box center [396, 377] width 231 height 24
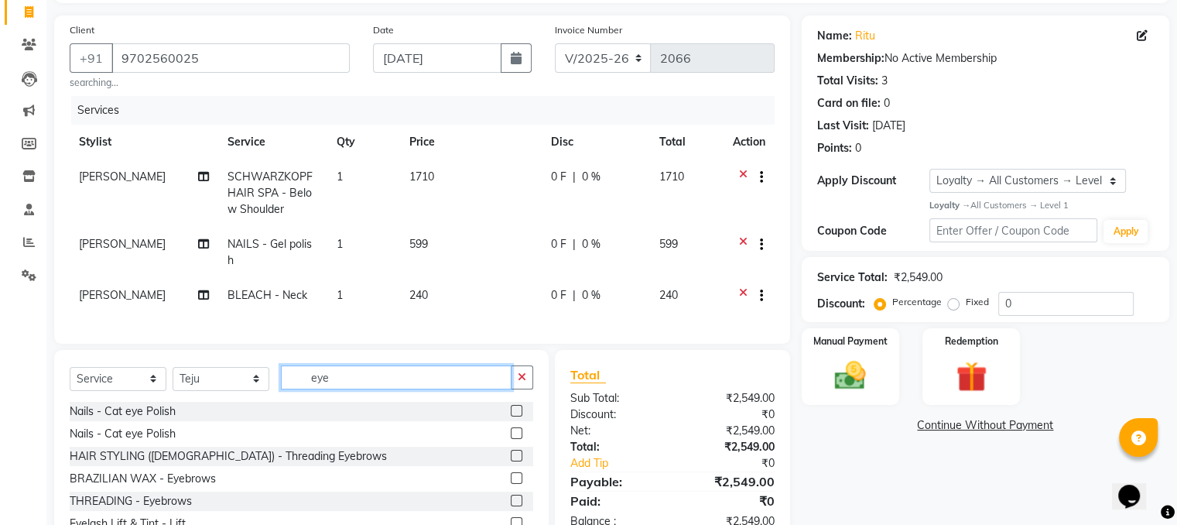
type input "eye"
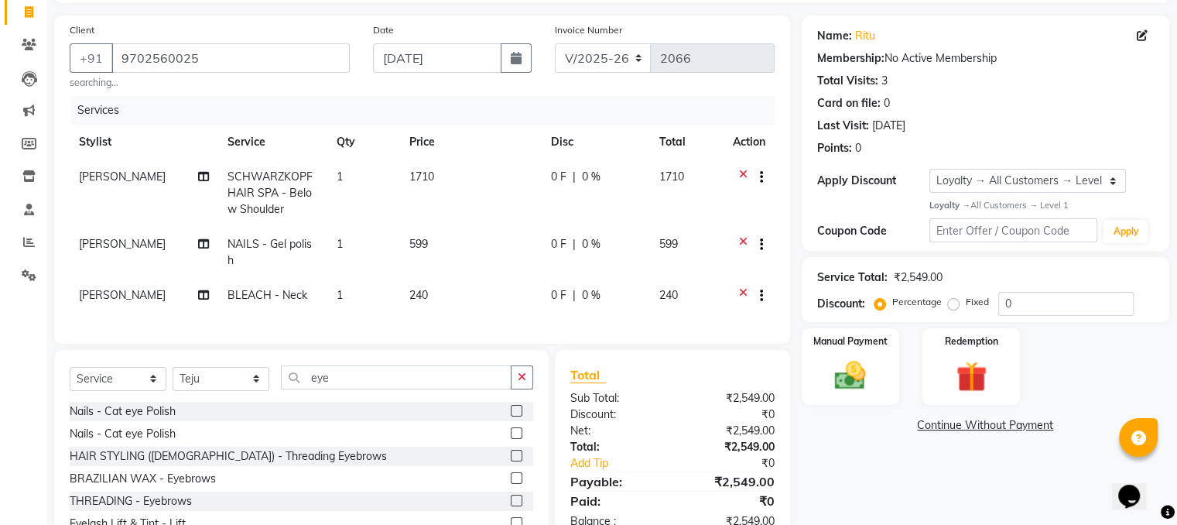
click at [511, 475] on label at bounding box center [517, 478] width 12 height 12
click at [511, 475] on input "checkbox" at bounding box center [516, 478] width 10 height 10
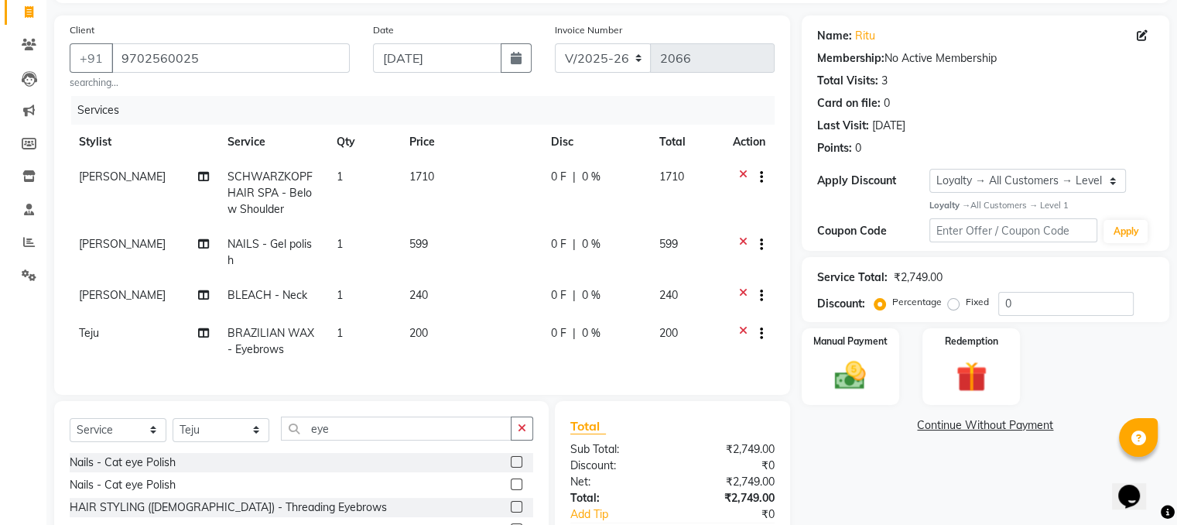
checkbox input "false"
click at [467, 320] on td "200" at bounding box center [471, 341] width 142 height 51
select select "88169"
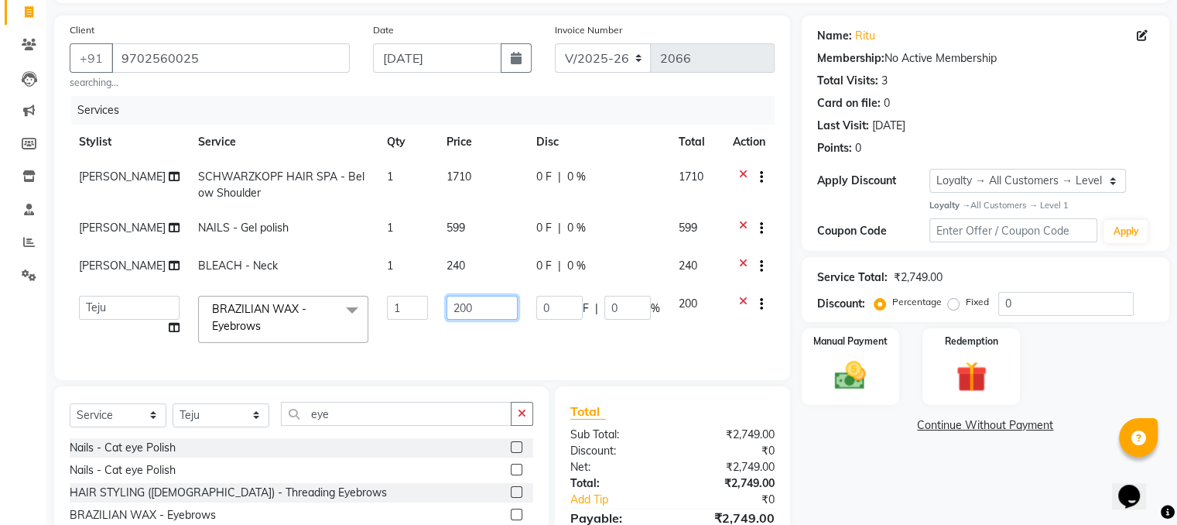
click at [467, 320] on input "200" at bounding box center [481, 308] width 71 height 24
type input "2"
type input "400"
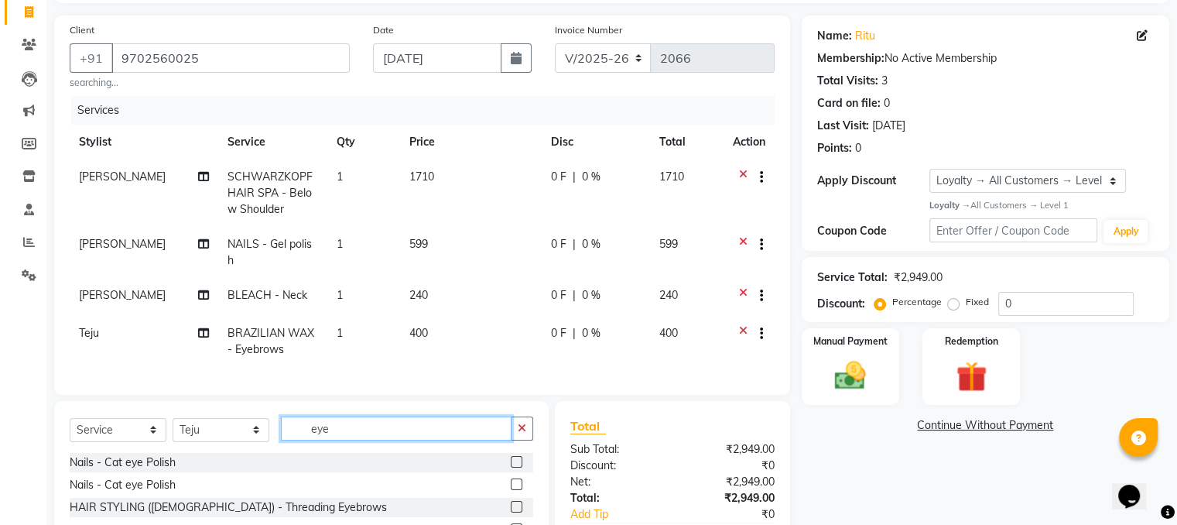
click at [340, 428] on input "eye" at bounding box center [396, 428] width 231 height 24
type input "e"
type input "d tan"
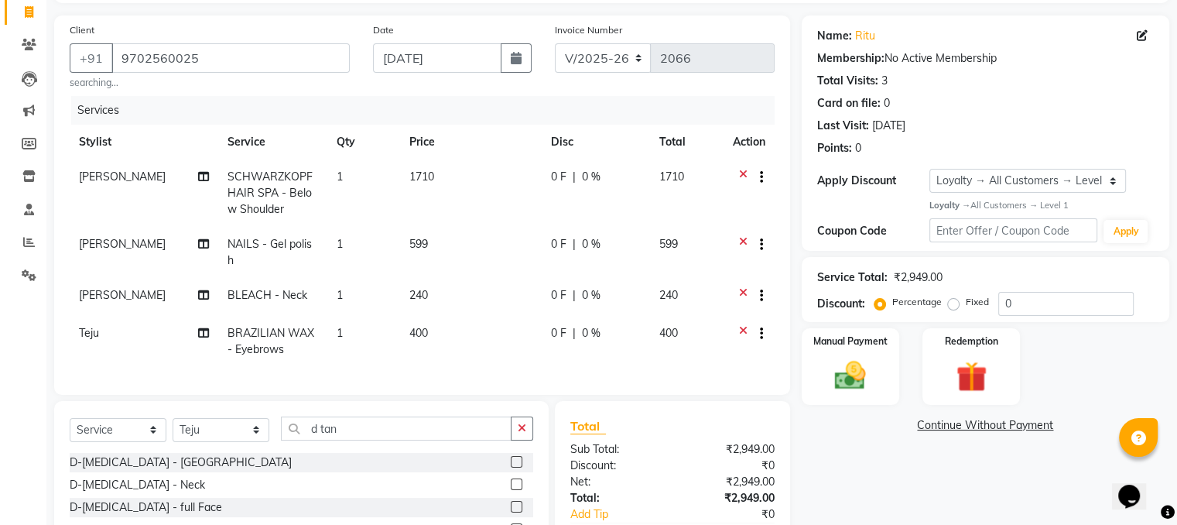
click at [511, 484] on label at bounding box center [517, 484] width 12 height 12
click at [511, 484] on input "checkbox" at bounding box center [516, 485] width 10 height 10
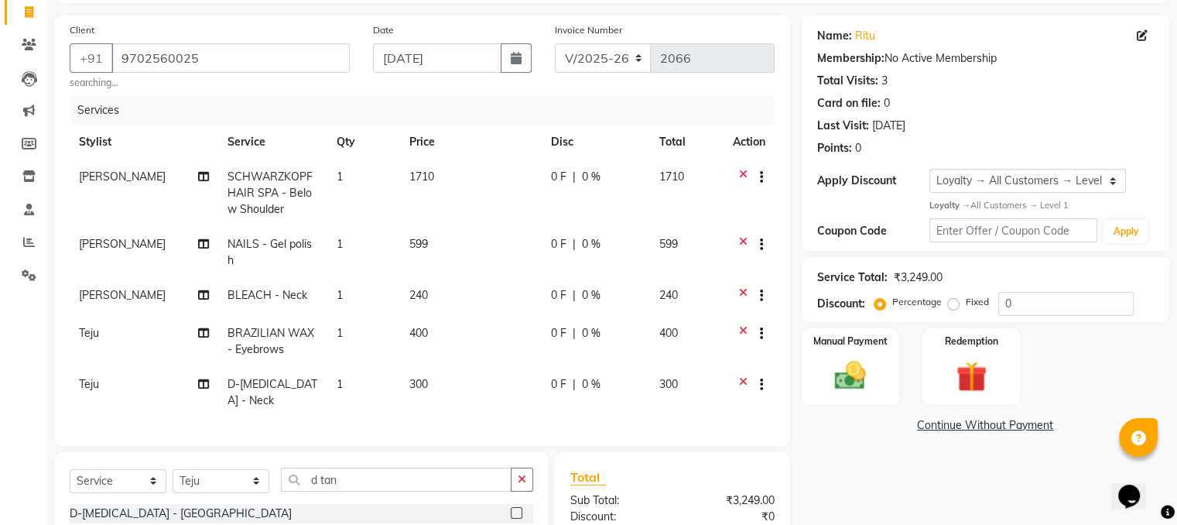
checkbox input "false"
click at [471, 379] on td "300" at bounding box center [471, 392] width 142 height 51
select select "88169"
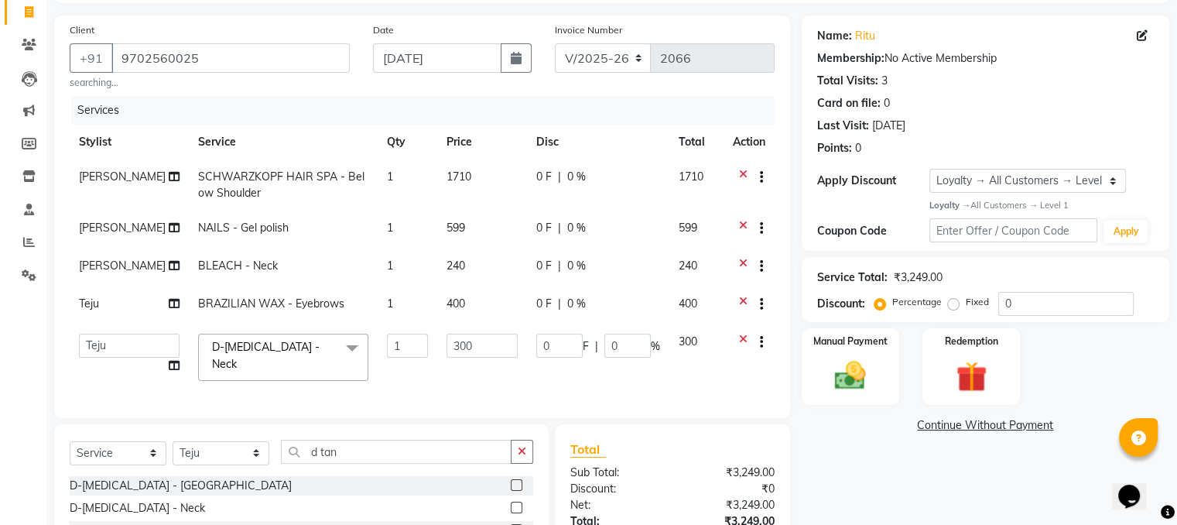
click at [471, 379] on td "300" at bounding box center [482, 357] width 90 height 66
drag, startPoint x: 477, startPoint y: 333, endPoint x: 478, endPoint y: 357, distance: 24.0
click at [478, 357] on td "300" at bounding box center [482, 357] width 90 height 66
click at [478, 357] on input "300" at bounding box center [481, 345] width 71 height 24
type input "3"
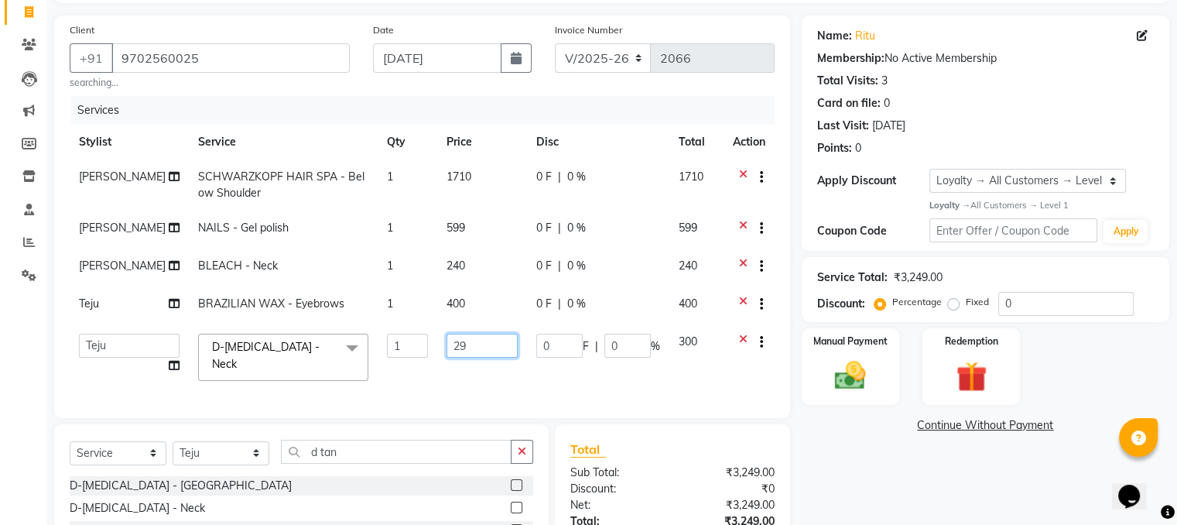
type input "299"
click at [832, 453] on div "Name: Ritu Membership: No Active Membership Total Visits: 3 Card on file: 0 Las…" at bounding box center [990, 333] width 379 height 637
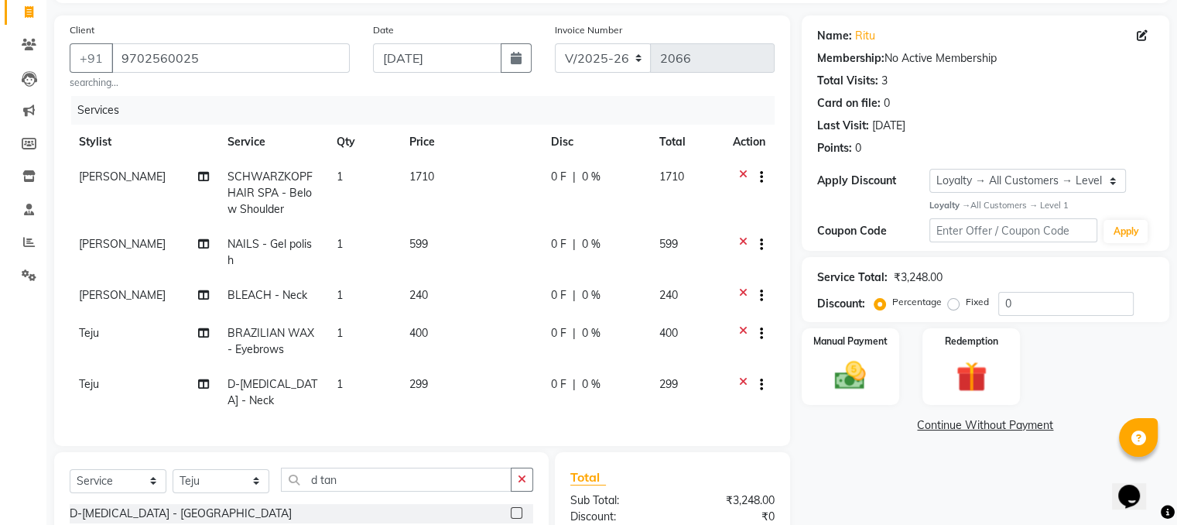
click at [461, 239] on td "599" at bounding box center [471, 252] width 142 height 51
select select "76535"
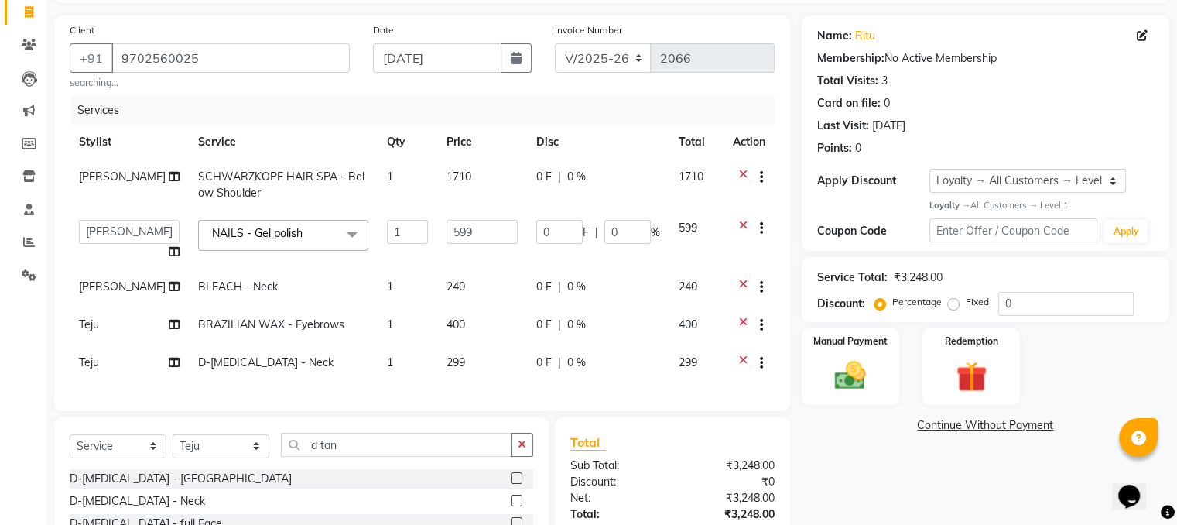
click at [461, 239] on input "599" at bounding box center [481, 232] width 71 height 24
type input "479"
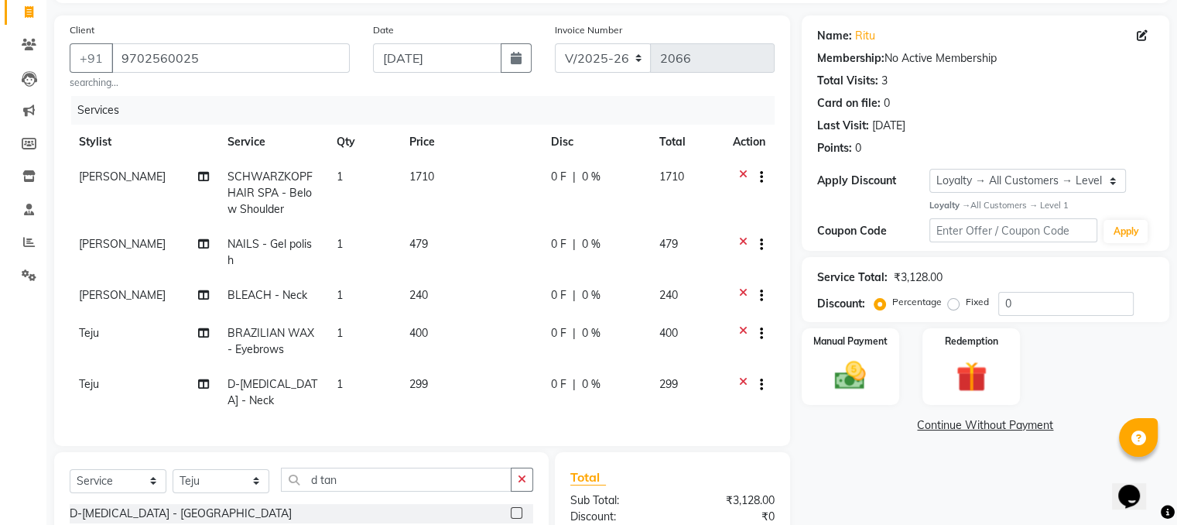
click at [913, 456] on div "Name: Ritu Membership: No Active Membership Total Visits: 3 Card on file: 0 Las…" at bounding box center [990, 347] width 379 height 665
click at [848, 363] on img at bounding box center [850, 375] width 52 height 37
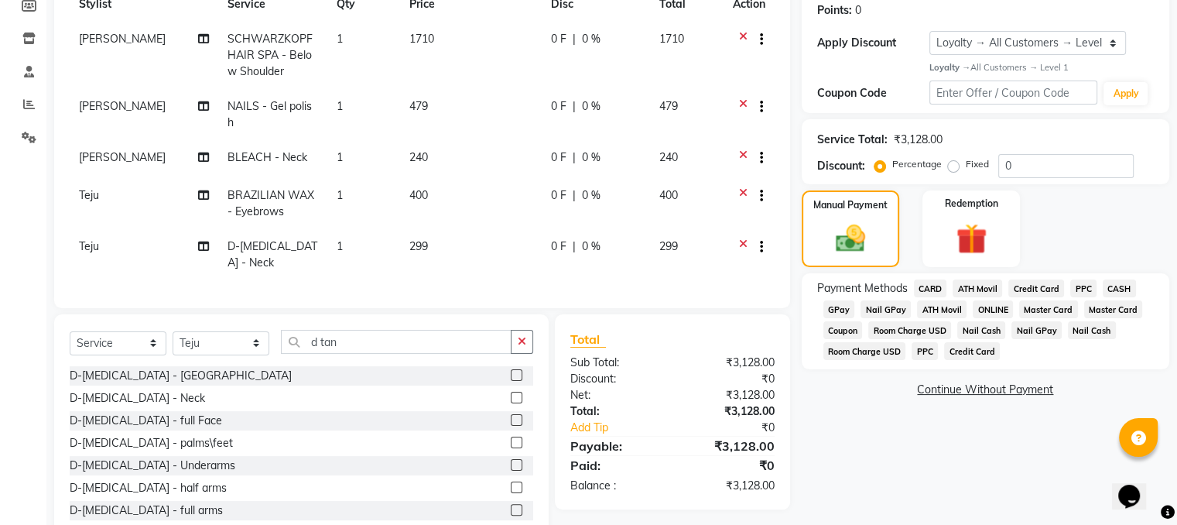
scroll to position [279, 0]
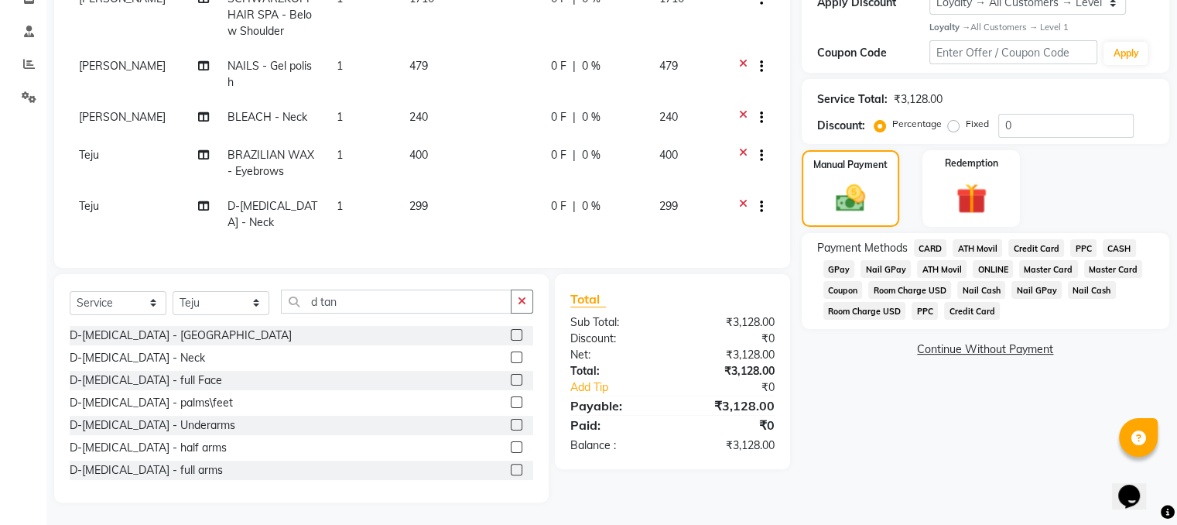
click at [836, 264] on span "GPay" at bounding box center [839, 269] width 32 height 18
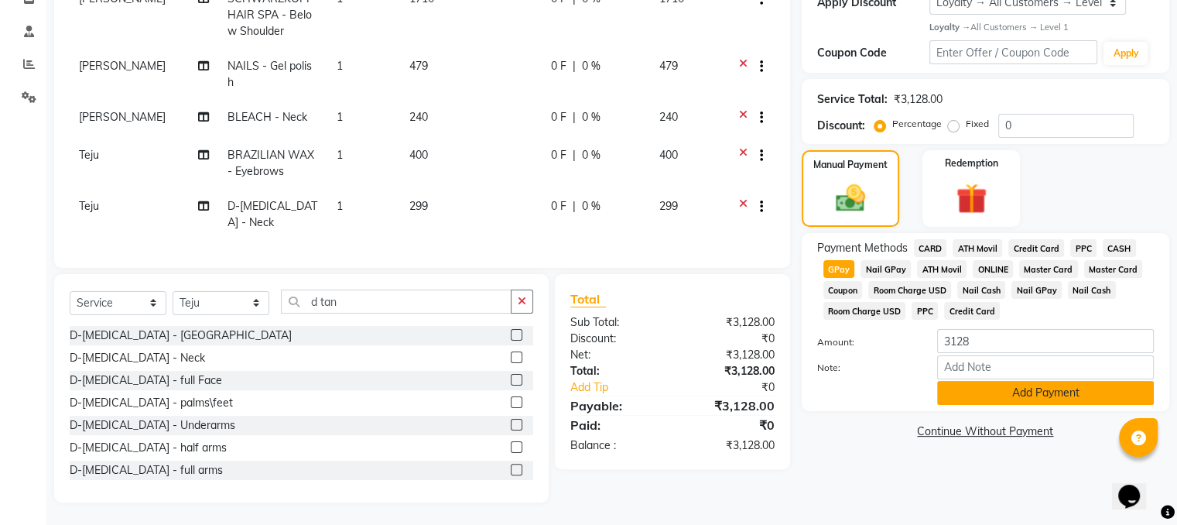
click at [964, 403] on button "Add Payment" at bounding box center [1045, 393] width 217 height 24
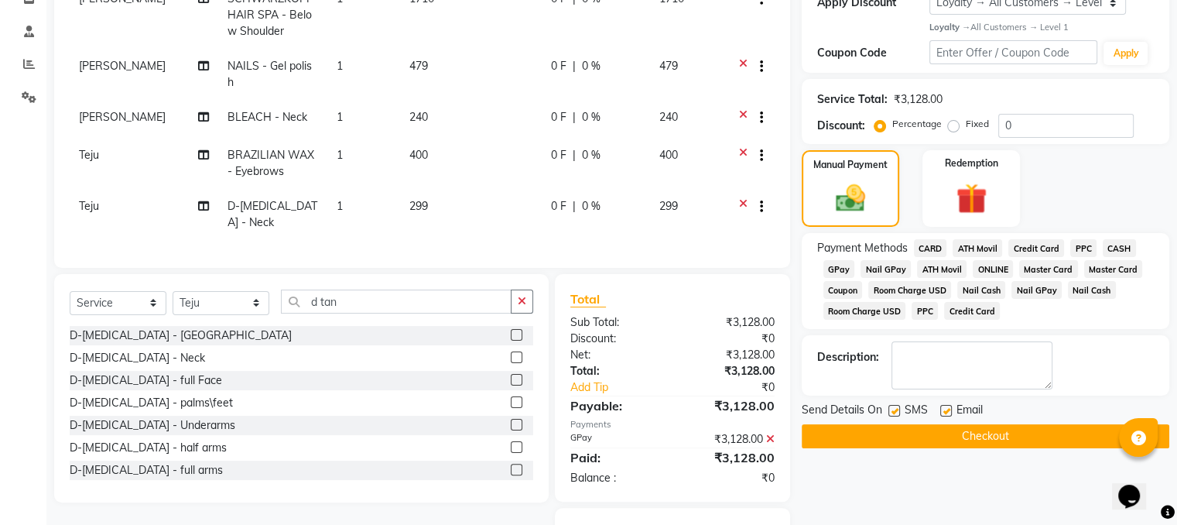
click at [953, 429] on button "Checkout" at bounding box center [984, 436] width 367 height 24
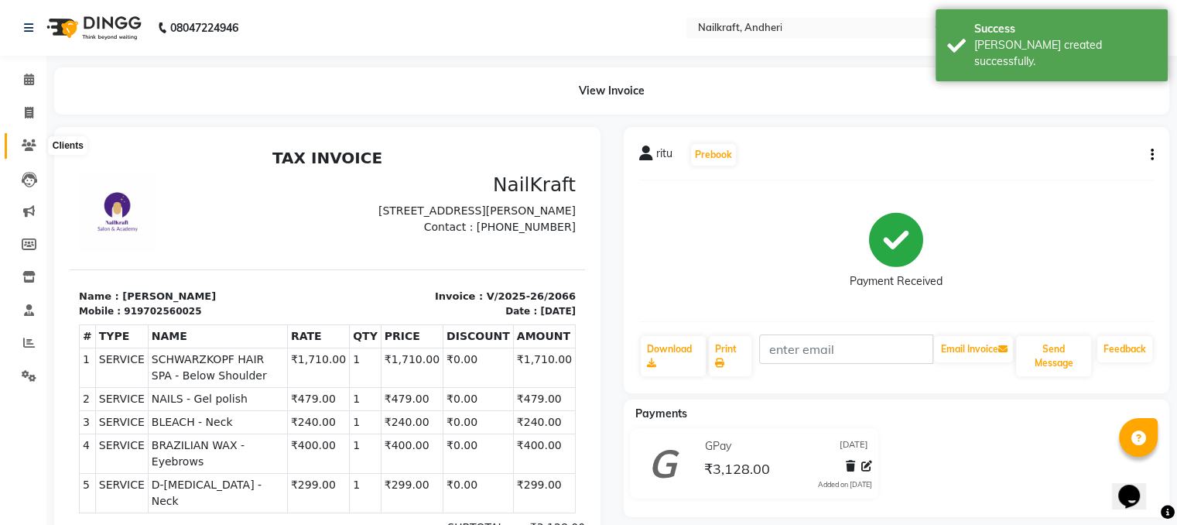
click at [29, 138] on span at bounding box center [28, 146] width 27 height 18
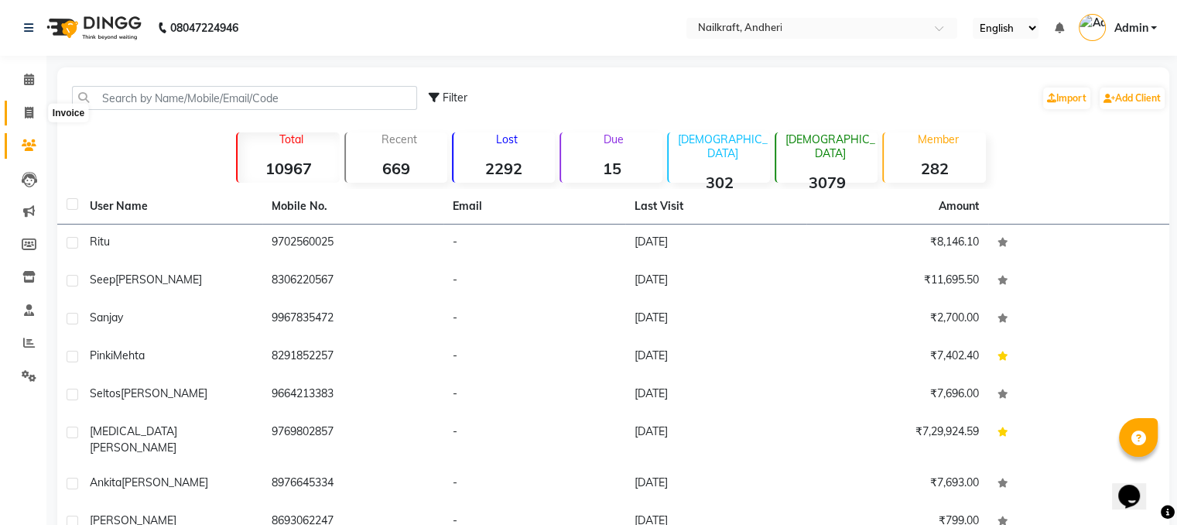
click at [32, 115] on icon at bounding box center [29, 113] width 9 height 12
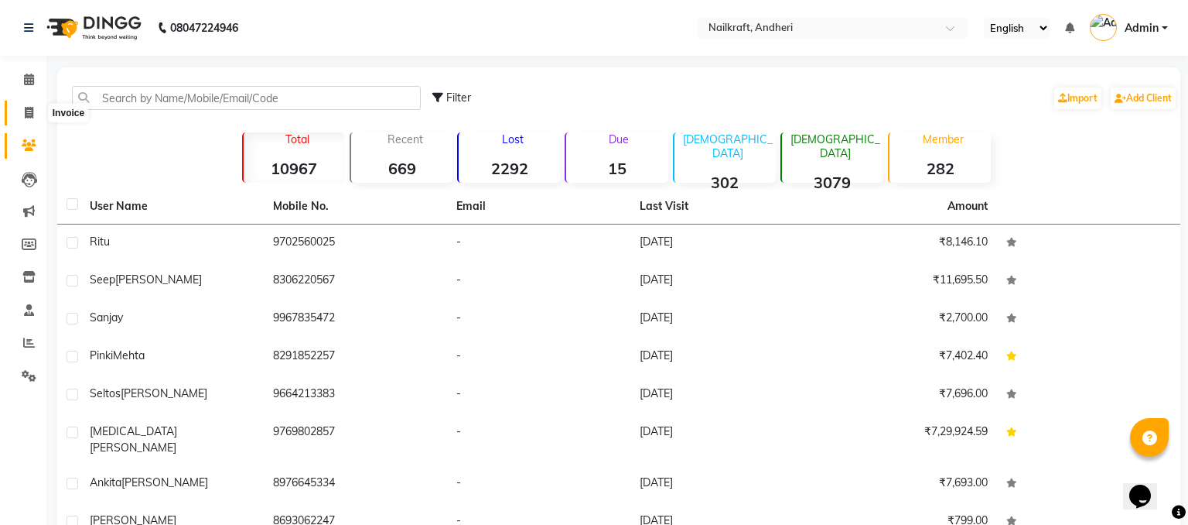
select select "service"
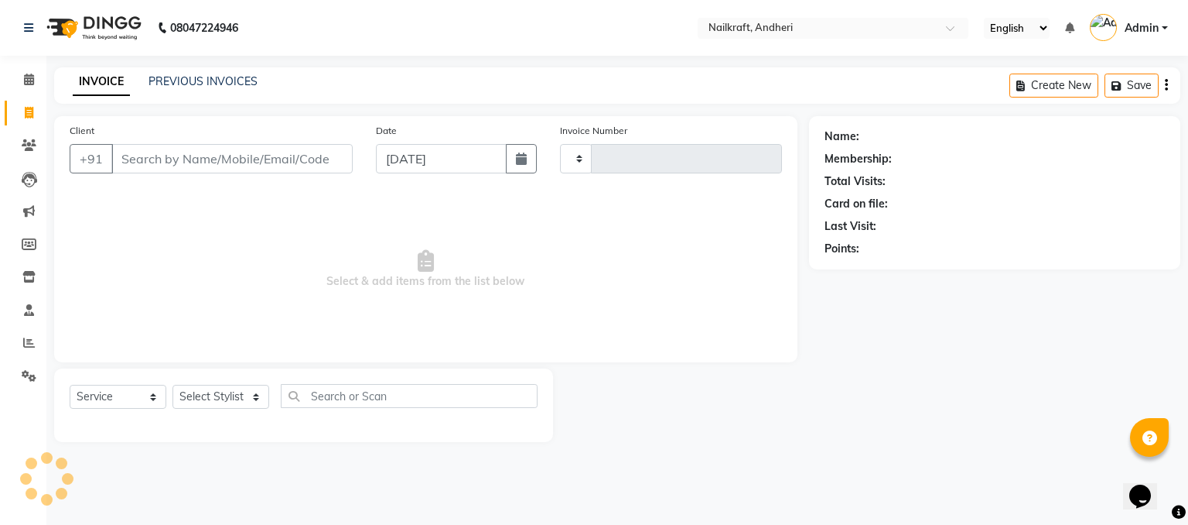
type input "2067"
select select "6081"
click at [213, 79] on link "PREVIOUS INVOICES" at bounding box center [203, 81] width 109 height 14
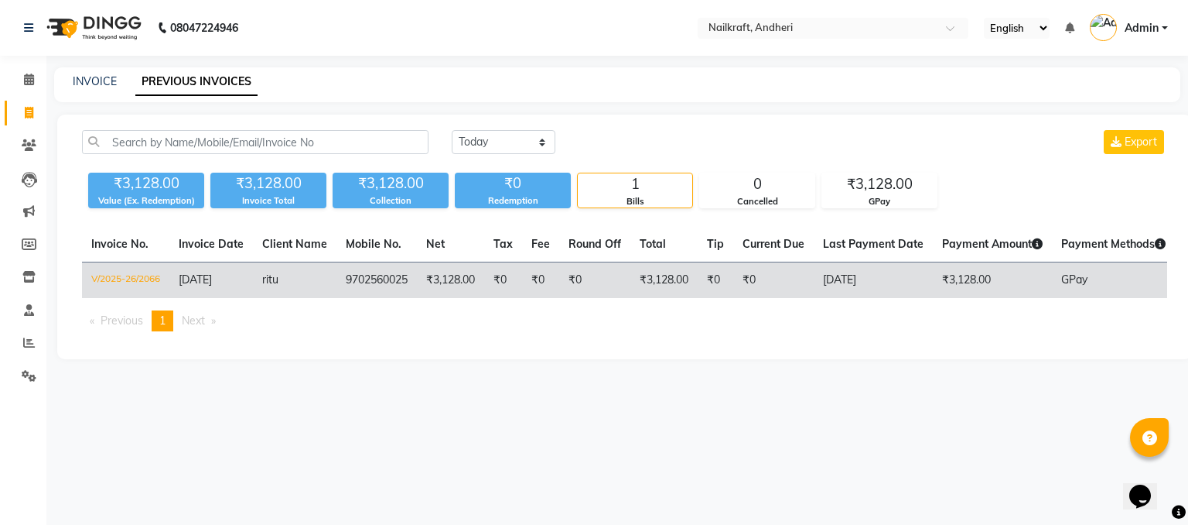
click at [1068, 275] on span "GPay" at bounding box center [1074, 279] width 26 height 14
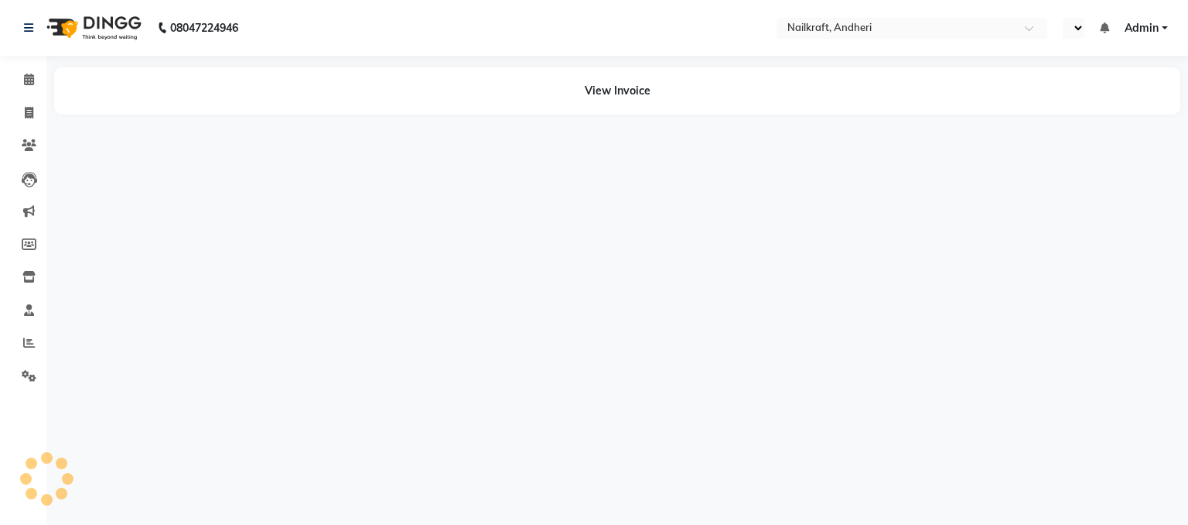
select select "en"
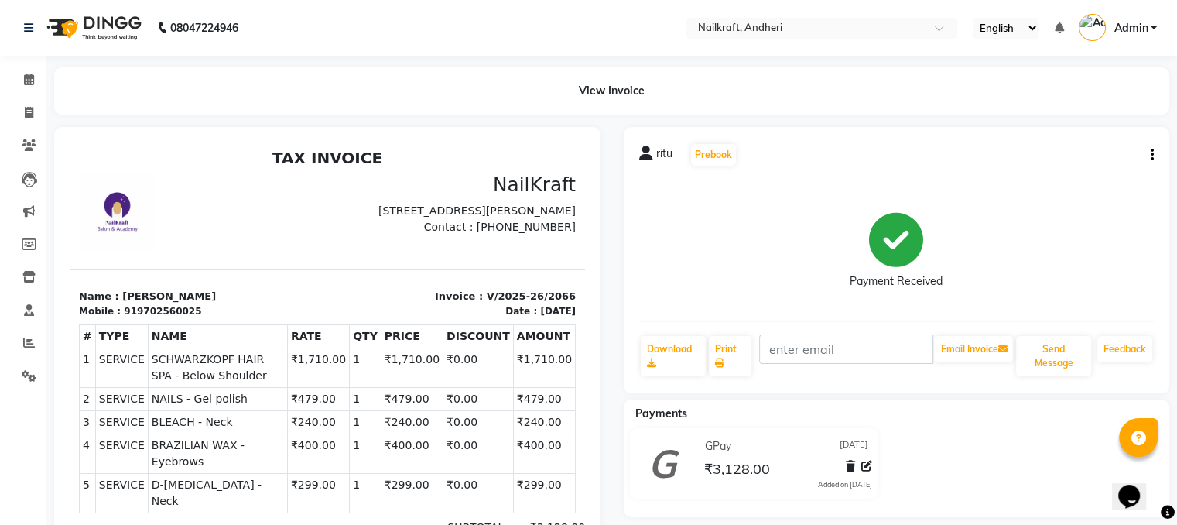
click at [1154, 147] on div "ritu Prebook Payment Received Download Print Email Invoice Send Message Feedback" at bounding box center [897, 260] width 546 height 266
click at [1152, 155] on icon "button" at bounding box center [1151, 155] width 3 height 1
click at [1030, 170] on div "Edit Invoice" at bounding box center [1048, 174] width 159 height 19
select select "service"
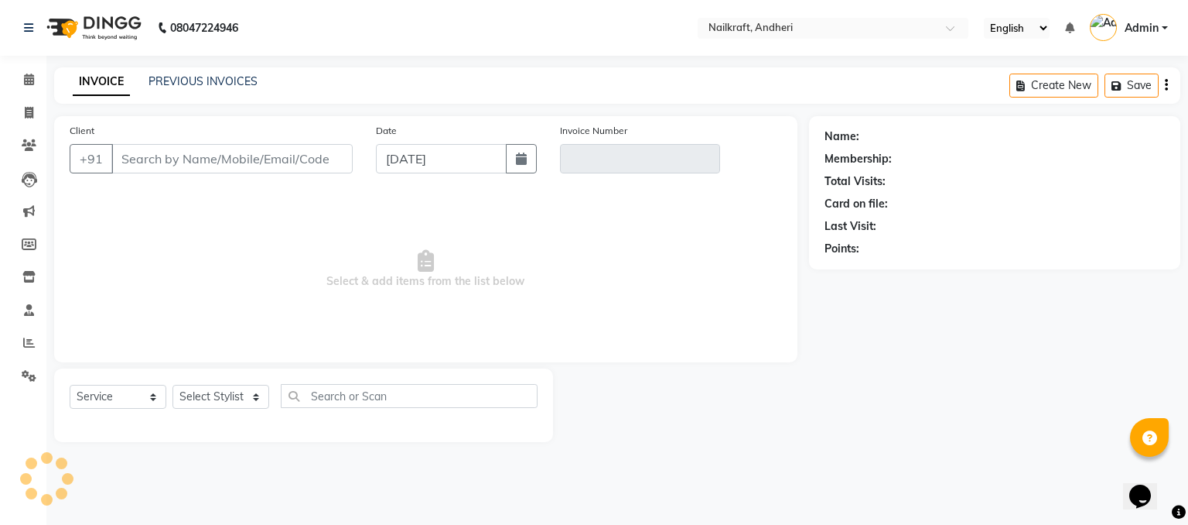
type input "9702560025"
type input "V/2025-26/2066"
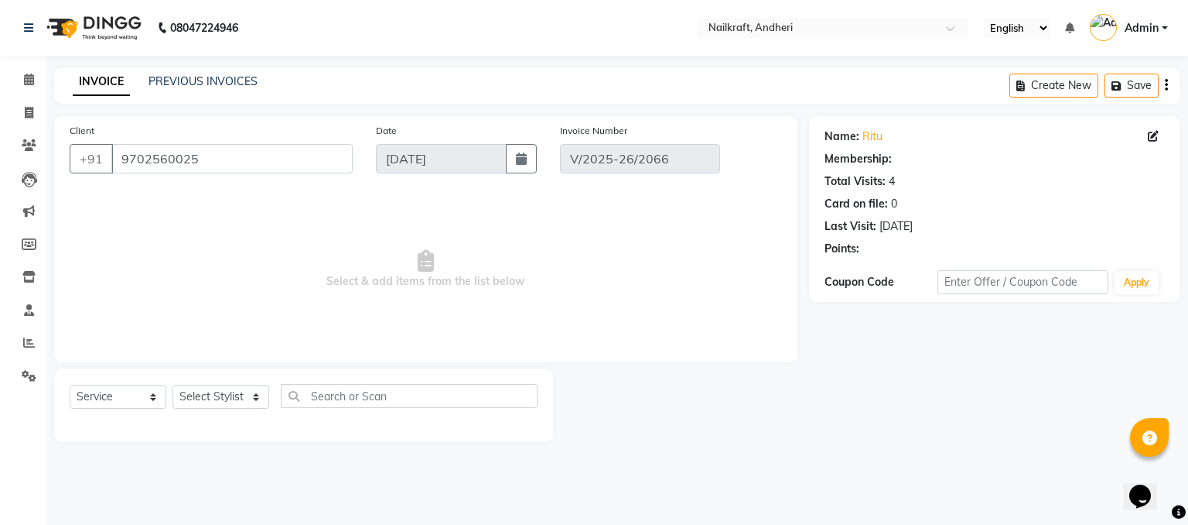
select select "1: Object"
select select "select"
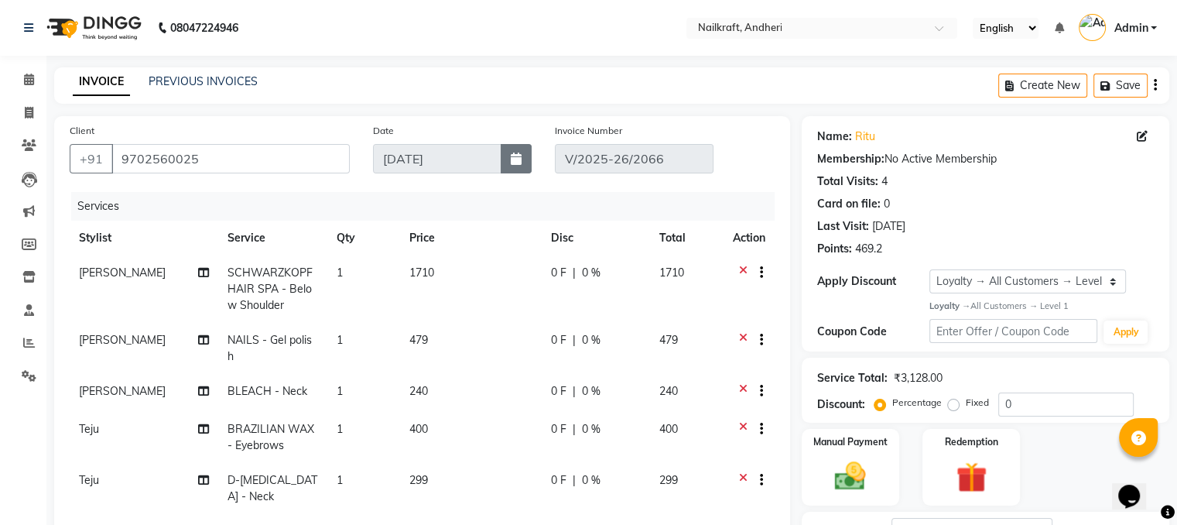
click at [515, 166] on button "button" at bounding box center [516, 158] width 31 height 29
select select "9"
select select "2025"
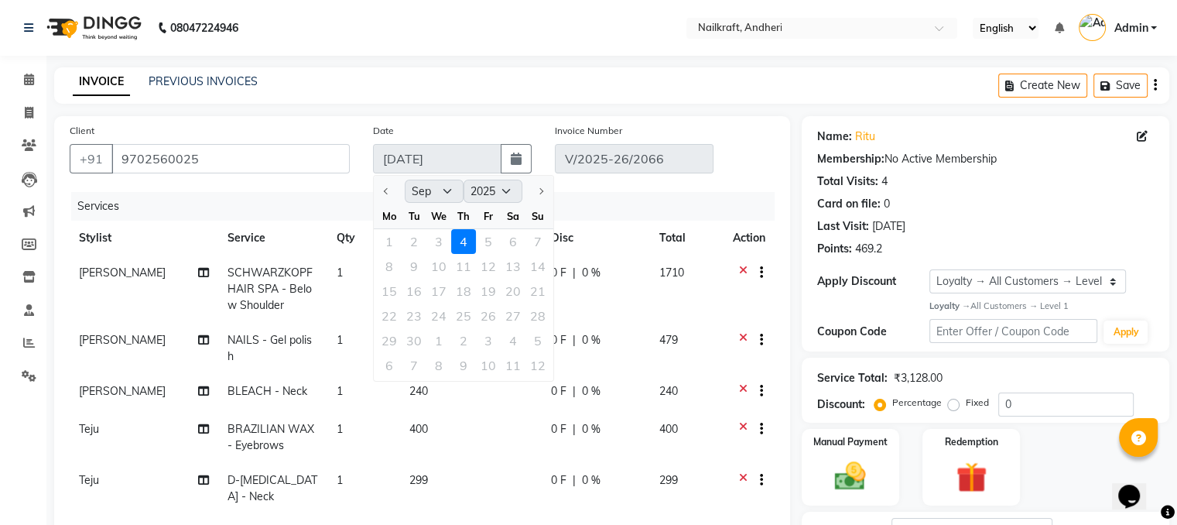
click at [486, 244] on div "1 2 3 4 5 6 7" at bounding box center [463, 241] width 179 height 25
click at [430, 236] on div "1 2 3 4 5 6 7" at bounding box center [463, 241] width 179 height 25
click at [740, 472] on icon at bounding box center [743, 481] width 9 height 19
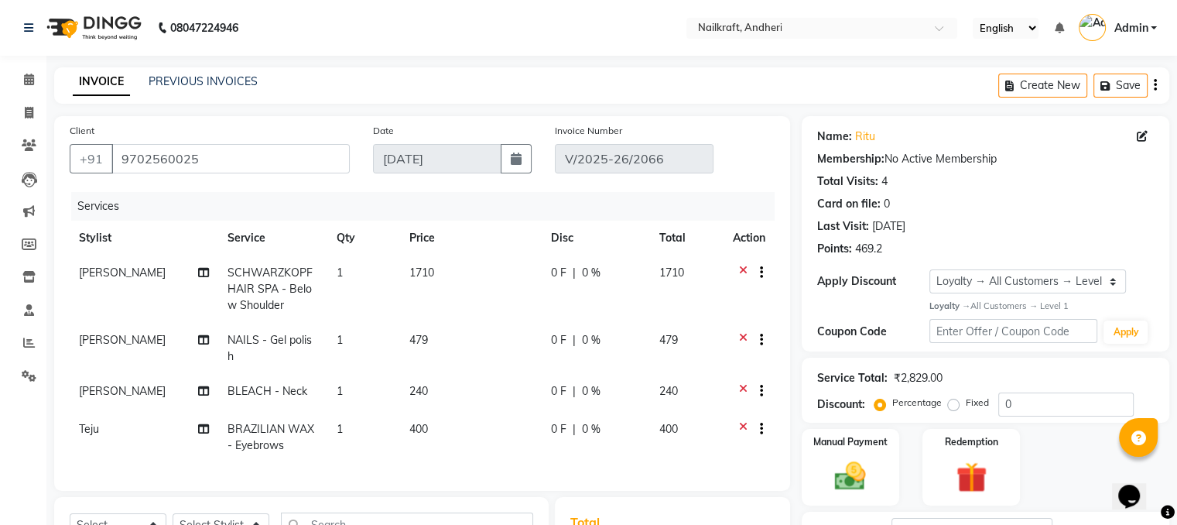
click at [742, 421] on icon at bounding box center [743, 430] width 9 height 19
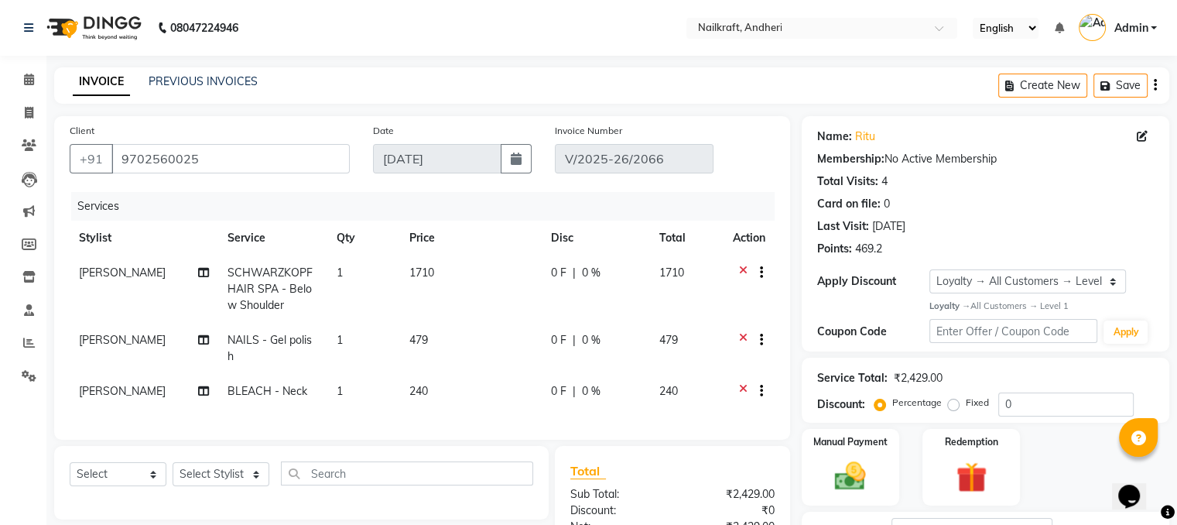
click at [744, 383] on icon at bounding box center [743, 392] width 9 height 19
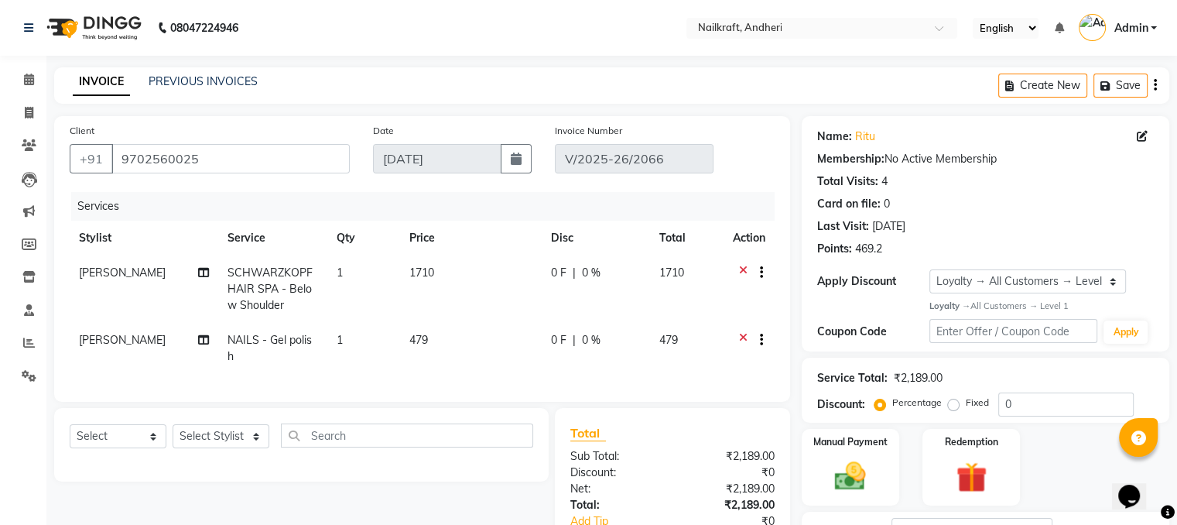
click at [741, 340] on icon at bounding box center [743, 341] width 9 height 19
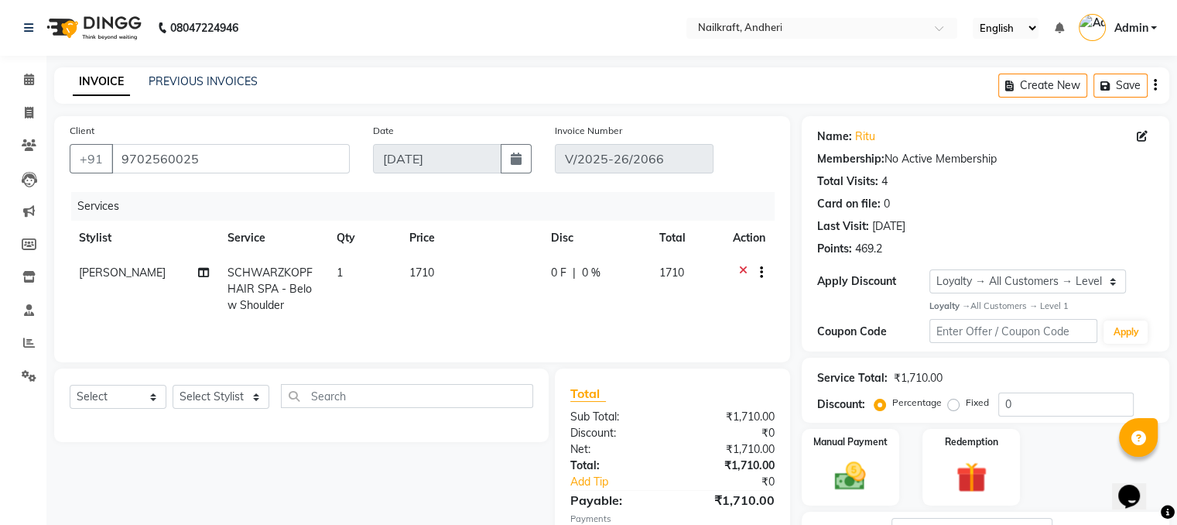
click at [477, 285] on td "1710" at bounding box center [471, 288] width 142 height 67
select select "90557"
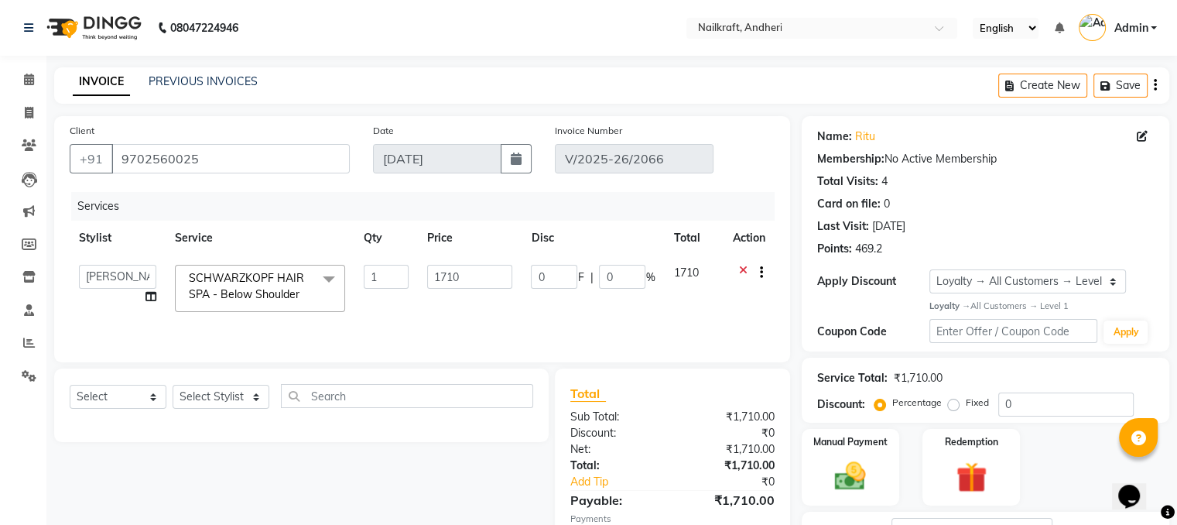
click at [477, 285] on input "1710" at bounding box center [469, 277] width 85 height 24
type input "1"
type input "0"
click at [1037, 471] on div "Manual Payment Redemption" at bounding box center [985, 467] width 391 height 77
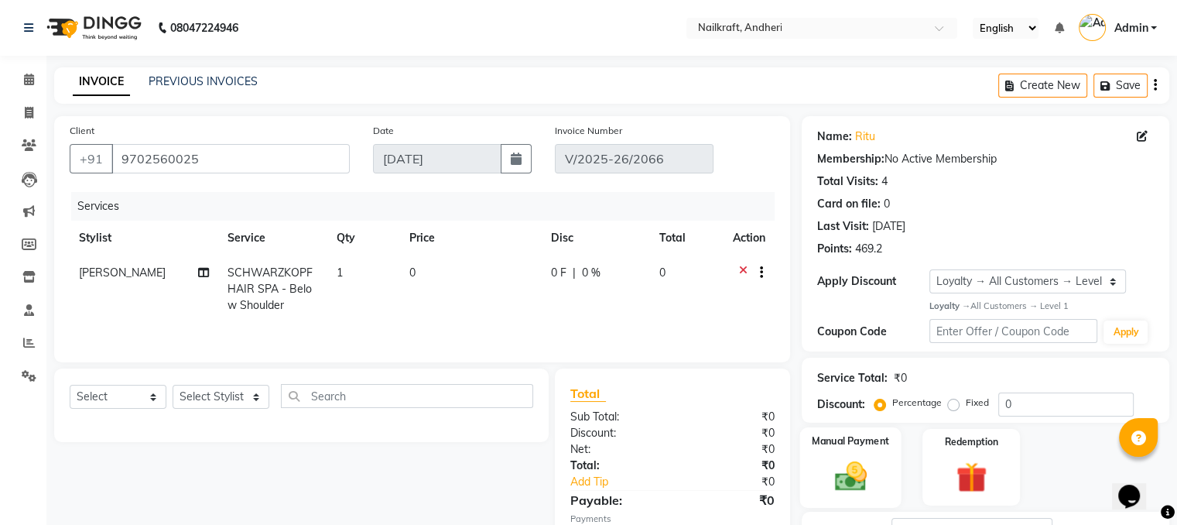
click at [854, 477] on img at bounding box center [850, 475] width 52 height 37
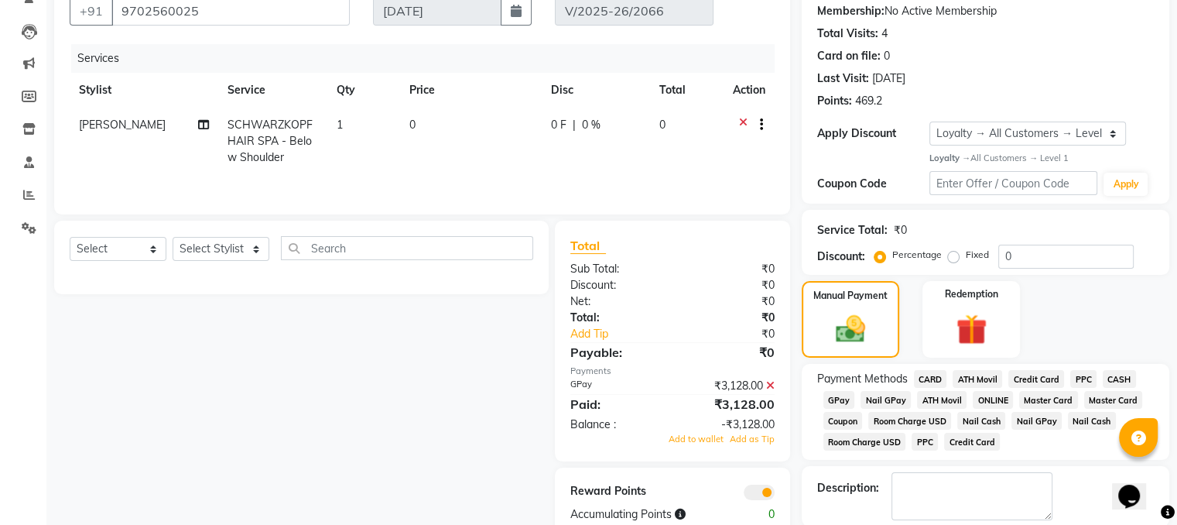
scroll to position [153, 0]
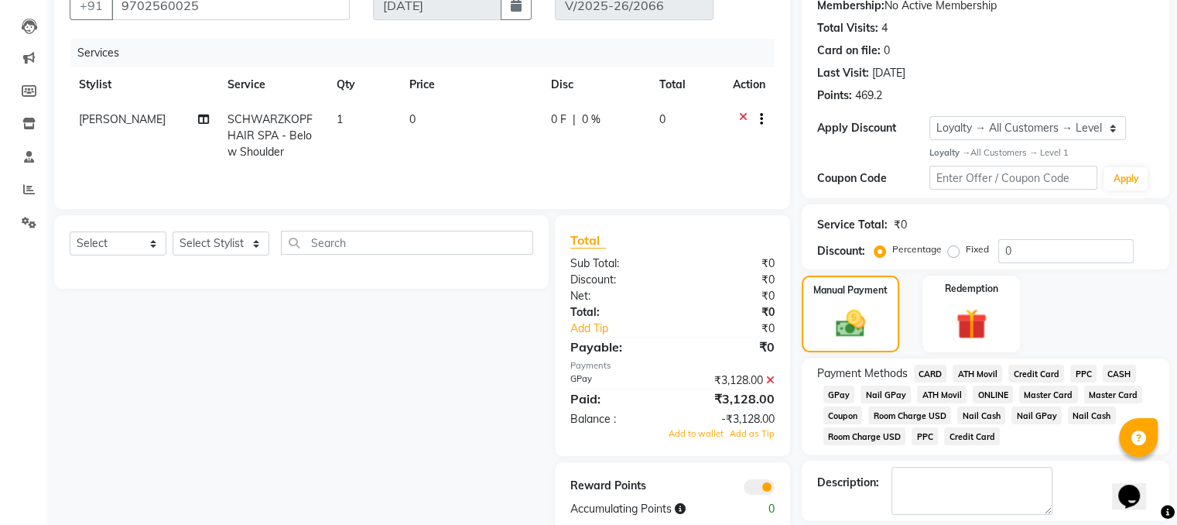
drag, startPoint x: 1182, startPoint y: 358, endPoint x: 46, endPoint y: 1, distance: 1191.3
click at [771, 381] on icon at bounding box center [770, 379] width 9 height 11
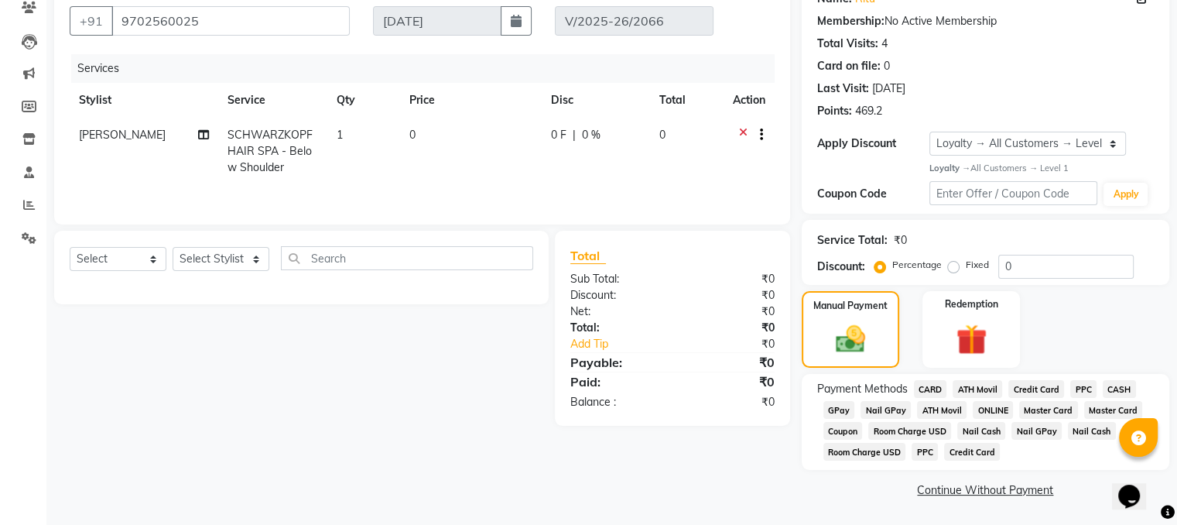
click at [842, 406] on span "GPay" at bounding box center [839, 410] width 32 height 18
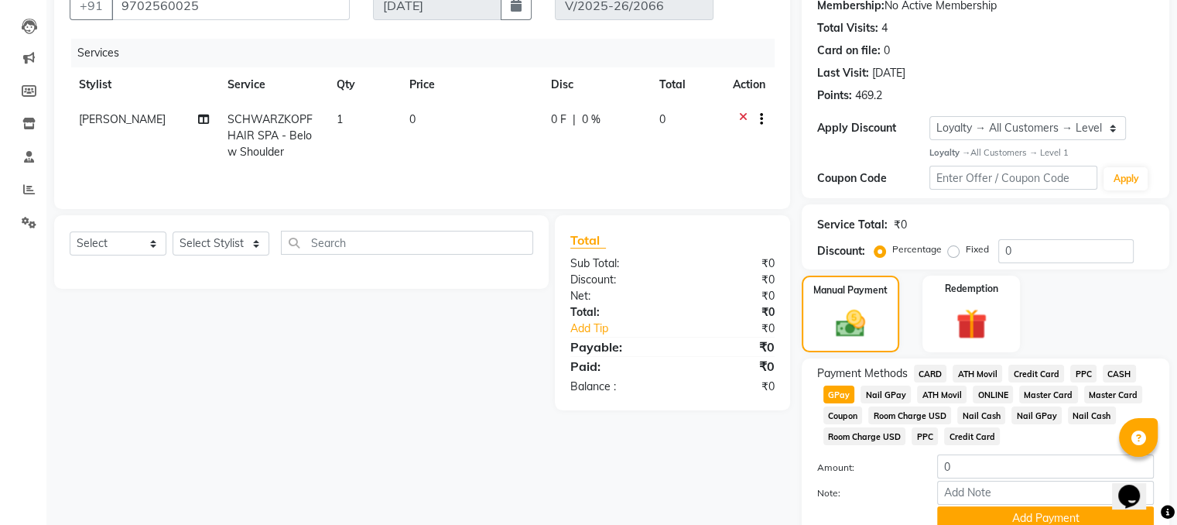
scroll to position [223, 0]
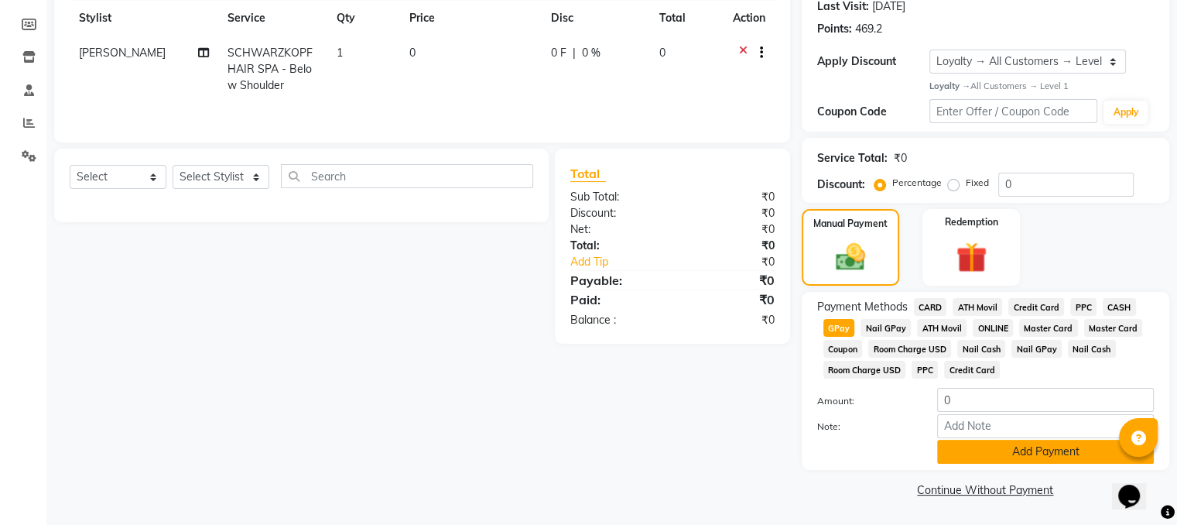
click at [1075, 449] on button "Add Payment" at bounding box center [1045, 451] width 217 height 24
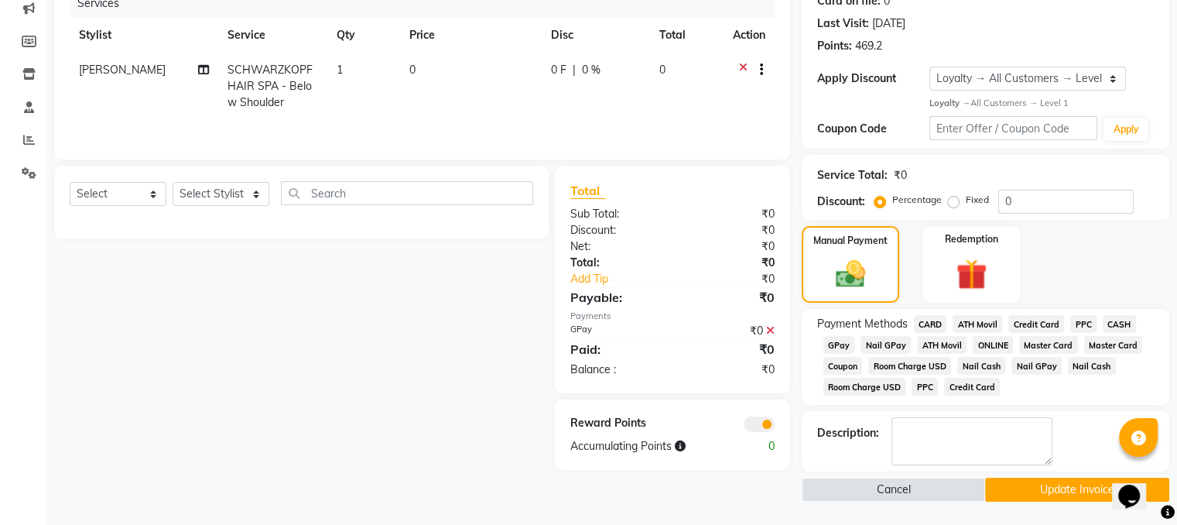
click at [1035, 490] on button "Update Invoice" at bounding box center [1077, 489] width 184 height 24
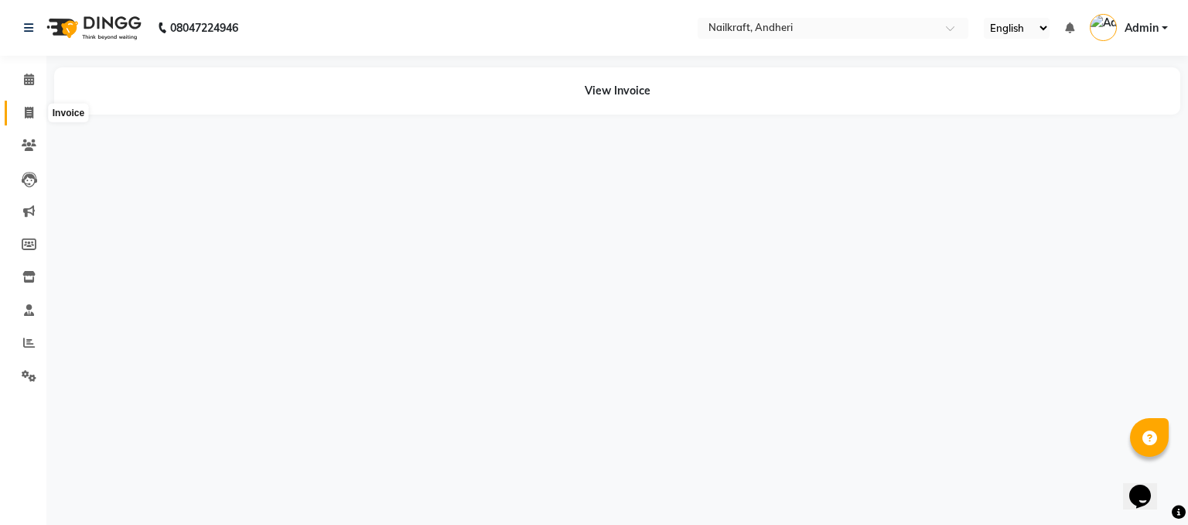
click at [29, 113] on icon at bounding box center [29, 113] width 9 height 12
select select "service"
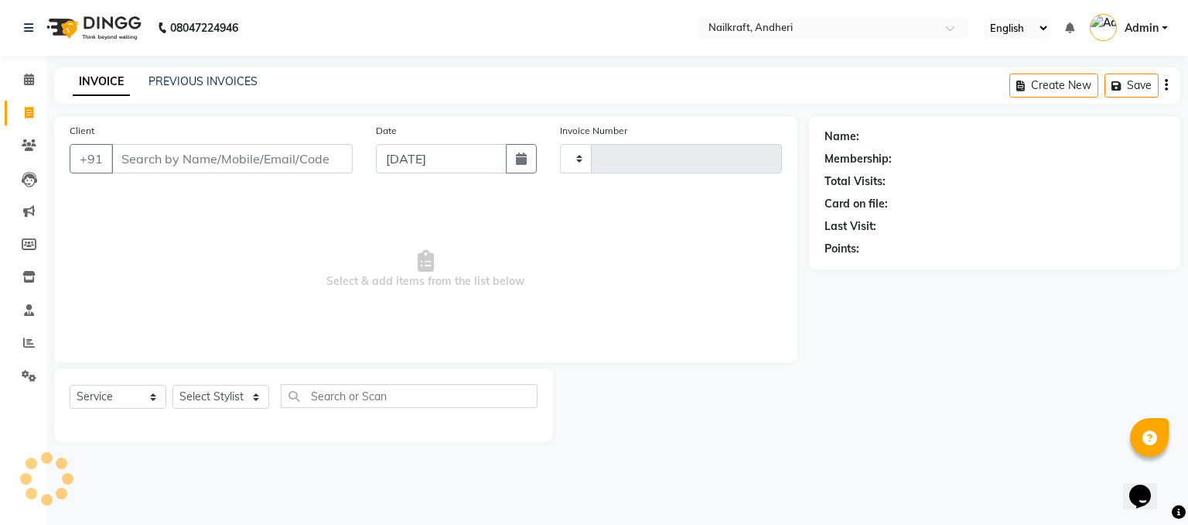
type input "2067"
select select "6081"
click at [241, 166] on input "Client" at bounding box center [231, 158] width 241 height 29
click at [214, 78] on link "PREVIOUS INVOICES" at bounding box center [203, 81] width 109 height 14
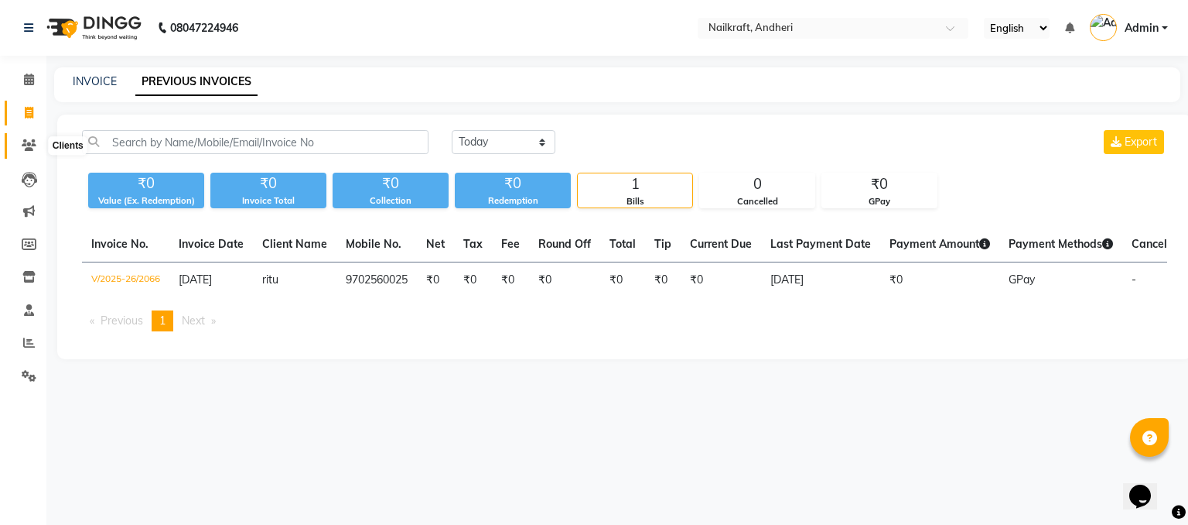
click at [26, 152] on span at bounding box center [28, 146] width 27 height 18
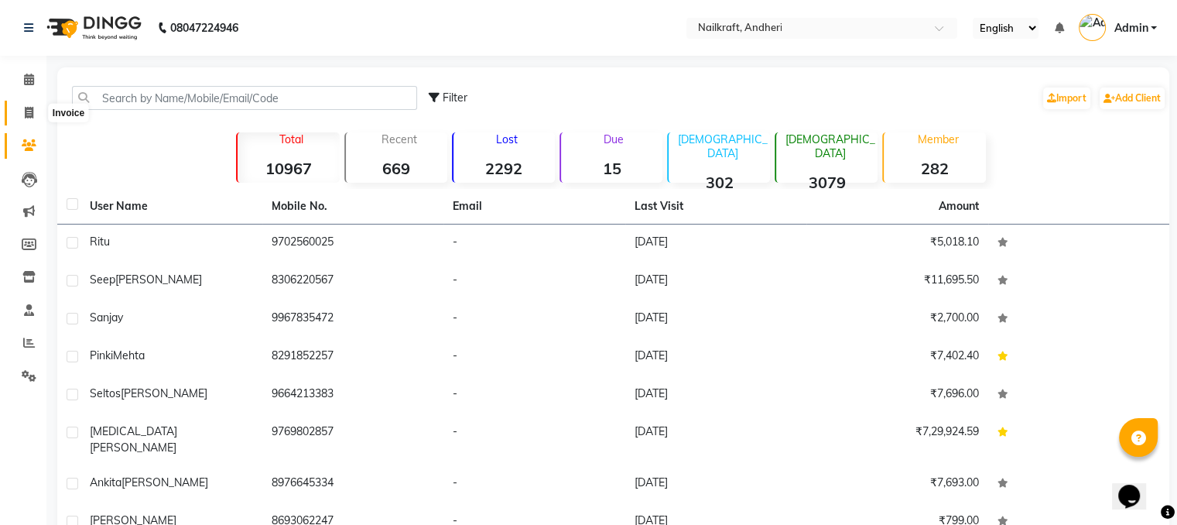
click at [32, 114] on icon at bounding box center [29, 113] width 9 height 12
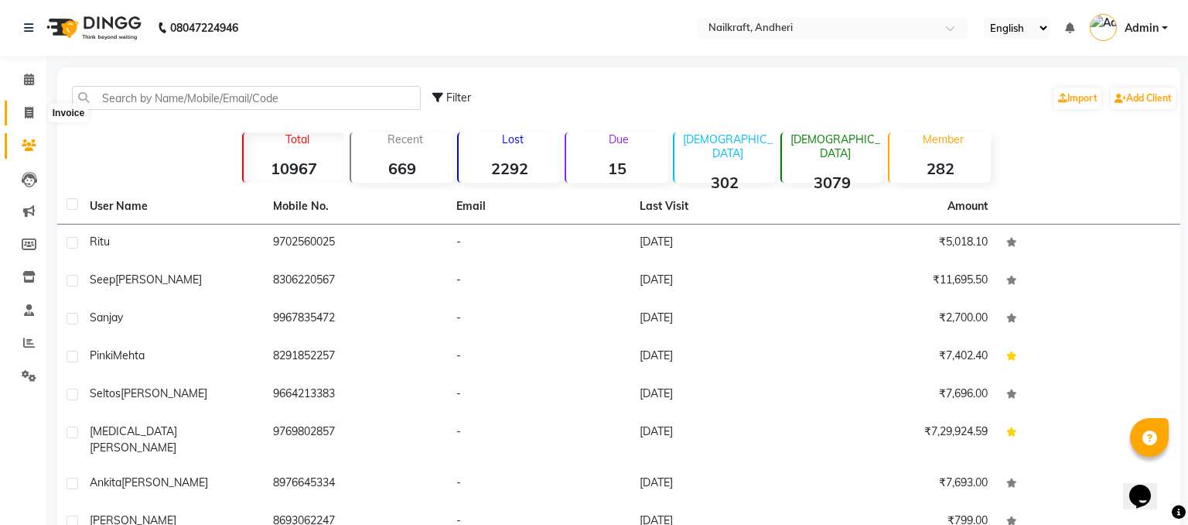
select select "service"
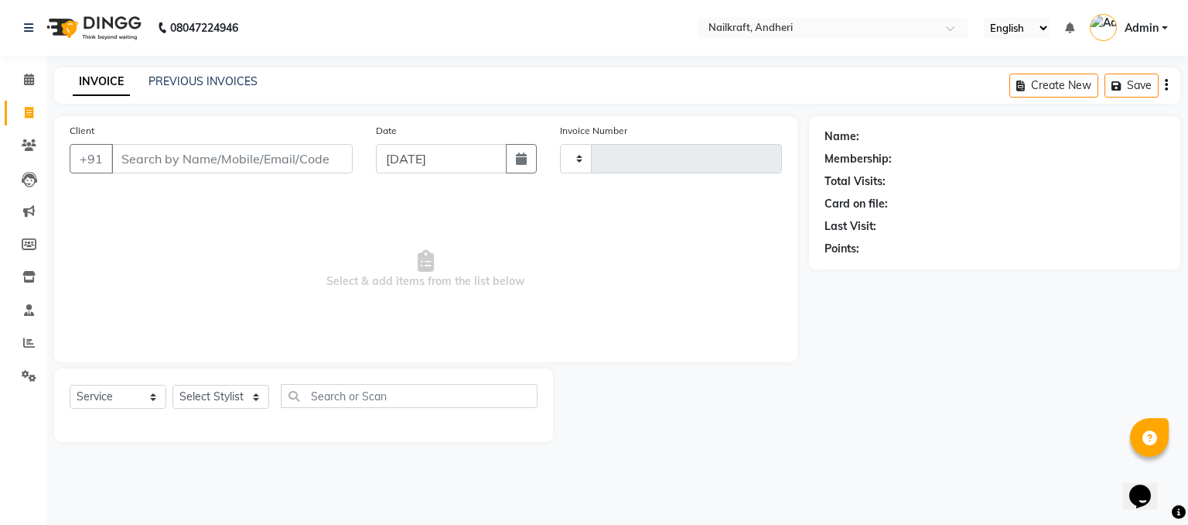
type input "2067"
select select "6081"
click at [329, 149] on input "Client" at bounding box center [231, 158] width 241 height 29
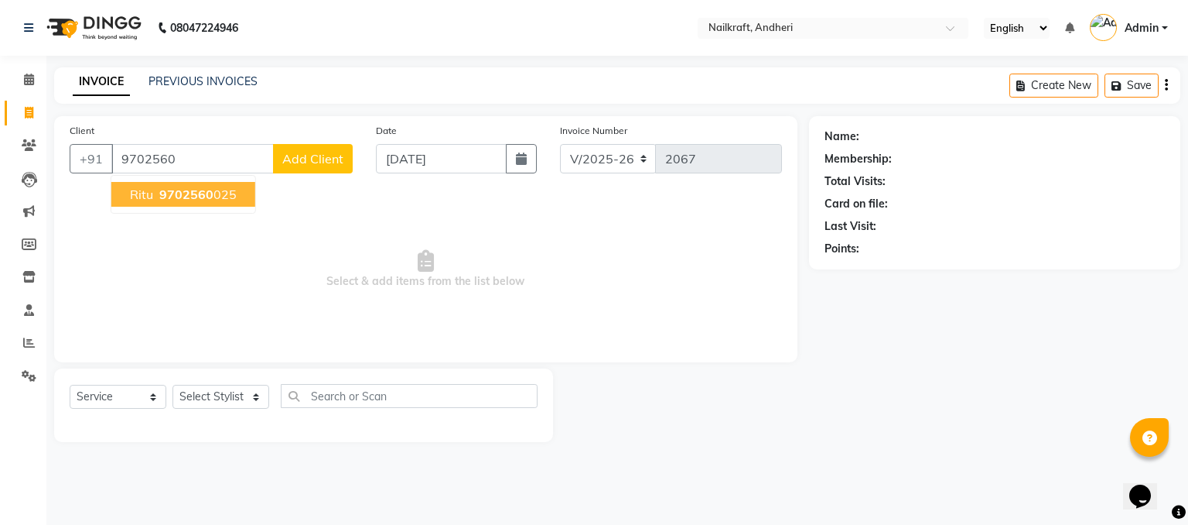
click at [236, 183] on button "ritu 9702560 025" at bounding box center [183, 194] width 144 height 25
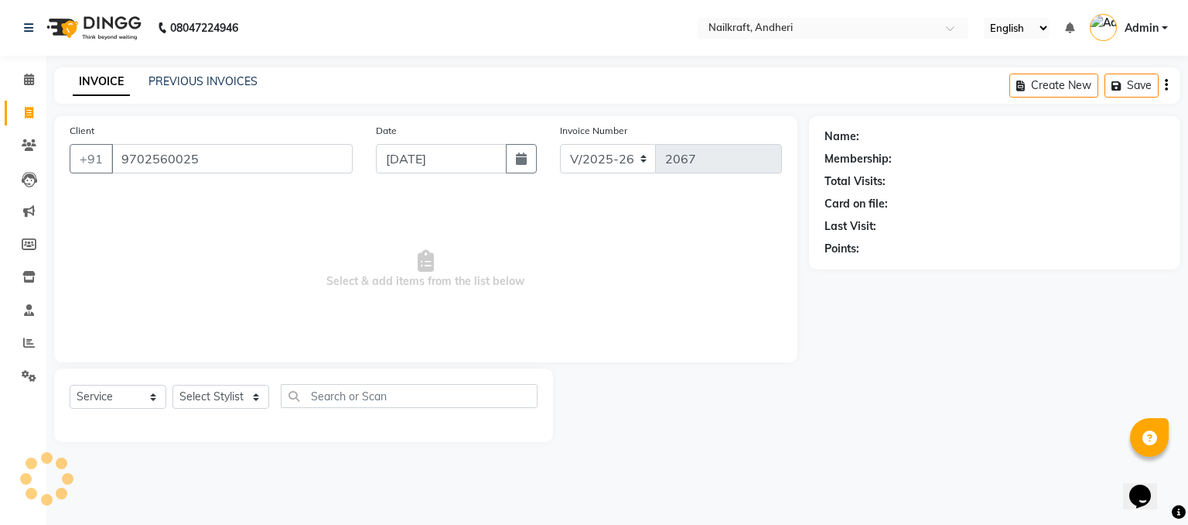
type input "9702560025"
select select "1: Object"
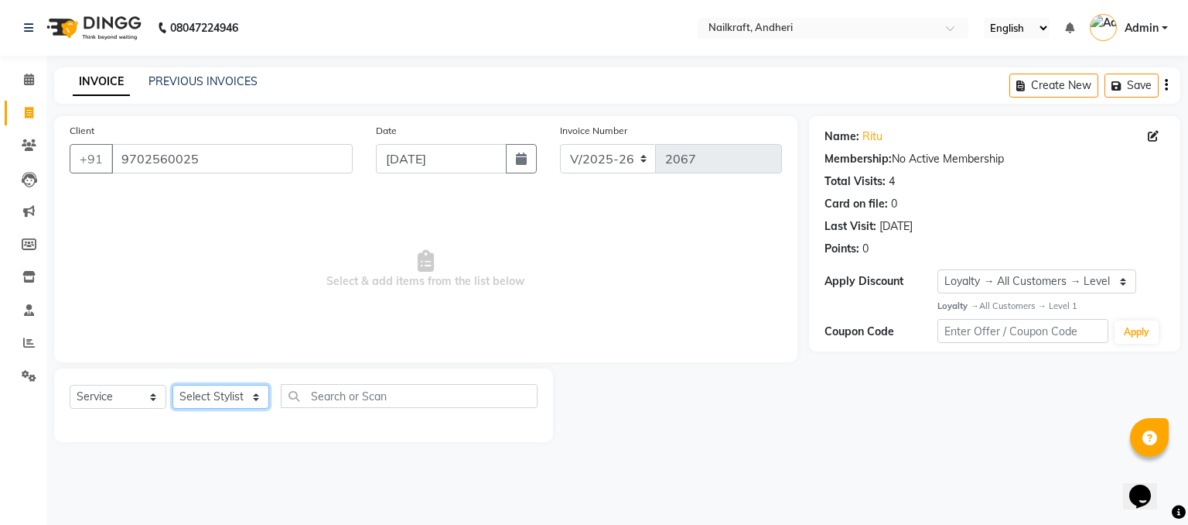
click at [238, 392] on select "Select Stylist Alam [PERSON_NAME] [PERSON_NAME] NailKraft [MEDICAL_DATA] [PERSO…" at bounding box center [221, 396] width 97 height 24
click at [340, 326] on span "Select & add items from the list below" at bounding box center [426, 269] width 713 height 155
click at [230, 401] on select "Select Stylist Alam [PERSON_NAME] [PERSON_NAME] NailKraft [MEDICAL_DATA] [PERSO…" at bounding box center [221, 396] width 97 height 24
select select "90557"
click at [173, 385] on select "Select Stylist Alam [PERSON_NAME] [PERSON_NAME] NailKraft [MEDICAL_DATA] [PERSO…" at bounding box center [221, 396] width 97 height 24
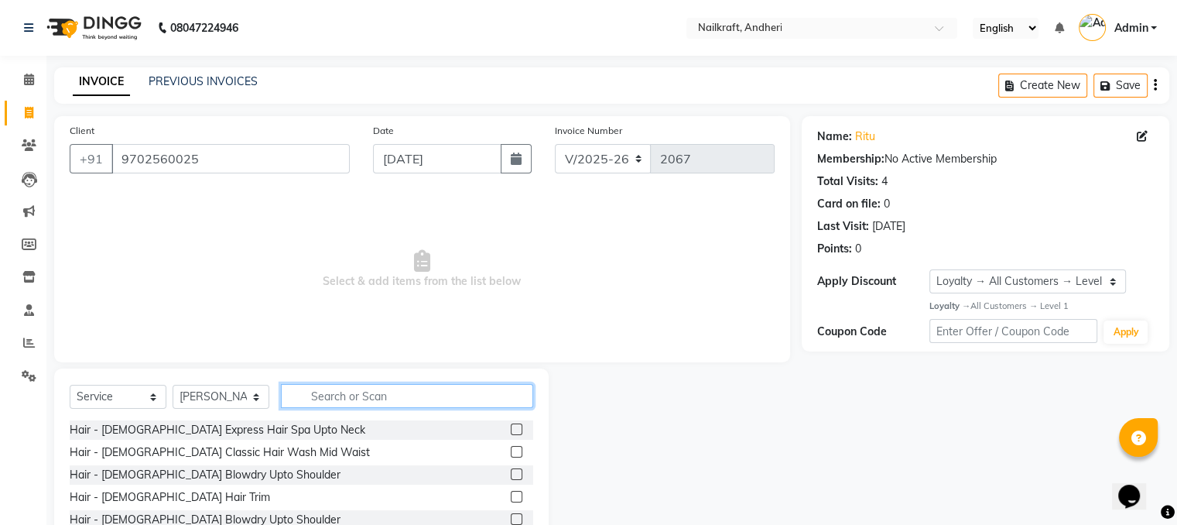
click at [328, 395] on input "text" at bounding box center [407, 396] width 252 height 24
type input "hair spa"
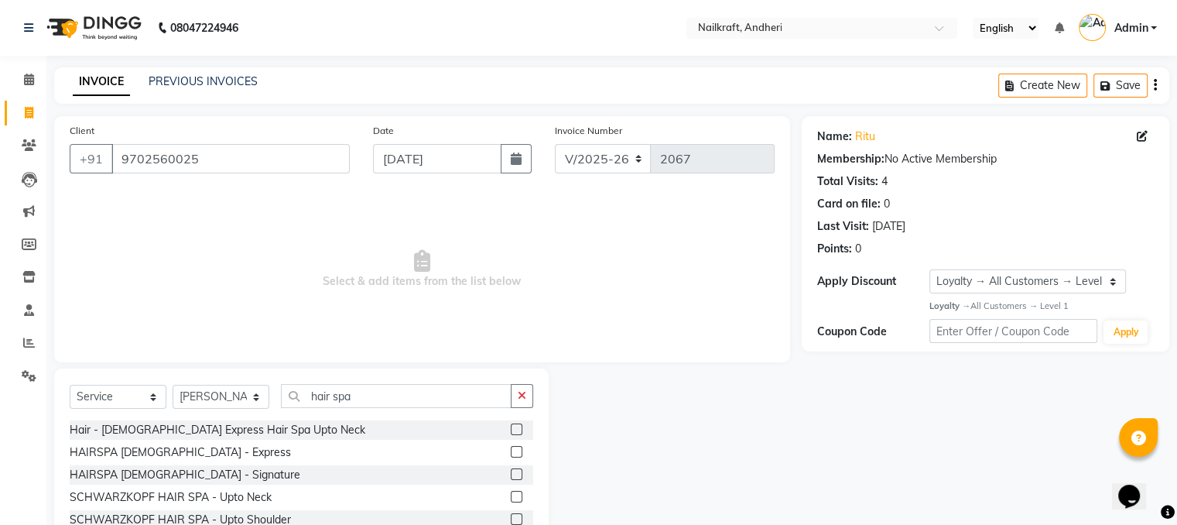
click at [511, 520] on label at bounding box center [517, 519] width 12 height 12
click at [511, 520] on input "checkbox" at bounding box center [516, 519] width 10 height 10
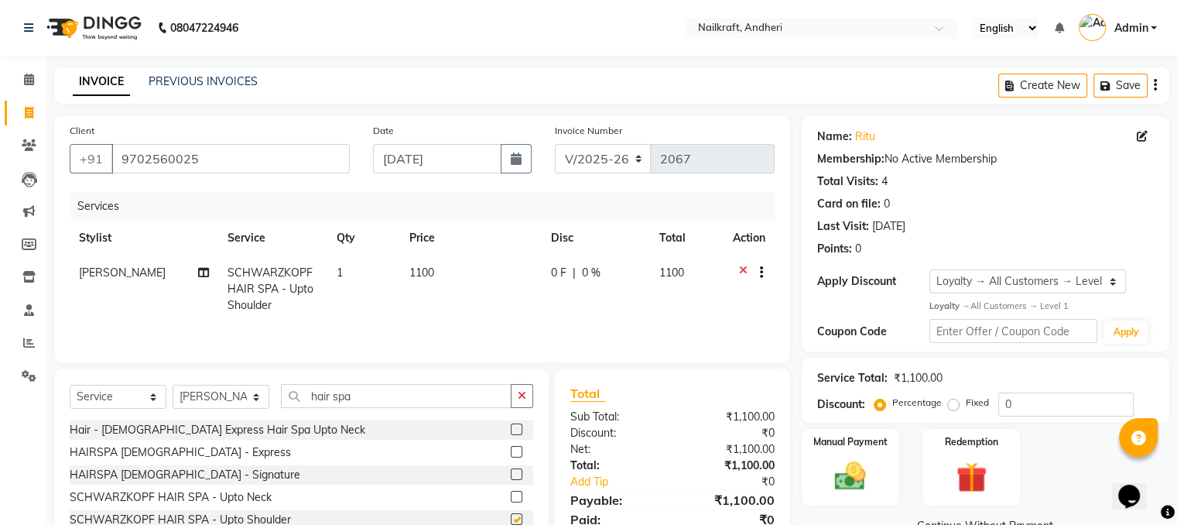
checkbox input "false"
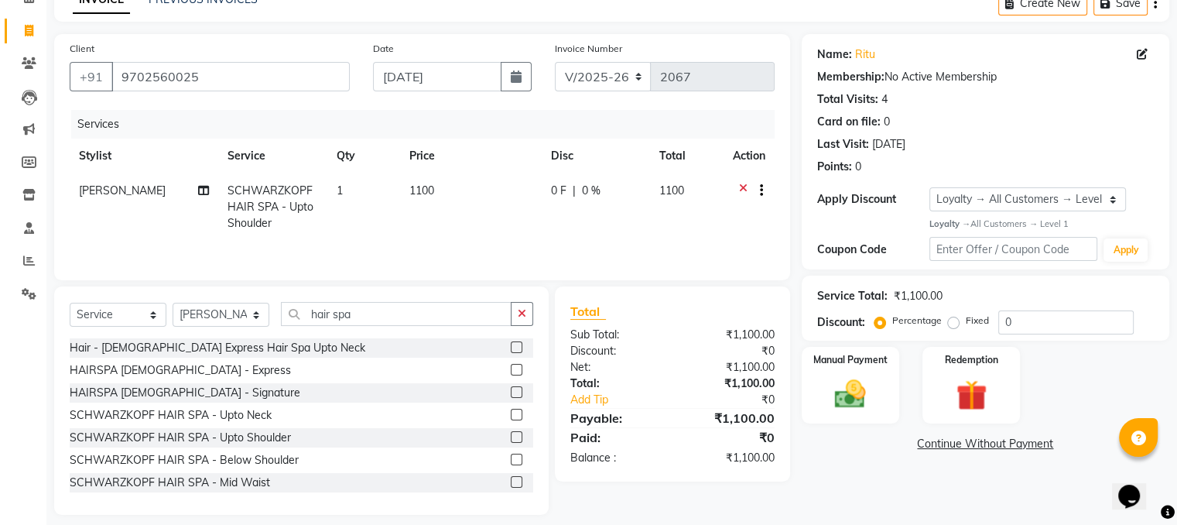
click at [457, 202] on td "1100" at bounding box center [471, 206] width 142 height 67
select select "90557"
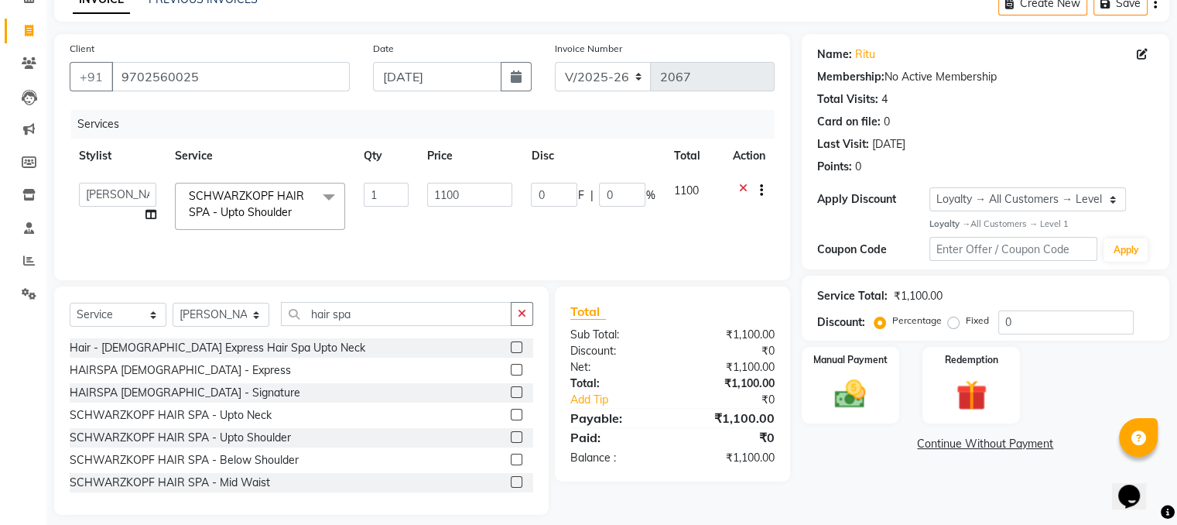
click at [457, 202] on input "1100" at bounding box center [469, 195] width 85 height 24
type input "1"
type input "1710"
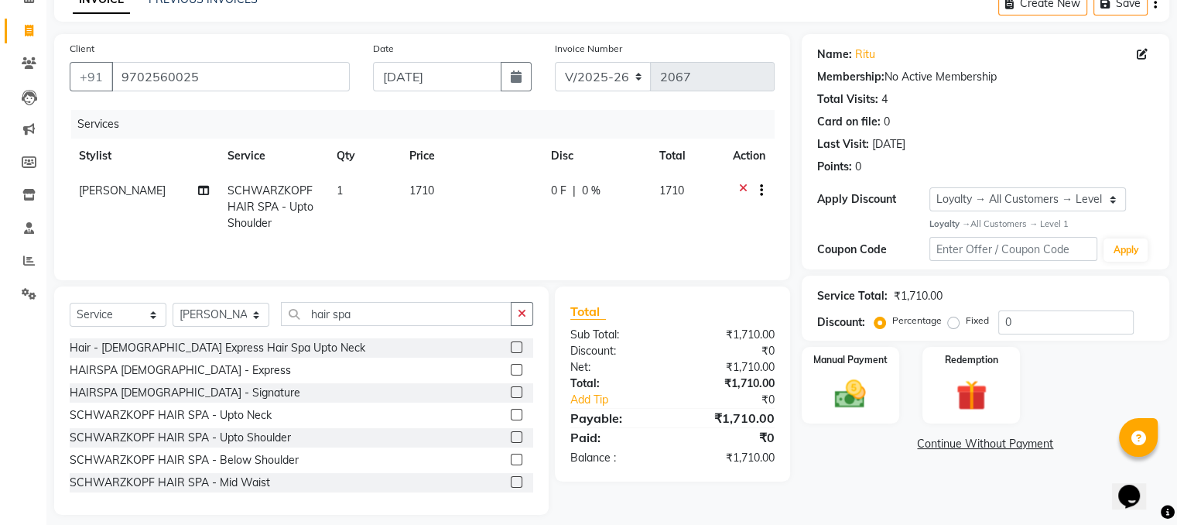
click at [825, 452] on div "Name: Ritu Membership: No Active Membership Total Visits: 4 Card on file: 0 Las…" at bounding box center [990, 274] width 379 height 480
click at [470, 307] on input "hair spa" at bounding box center [396, 314] width 231 height 24
type input "h"
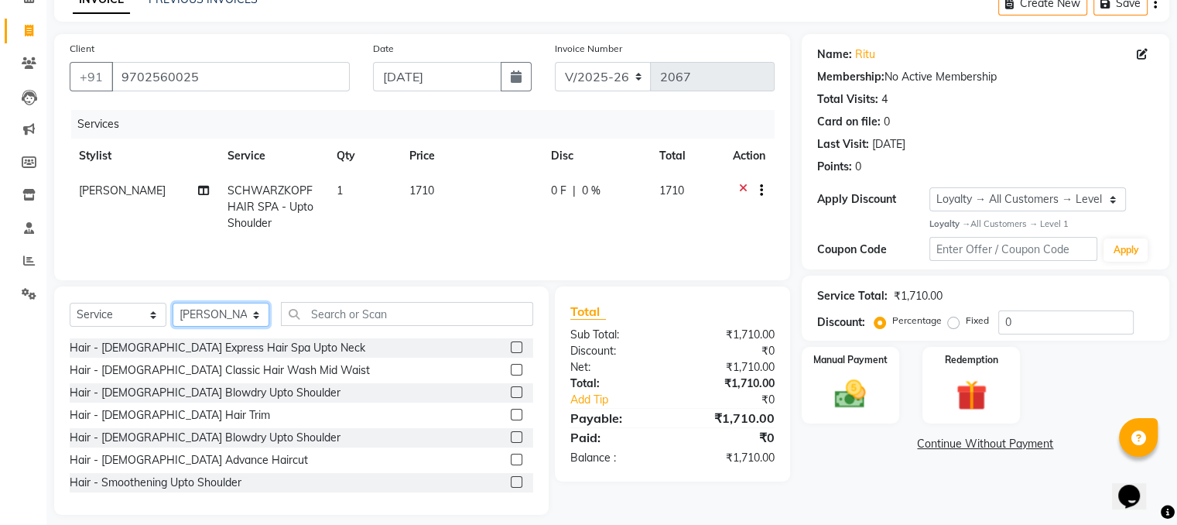
click at [214, 310] on select "Select Stylist Alam [PERSON_NAME] [PERSON_NAME] NailKraft [MEDICAL_DATA] [PERSO…" at bounding box center [221, 314] width 97 height 24
select select "76535"
click at [173, 303] on select "Select Stylist Alam [PERSON_NAME] [PERSON_NAME] NailKraft [MEDICAL_DATA] [PERSO…" at bounding box center [221, 314] width 97 height 24
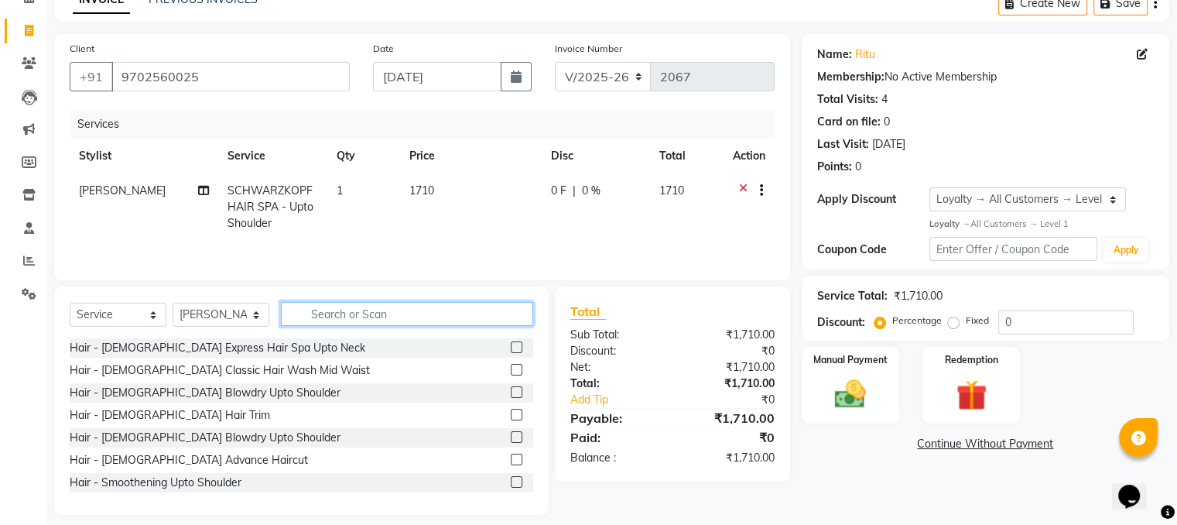
click at [412, 309] on input "text" at bounding box center [407, 314] width 252 height 24
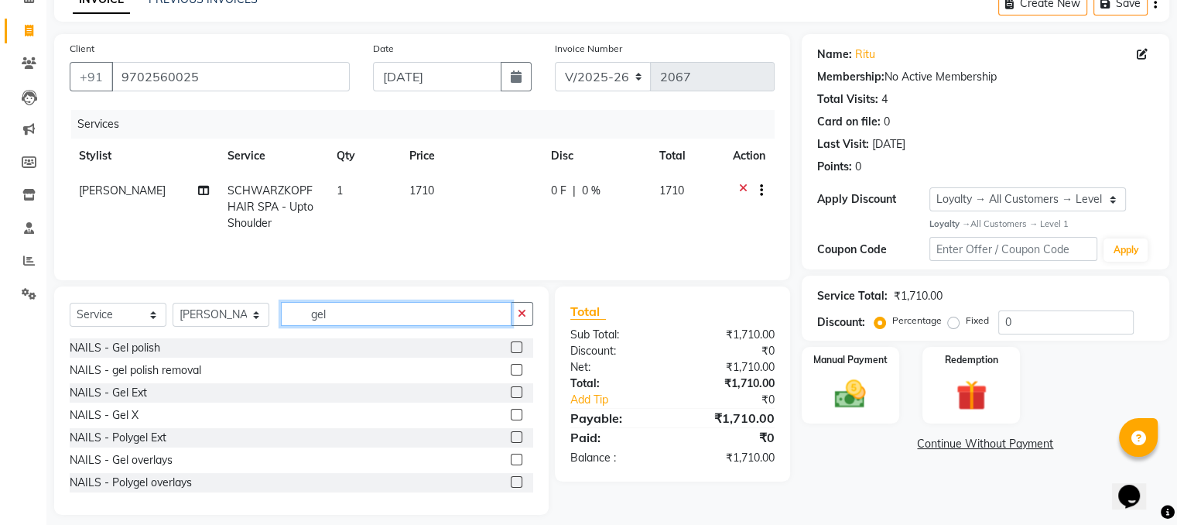
type input "gel"
click at [511, 350] on label at bounding box center [517, 347] width 12 height 12
click at [511, 350] on input "checkbox" at bounding box center [516, 348] width 10 height 10
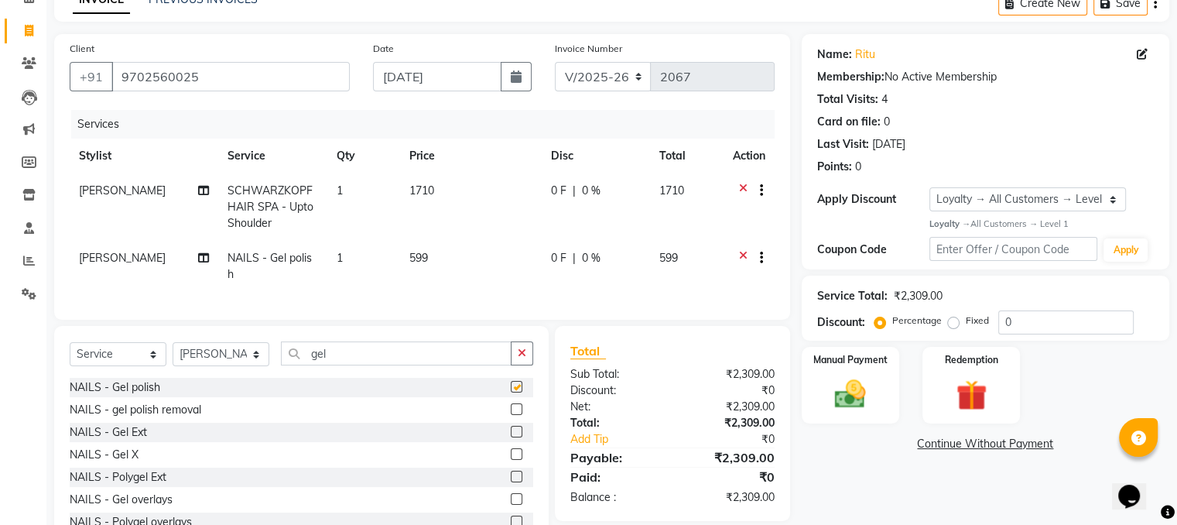
checkbox input "false"
click at [436, 260] on td "599" at bounding box center [471, 266] width 142 height 51
select select "76535"
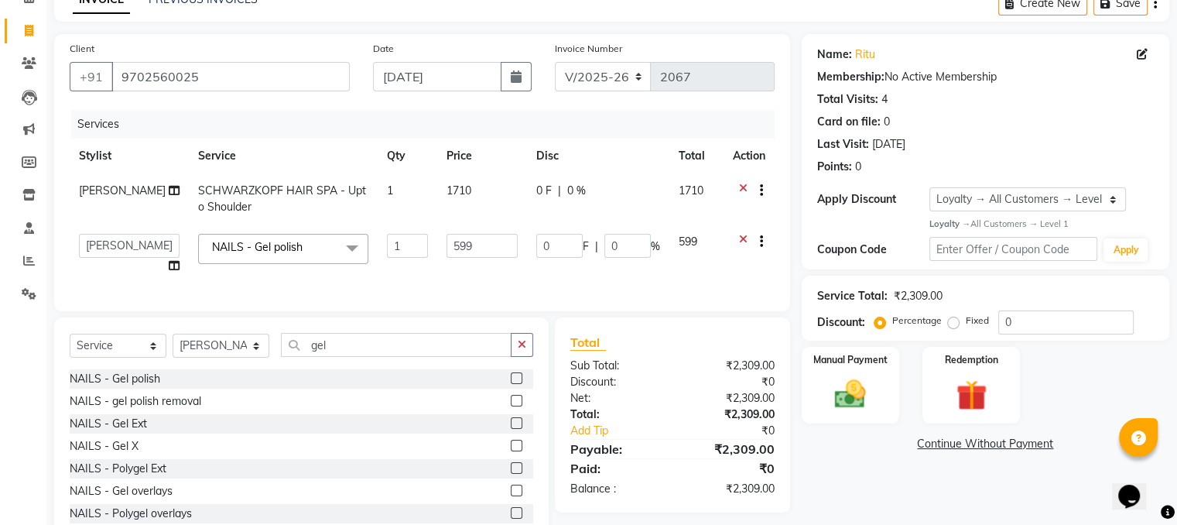
click at [437, 260] on td "599" at bounding box center [482, 253] width 90 height 59
click at [461, 242] on input "599" at bounding box center [481, 246] width 71 height 24
type input "5"
type input "479"
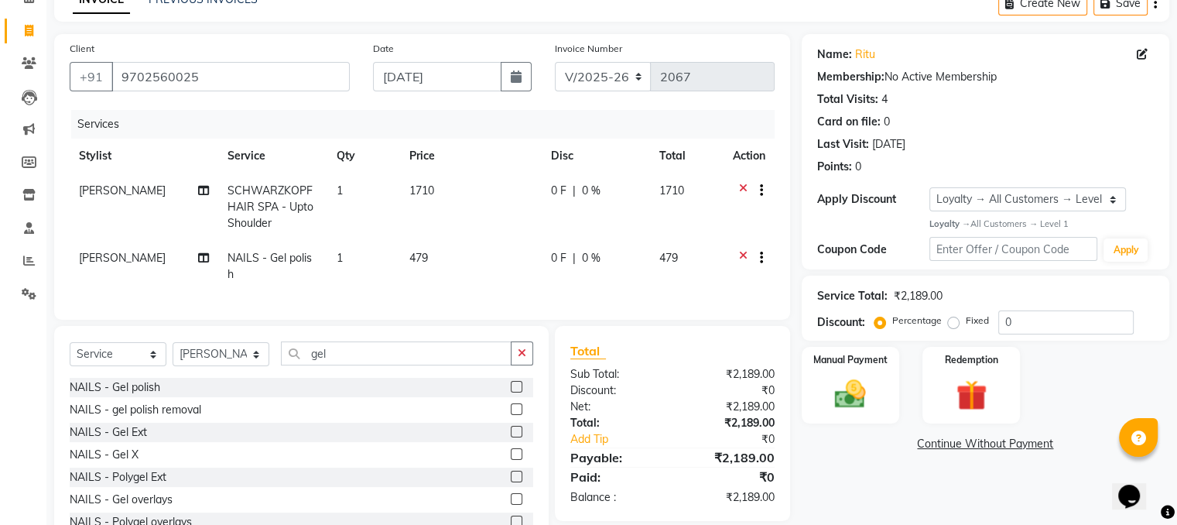
click at [833, 468] on div "Name: Ritu Membership: No Active Membership Total Visits: 4 Card on file: 0 Las…" at bounding box center [990, 294] width 379 height 520
click at [477, 351] on input "gel" at bounding box center [396, 353] width 231 height 24
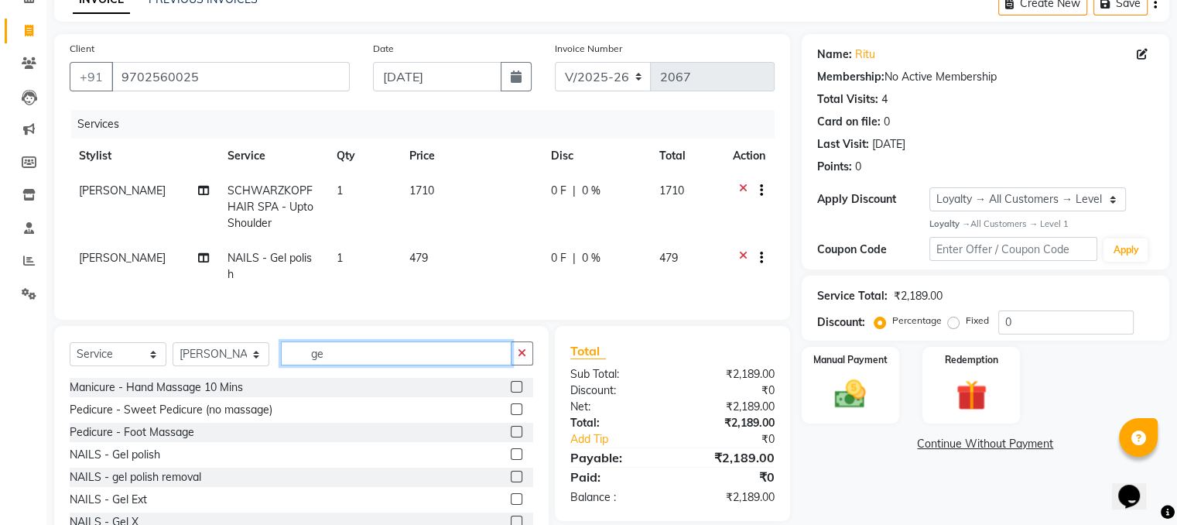
type input "g"
type input "r"
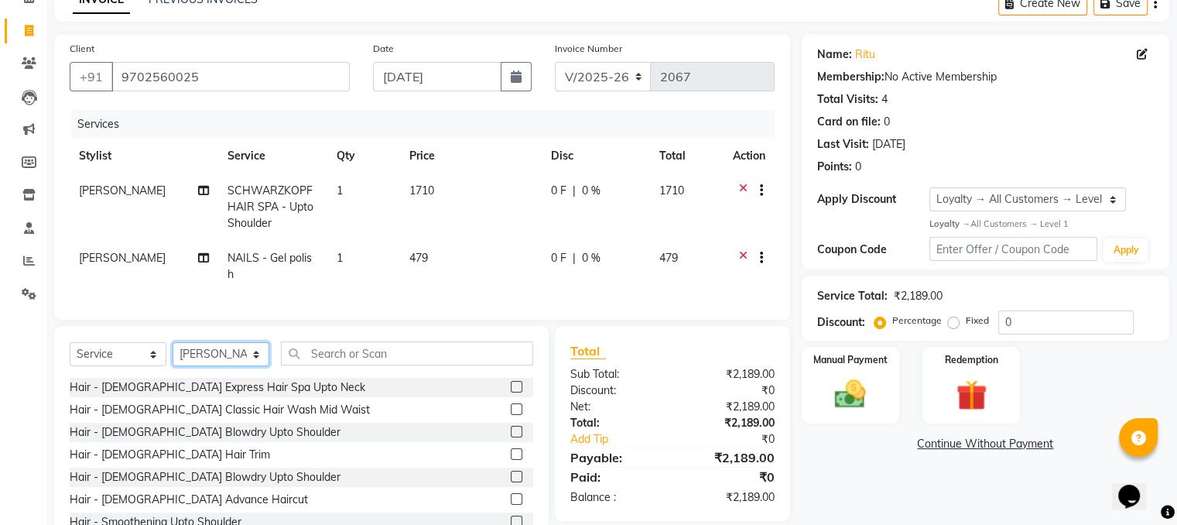
click at [234, 347] on select "Select Stylist Alam [PERSON_NAME] [PERSON_NAME] NailKraft [MEDICAL_DATA] [PERSO…" at bounding box center [221, 354] width 97 height 24
select select "88667"
click at [173, 342] on select "Select Stylist Alam [PERSON_NAME] [PERSON_NAME] NailKraft [MEDICAL_DATA] [PERSO…" at bounding box center [221, 354] width 97 height 24
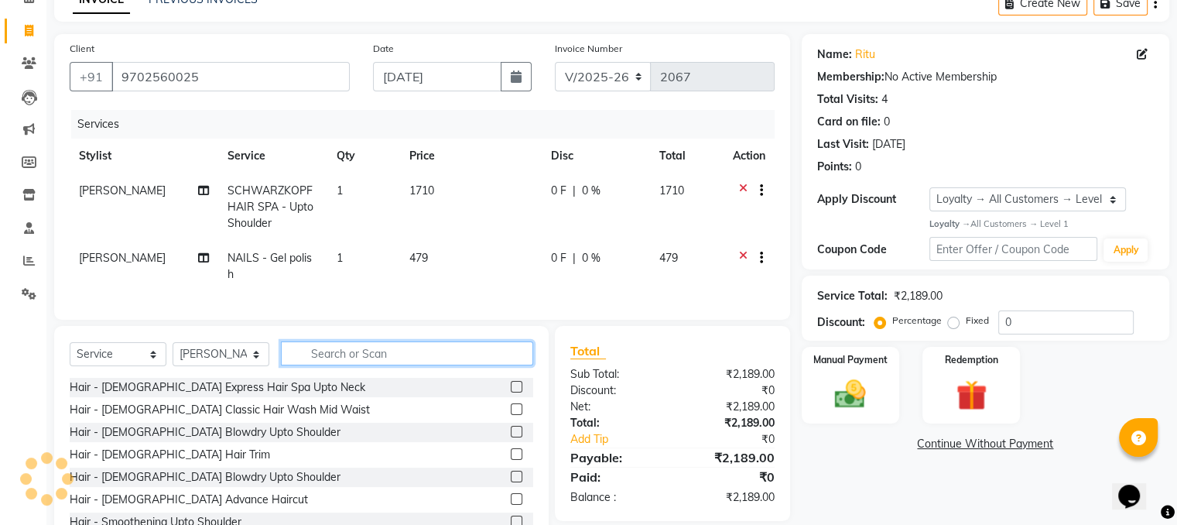
click at [393, 354] on input "text" at bounding box center [407, 353] width 252 height 24
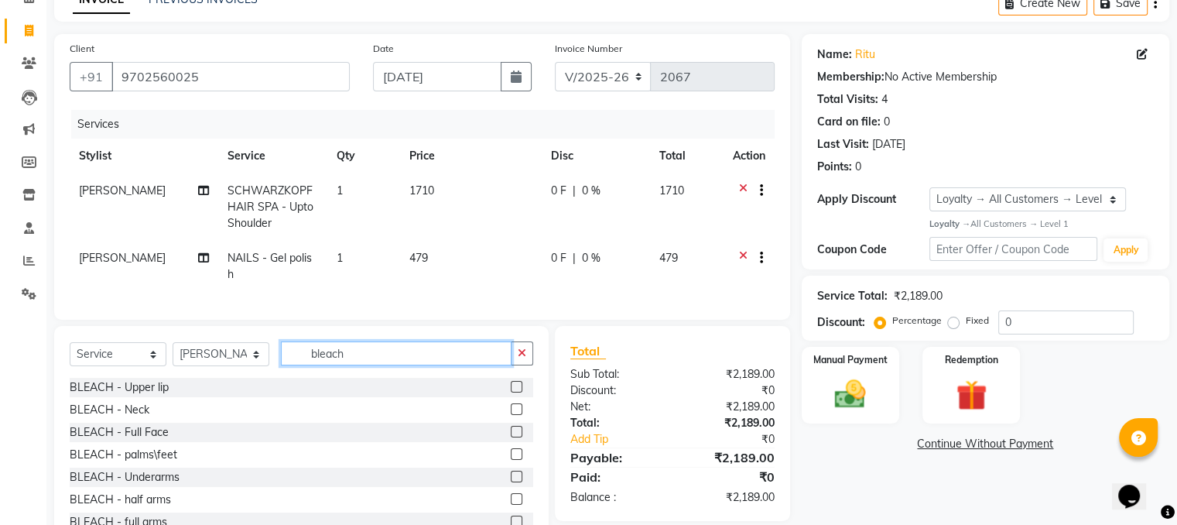
type input "bleach"
click at [511, 412] on label at bounding box center [517, 409] width 12 height 12
click at [511, 412] on input "checkbox" at bounding box center [516, 410] width 10 height 10
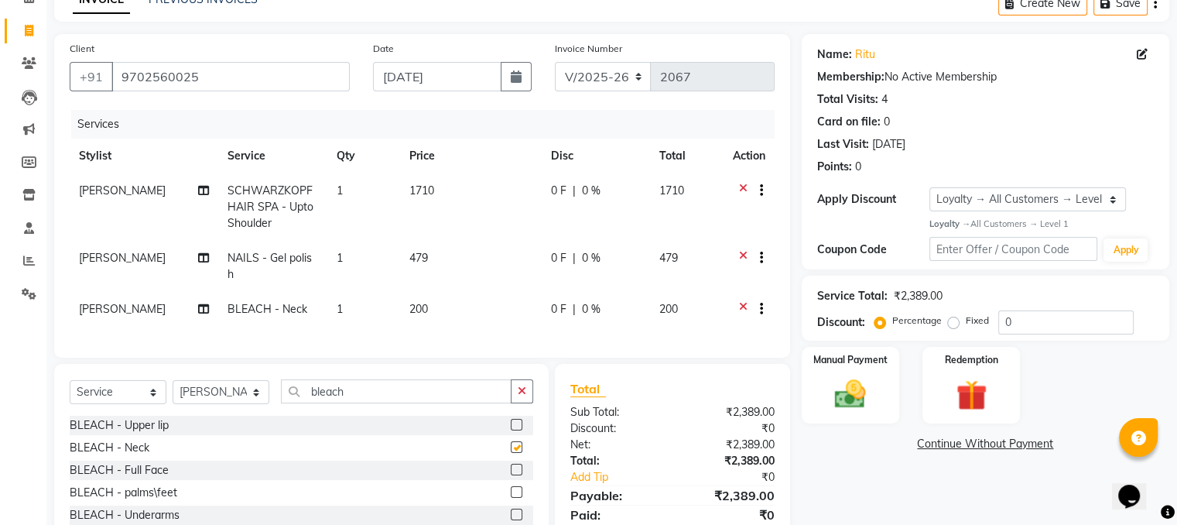
checkbox input "false"
click at [452, 302] on td "200" at bounding box center [471, 311] width 142 height 38
select select "88667"
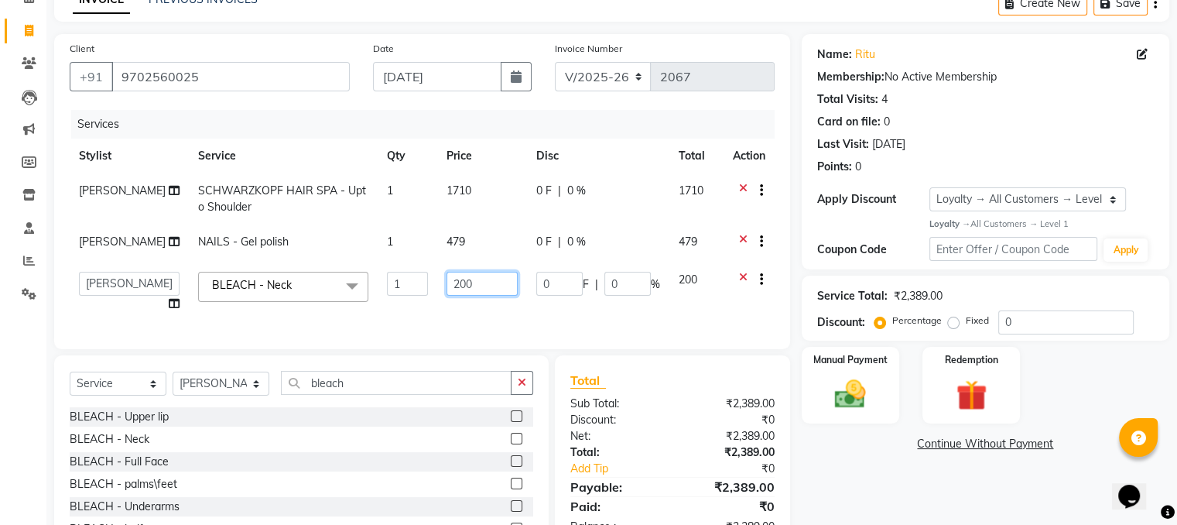
click at [468, 288] on input "200" at bounding box center [481, 284] width 71 height 24
type input "2"
type input "240"
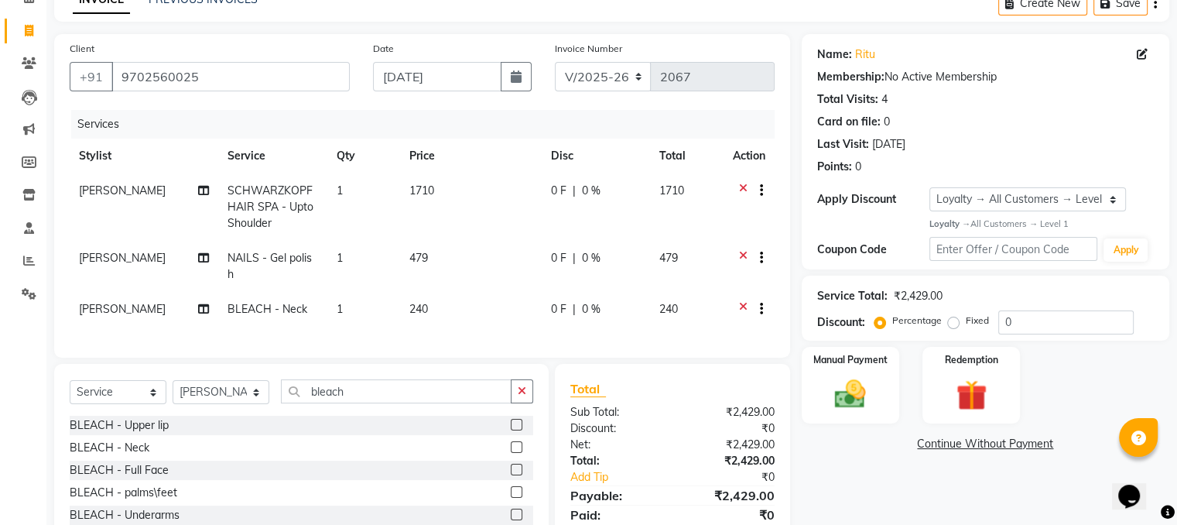
click at [926, 479] on div "Name: Ritu Membership: No Active Membership Total Visits: 4 Card on file: 0 Las…" at bounding box center [990, 313] width 379 height 558
click at [378, 391] on input "bleach" at bounding box center [396, 391] width 231 height 24
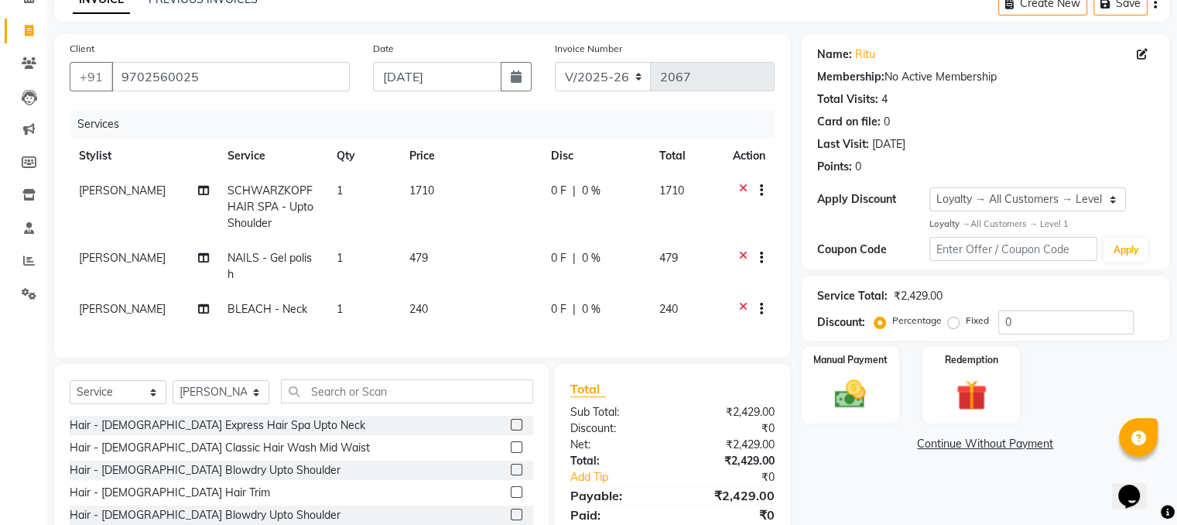
click at [408, 468] on div "Hair - [DEMOGRAPHIC_DATA] Blowdry Upto Shoulder" at bounding box center [301, 469] width 463 height 19
click at [382, 398] on input "text" at bounding box center [407, 391] width 252 height 24
click at [353, 383] on input "text" at bounding box center [407, 391] width 252 height 24
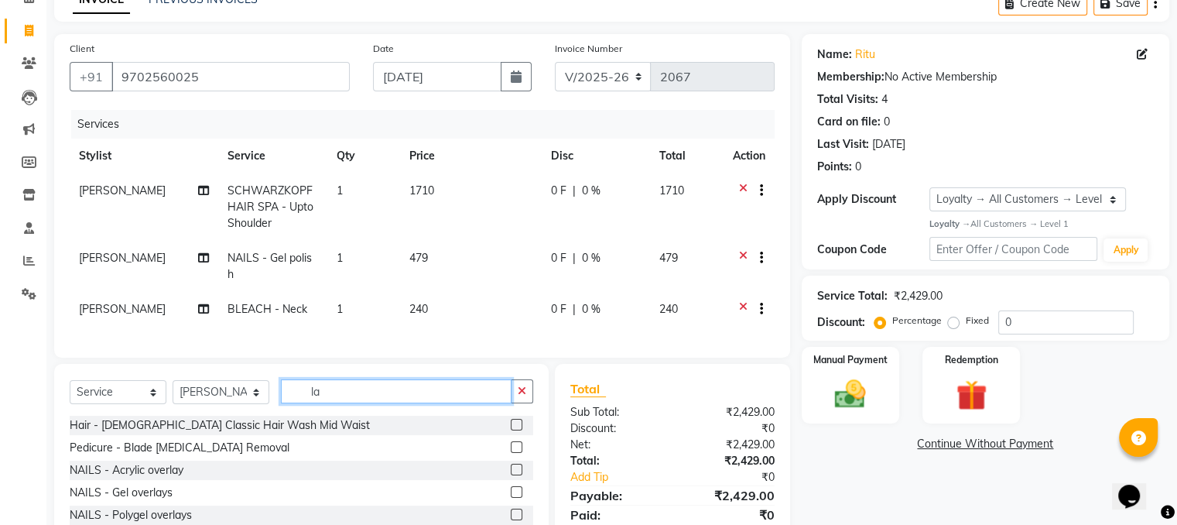
type input "l"
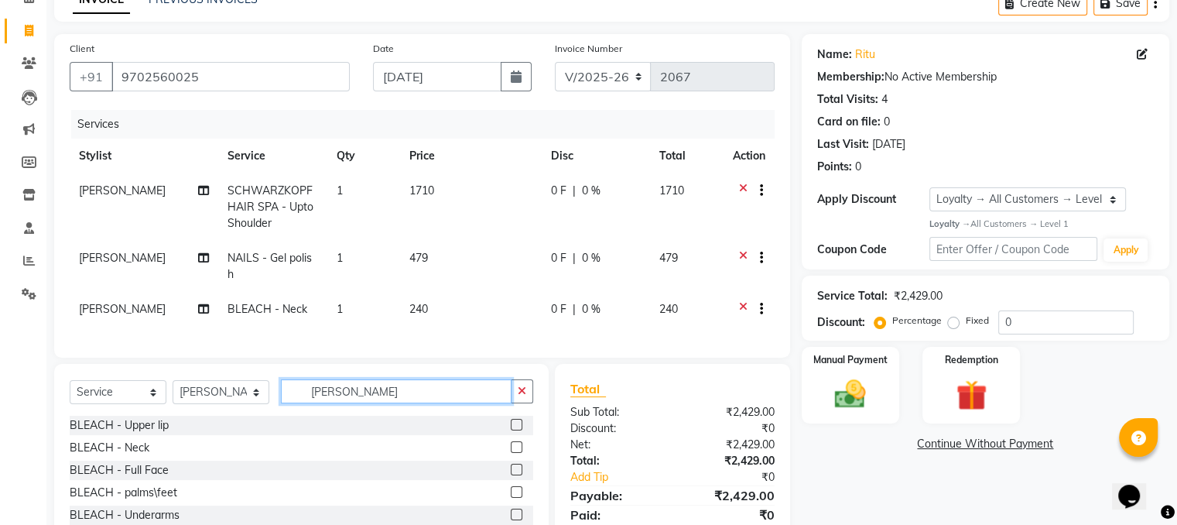
type input "[PERSON_NAME]"
click at [511, 487] on label at bounding box center [517, 492] width 12 height 12
click at [511, 487] on input "checkbox" at bounding box center [516, 492] width 10 height 10
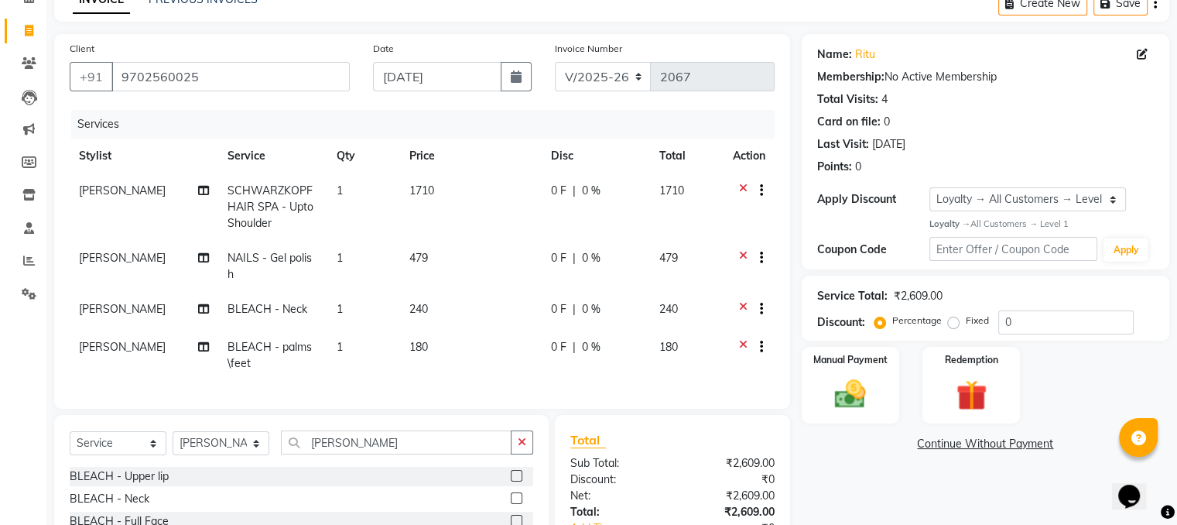
checkbox input "false"
click at [452, 330] on td "180" at bounding box center [471, 355] width 142 height 51
select select "88667"
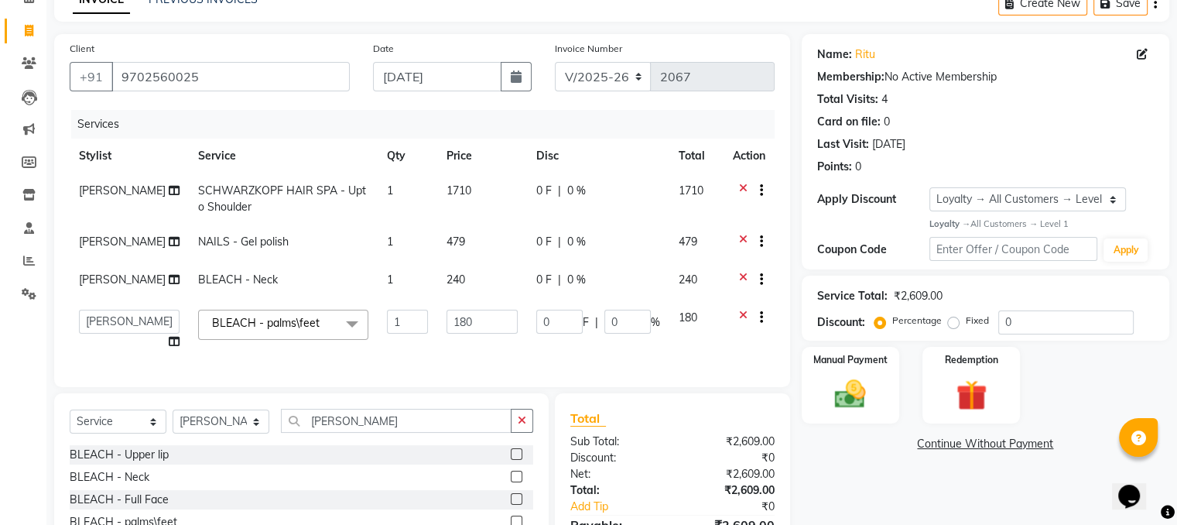
click at [452, 326] on input "180" at bounding box center [481, 321] width 71 height 24
type input "400"
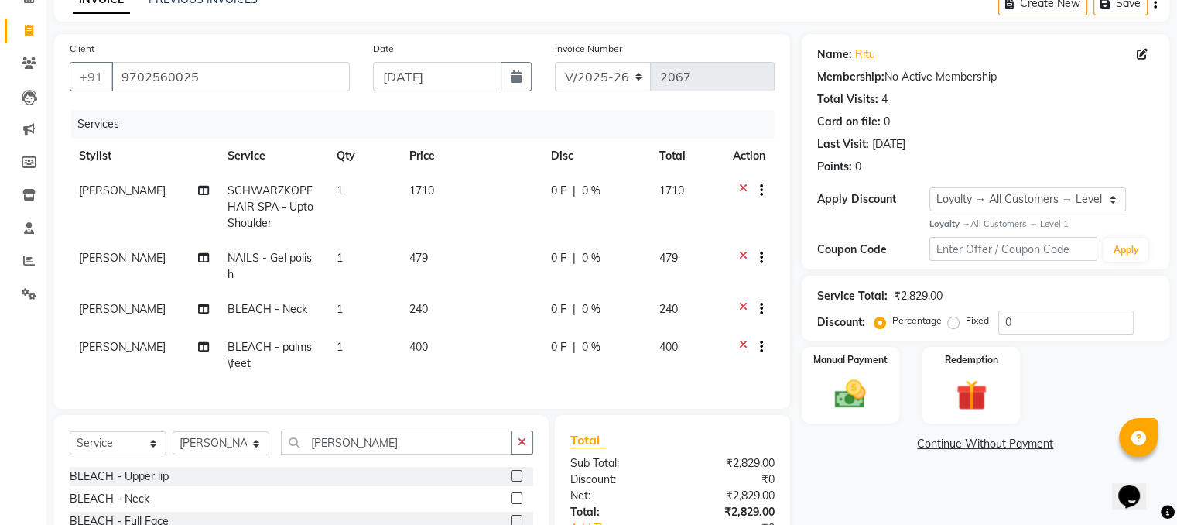
click at [89, 340] on span "[PERSON_NAME]" at bounding box center [122, 347] width 87 height 14
select select "88667"
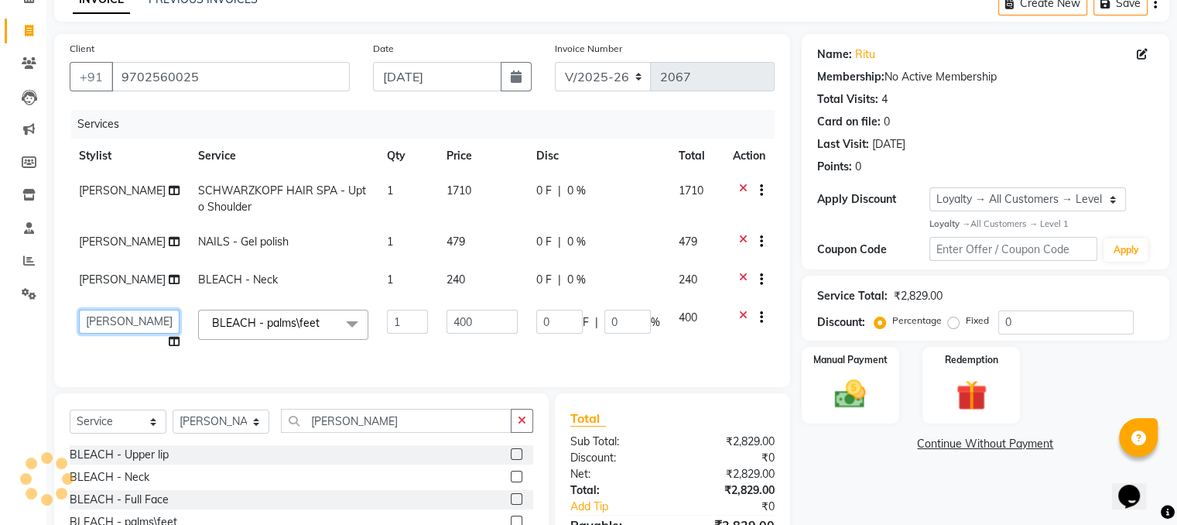
click at [94, 329] on select "[PERSON_NAME] [PERSON_NAME] [PERSON_NAME] [MEDICAL_DATA] [PERSON_NAME] [PERSON_…" at bounding box center [129, 321] width 101 height 24
select select "88169"
click at [204, 445] on div "Select Service Product Membership Package Voucher Prepaid Gift Card Select Styl…" at bounding box center [301, 426] width 463 height 36
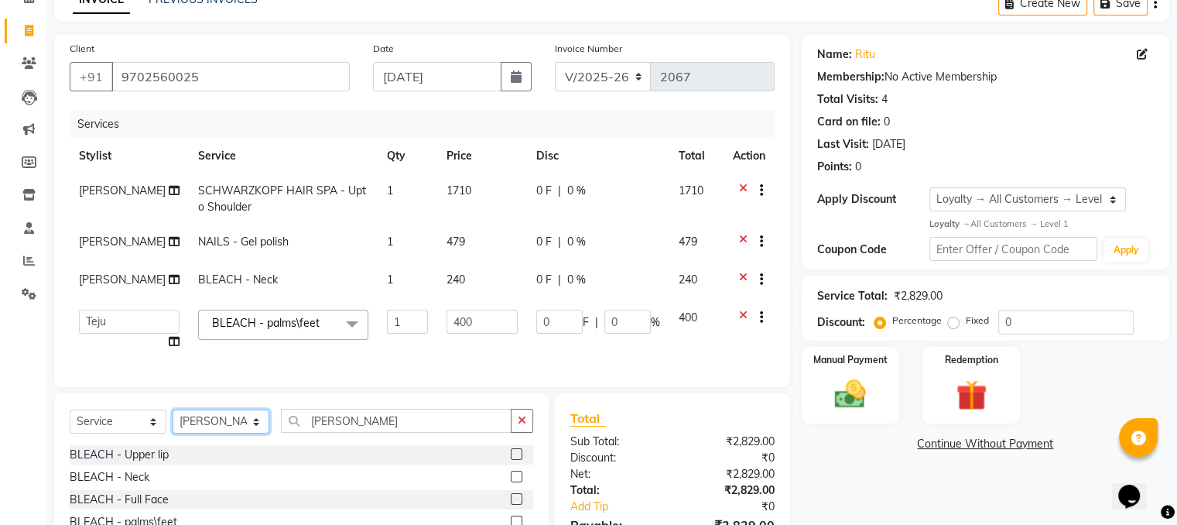
click at [204, 433] on select "Select Stylist Alam [PERSON_NAME] [PERSON_NAME] NailKraft [MEDICAL_DATA] [PERSO…" at bounding box center [221, 421] width 97 height 24
select select "88169"
click at [173, 422] on select "Select Stylist Alam [PERSON_NAME] [PERSON_NAME] NailKraft [MEDICAL_DATA] [PERSO…" at bounding box center [221, 421] width 97 height 24
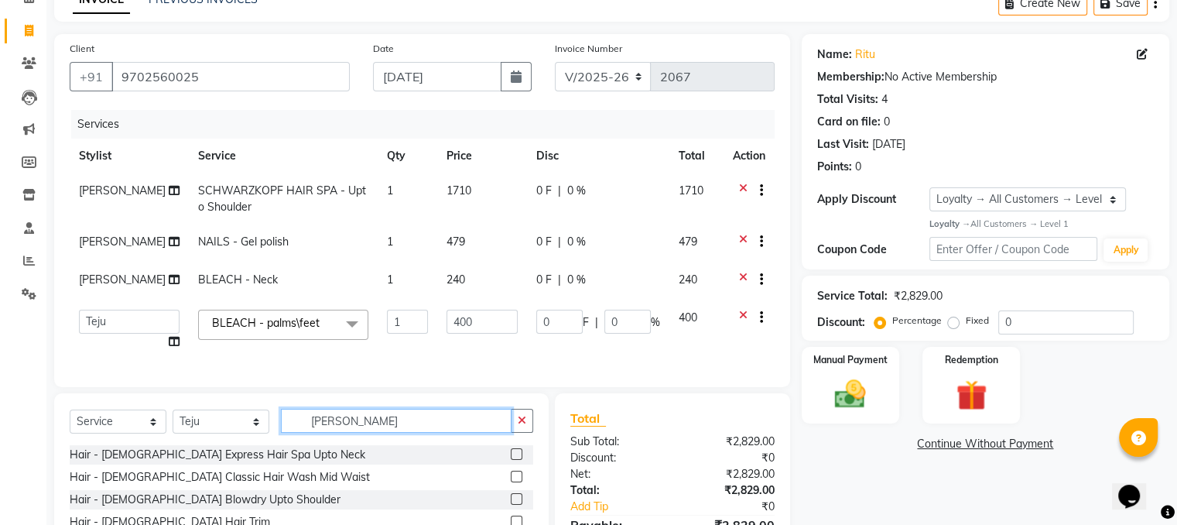
click at [327, 432] on input "[PERSON_NAME]" at bounding box center [396, 420] width 231 height 24
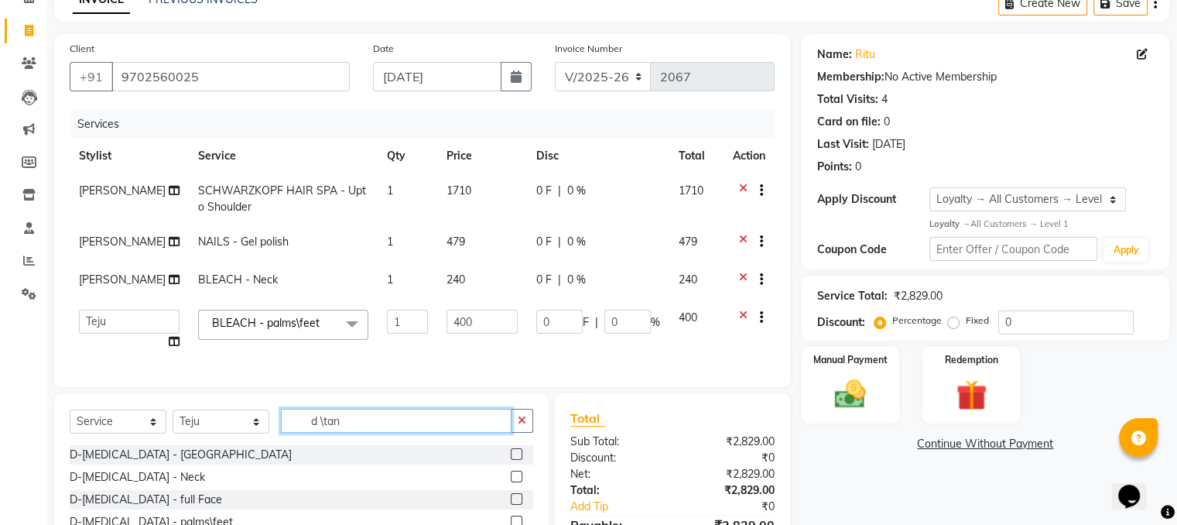
type input "d \tan"
click at [511, 482] on label at bounding box center [517, 476] width 12 height 12
click at [511, 482] on input "checkbox" at bounding box center [516, 477] width 10 height 10
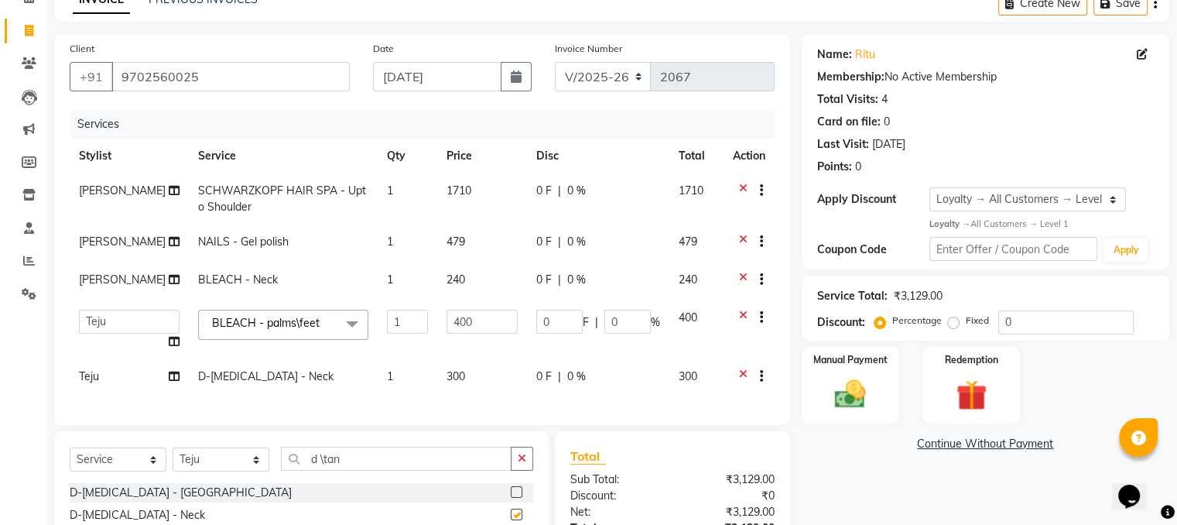
checkbox input "false"
click at [449, 375] on span "300" at bounding box center [455, 376] width 19 height 14
select select "88169"
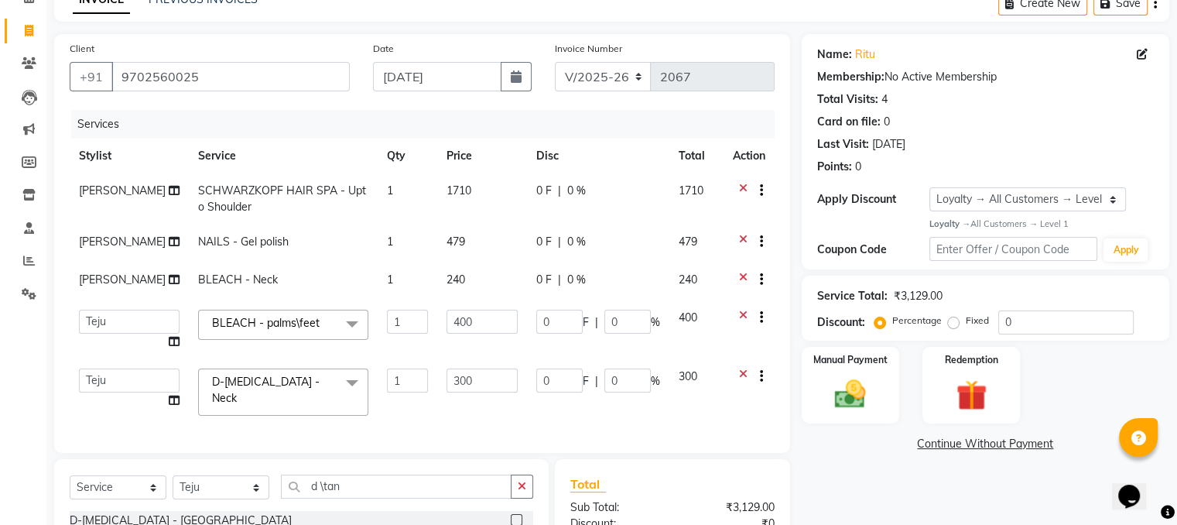
click at [449, 375] on input "300" at bounding box center [481, 380] width 71 height 24
type input "299"
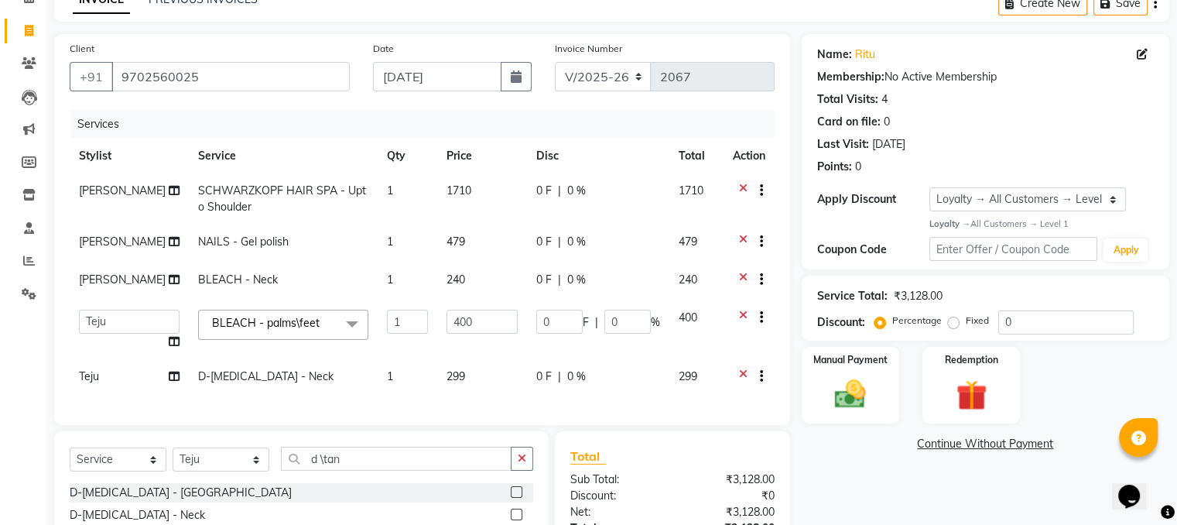
click at [890, 477] on div "Name: Ritu Membership: No Active Membership Total Visits: 4 Card on file: 0 Las…" at bounding box center [990, 346] width 379 height 625
click at [514, 73] on icon "button" at bounding box center [516, 76] width 11 height 12
select select "9"
select select "2025"
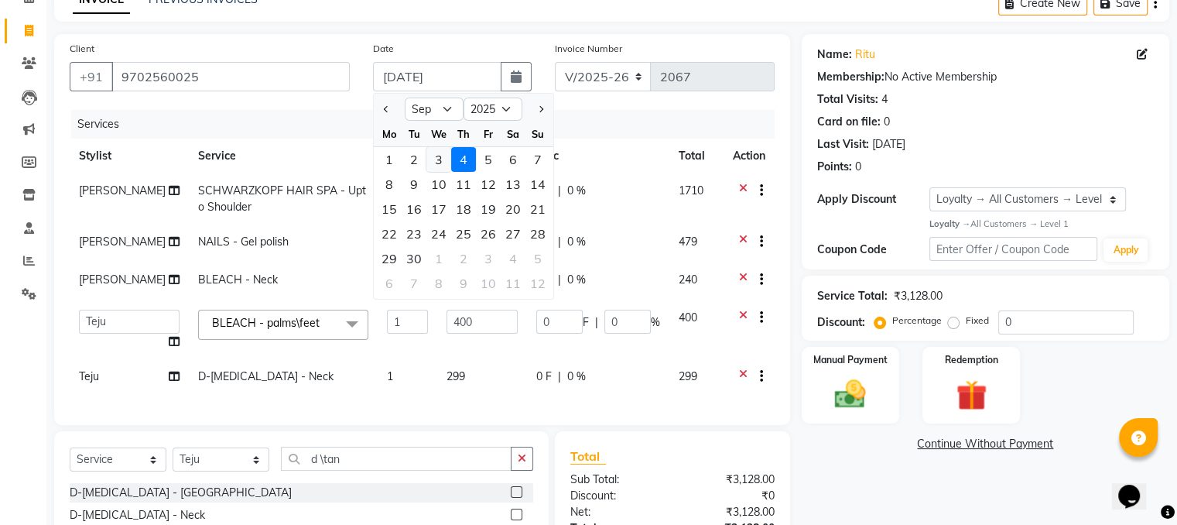
click at [428, 162] on div "3" at bounding box center [438, 159] width 25 height 25
type input "[DATE]"
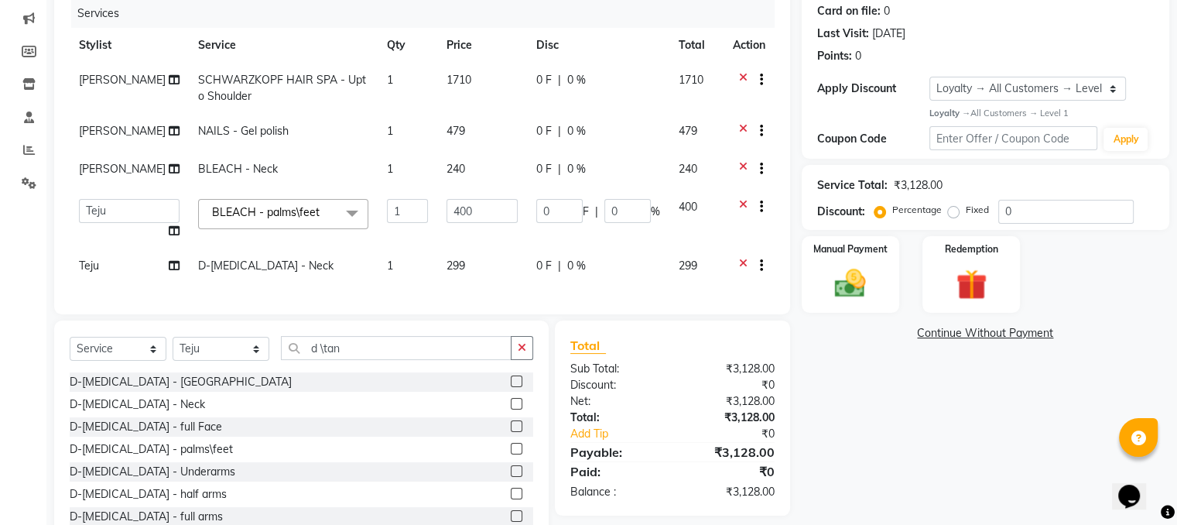
scroll to position [252, 0]
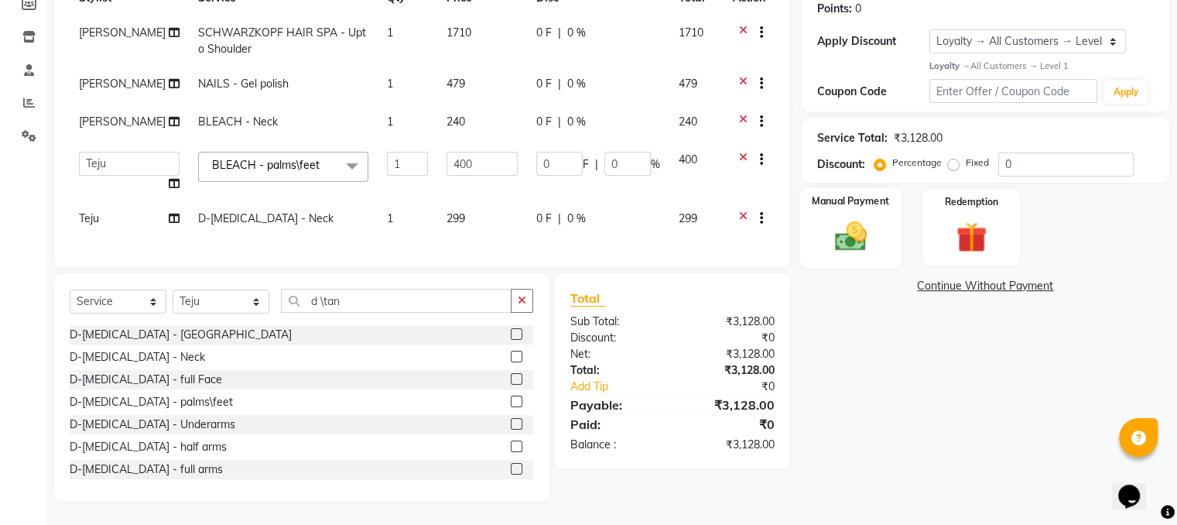
click at [863, 223] on img at bounding box center [850, 235] width 52 height 37
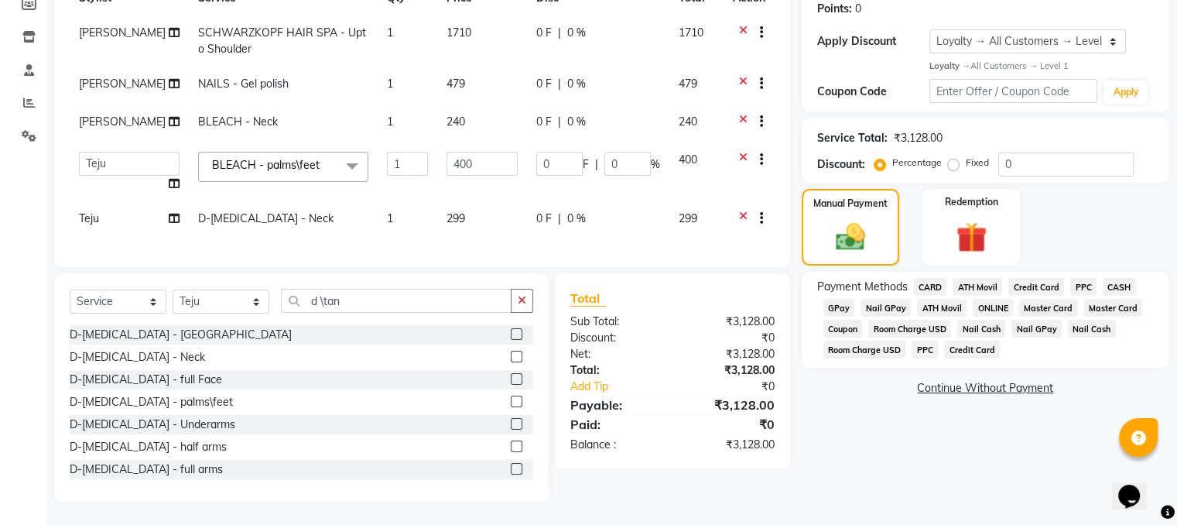
click at [825, 299] on span "GPay" at bounding box center [839, 308] width 32 height 18
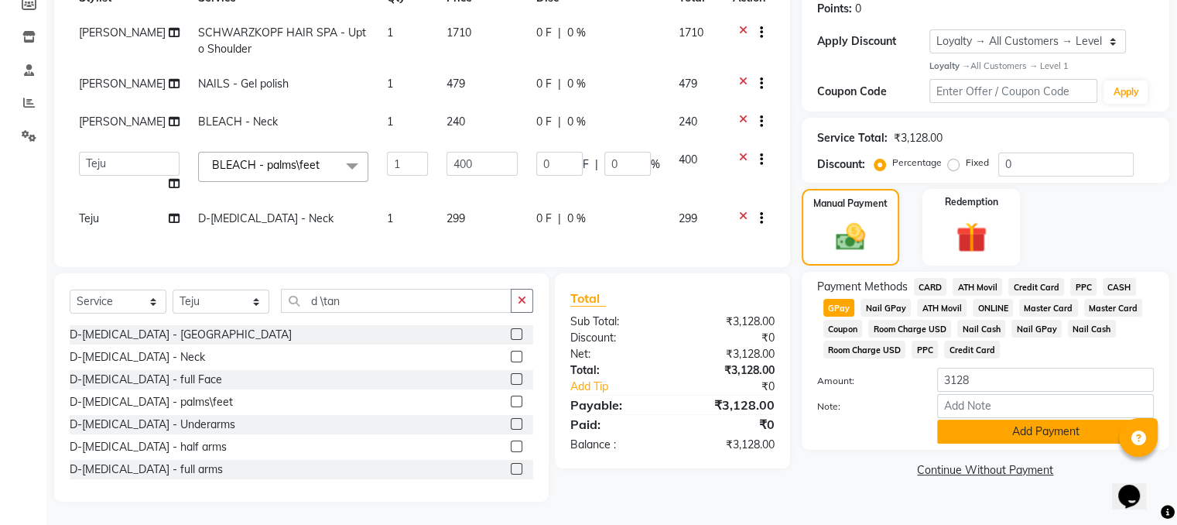
click at [963, 419] on button "Add Payment" at bounding box center [1045, 431] width 217 height 24
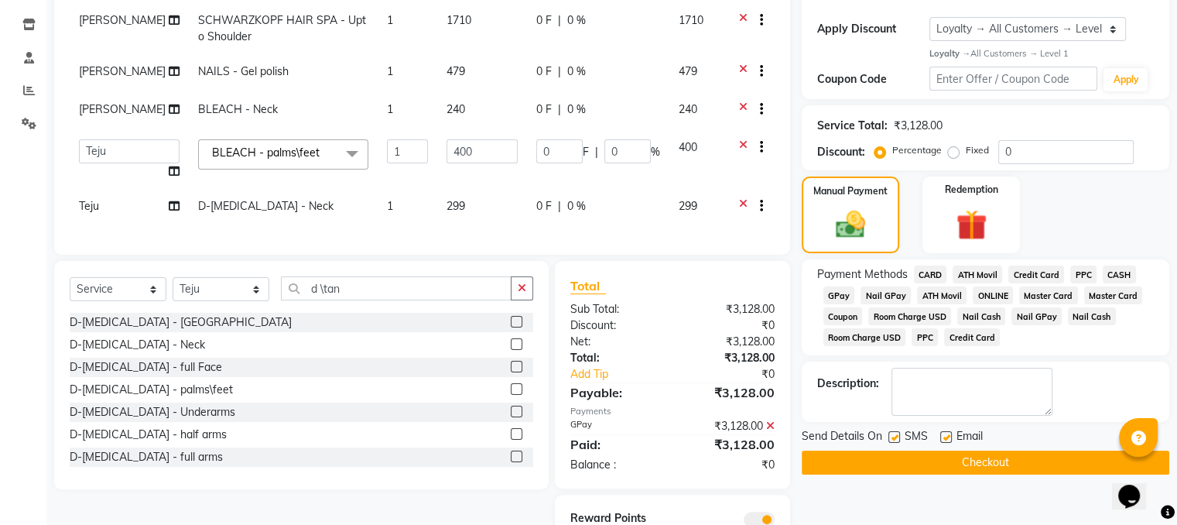
click at [959, 456] on button "Checkout" at bounding box center [984, 462] width 367 height 24
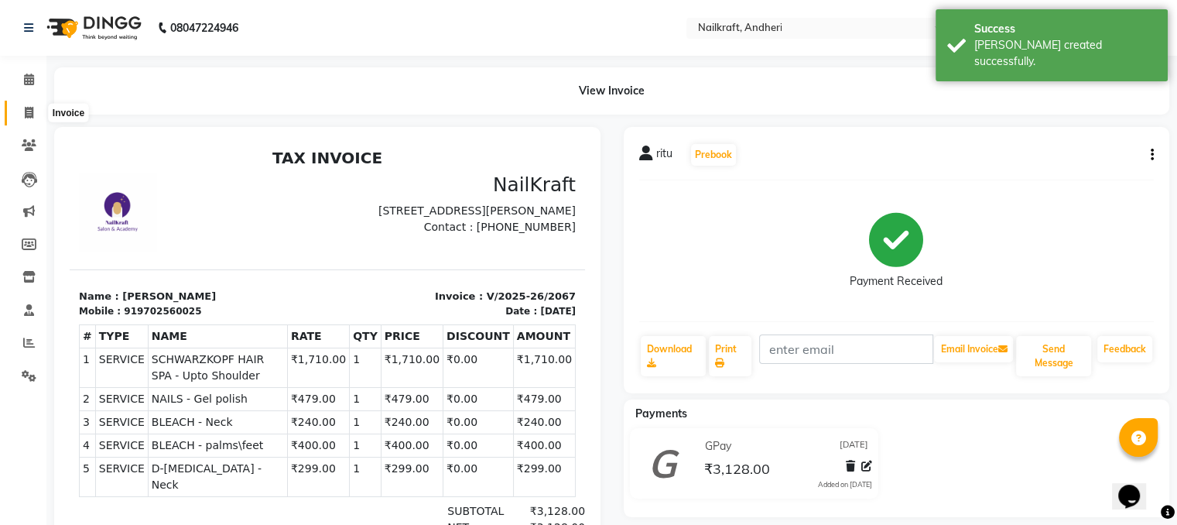
click at [29, 116] on icon at bounding box center [29, 113] width 9 height 12
select select "6081"
select select "service"
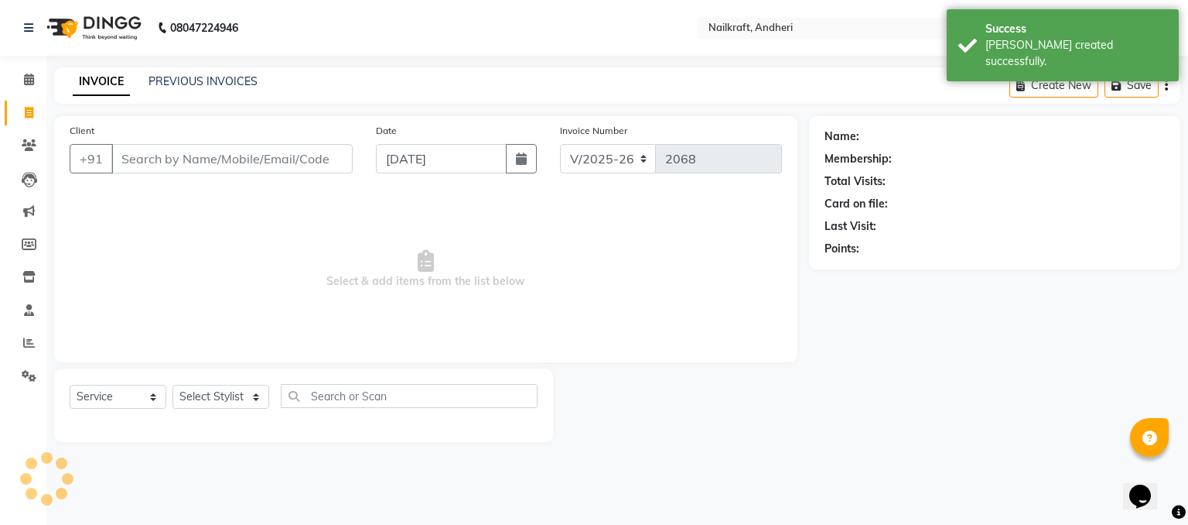
click at [134, 168] on input "Client" at bounding box center [231, 158] width 241 height 29
click at [223, 84] on link "PREVIOUS INVOICES" at bounding box center [203, 81] width 109 height 14
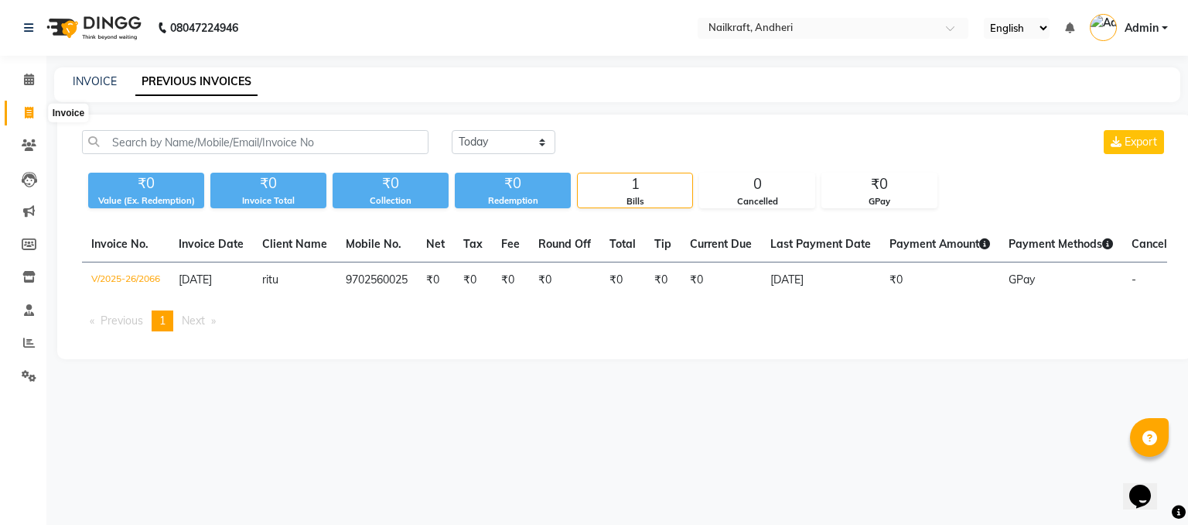
click at [26, 116] on icon at bounding box center [29, 113] width 9 height 12
select select "service"
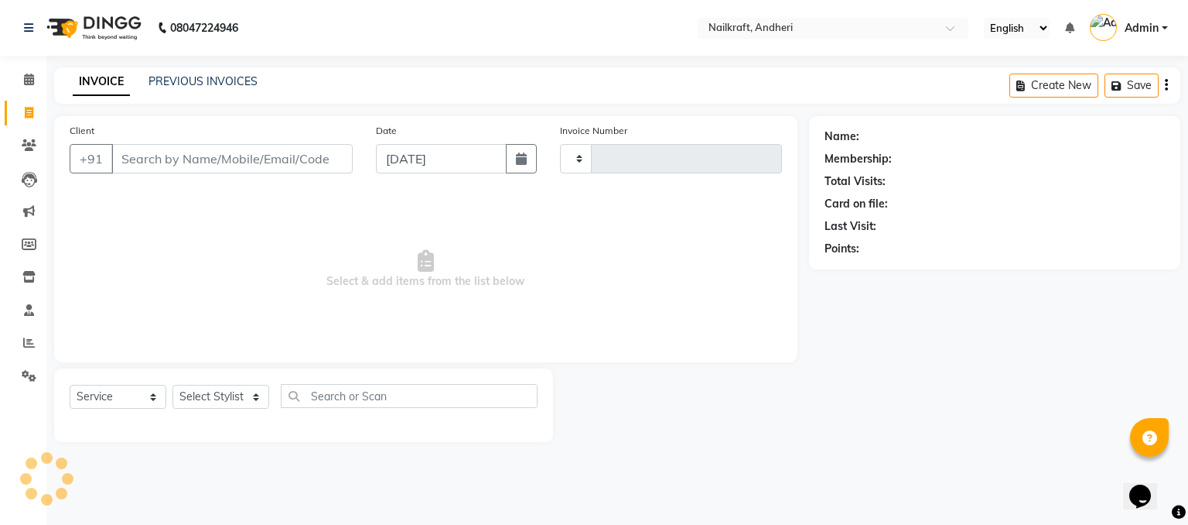
type input "2068"
select select "6081"
click at [179, 155] on input "Client" at bounding box center [231, 158] width 241 height 29
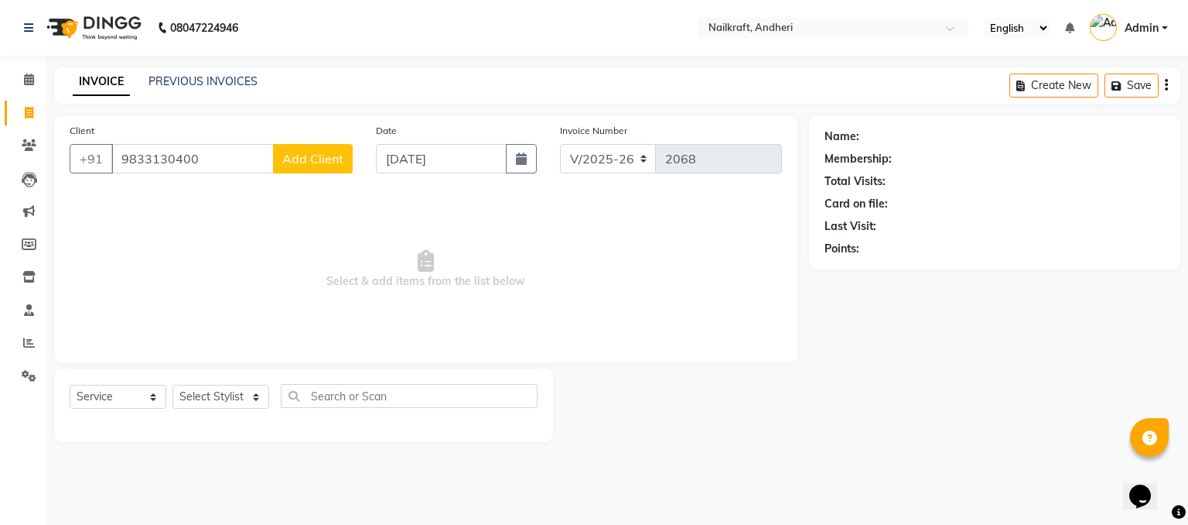
type input "9833130400"
click at [302, 153] on span "Add Client" at bounding box center [312, 158] width 61 height 15
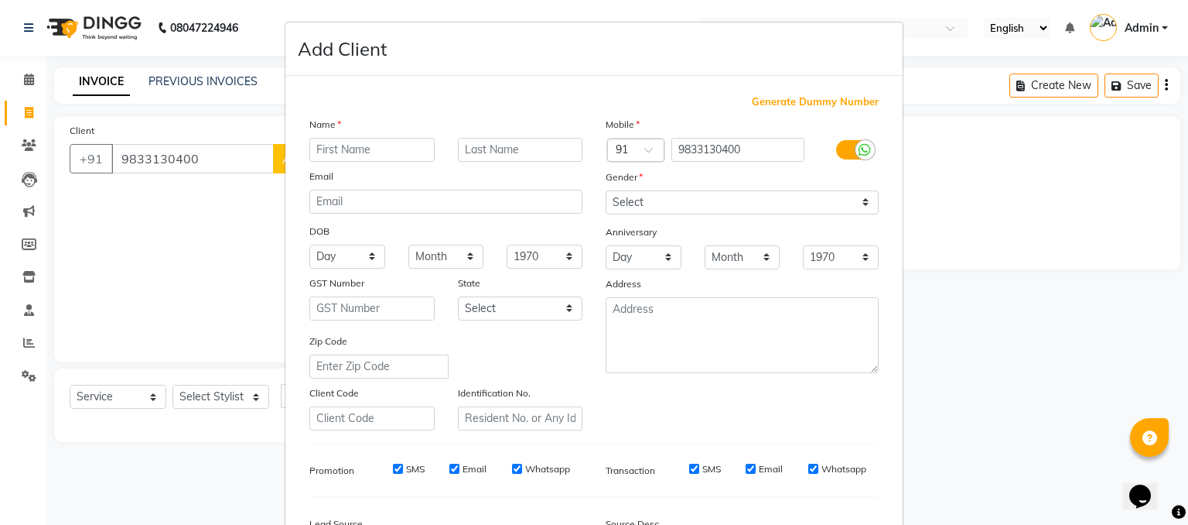
click at [364, 152] on input "text" at bounding box center [371, 150] width 125 height 24
type input "bhumi"
click at [719, 196] on select "Select [DEMOGRAPHIC_DATA] [DEMOGRAPHIC_DATA] Other Prefer Not To Say" at bounding box center [742, 202] width 273 height 24
select select "[DEMOGRAPHIC_DATA]"
click at [606, 191] on select "Select [DEMOGRAPHIC_DATA] [DEMOGRAPHIC_DATA] Other Prefer Not To Say" at bounding box center [742, 202] width 273 height 24
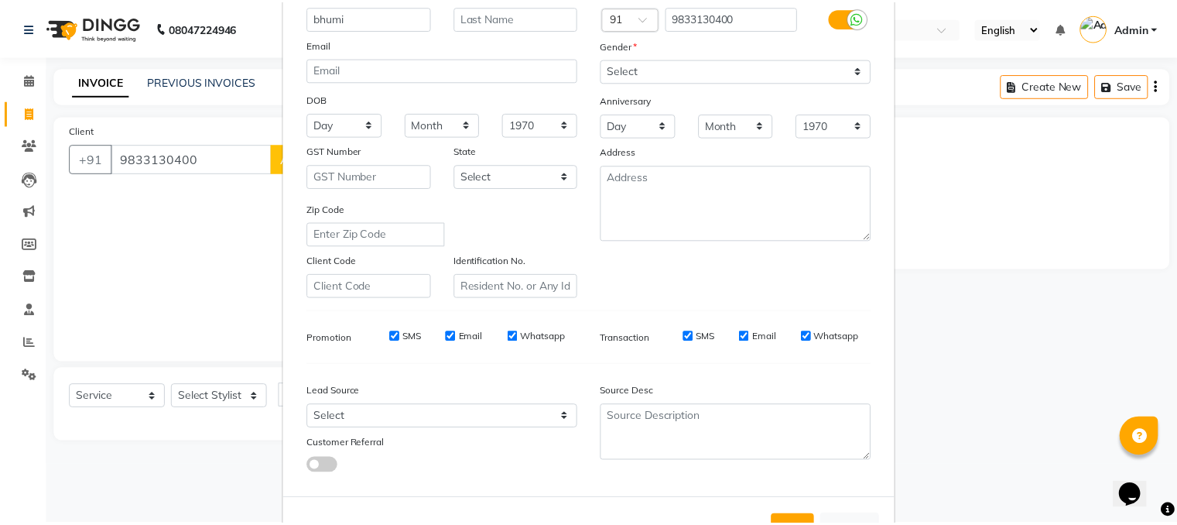
scroll to position [197, 0]
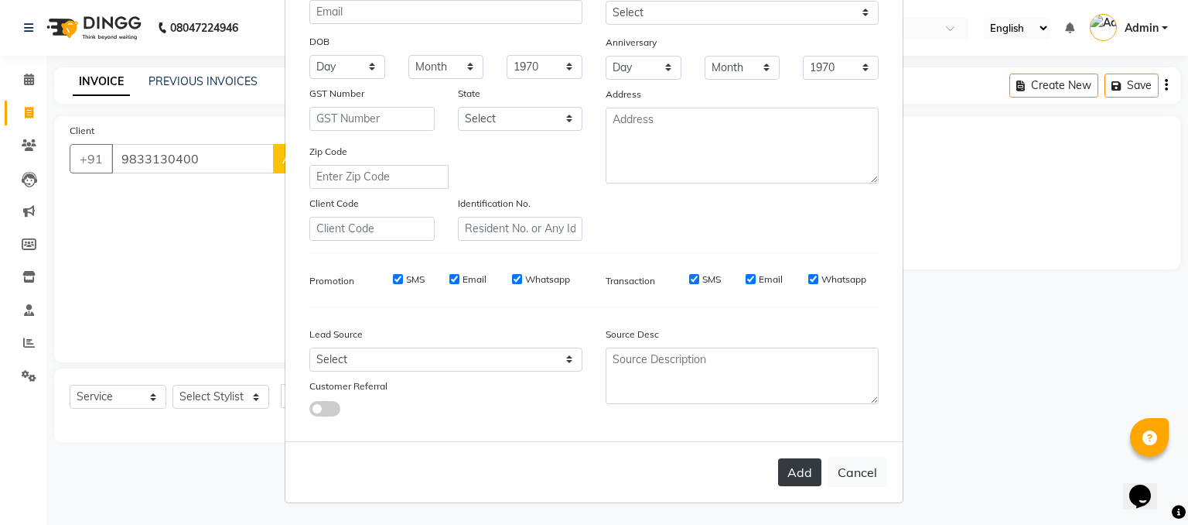
click at [811, 475] on button "Add" at bounding box center [799, 472] width 43 height 28
click at [214, 402] on ngb-modal-window "Add Client Generate Dummy Number Name bhumi Email DOB Day 01 02 03 04 05 06 07 …" at bounding box center [594, 262] width 1188 height 525
select select
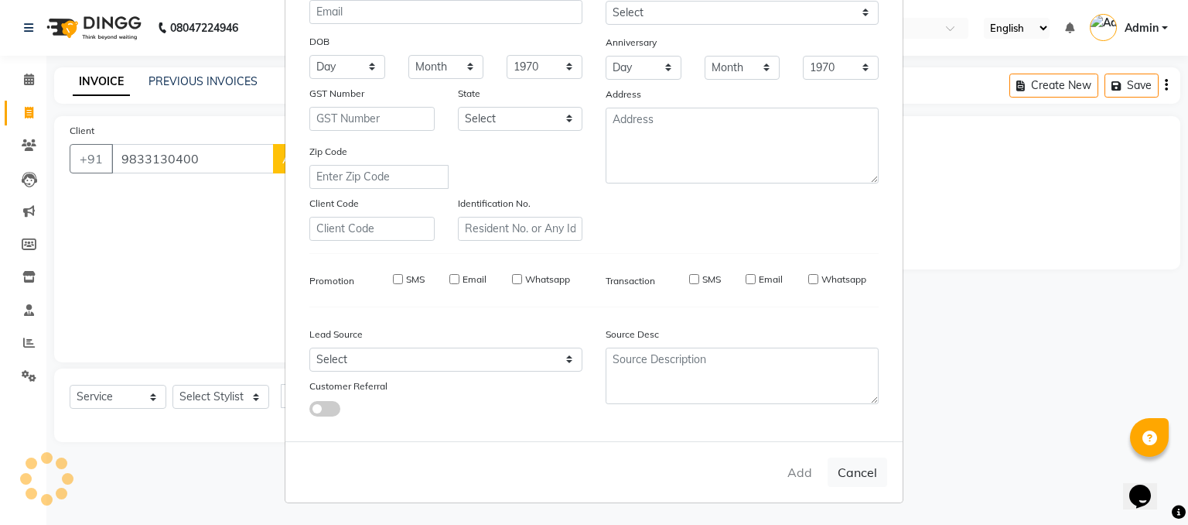
select select
checkbox input "false"
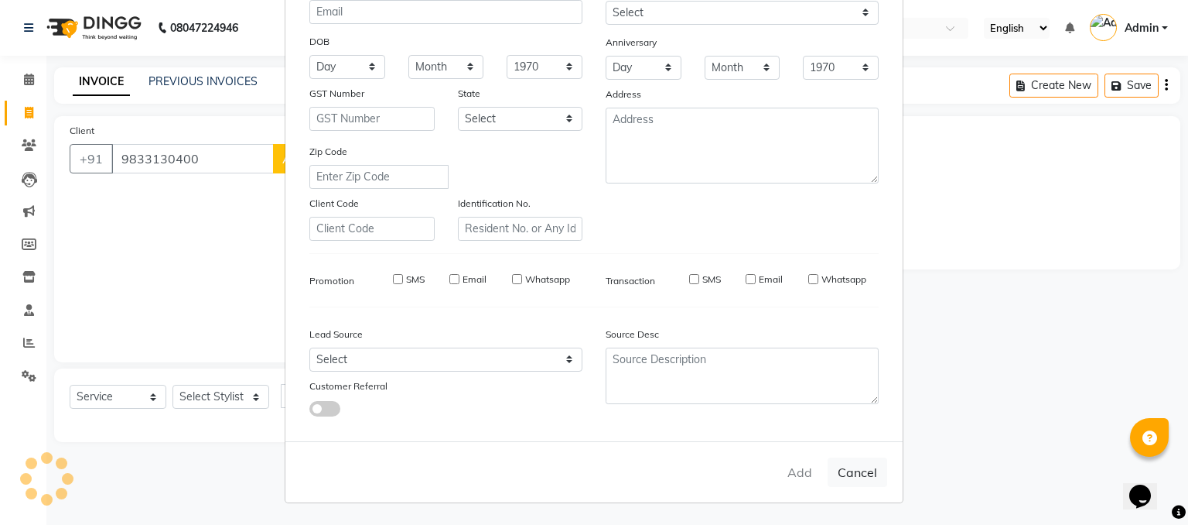
checkbox input "false"
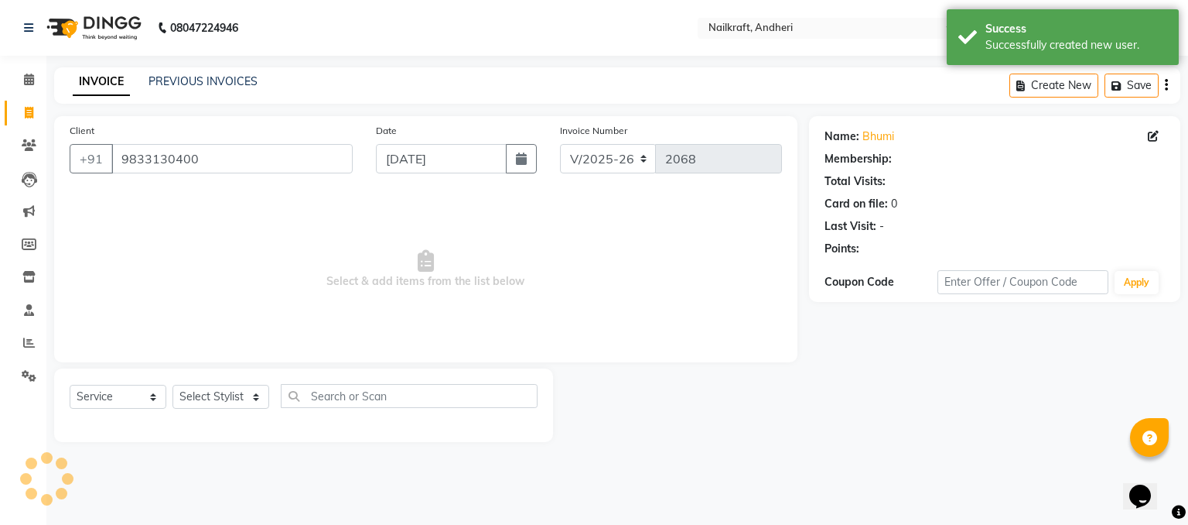
select select "1: Object"
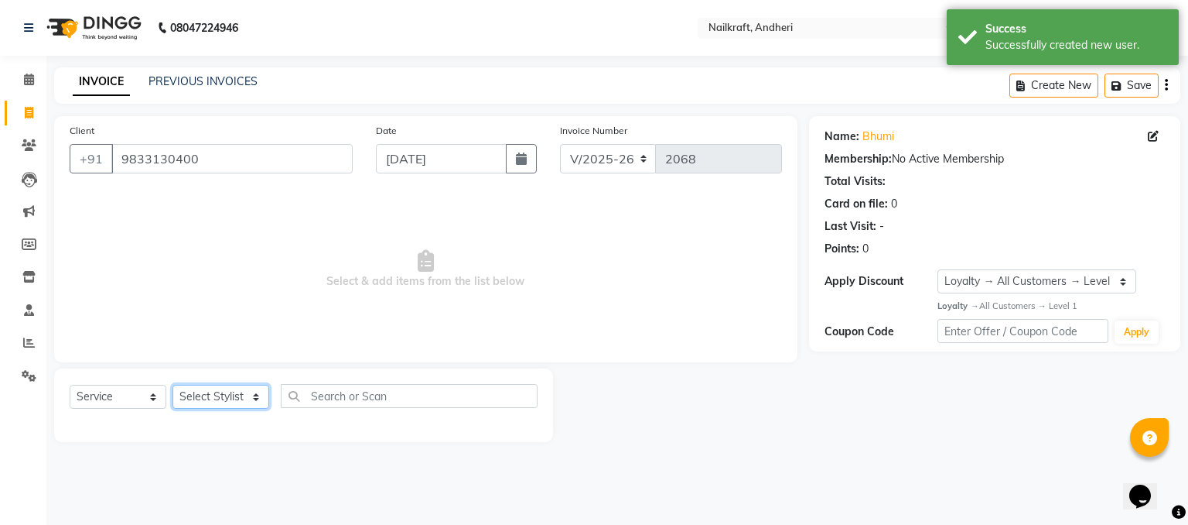
click at [214, 396] on select "Select Stylist Alam [PERSON_NAME] [PERSON_NAME] NailKraft [MEDICAL_DATA] [PERSO…" at bounding box center [221, 396] width 97 height 24
select select "76535"
click at [173, 385] on select "Select Stylist Alam [PERSON_NAME] [PERSON_NAME] NailKraft [MEDICAL_DATA] [PERSO…" at bounding box center [221, 396] width 97 height 24
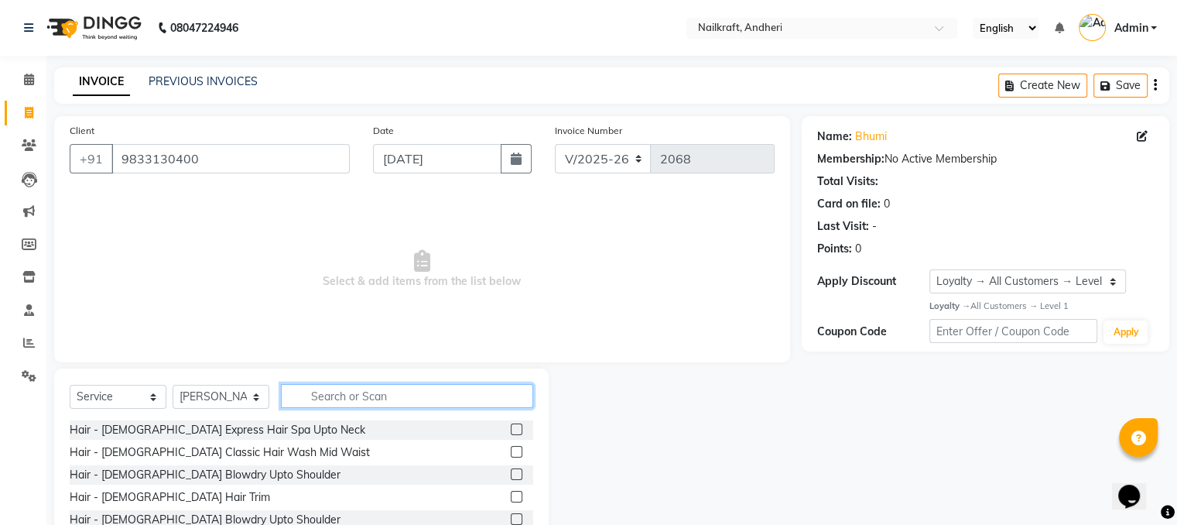
click at [378, 398] on input "text" at bounding box center [407, 396] width 252 height 24
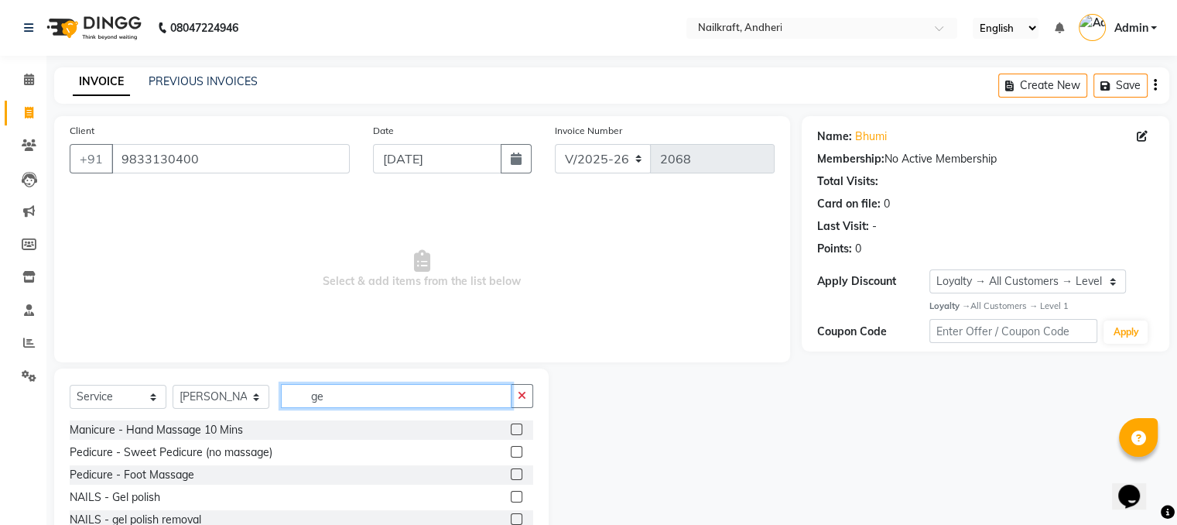
type input "ge"
click at [511, 518] on label at bounding box center [517, 519] width 12 height 12
click at [511, 518] on input "checkbox" at bounding box center [516, 519] width 10 height 10
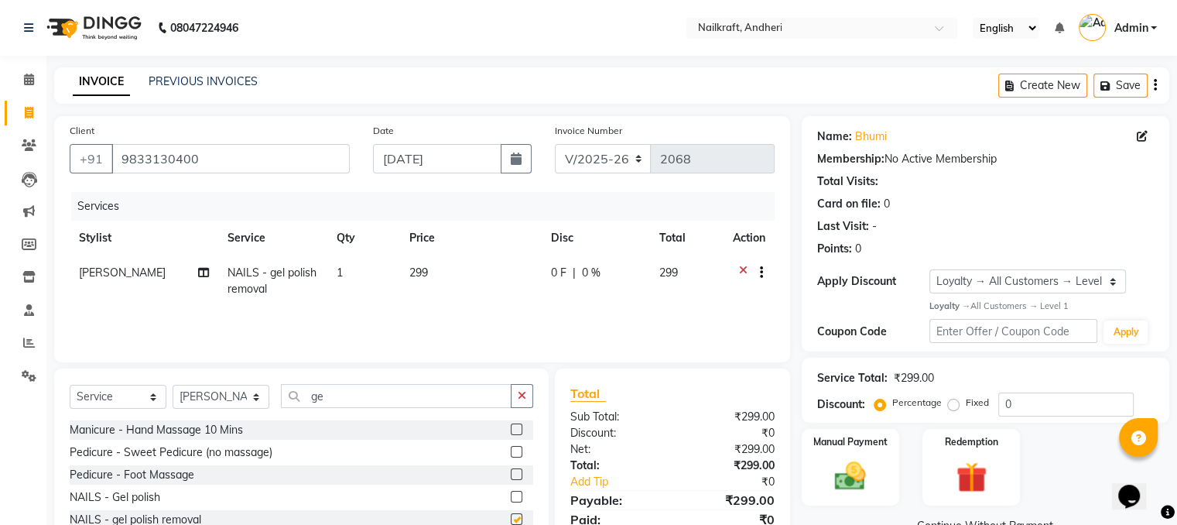
checkbox input "false"
click at [453, 272] on td "299" at bounding box center [471, 280] width 142 height 51
select select "76535"
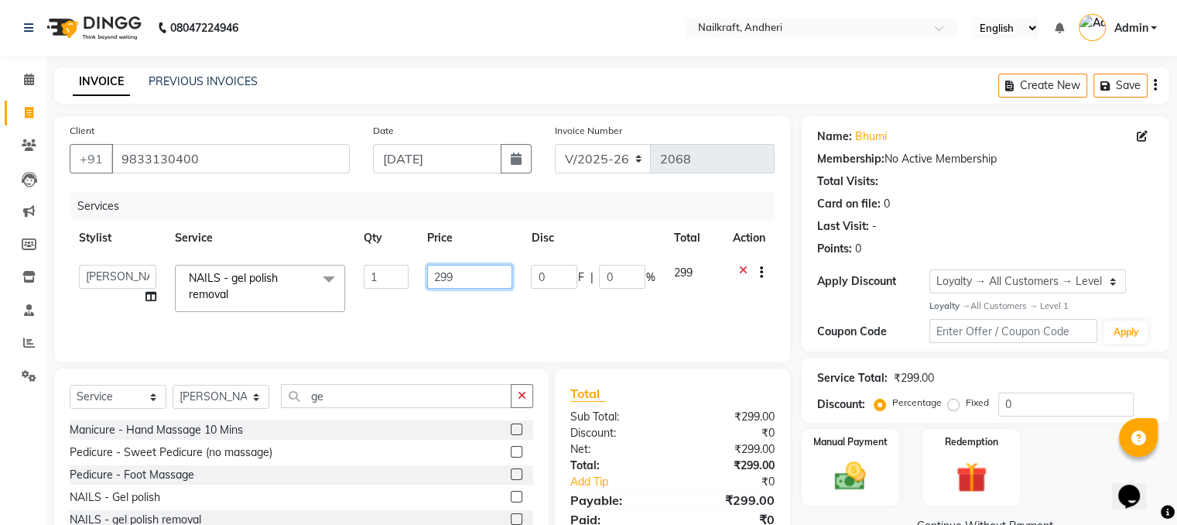
click at [453, 272] on input "299" at bounding box center [469, 277] width 85 height 24
type input "2"
type input "539"
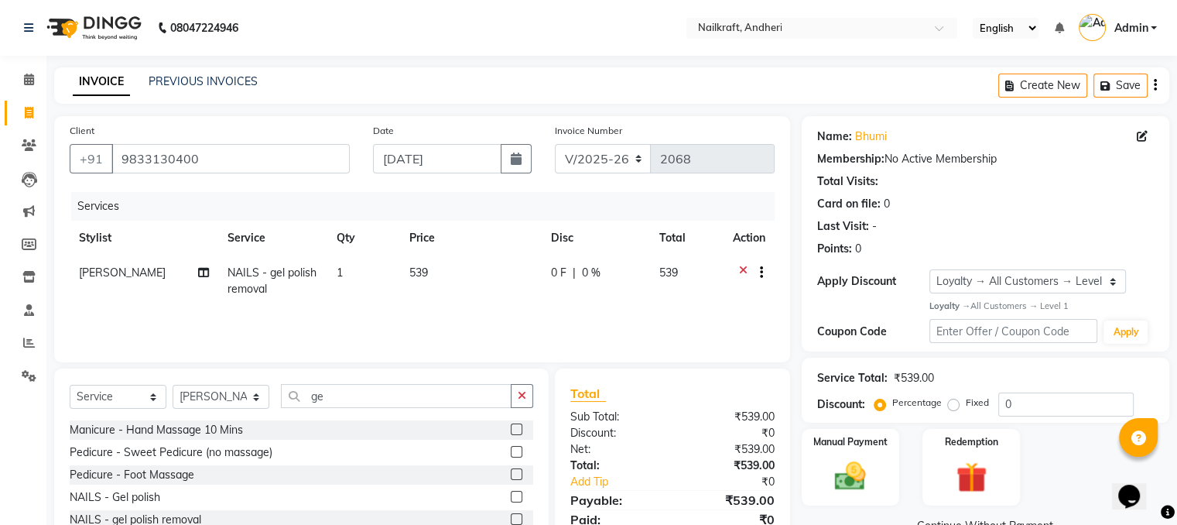
click at [1086, 453] on div "Manual Payment Redemption" at bounding box center [985, 467] width 391 height 77
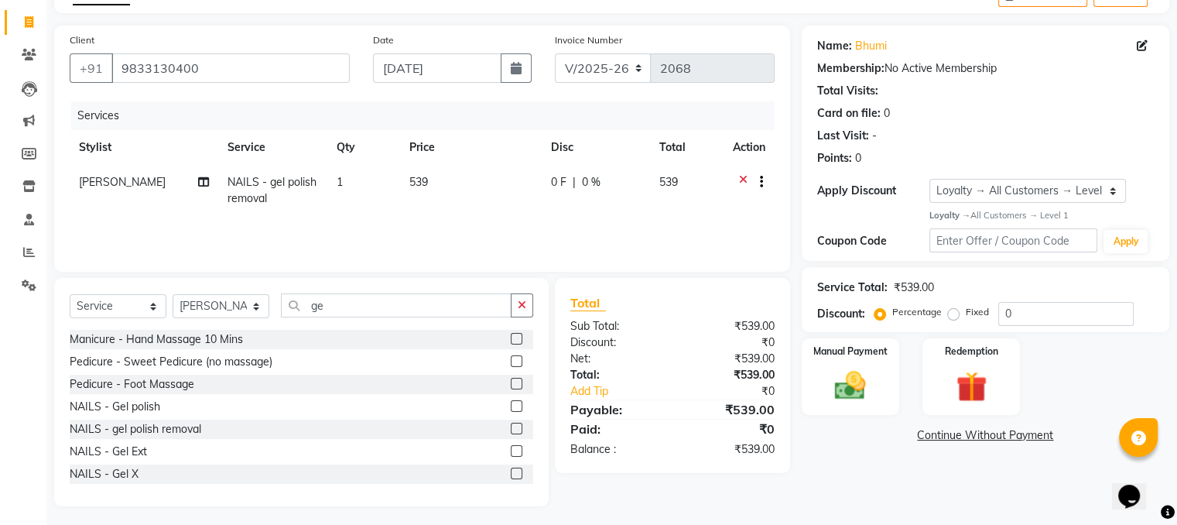
scroll to position [96, 0]
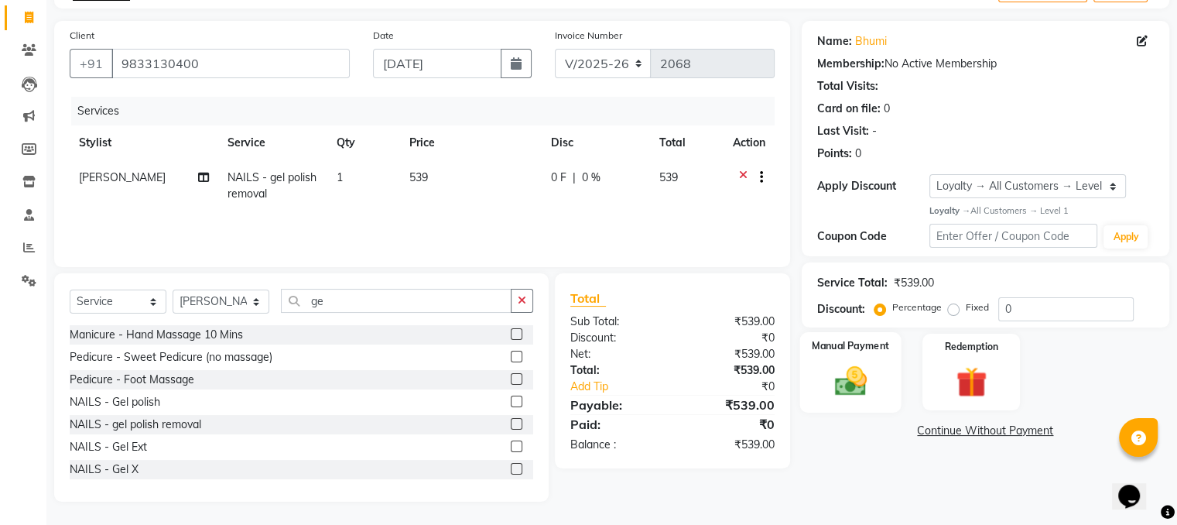
click at [851, 371] on img at bounding box center [850, 380] width 52 height 37
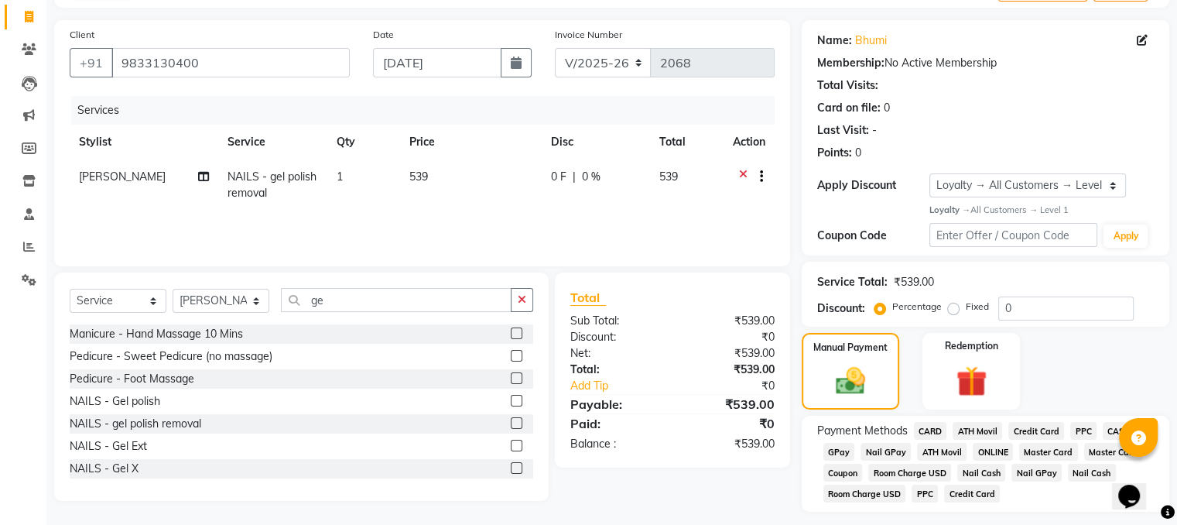
click at [1106, 431] on span "CASH" at bounding box center [1118, 431] width 33 height 18
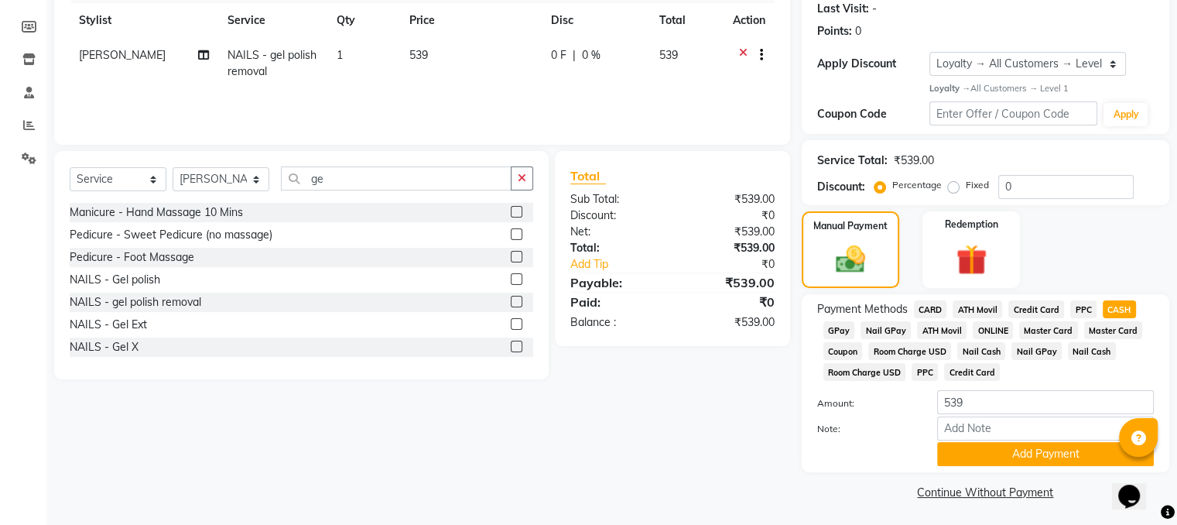
scroll to position [223, 0]
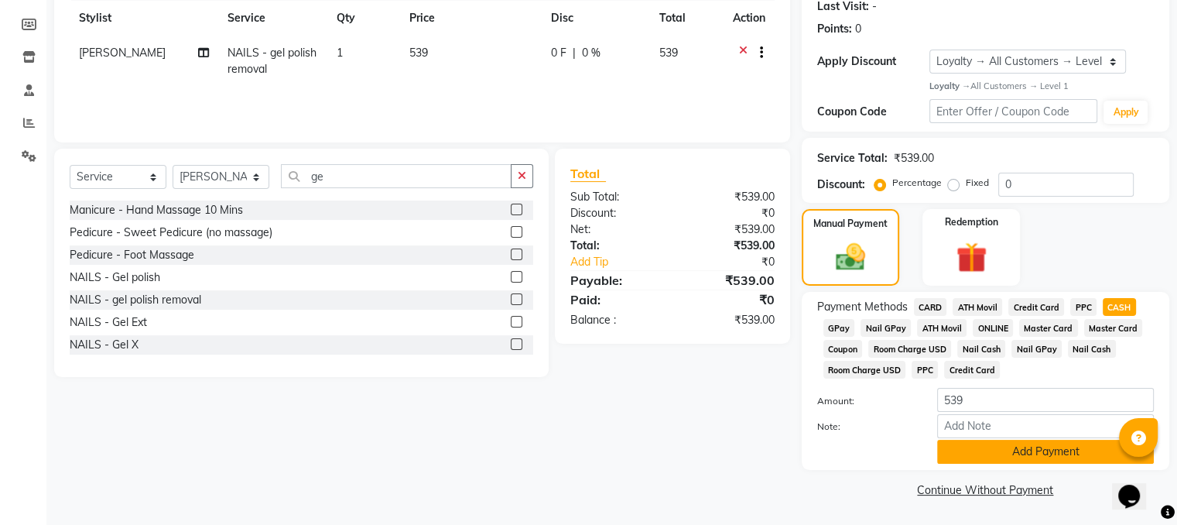
click at [1058, 446] on button "Add Payment" at bounding box center [1045, 451] width 217 height 24
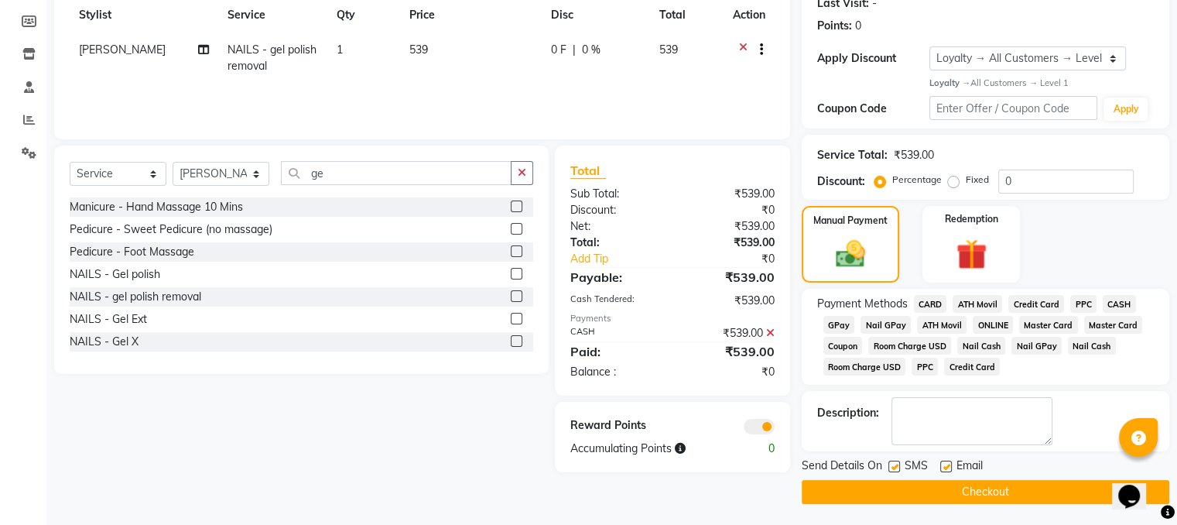
click at [1000, 501] on button "Checkout" at bounding box center [984, 492] width 367 height 24
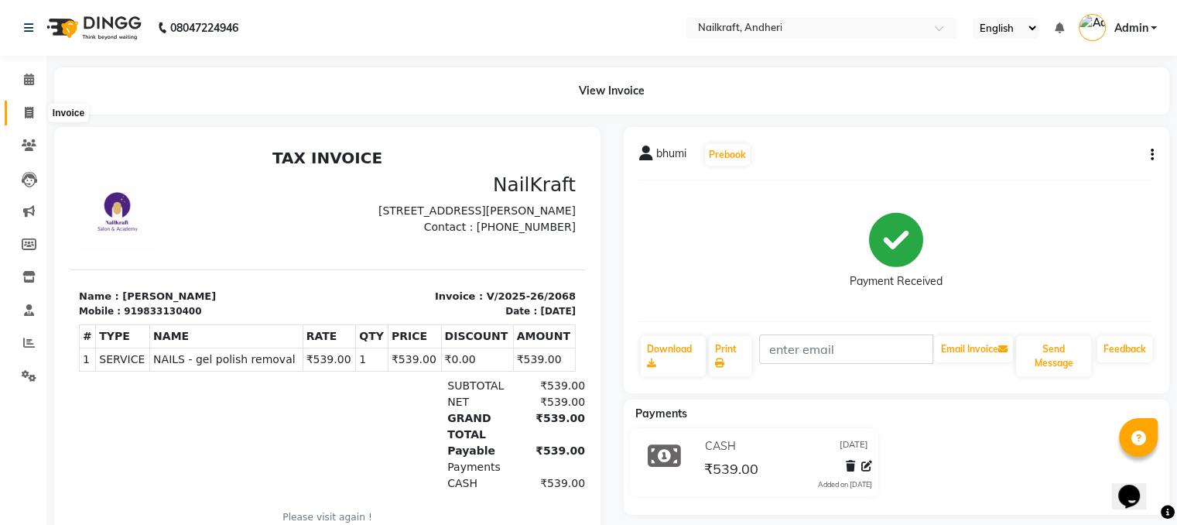
click at [28, 112] on icon at bounding box center [29, 113] width 9 height 12
select select "service"
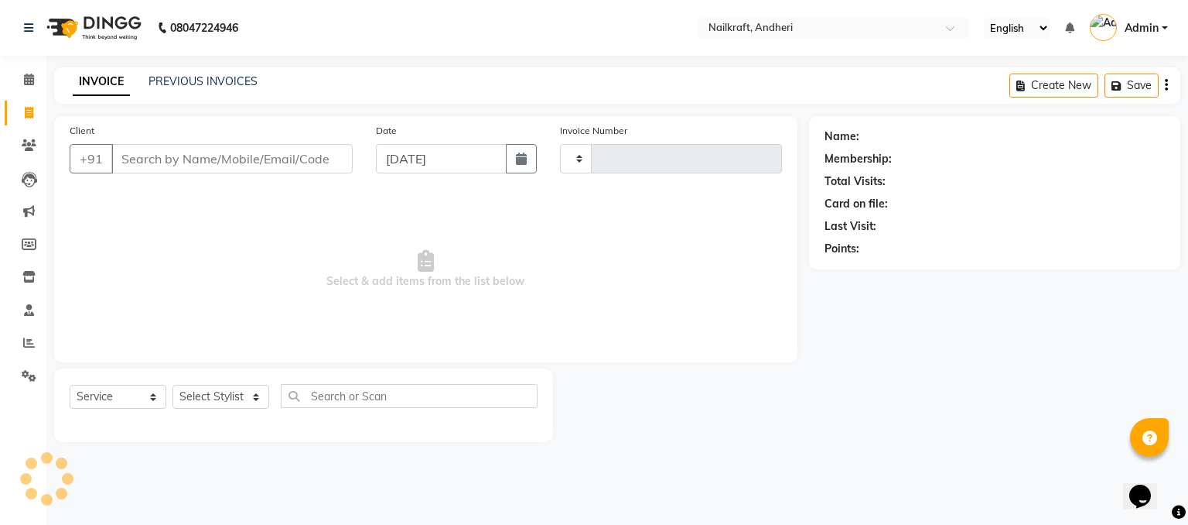
type input "2069"
select select "6081"
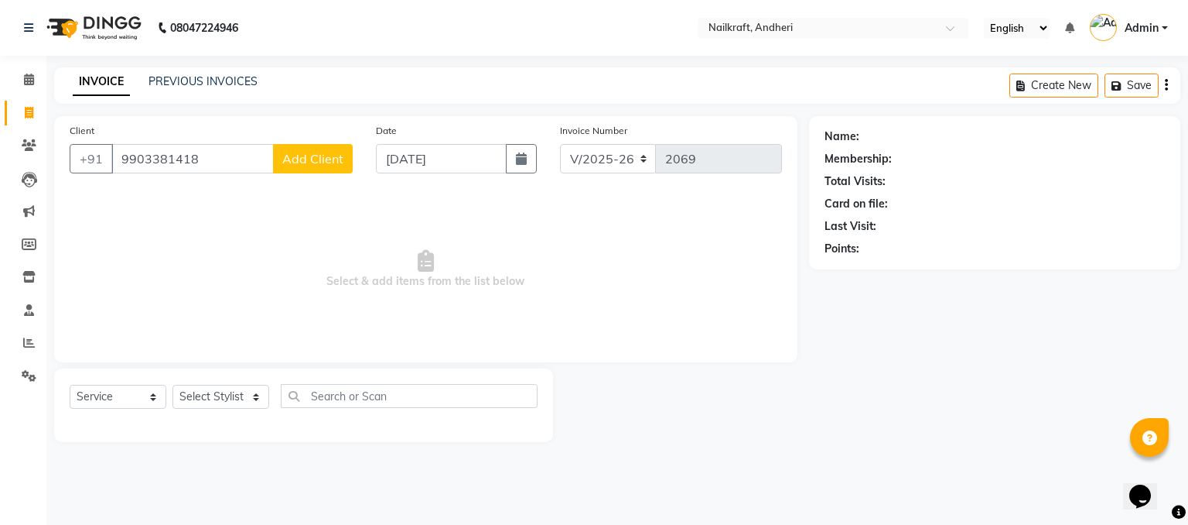
type input "9903381418"
click at [289, 155] on span "Add Client" at bounding box center [312, 158] width 61 height 15
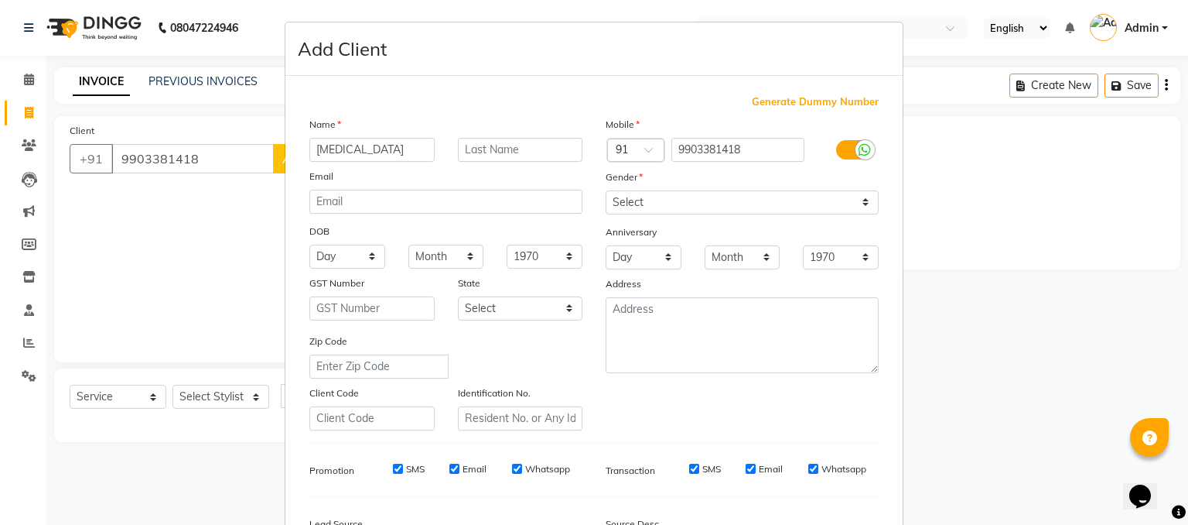
type input "[MEDICAL_DATA]"
click at [638, 198] on select "Select [DEMOGRAPHIC_DATA] [DEMOGRAPHIC_DATA] Other Prefer Not To Say" at bounding box center [742, 202] width 273 height 24
select select "[DEMOGRAPHIC_DATA]"
click at [606, 191] on select "Select [DEMOGRAPHIC_DATA] [DEMOGRAPHIC_DATA] Other Prefer Not To Say" at bounding box center [742, 202] width 273 height 24
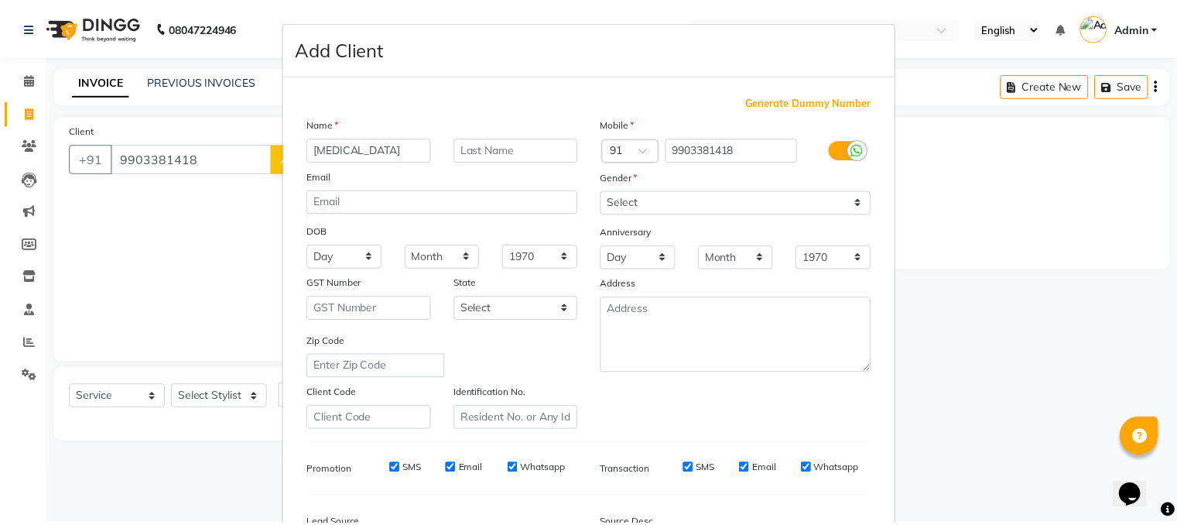
scroll to position [197, 0]
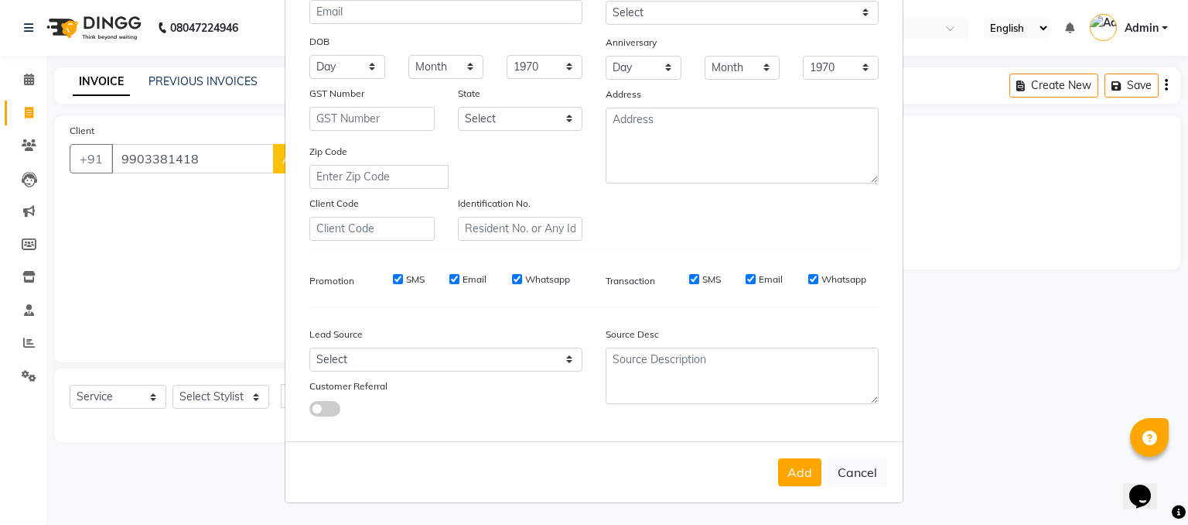
click at [773, 471] on div "Add Cancel" at bounding box center [593, 471] width 617 height 61
click at [786, 471] on button "Add" at bounding box center [799, 472] width 43 height 28
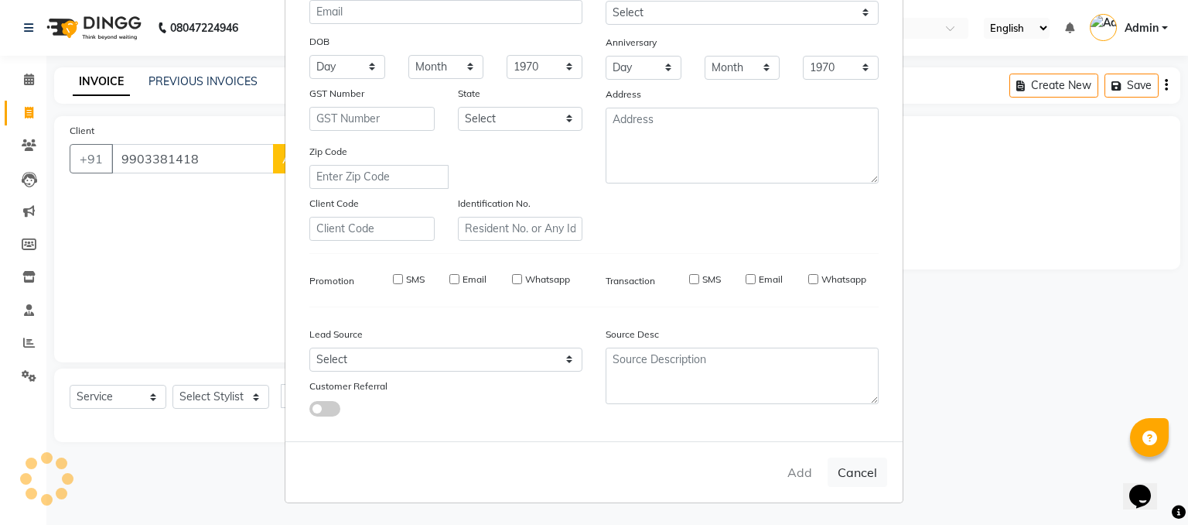
select select
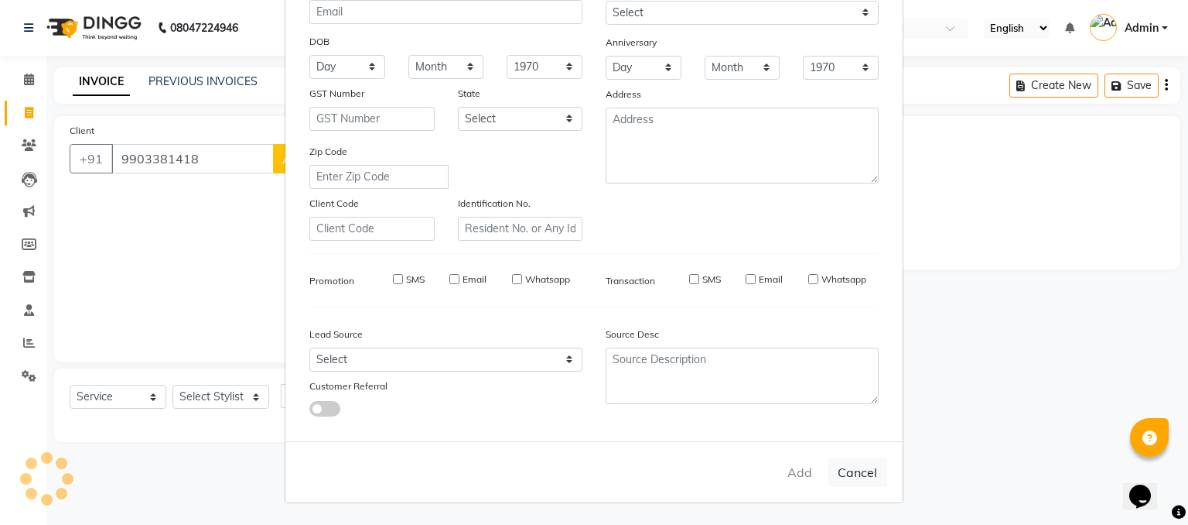
select select
checkbox input "false"
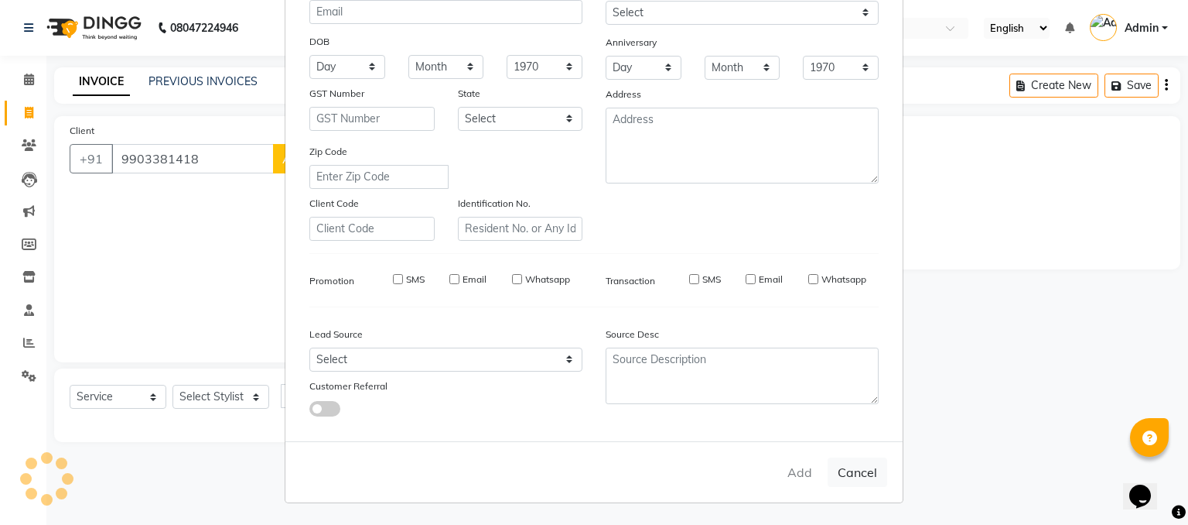
checkbox input "false"
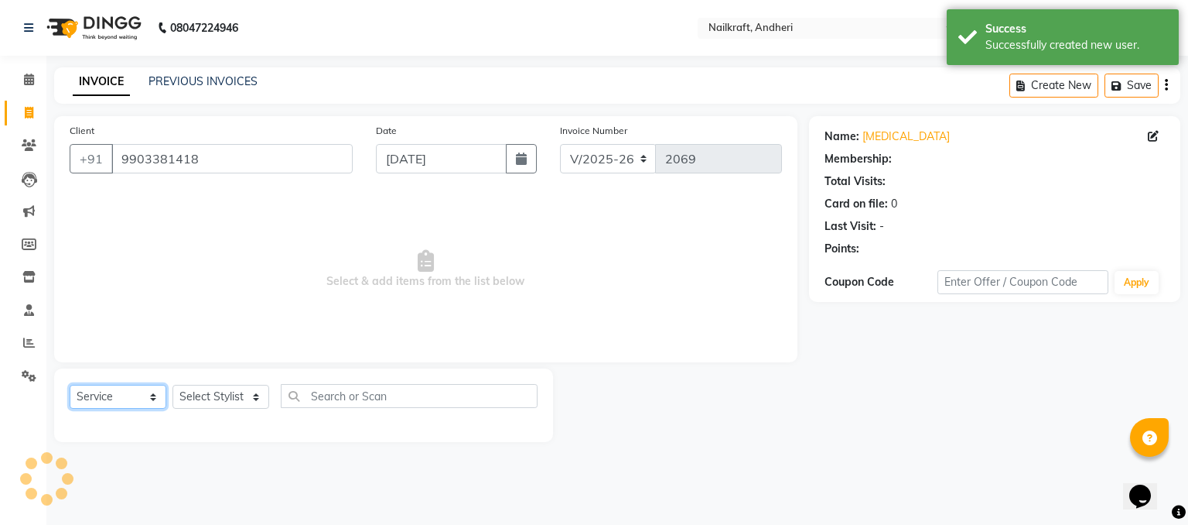
select select "1: Object"
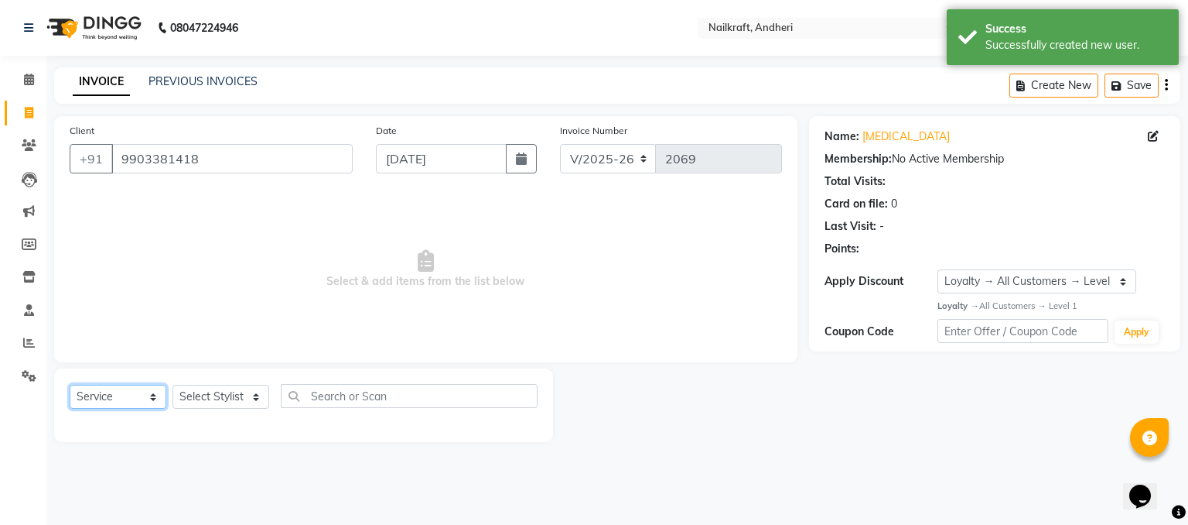
click at [125, 388] on select "Select Service Product Membership Package Voucher Prepaid Gift Card" at bounding box center [118, 396] width 97 height 24
click at [70, 385] on select "Select Service Product Membership Package Voucher Prepaid Gift Card" at bounding box center [118, 396] width 97 height 24
click at [232, 405] on select "Select Stylist Alam [PERSON_NAME] [PERSON_NAME] NailKraft [MEDICAL_DATA] [PERSO…" at bounding box center [221, 396] width 97 height 24
select select "90555"
click at [173, 385] on select "Select Stylist Alam [PERSON_NAME] [PERSON_NAME] NailKraft [MEDICAL_DATA] [PERSO…" at bounding box center [221, 396] width 97 height 24
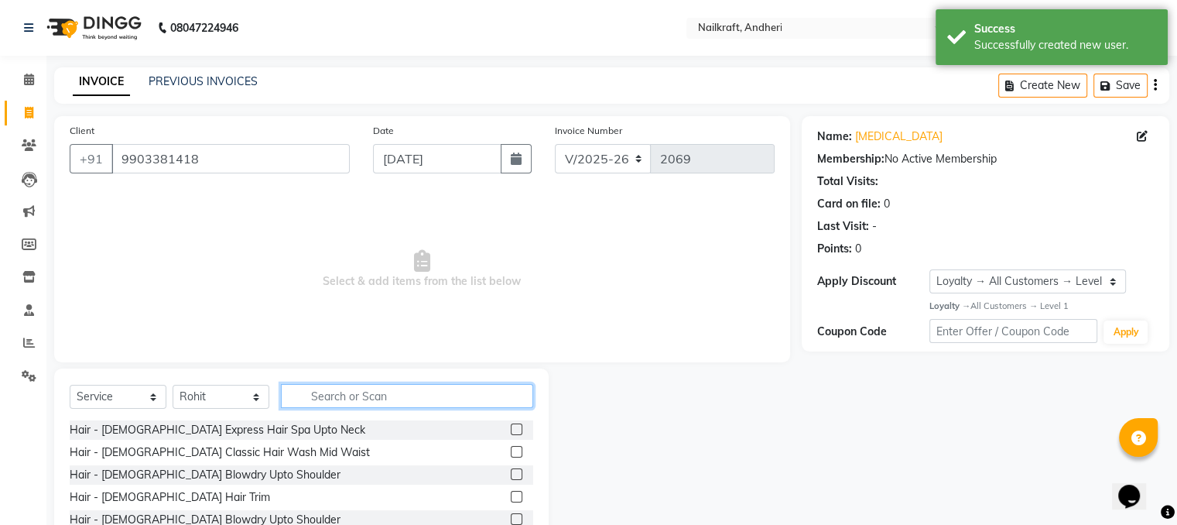
click at [350, 403] on input "text" at bounding box center [407, 396] width 252 height 24
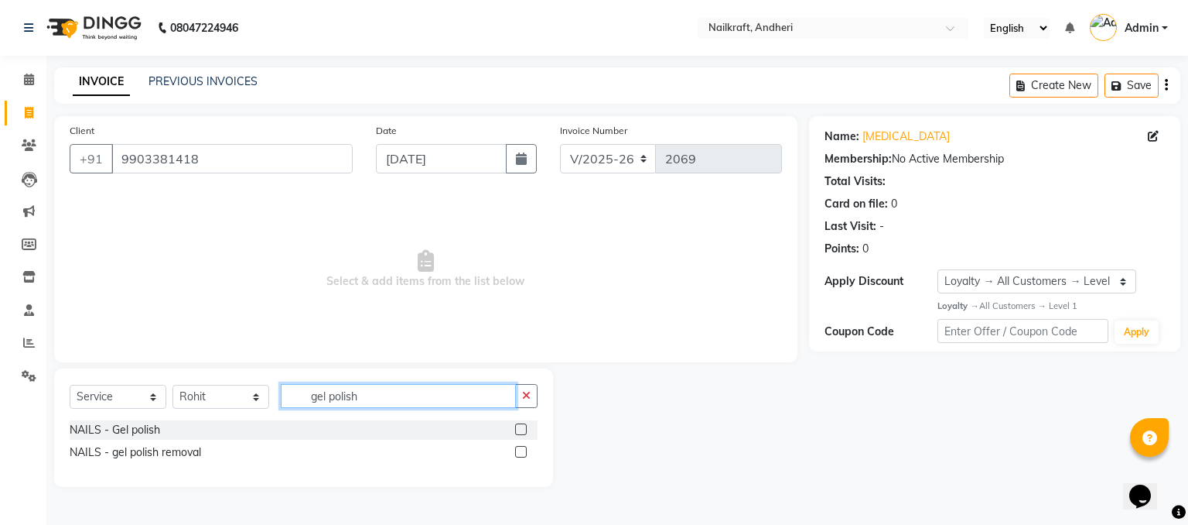
type input "gel polish"
click at [519, 430] on label at bounding box center [521, 429] width 12 height 12
click at [519, 430] on input "checkbox" at bounding box center [520, 430] width 10 height 10
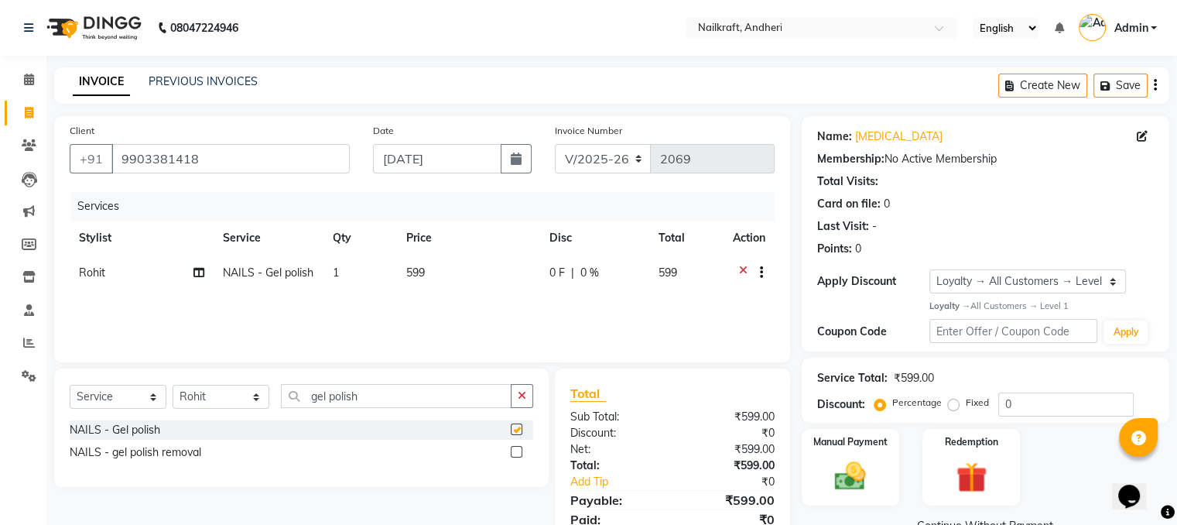
checkbox input "false"
click at [848, 474] on img at bounding box center [850, 475] width 52 height 37
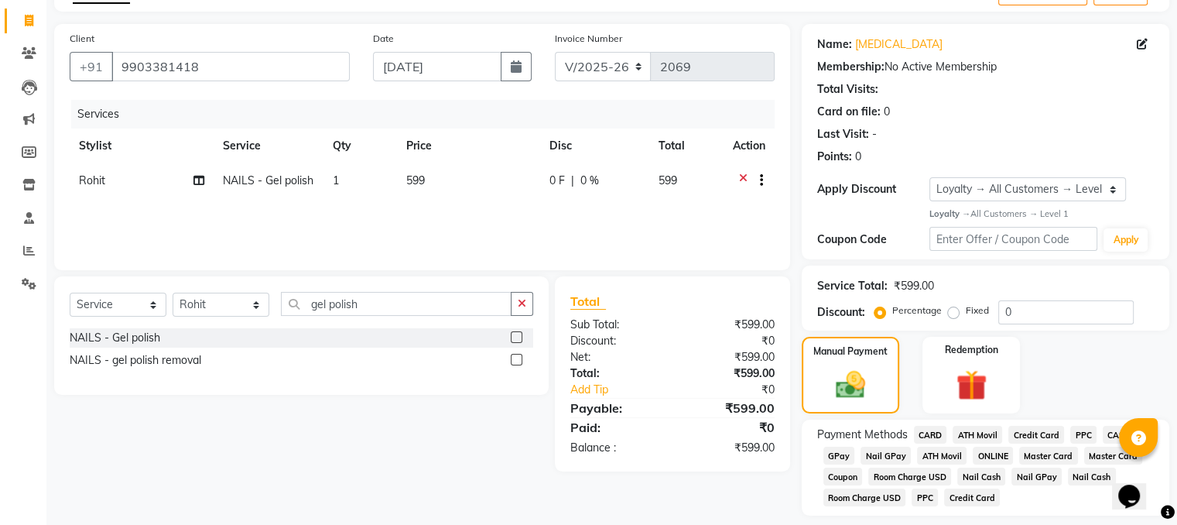
scroll to position [140, 0]
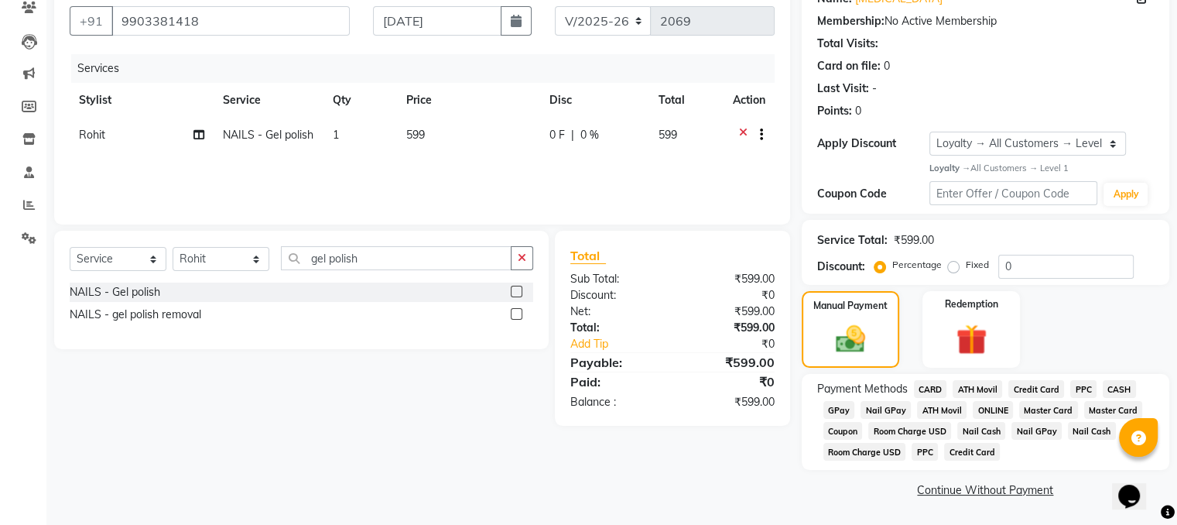
click at [839, 405] on span "GPay" at bounding box center [839, 410] width 32 height 18
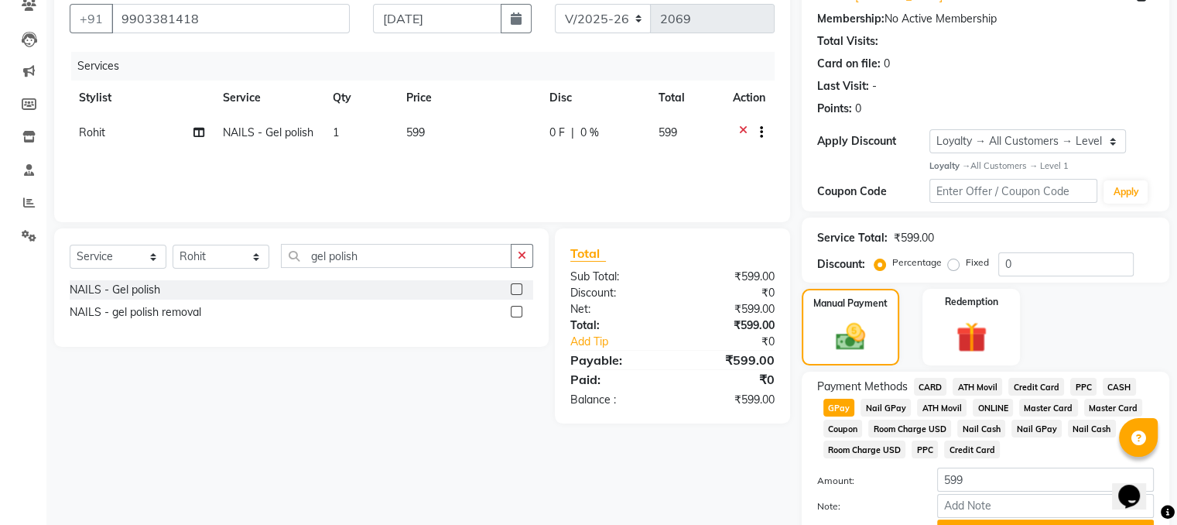
scroll to position [223, 0]
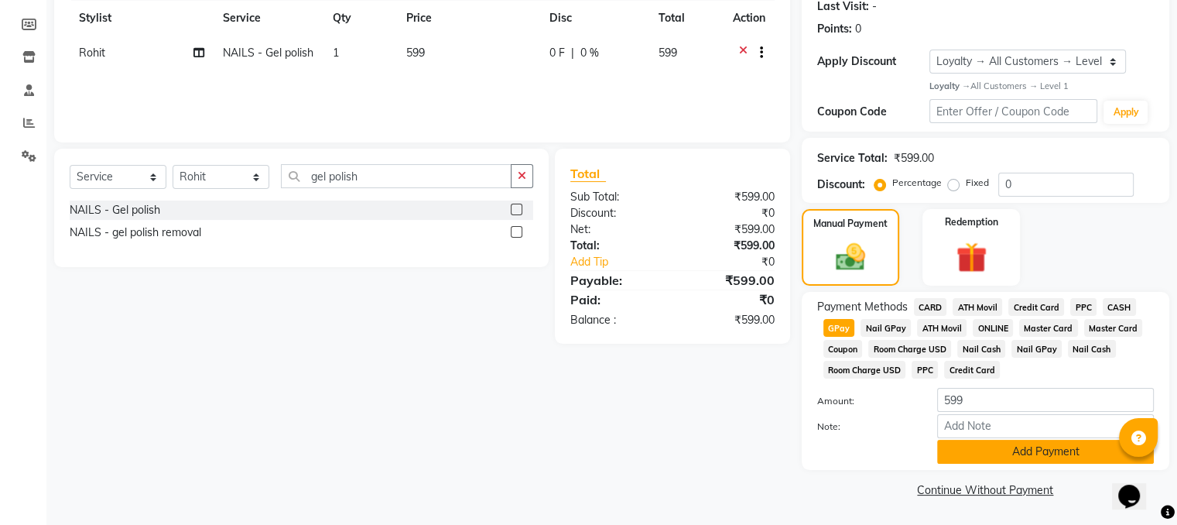
click at [1099, 452] on button "Add Payment" at bounding box center [1045, 451] width 217 height 24
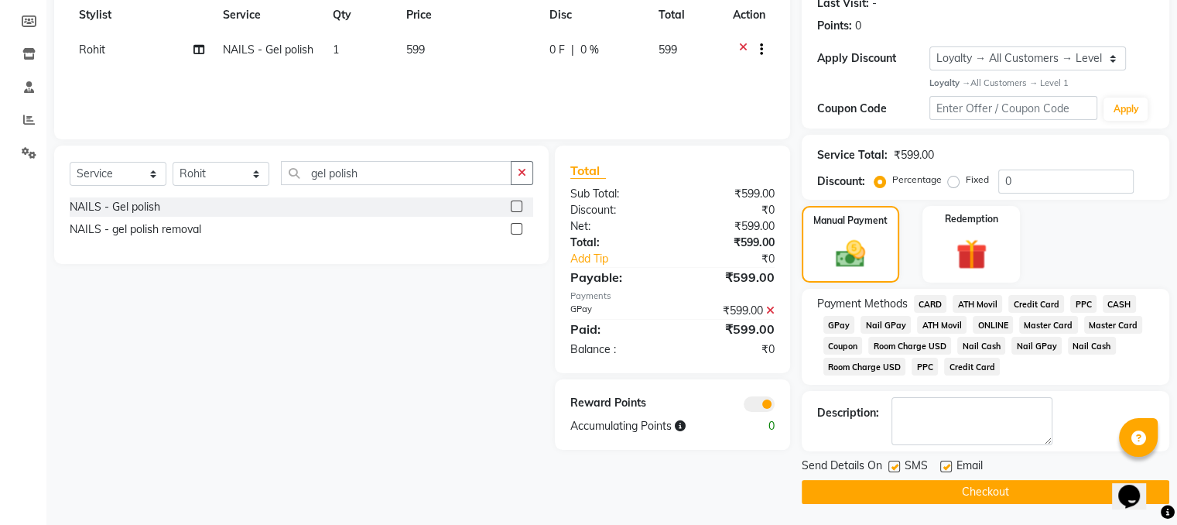
click at [996, 502] on button "Checkout" at bounding box center [984, 492] width 367 height 24
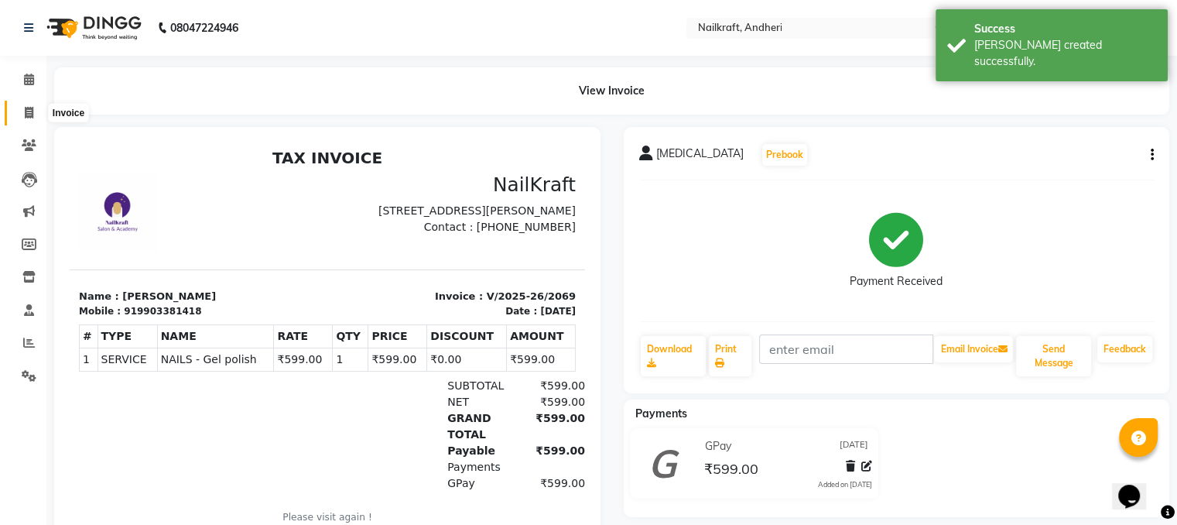
click at [31, 110] on icon at bounding box center [29, 113] width 9 height 12
select select "service"
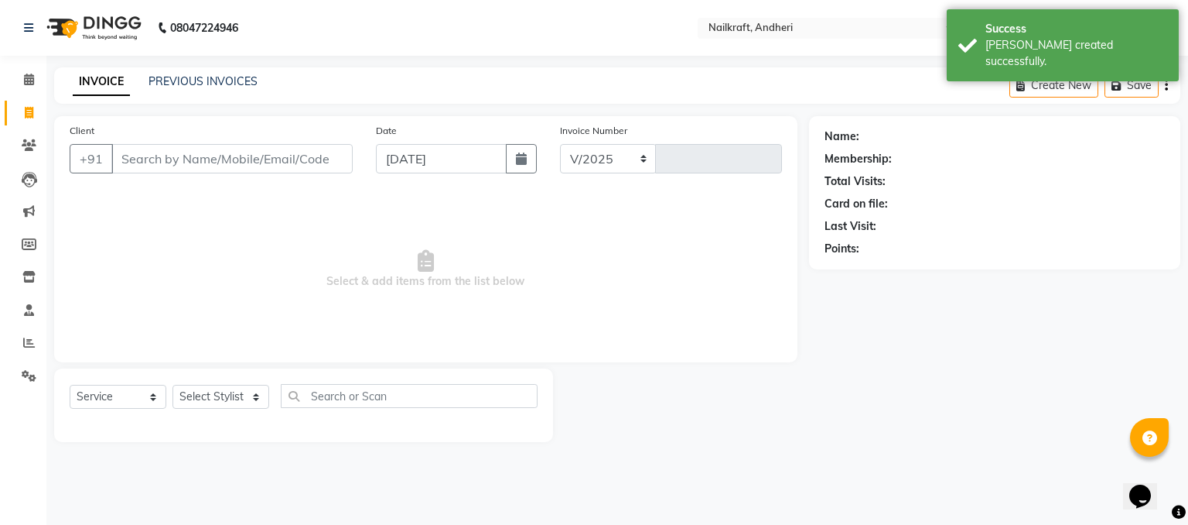
select select "6081"
type input "2070"
click at [176, 156] on input "Client" at bounding box center [231, 158] width 241 height 29
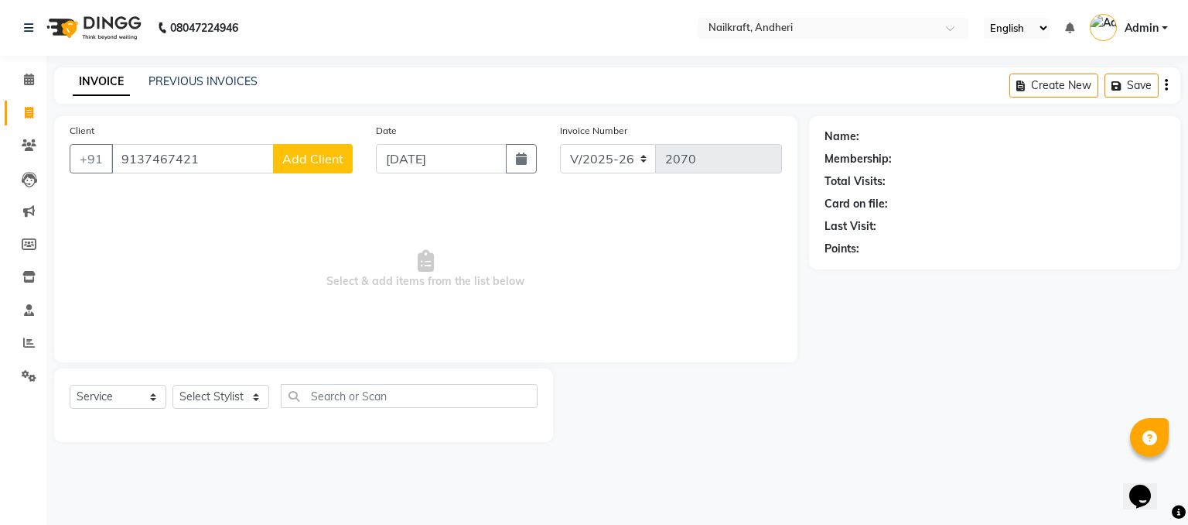
type input "9137467421"
click at [317, 151] on span "Add Client" at bounding box center [312, 158] width 61 height 15
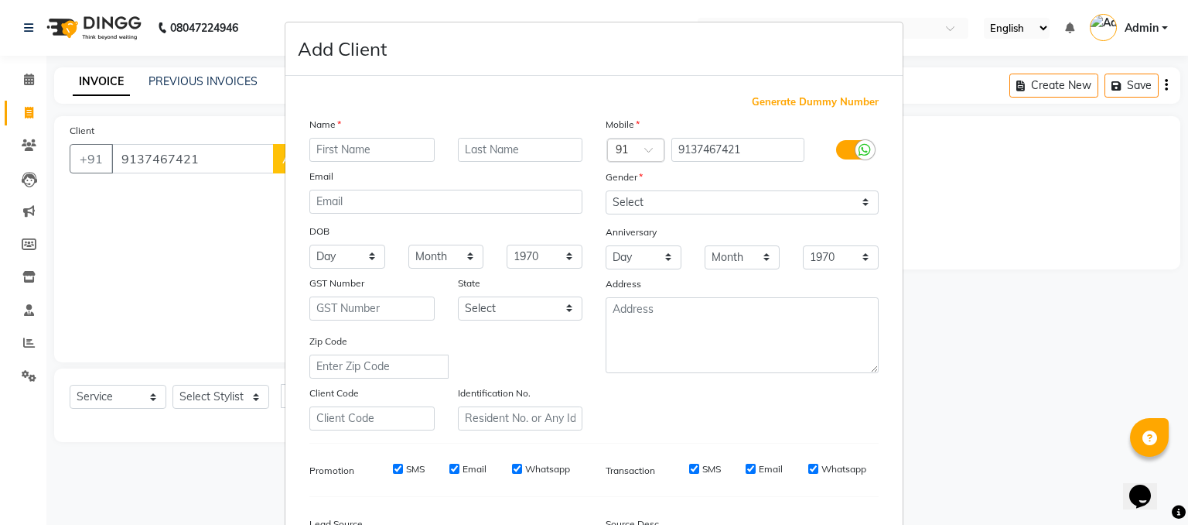
click at [401, 146] on input "text" at bounding box center [371, 150] width 125 height 24
type input "[PERSON_NAME]"
click at [633, 203] on select "Select [DEMOGRAPHIC_DATA] [DEMOGRAPHIC_DATA] Other Prefer Not To Say" at bounding box center [742, 202] width 273 height 24
select select "[DEMOGRAPHIC_DATA]"
click at [606, 191] on select "Select [DEMOGRAPHIC_DATA] [DEMOGRAPHIC_DATA] Other Prefer Not To Say" at bounding box center [742, 202] width 273 height 24
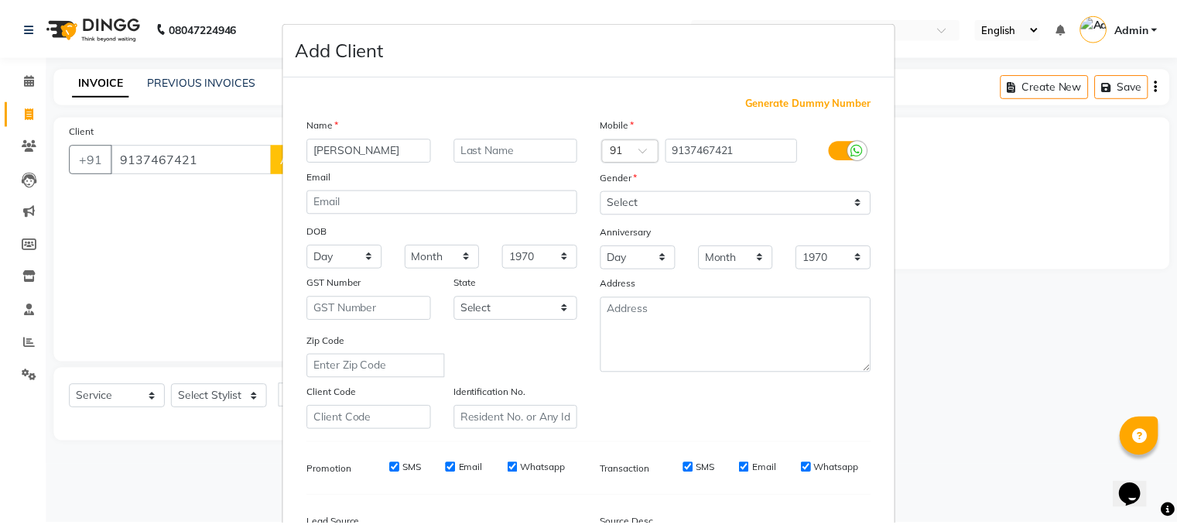
scroll to position [197, 0]
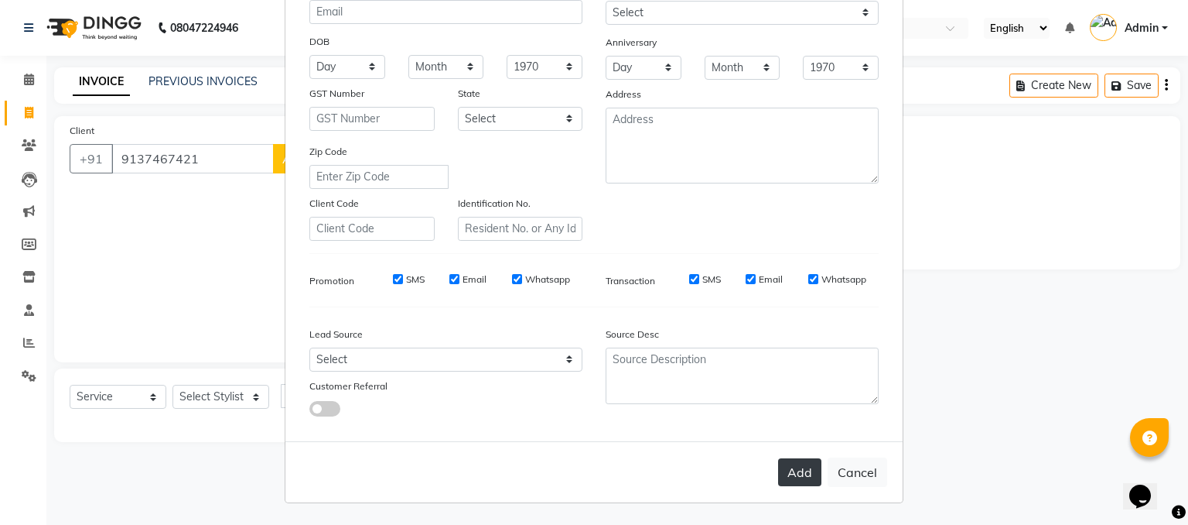
click at [785, 480] on button "Add" at bounding box center [799, 472] width 43 height 28
select select
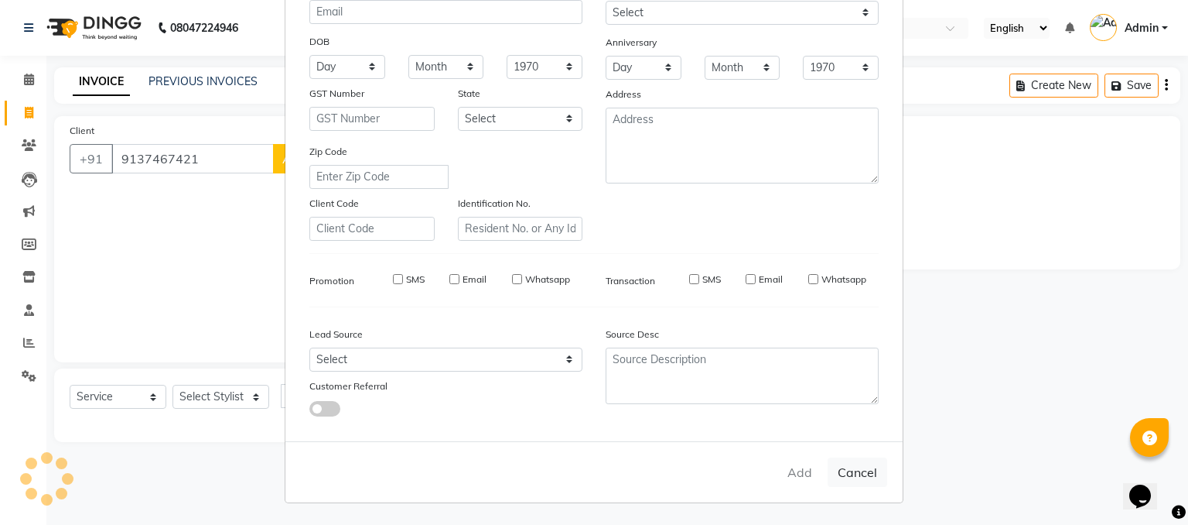
select select
checkbox input "false"
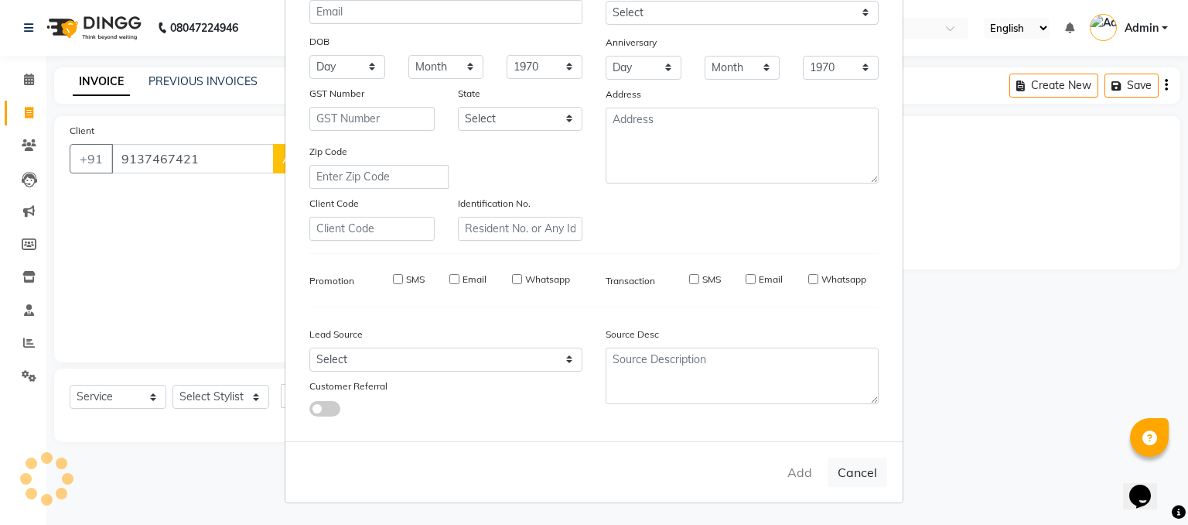
checkbox input "false"
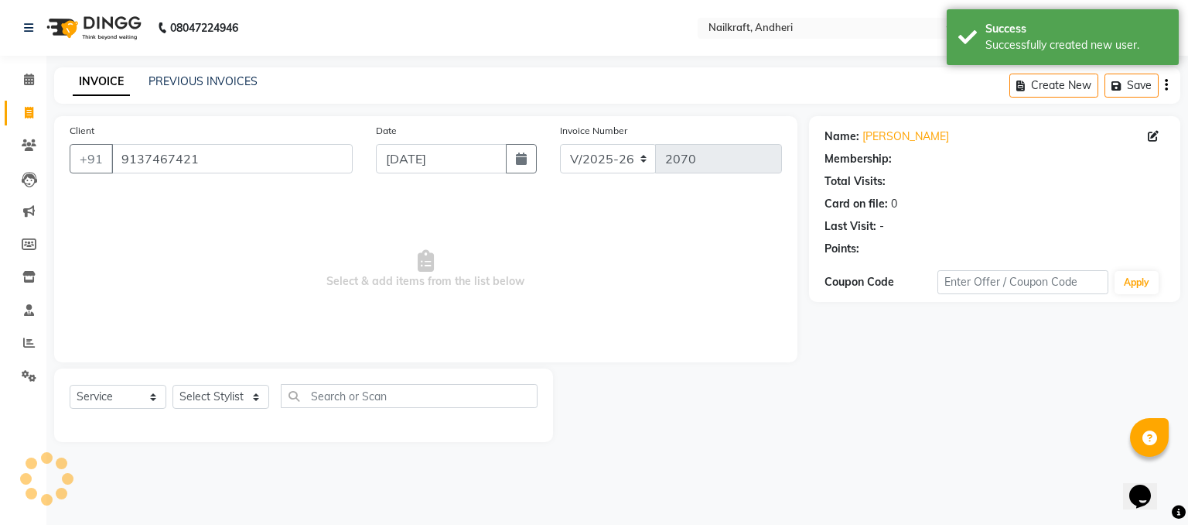
select select "1: Object"
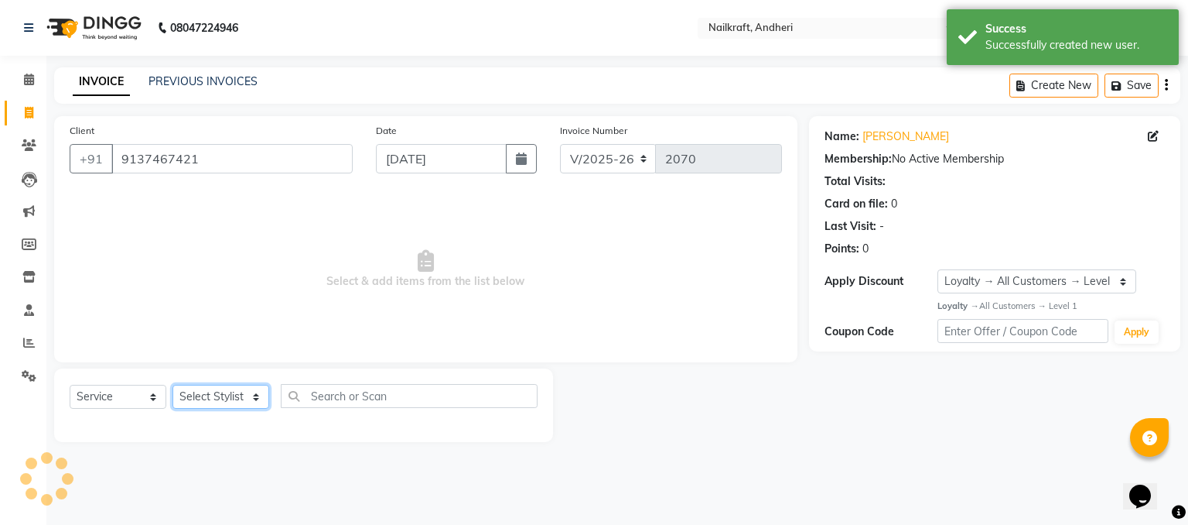
click at [231, 398] on select "Select Stylist Alam [PERSON_NAME] [PERSON_NAME] NailKraft [MEDICAL_DATA] [PERSO…" at bounding box center [221, 396] width 97 height 24
select select "76415"
click at [173, 385] on select "Select Stylist Alam [PERSON_NAME] [PERSON_NAME] NailKraft [MEDICAL_DATA] [PERSO…" at bounding box center [221, 396] width 97 height 24
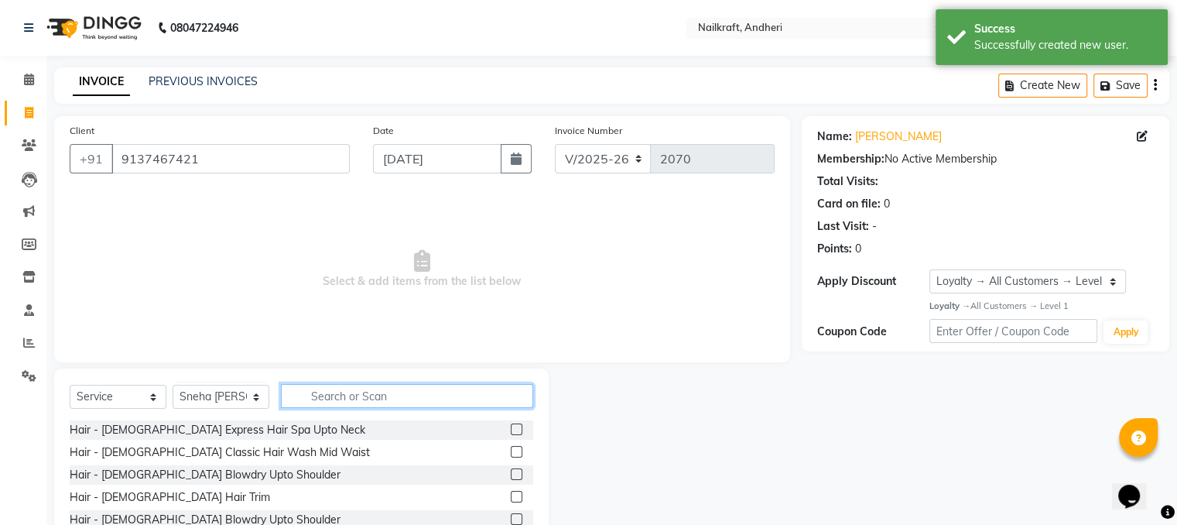
click at [334, 394] on input "text" at bounding box center [407, 396] width 252 height 24
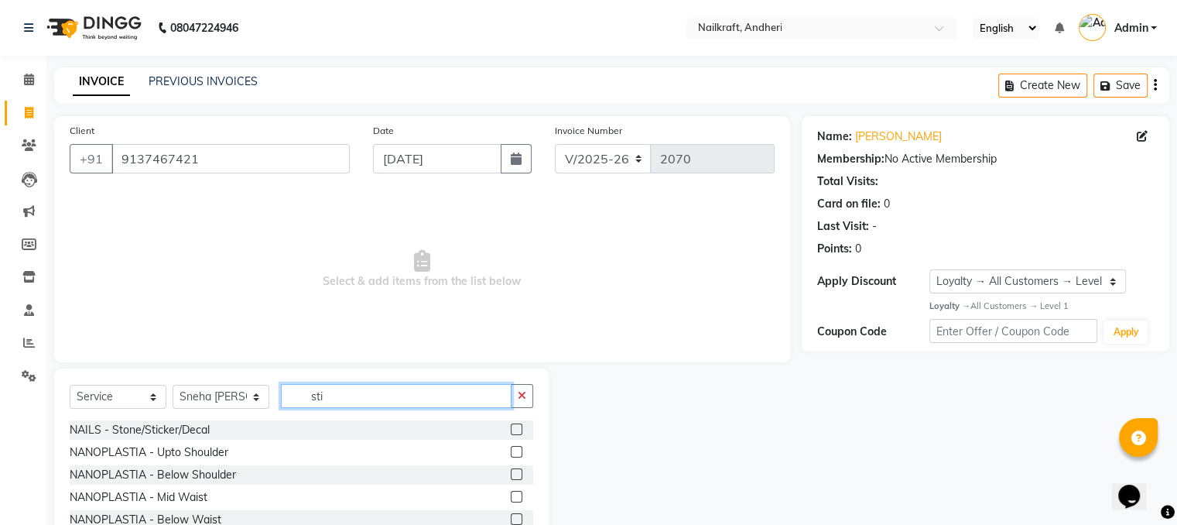
type input "sti"
click at [515, 428] on label at bounding box center [517, 429] width 12 height 12
click at [515, 428] on input "checkbox" at bounding box center [516, 430] width 10 height 10
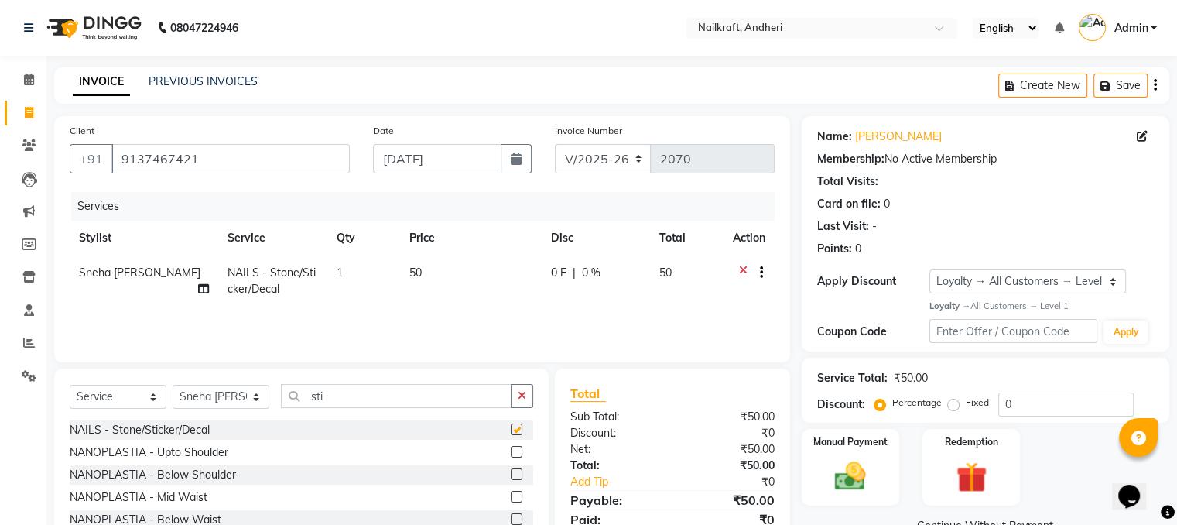
checkbox input "false"
click at [439, 291] on td "50" at bounding box center [471, 280] width 142 height 51
select select "76415"
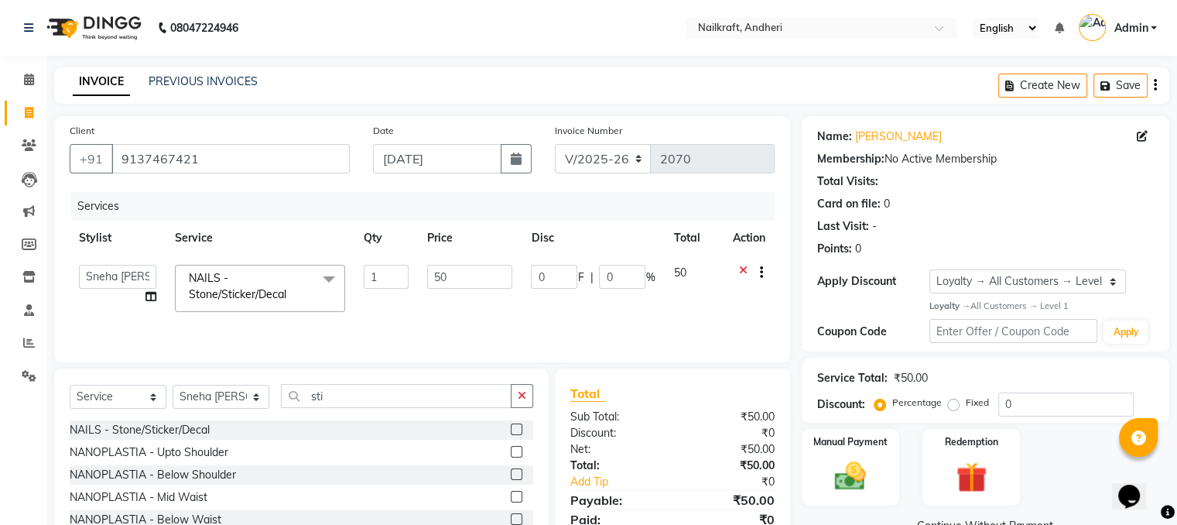
click at [439, 291] on td "50" at bounding box center [470, 288] width 104 height 66
click at [447, 279] on input "50" at bounding box center [469, 277] width 85 height 24
type input "5"
type input "899"
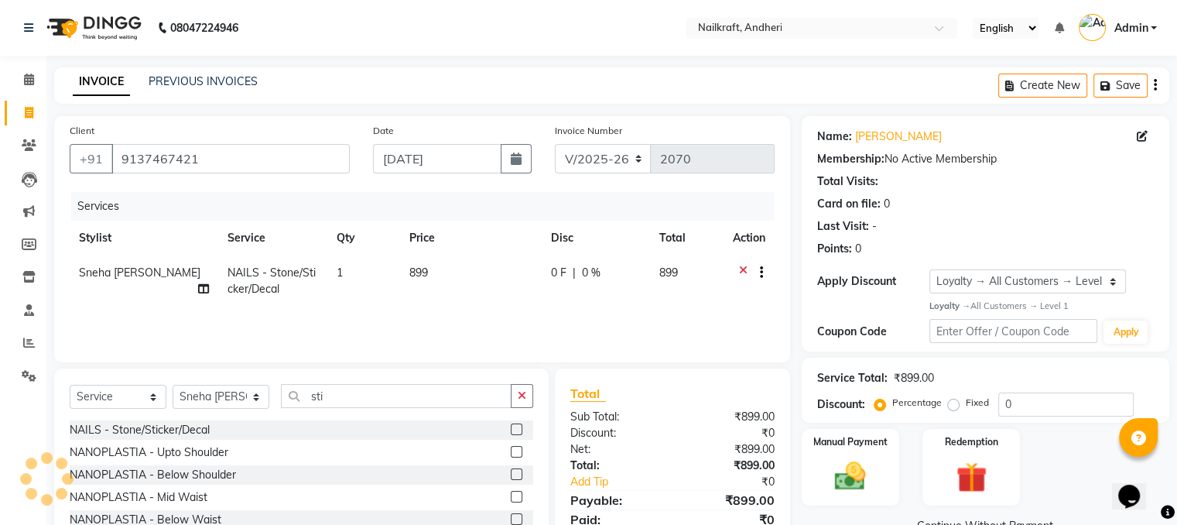
click at [822, 507] on div "Name: [PERSON_NAME] Membership: No Active Membership Total Visits: Card on file…" at bounding box center [990, 339] width 379 height 447
click at [125, 392] on select "Select Service Product Membership Package Voucher Prepaid Gift Card" at bounding box center [118, 396] width 97 height 24
select select "product"
click at [70, 385] on select "Select Service Product Membership Package Voucher Prepaid Gift Card" at bounding box center [118, 396] width 97 height 24
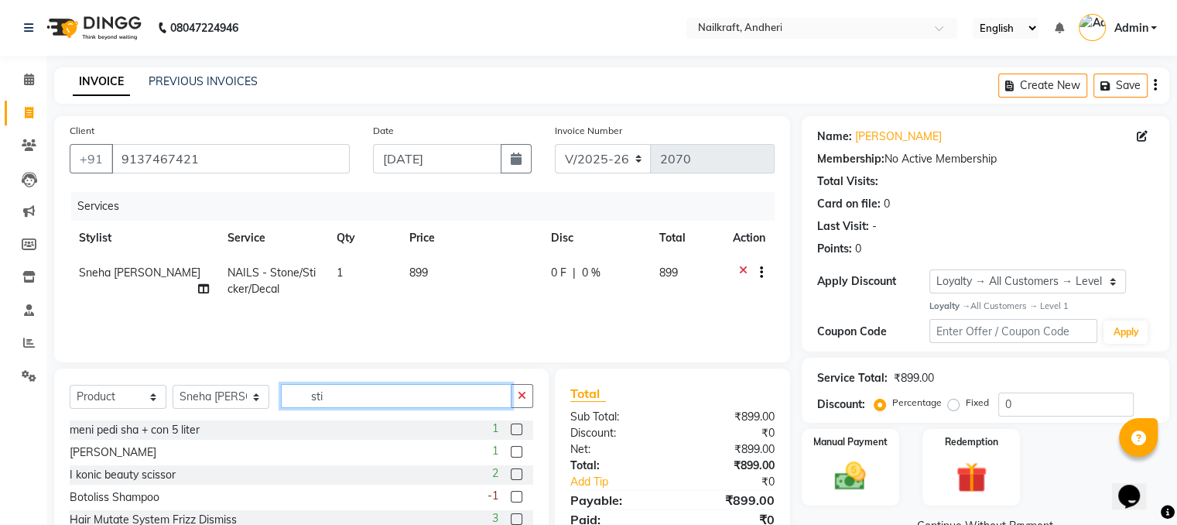
click at [368, 399] on input "sti" at bounding box center [396, 396] width 231 height 24
type input "s"
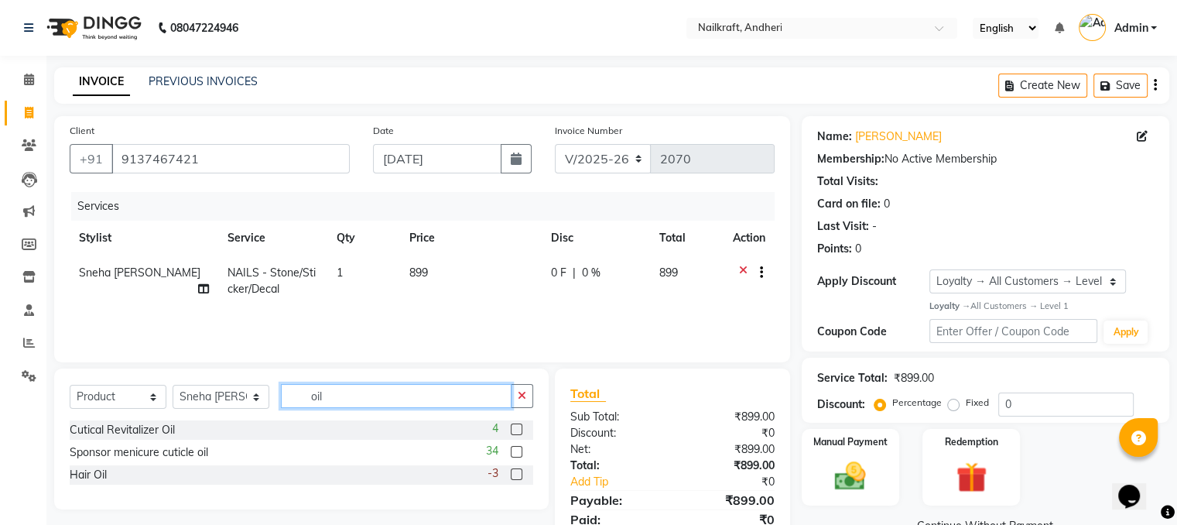
type input "oil"
click at [509, 434] on div "4" at bounding box center [512, 429] width 41 height 19
click at [516, 431] on label at bounding box center [517, 429] width 12 height 12
click at [516, 431] on input "checkbox" at bounding box center [516, 430] width 10 height 10
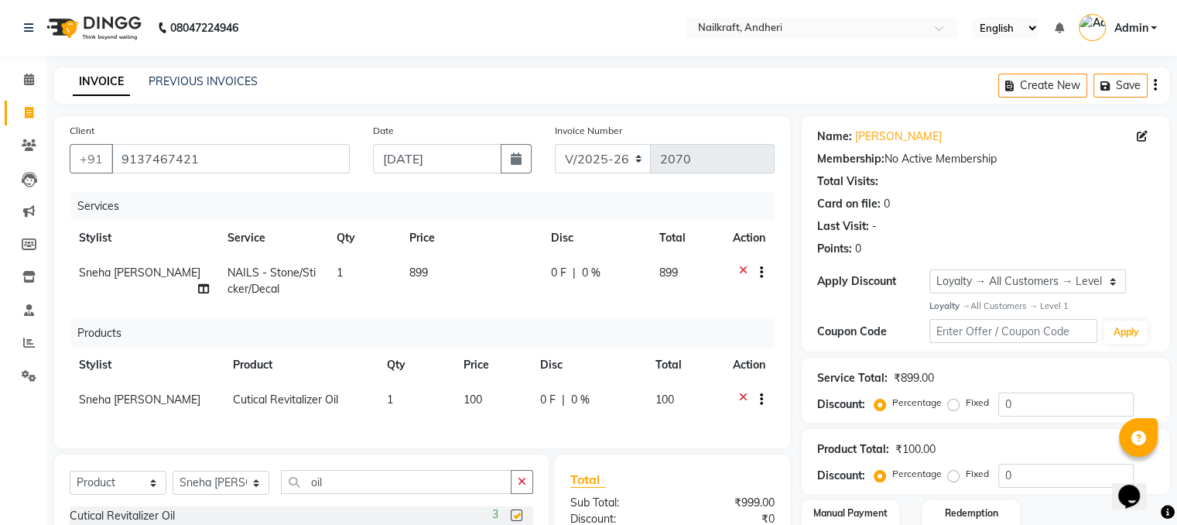
checkbox input "false"
click at [501, 404] on td "100" at bounding box center [492, 401] width 77 height 38
select select "76415"
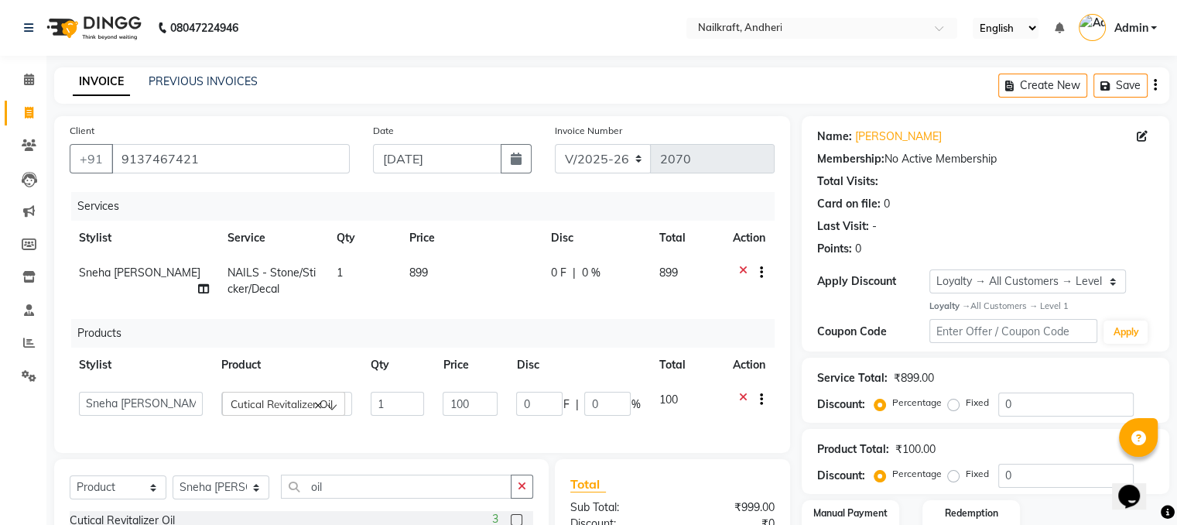
click at [501, 404] on td "100" at bounding box center [469, 403] width 73 height 43
type input "45"
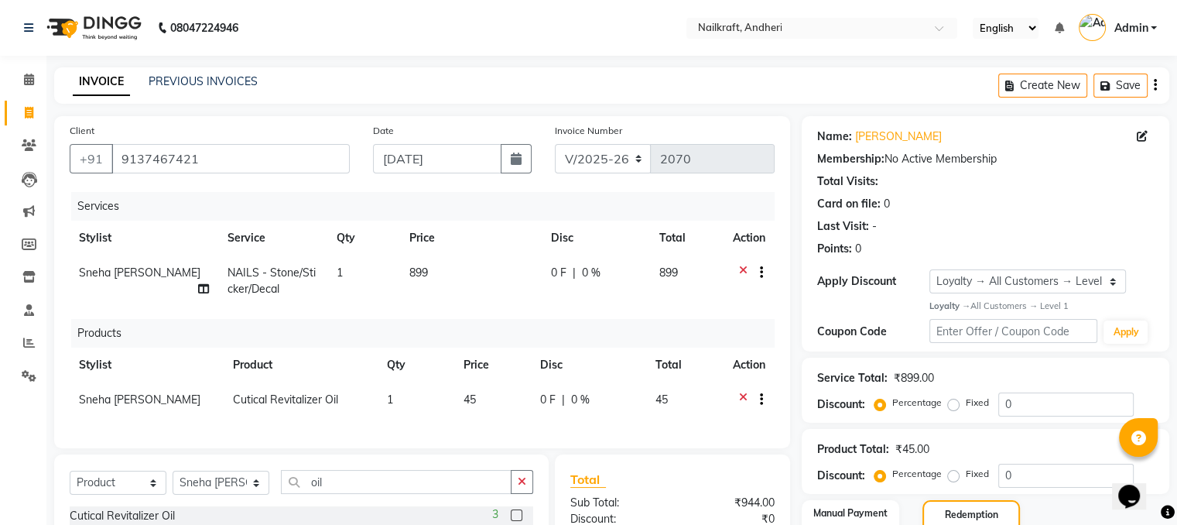
click at [438, 269] on td "899" at bounding box center [471, 280] width 142 height 51
select select "76415"
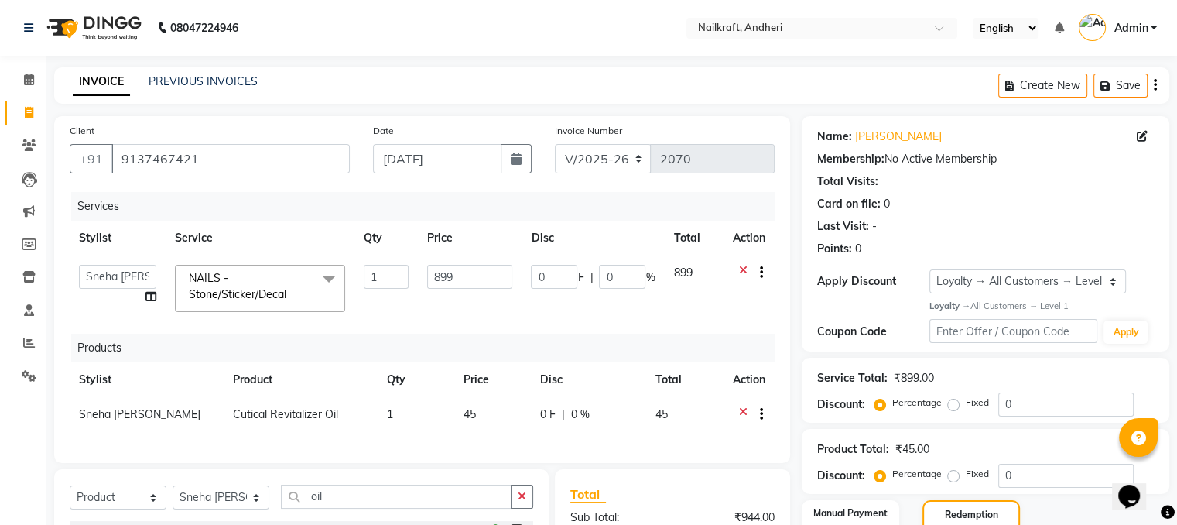
click at [438, 269] on input "899" at bounding box center [469, 277] width 85 height 24
type input "900"
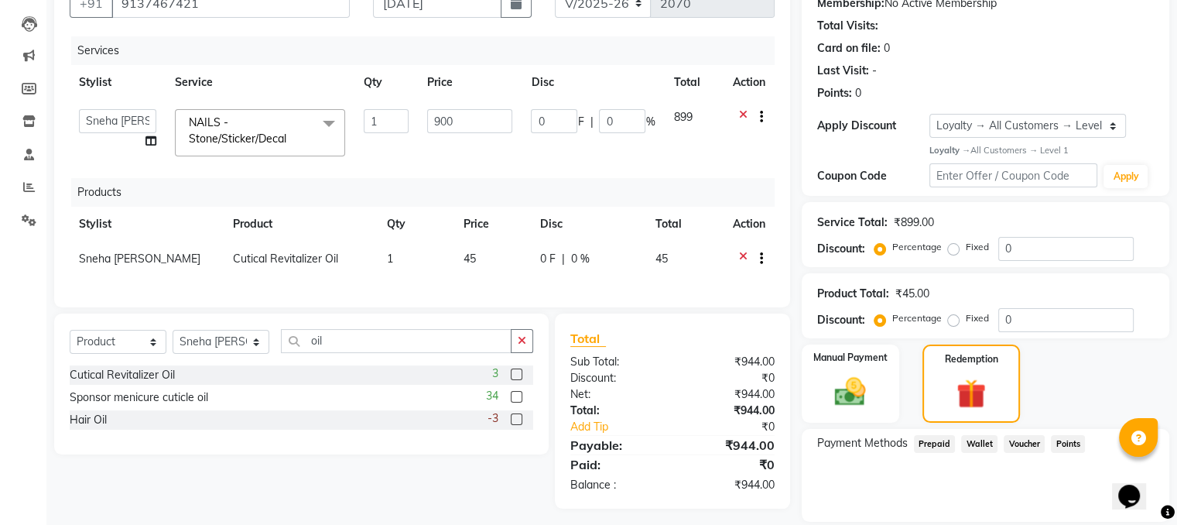
scroll to position [202, 0]
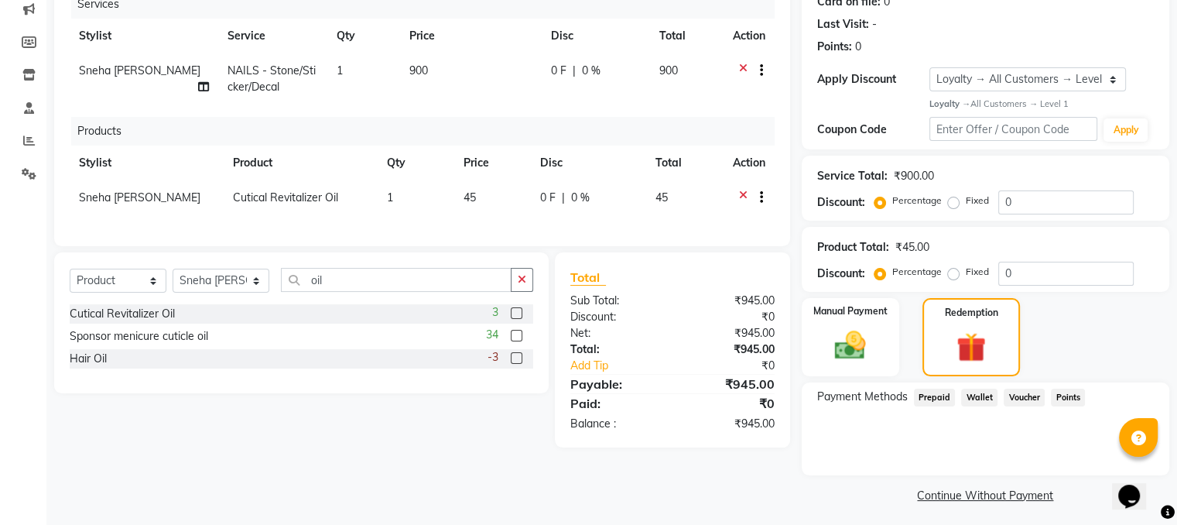
click at [1060, 432] on div "Payment Methods Prepaid Wallet Voucher Points" at bounding box center [984, 428] width 367 height 93
click at [836, 361] on img at bounding box center [850, 344] width 52 height 37
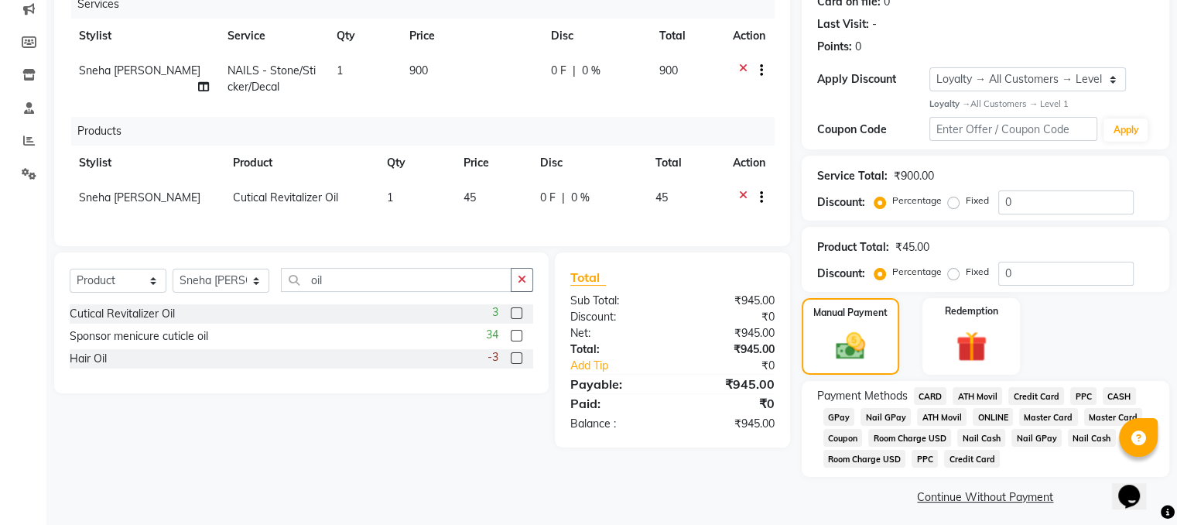
click at [844, 412] on span "GPay" at bounding box center [839, 417] width 32 height 18
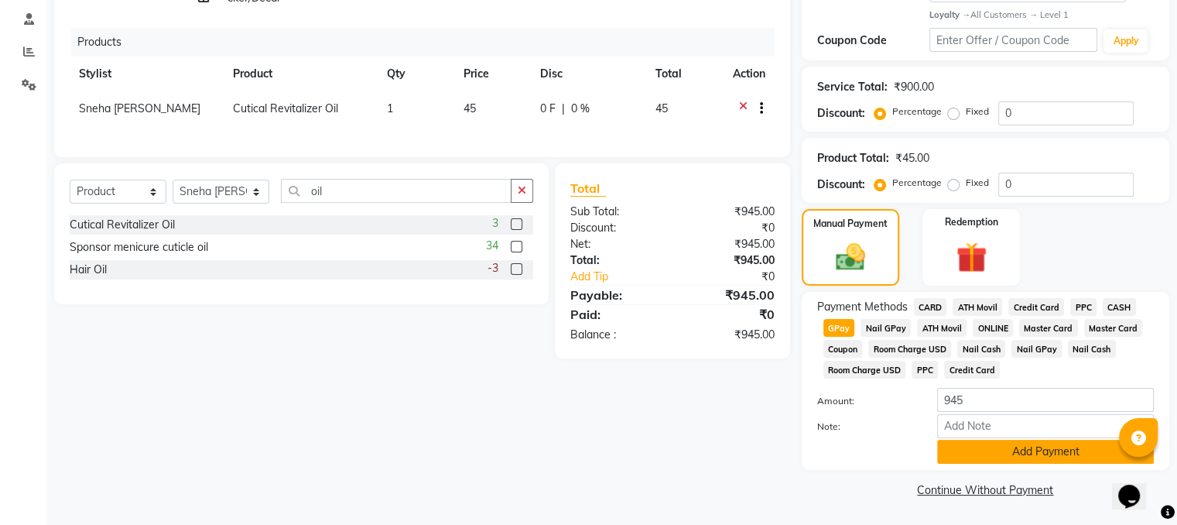
click at [1056, 459] on button "Add Payment" at bounding box center [1045, 451] width 217 height 24
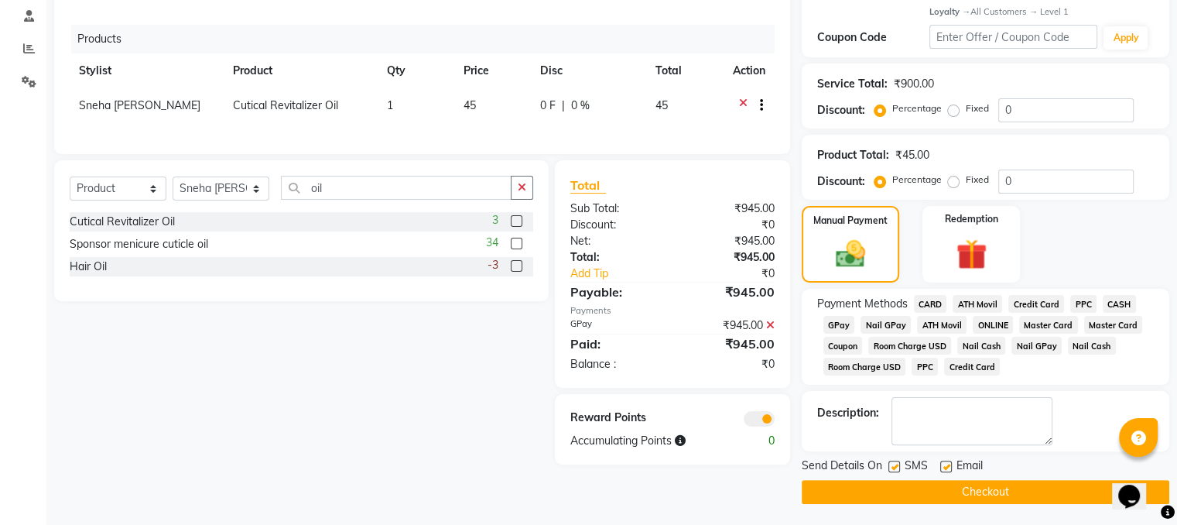
click at [965, 498] on button "Checkout" at bounding box center [984, 492] width 367 height 24
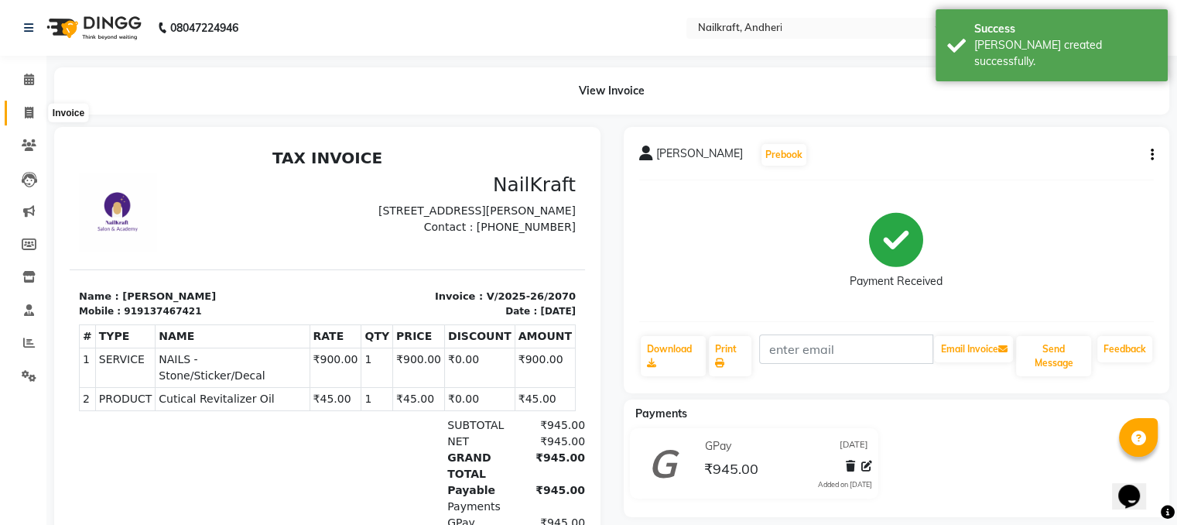
click at [22, 114] on span at bounding box center [28, 113] width 27 height 18
select select "service"
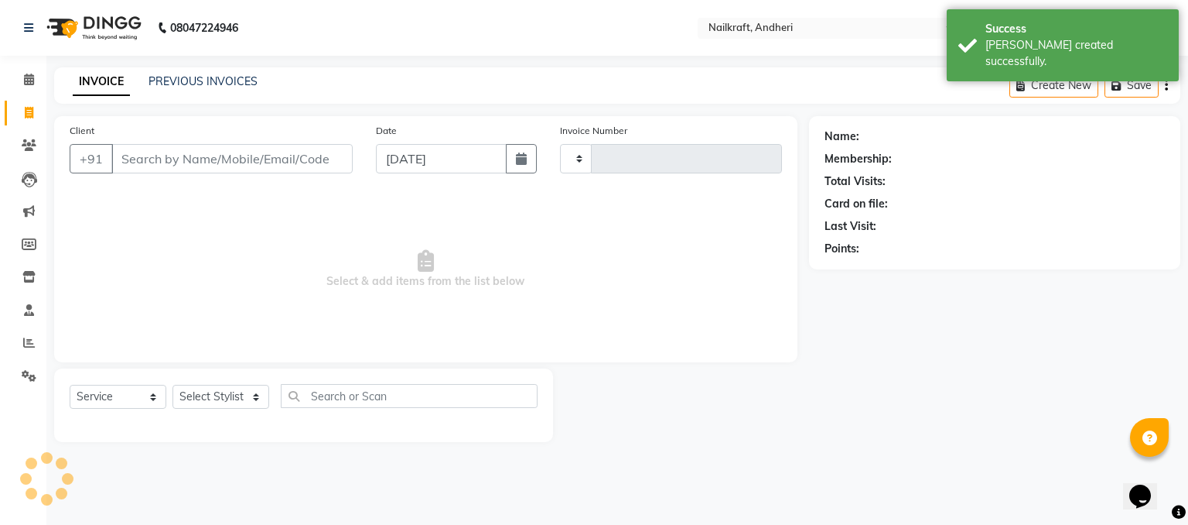
type input "2071"
select select "6081"
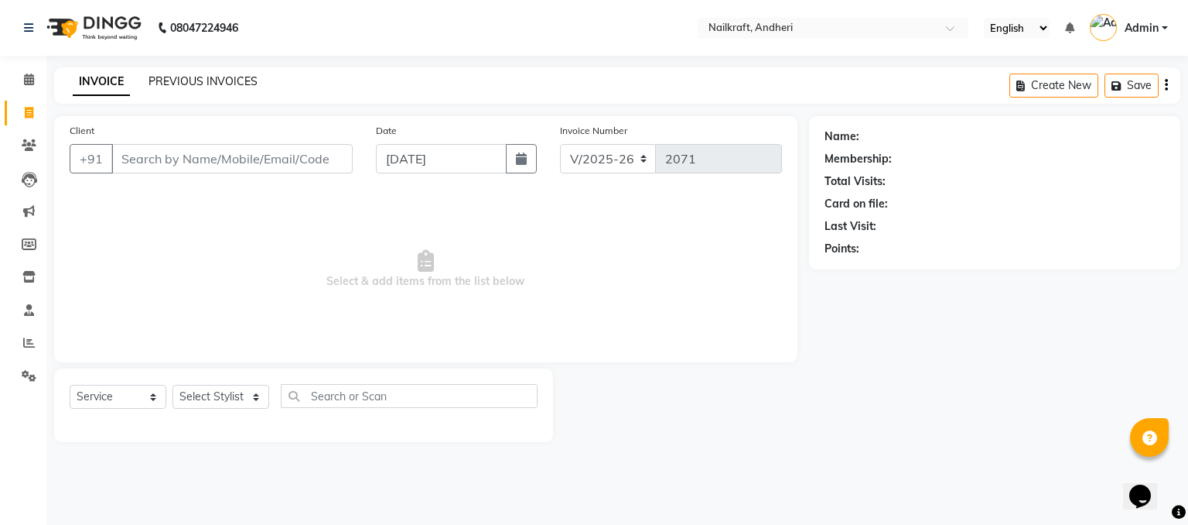
click at [196, 76] on link "PREVIOUS INVOICES" at bounding box center [203, 81] width 109 height 14
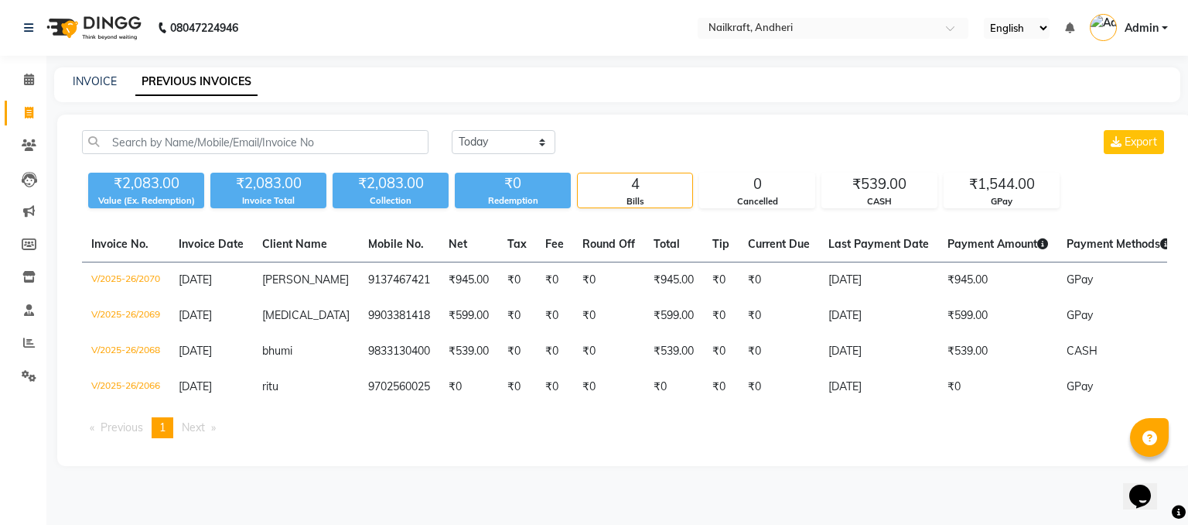
click at [1037, 244] on icon at bounding box center [1042, 243] width 11 height 11
click at [1160, 243] on icon at bounding box center [1165, 243] width 11 height 11
click at [1129, 240] on span "Payment Methods" at bounding box center [1119, 244] width 104 height 14
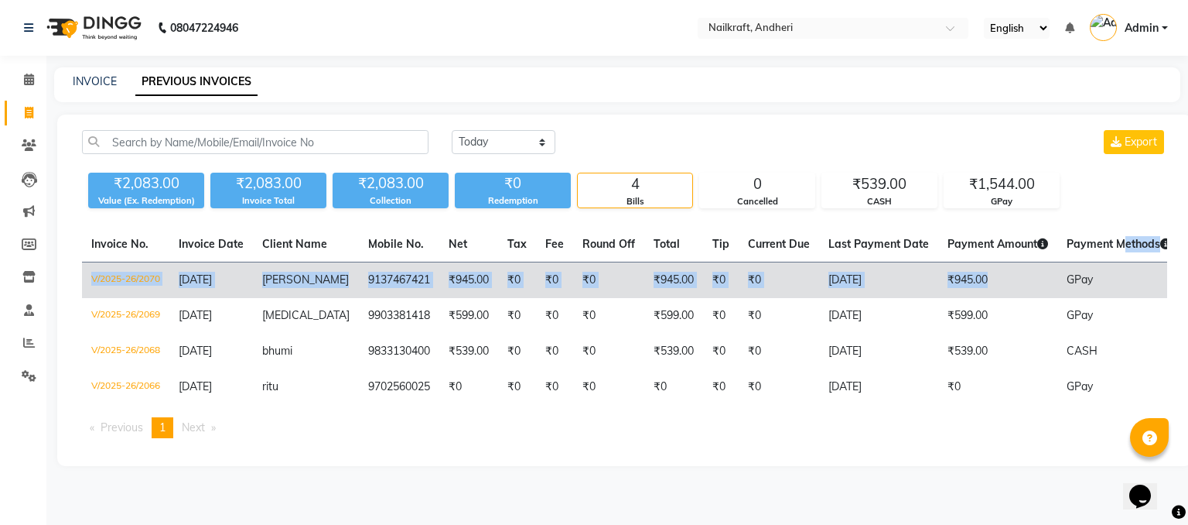
drag, startPoint x: 1129, startPoint y: 240, endPoint x: 955, endPoint y: 275, distance: 176.8
click at [955, 275] on table "Invoice No. Invoice Date Client Name Mobile No. Net Tax Fee Round Off Total Tip…" at bounding box center [624, 316] width 1085 height 178
click at [955, 275] on td "₹945.00" at bounding box center [997, 280] width 119 height 36
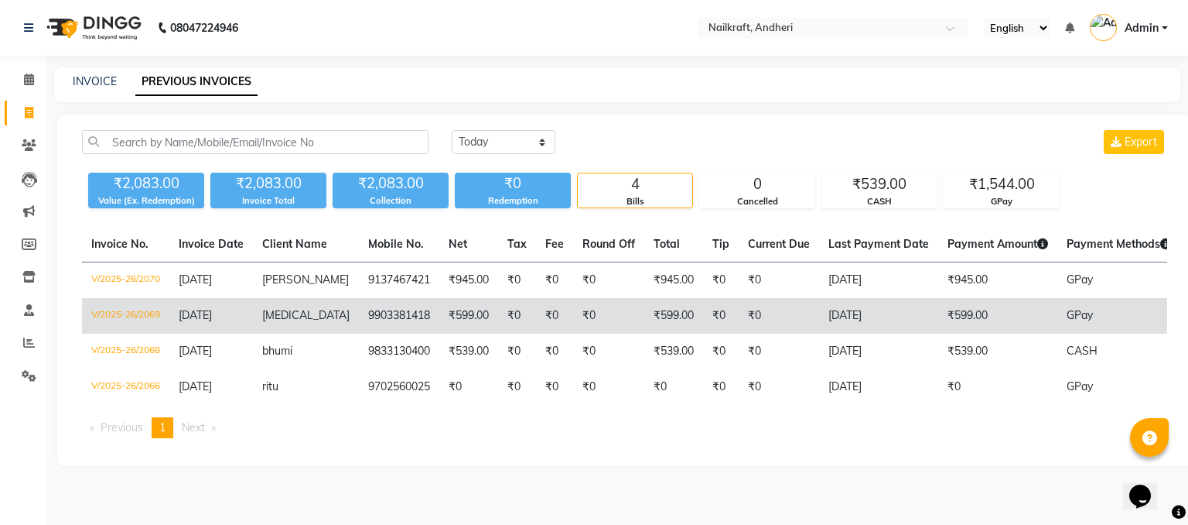
click at [938, 316] on td "₹599.00" at bounding box center [997, 316] width 119 height 36
